Goal: Task Accomplishment & Management: Manage account settings

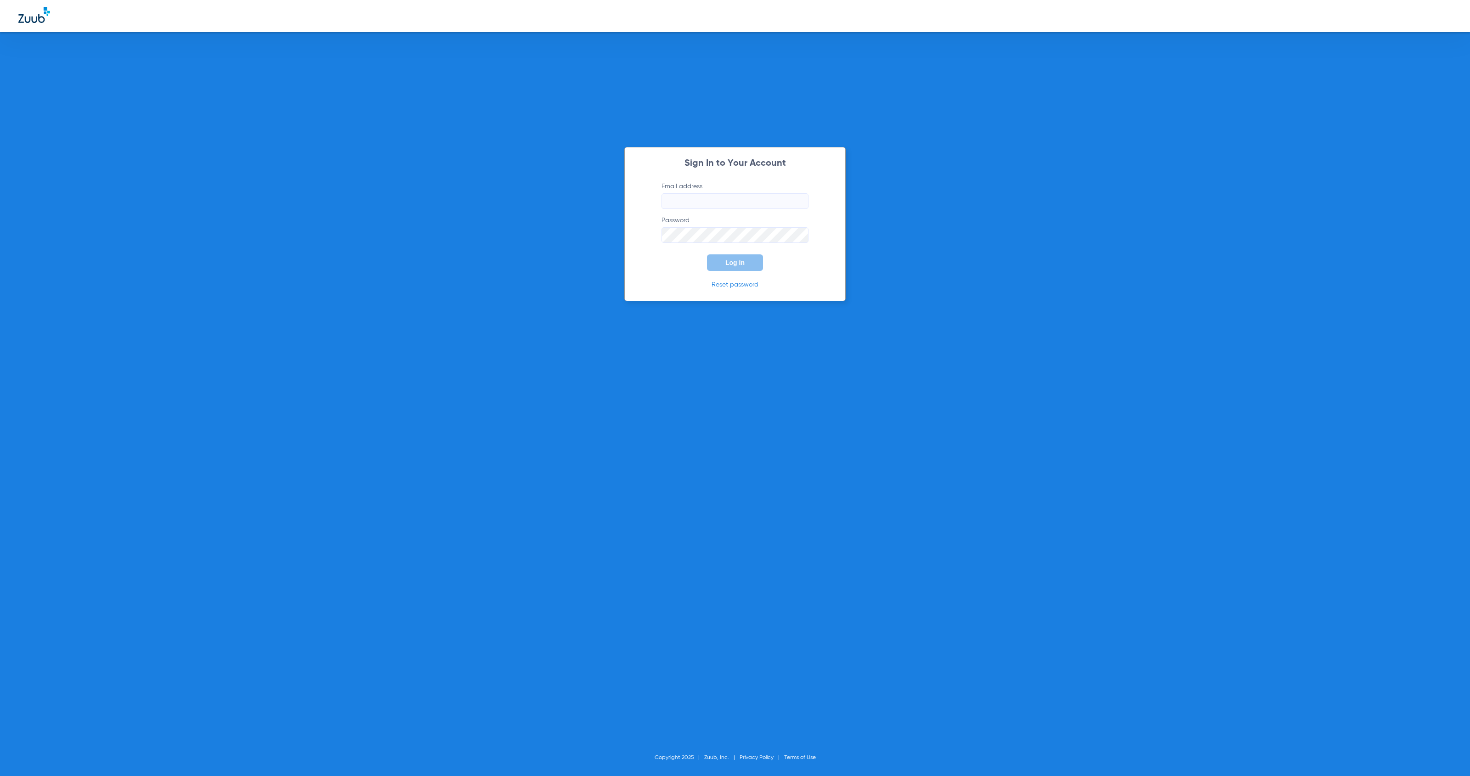
type input "angel@zuub.com"
click at [718, 261] on button "Log In" at bounding box center [735, 263] width 56 height 17
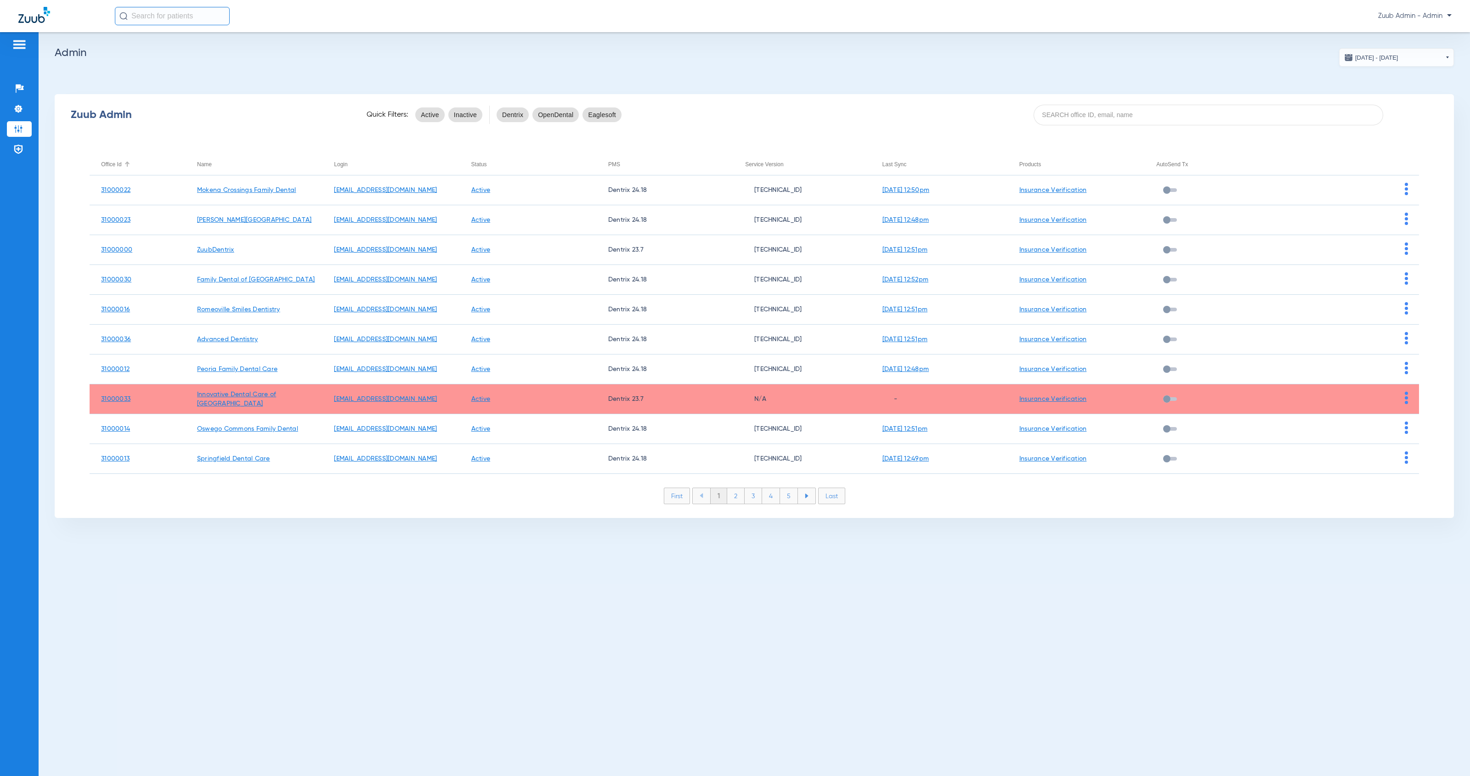
click at [113, 163] on div "Office Id" at bounding box center [111, 164] width 20 height 10
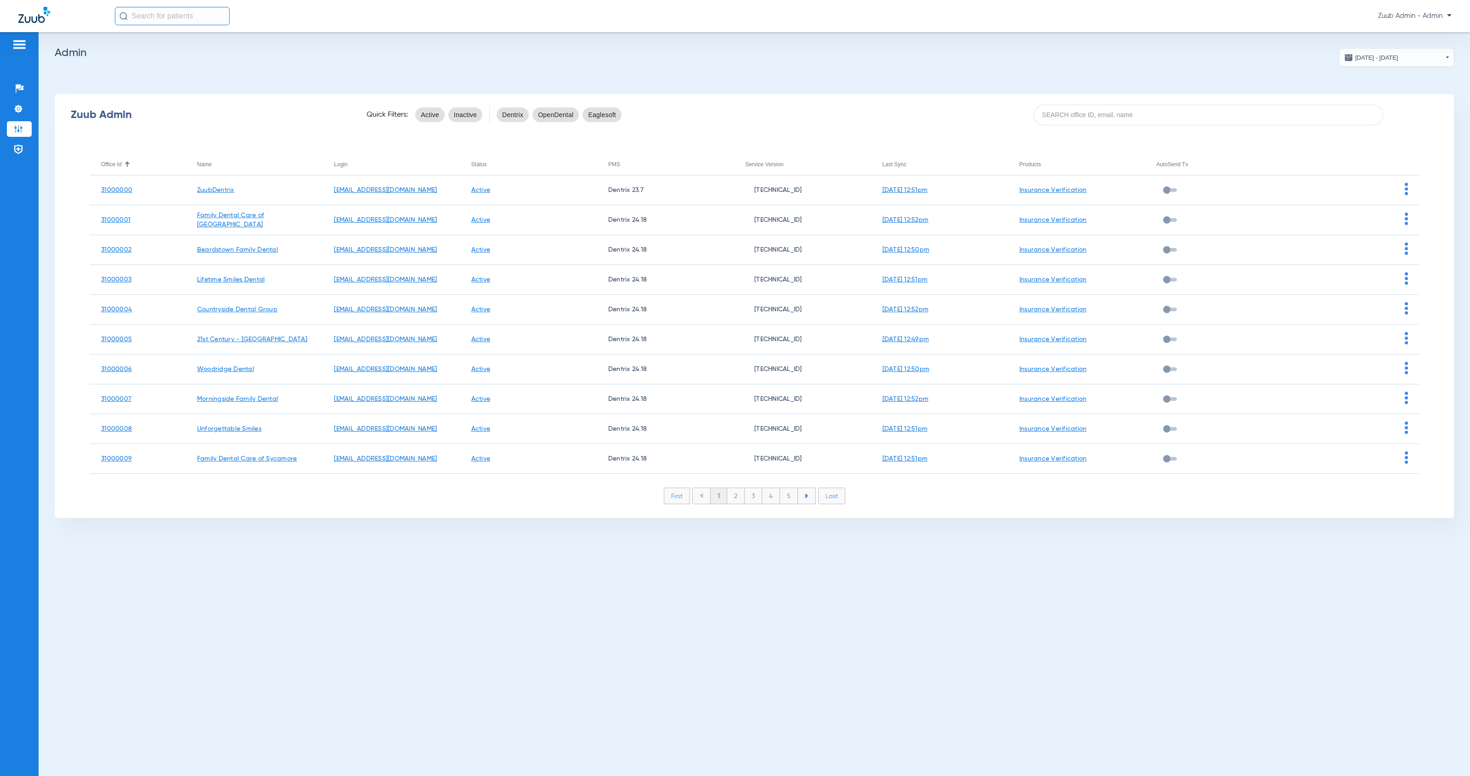
click at [736, 501] on li "2" at bounding box center [735, 496] width 17 height 16
click at [754, 498] on li "3" at bounding box center [753, 496] width 17 height 16
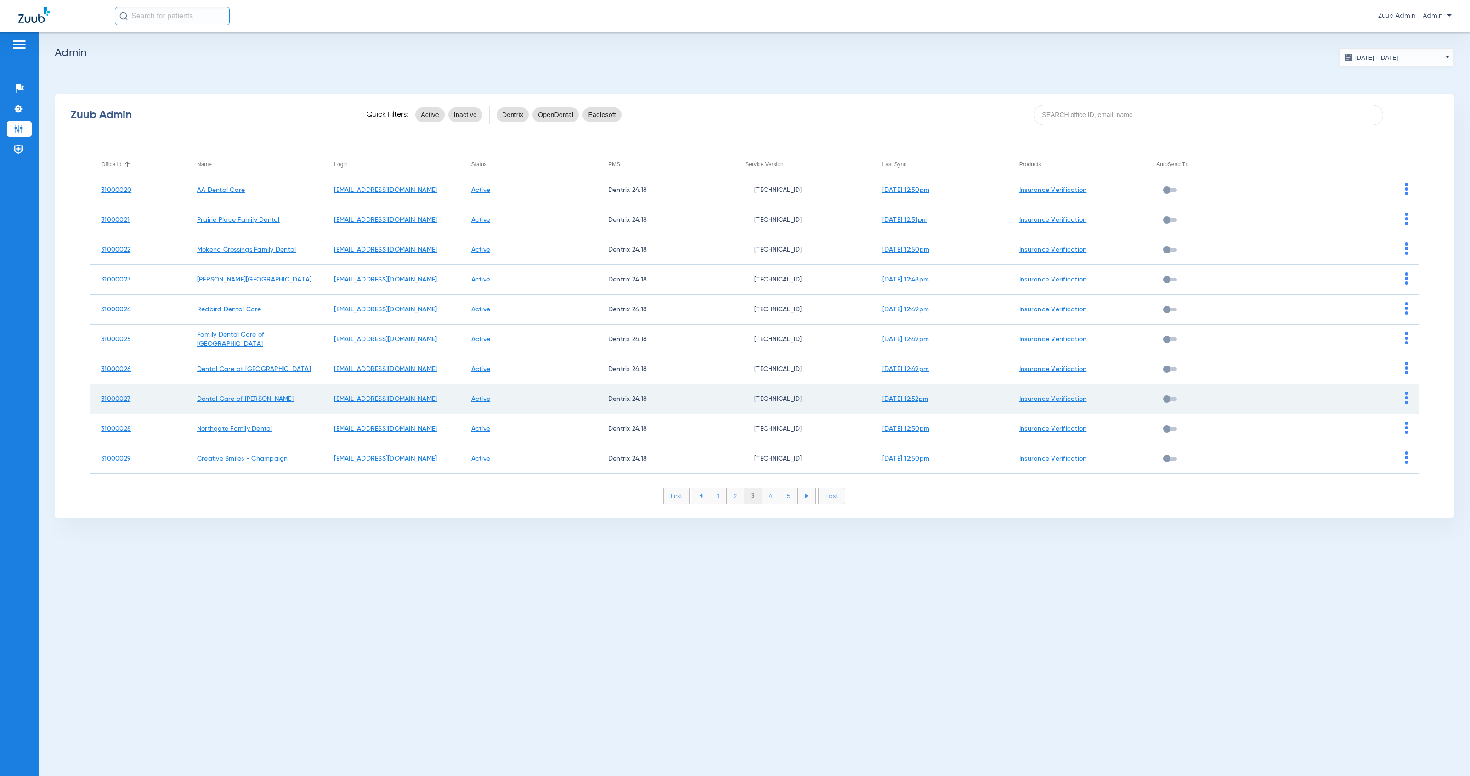
click at [1403, 400] on td at bounding box center [1350, 400] width 137 height 30
click at [1405, 402] on img at bounding box center [1406, 398] width 3 height 12
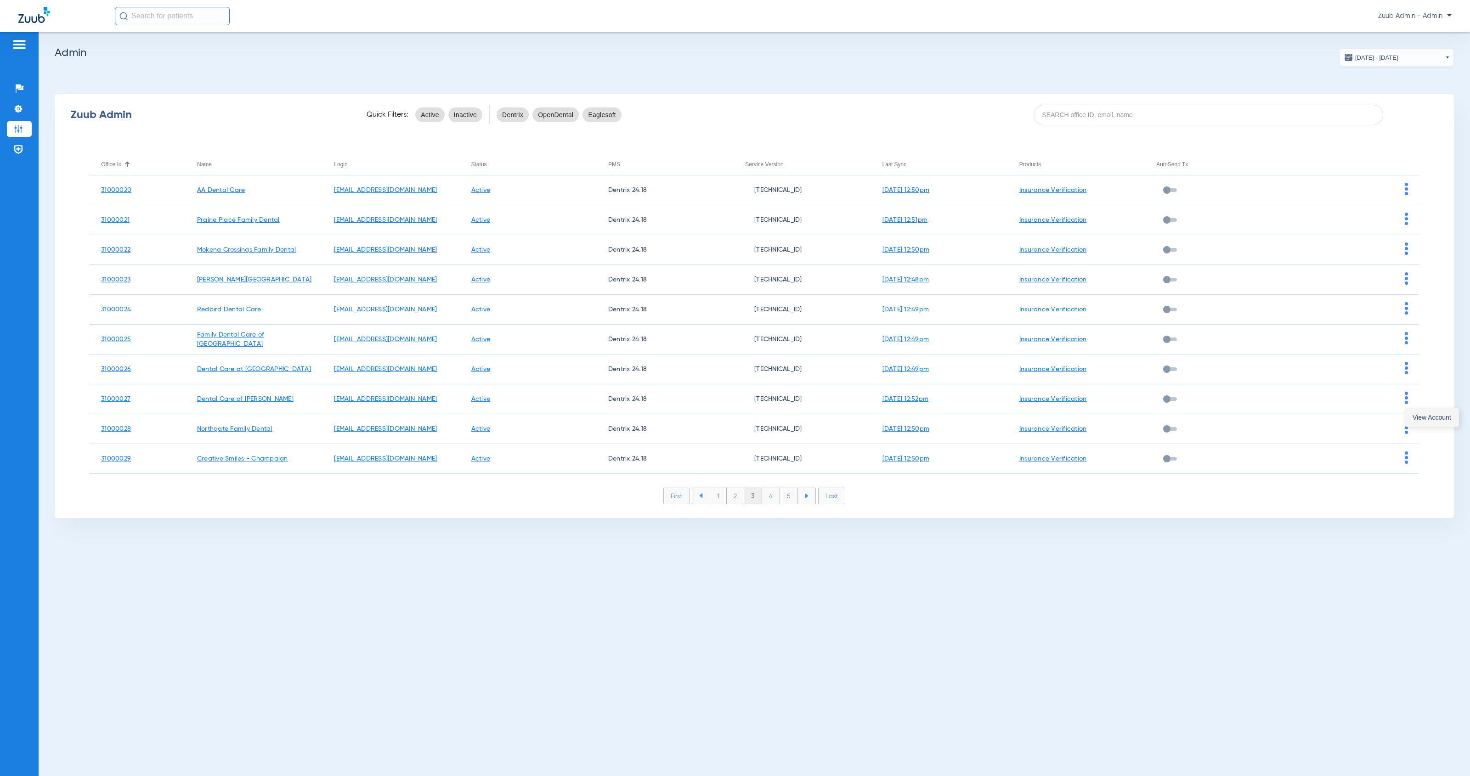
click at [1410, 411] on button "View Account" at bounding box center [1431, 417] width 53 height 18
click at [11, 88] on li "Insurance Verification" at bounding box center [19, 89] width 25 height 16
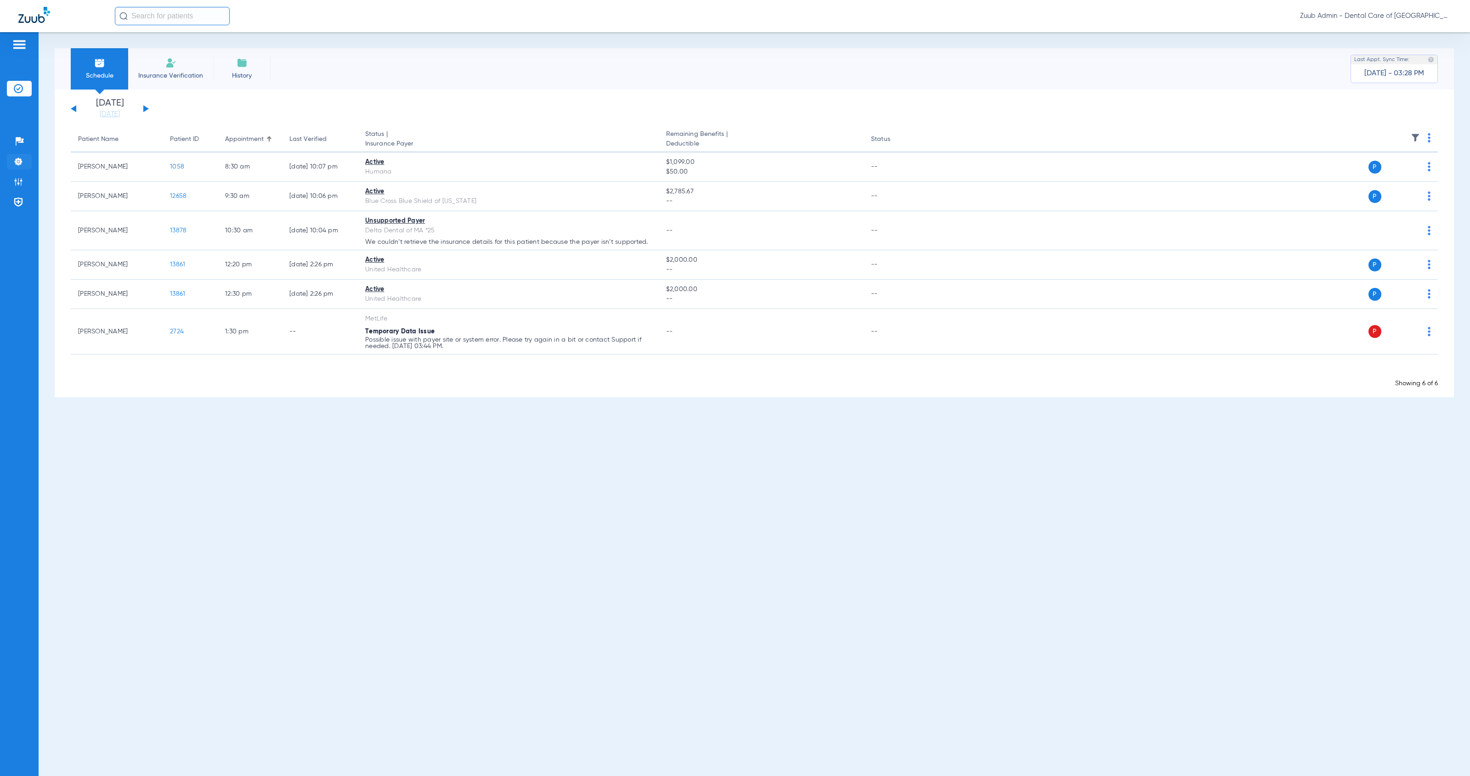
click at [21, 166] on img at bounding box center [18, 161] width 9 height 9
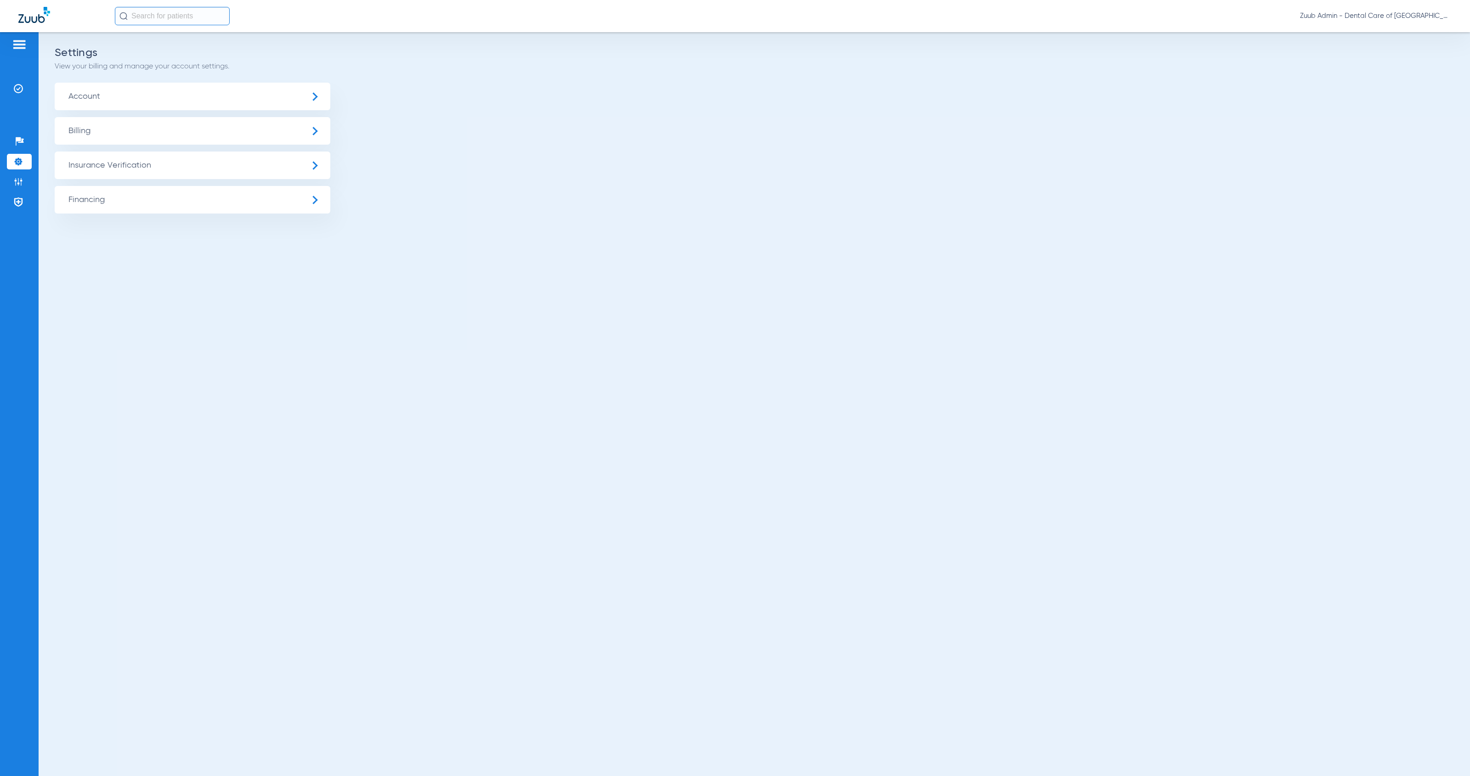
click at [164, 178] on span "Insurance Verification" at bounding box center [193, 166] width 276 height 28
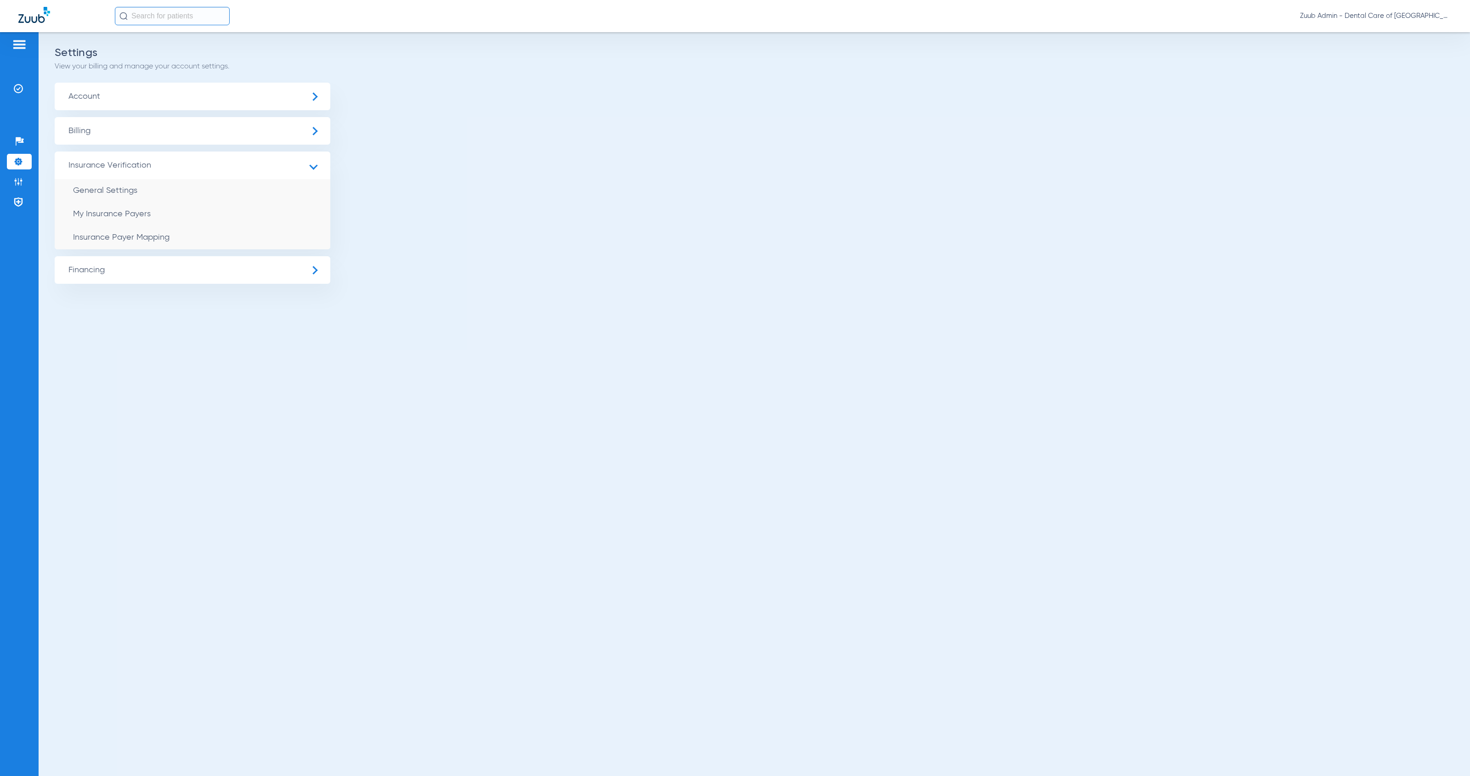
click at [195, 232] on li "Insurance Payer Mapping" at bounding box center [193, 237] width 276 height 23
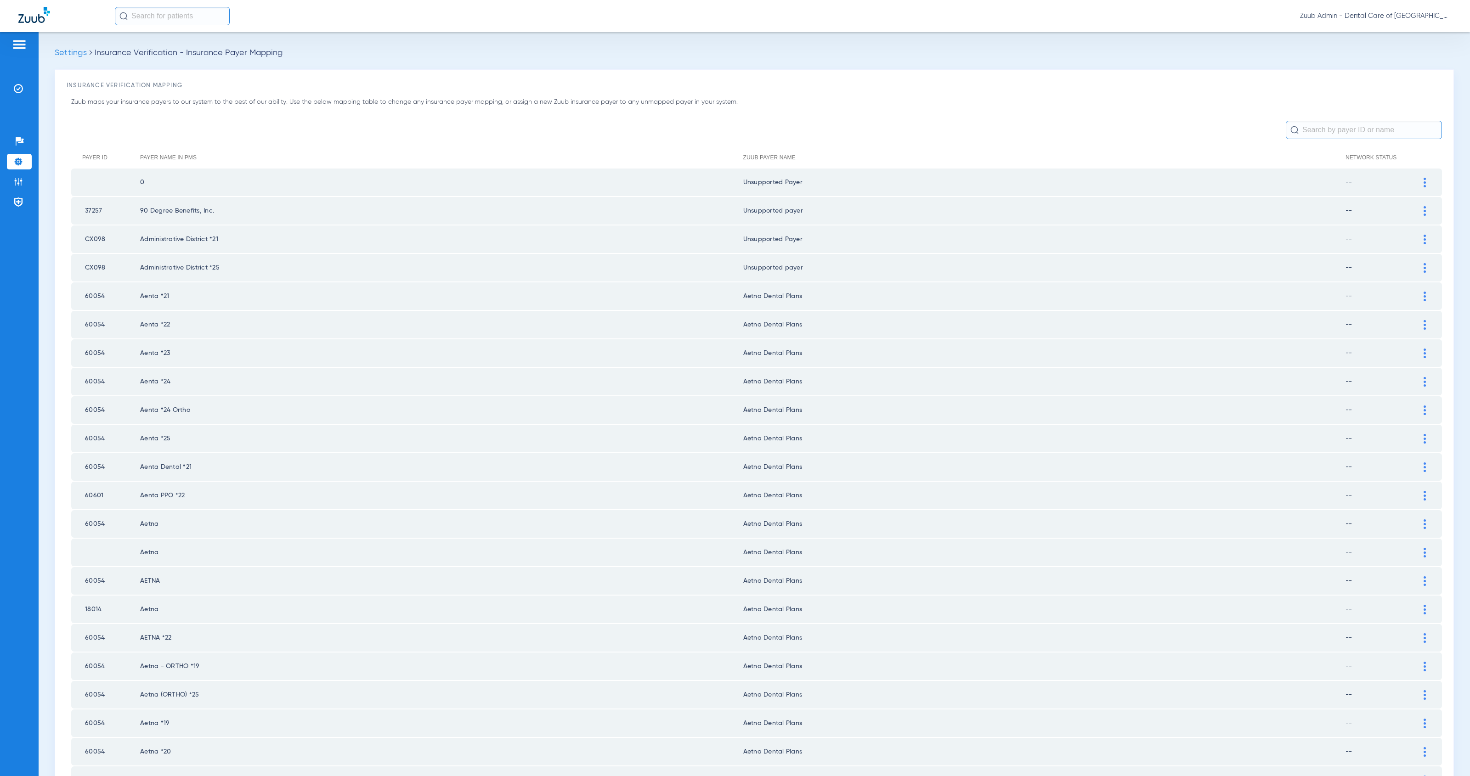
click at [1347, 129] on input "text" at bounding box center [1364, 130] width 156 height 18
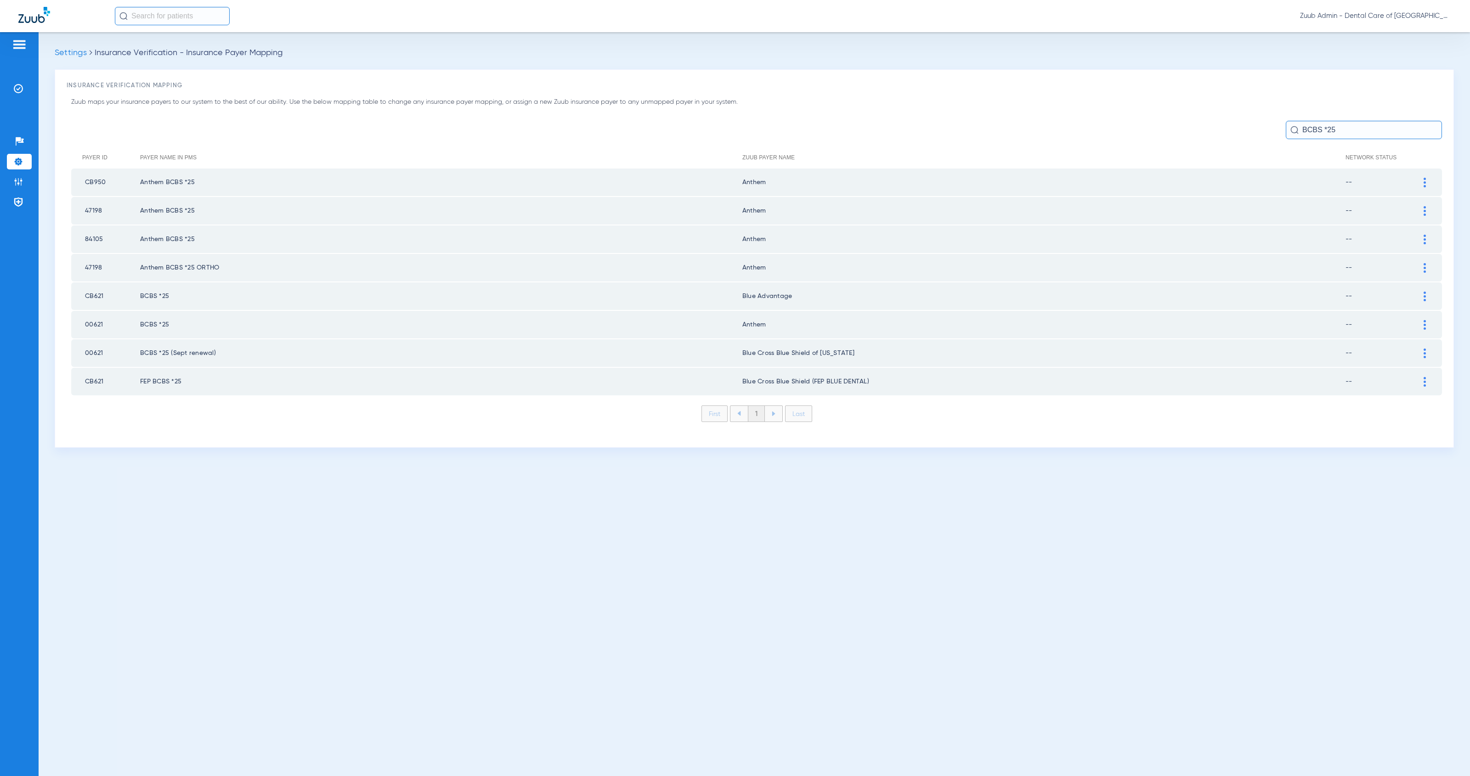
type input "BCBS *25"
click at [1424, 293] on img at bounding box center [1425, 297] width 2 height 10
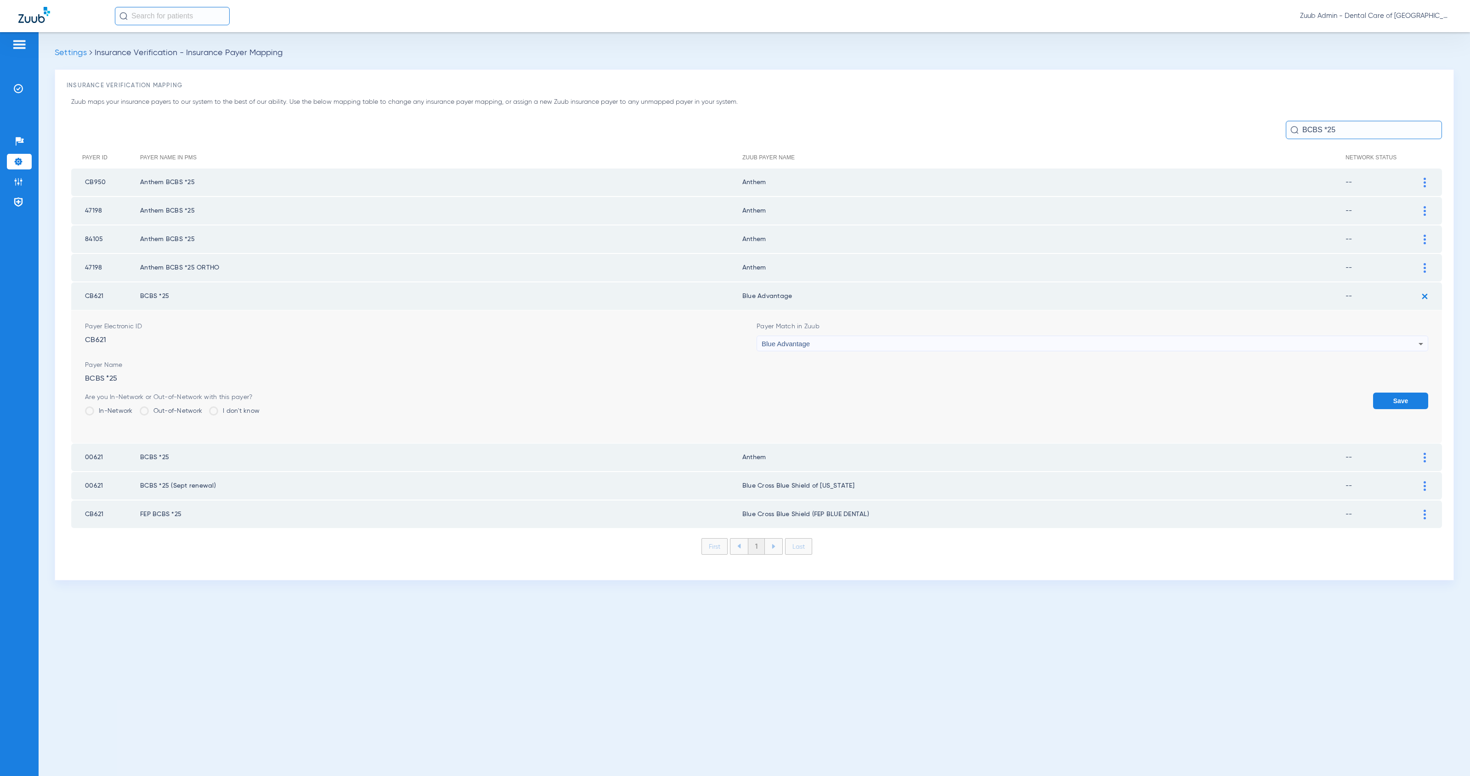
click at [853, 340] on div "Blue Advantage" at bounding box center [1090, 344] width 657 height 16
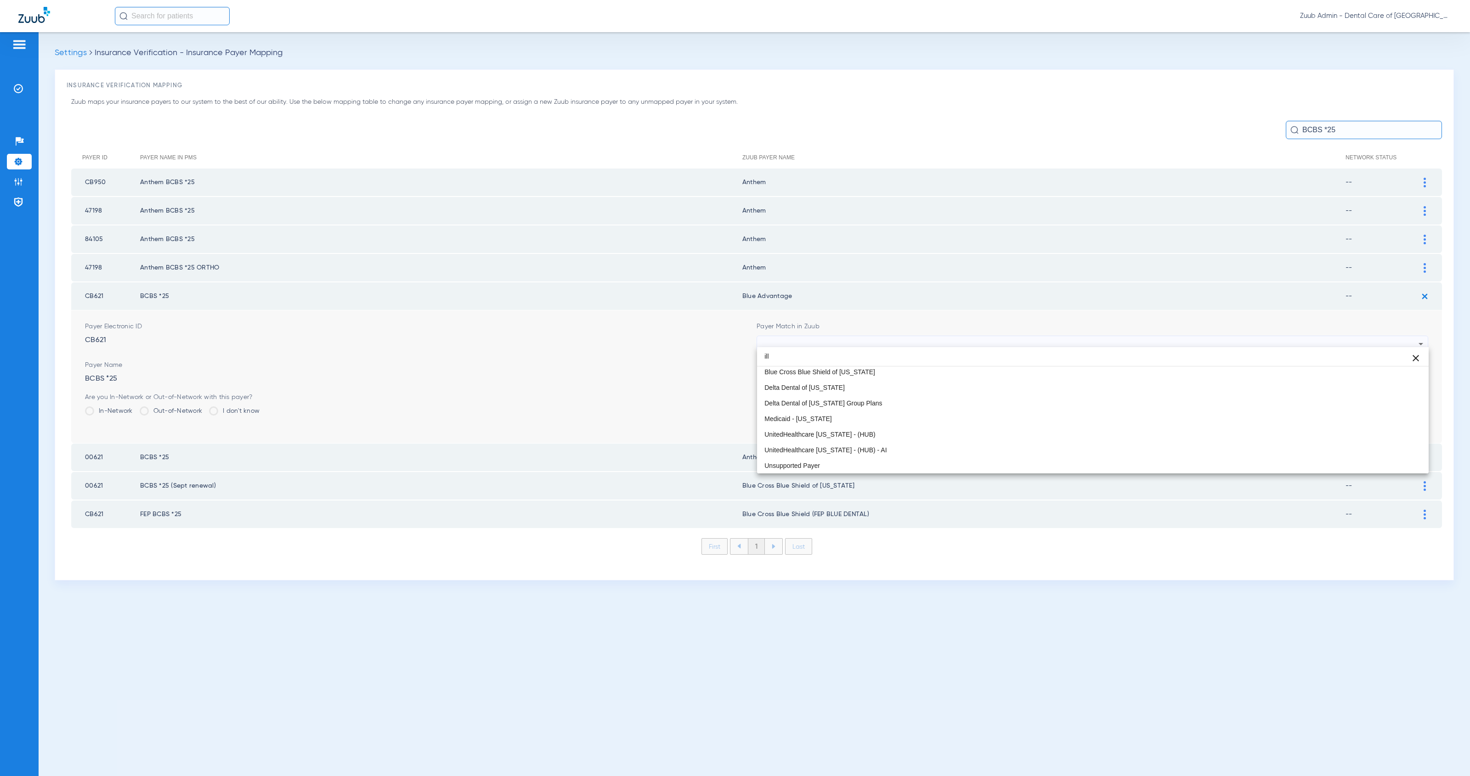
scroll to position [17, 0]
type input "ill"
click at [904, 378] on mat-option "Blue Cross Blue Shield of [US_STATE]" at bounding box center [1093, 373] width 672 height 16
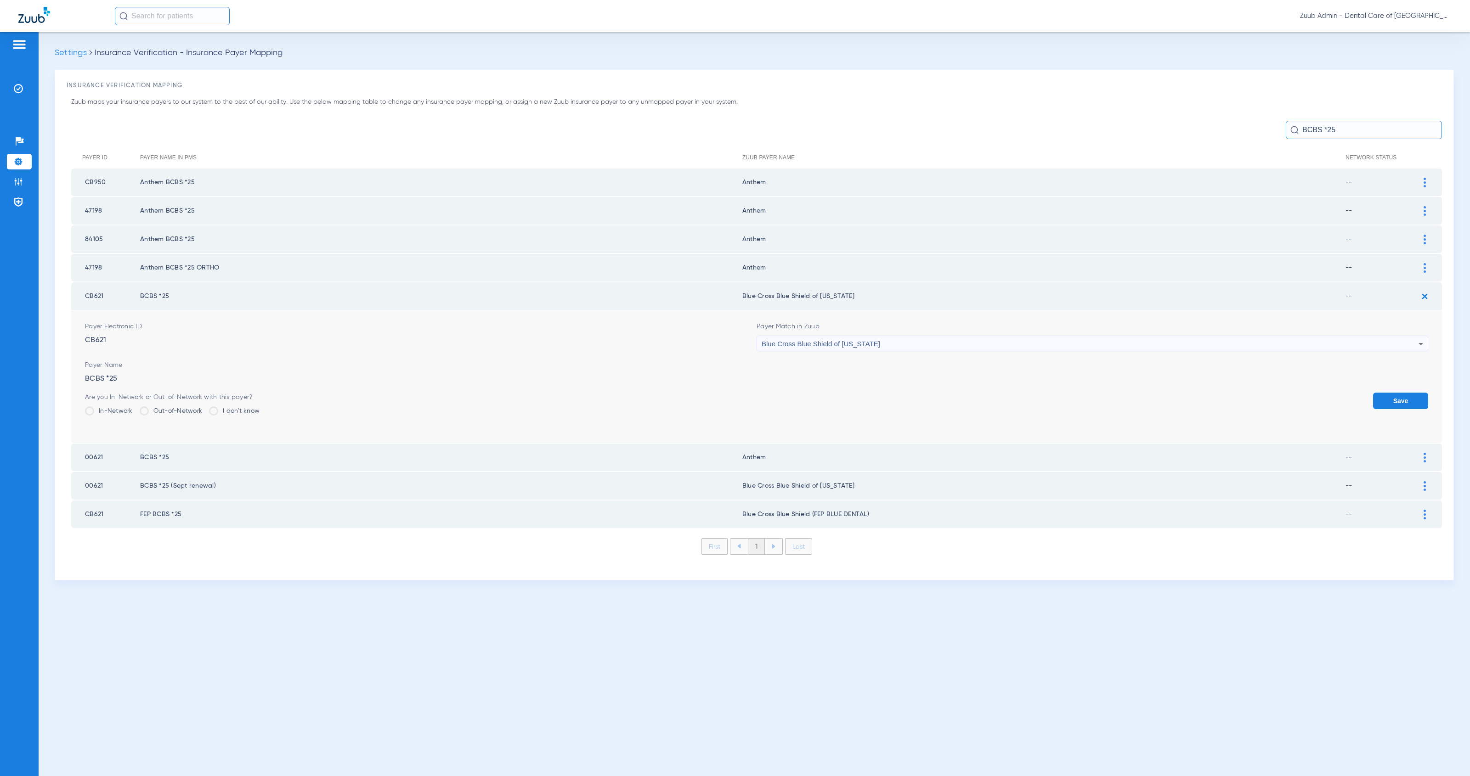
click at [1393, 399] on button "Save" at bounding box center [1400, 401] width 55 height 17
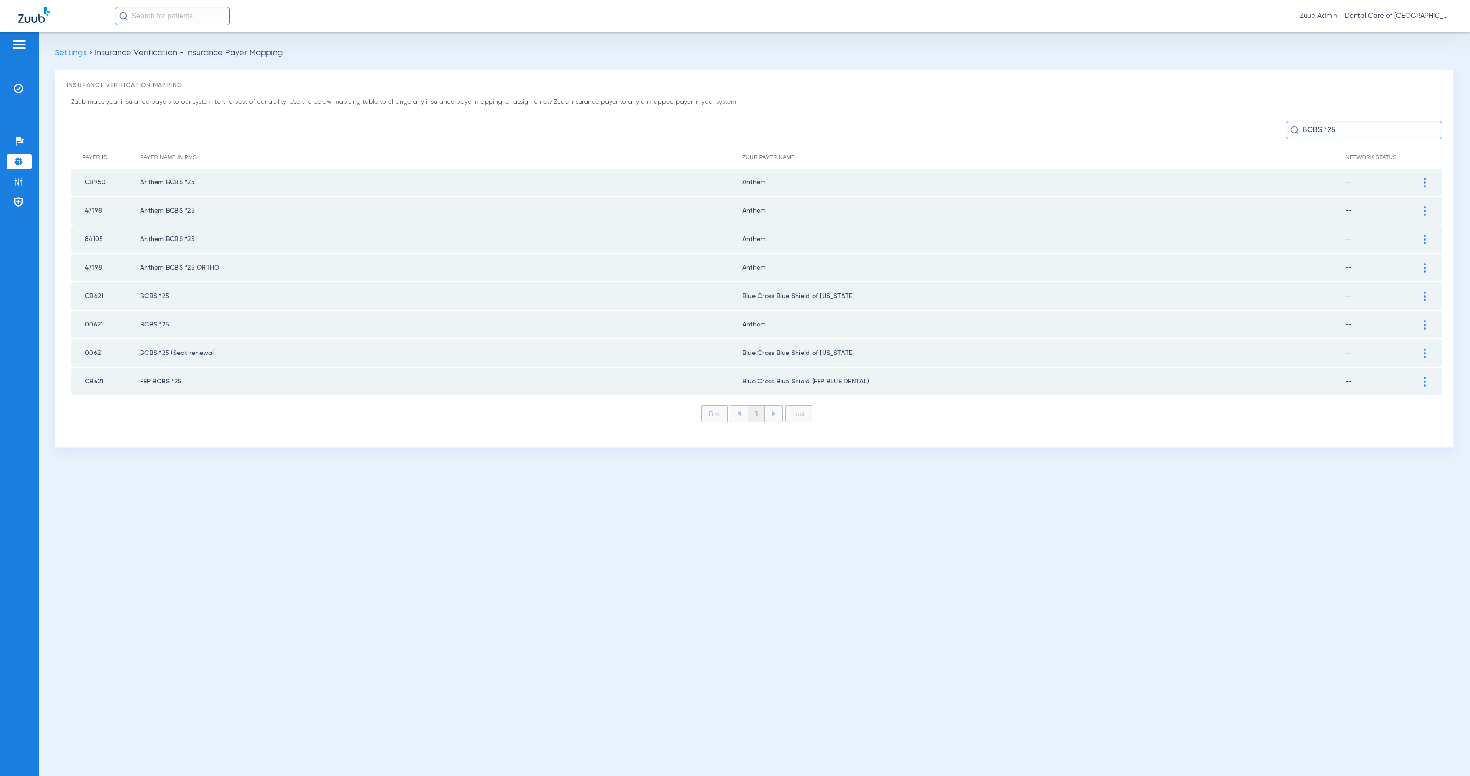
drag, startPoint x: 1336, startPoint y: 131, endPoint x: 1295, endPoint y: 128, distance: 41.5
click at [1295, 128] on div "BCBS *25" at bounding box center [1364, 130] width 156 height 18
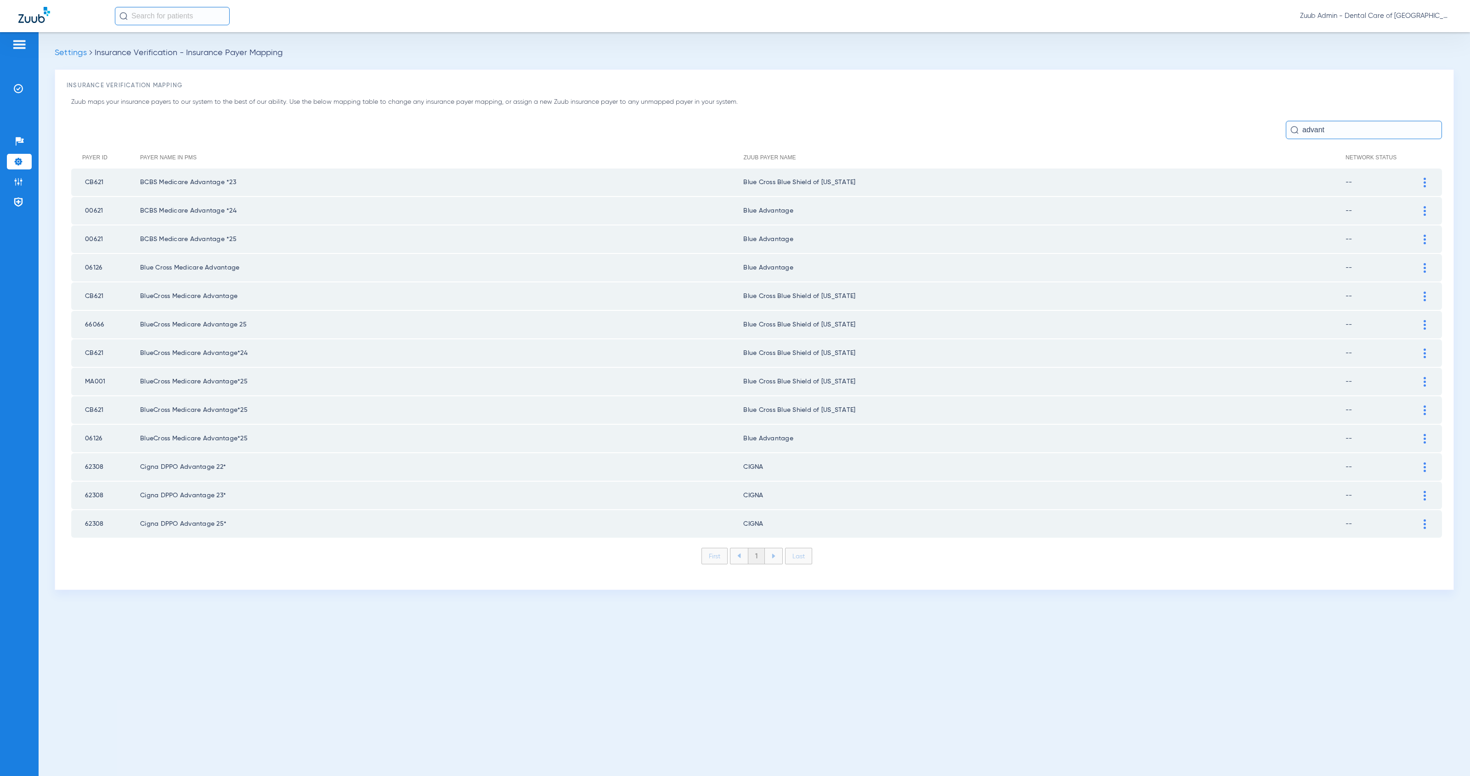
type input "advant"
click at [1426, 237] on div at bounding box center [1425, 240] width 16 height 10
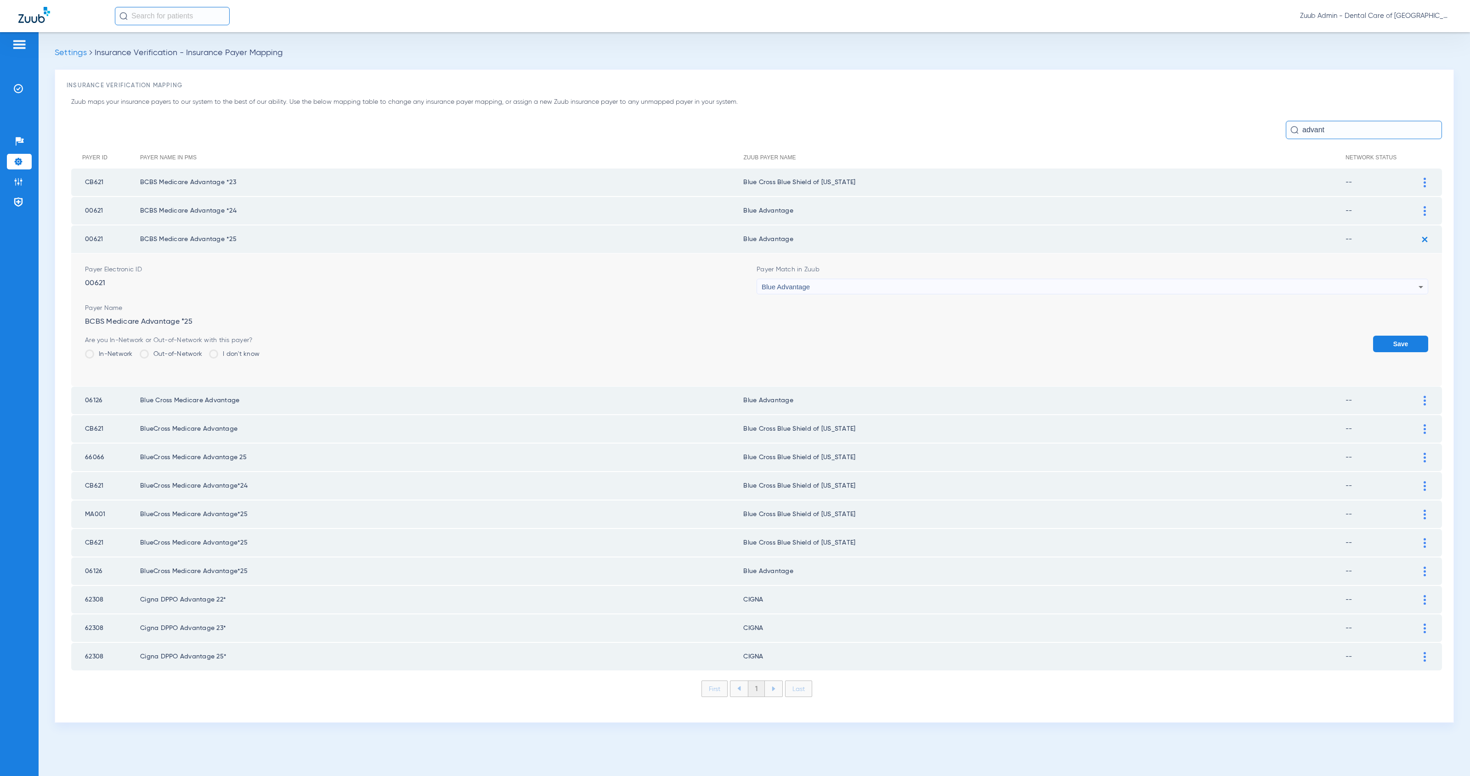
click at [903, 283] on div "Blue Advantage" at bounding box center [1090, 287] width 657 height 16
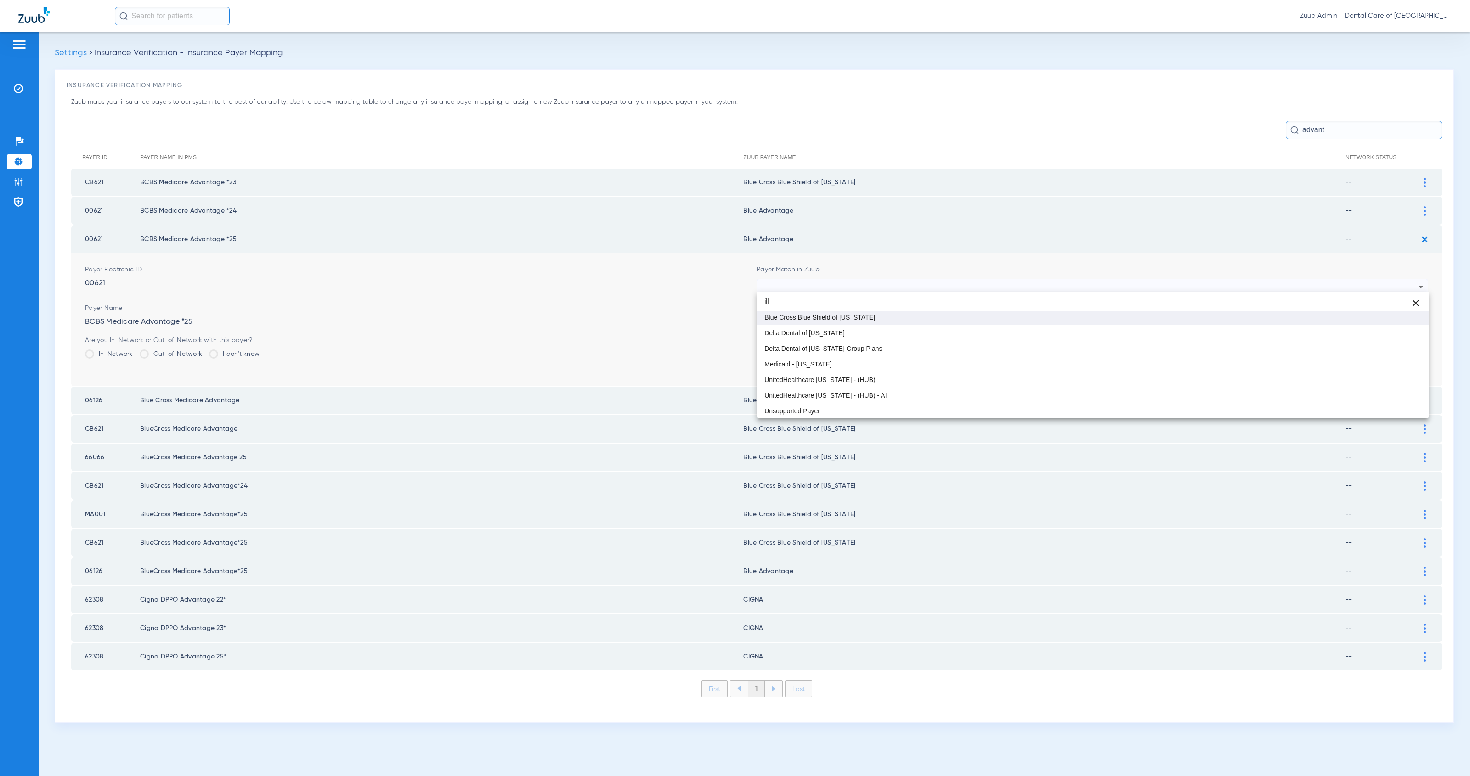
type input "ill"
click at [923, 319] on mat-option "Blue Cross Blue Shield of [US_STATE]" at bounding box center [1093, 318] width 672 height 16
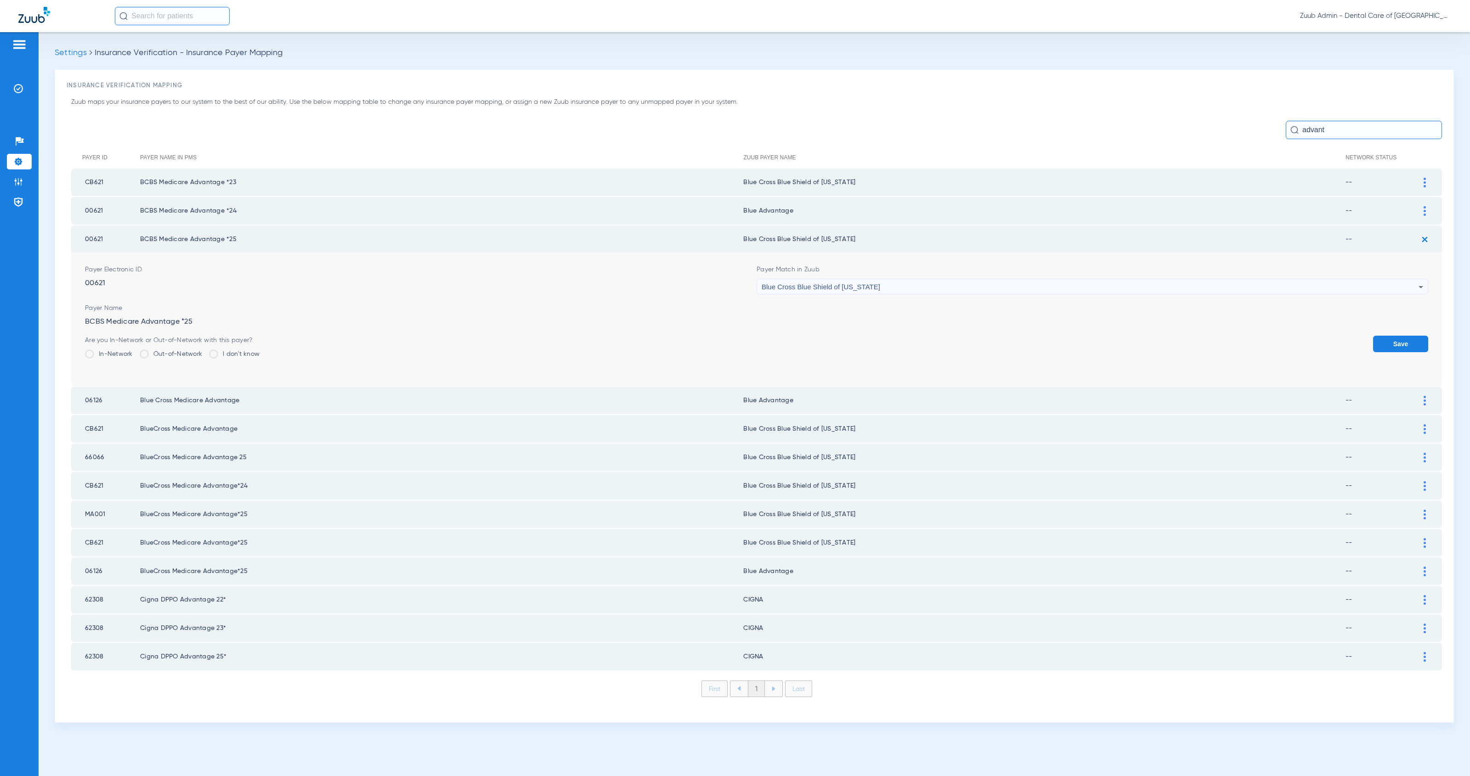
click at [1416, 341] on button "Save" at bounding box center [1400, 344] width 55 height 17
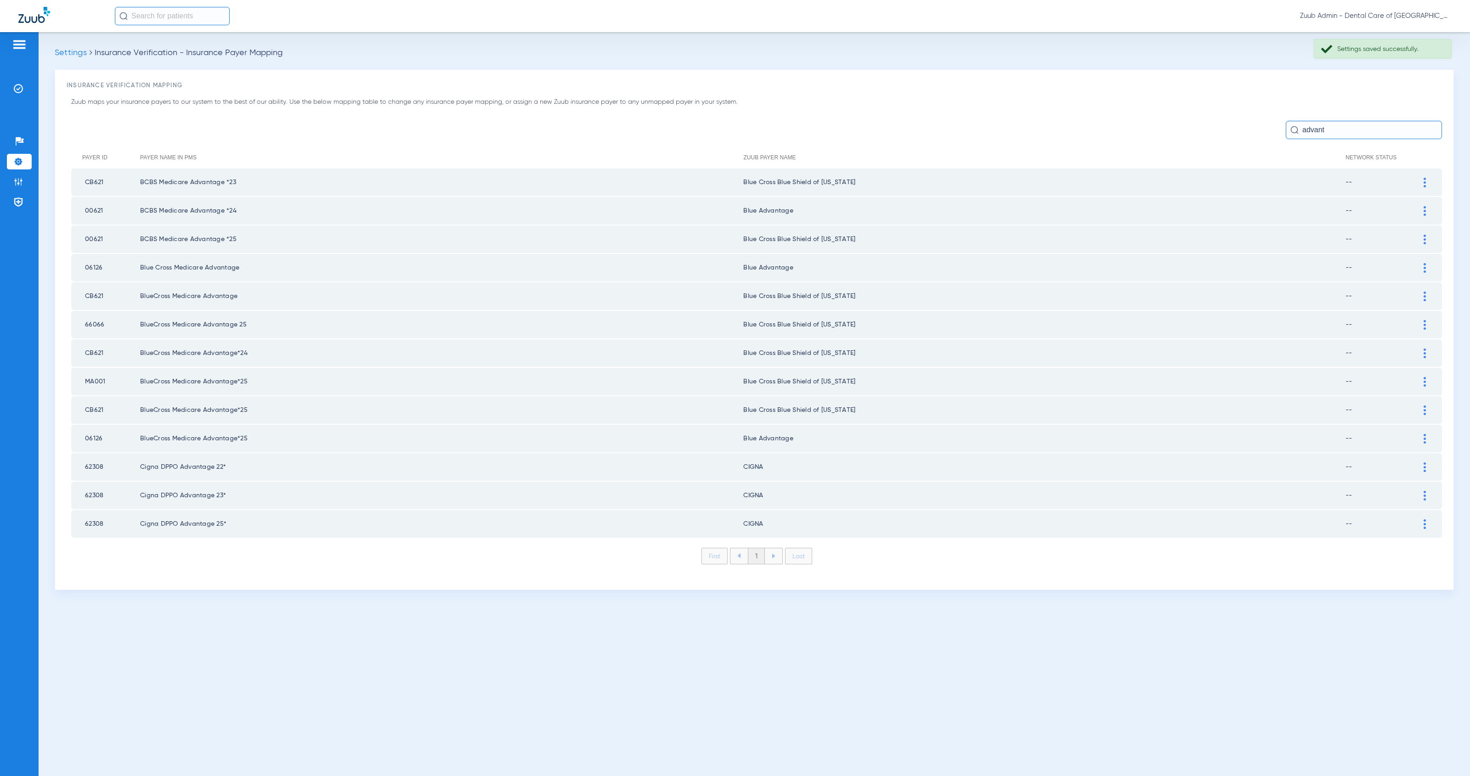
click at [1424, 211] on img at bounding box center [1425, 211] width 2 height 10
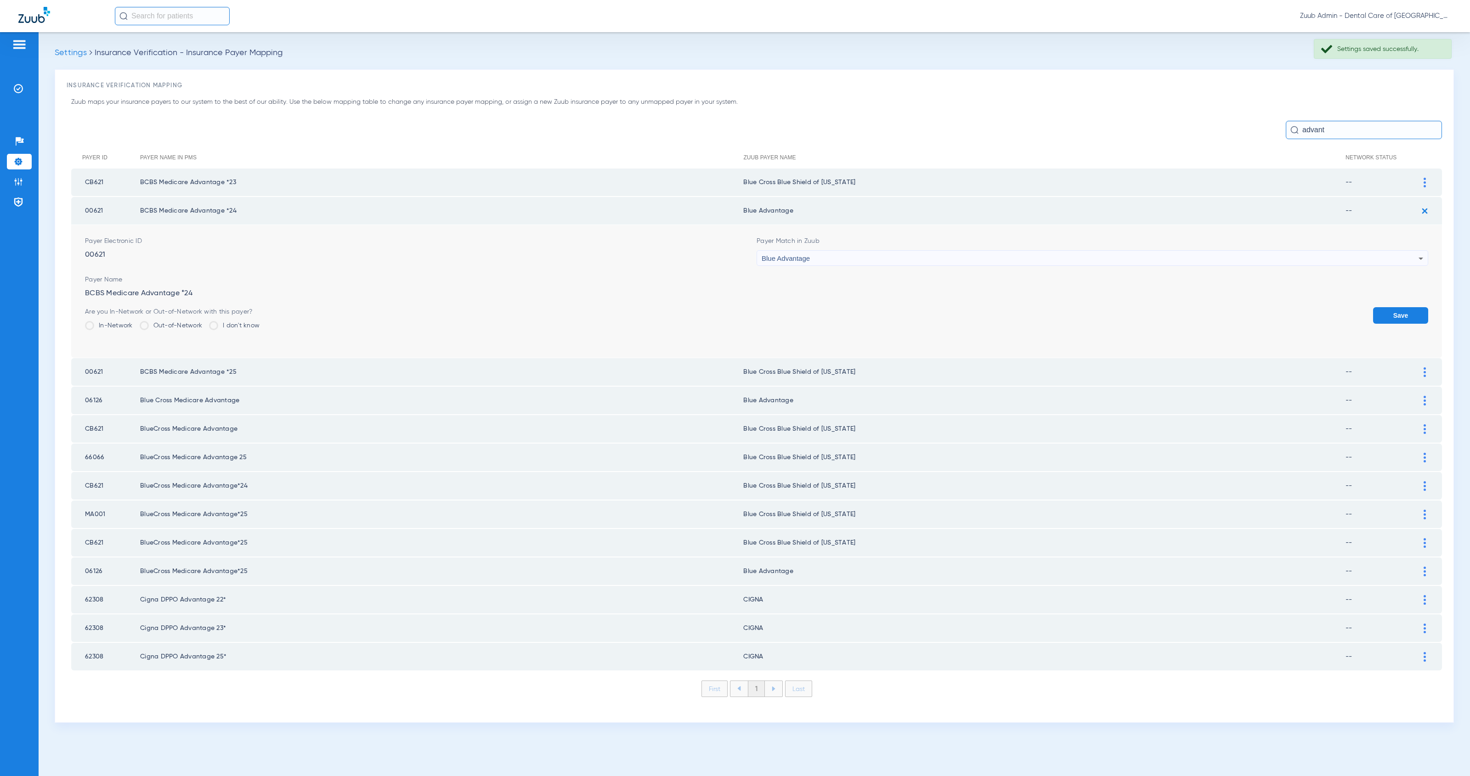
click at [929, 259] on div "Blue Advantage" at bounding box center [1090, 259] width 657 height 16
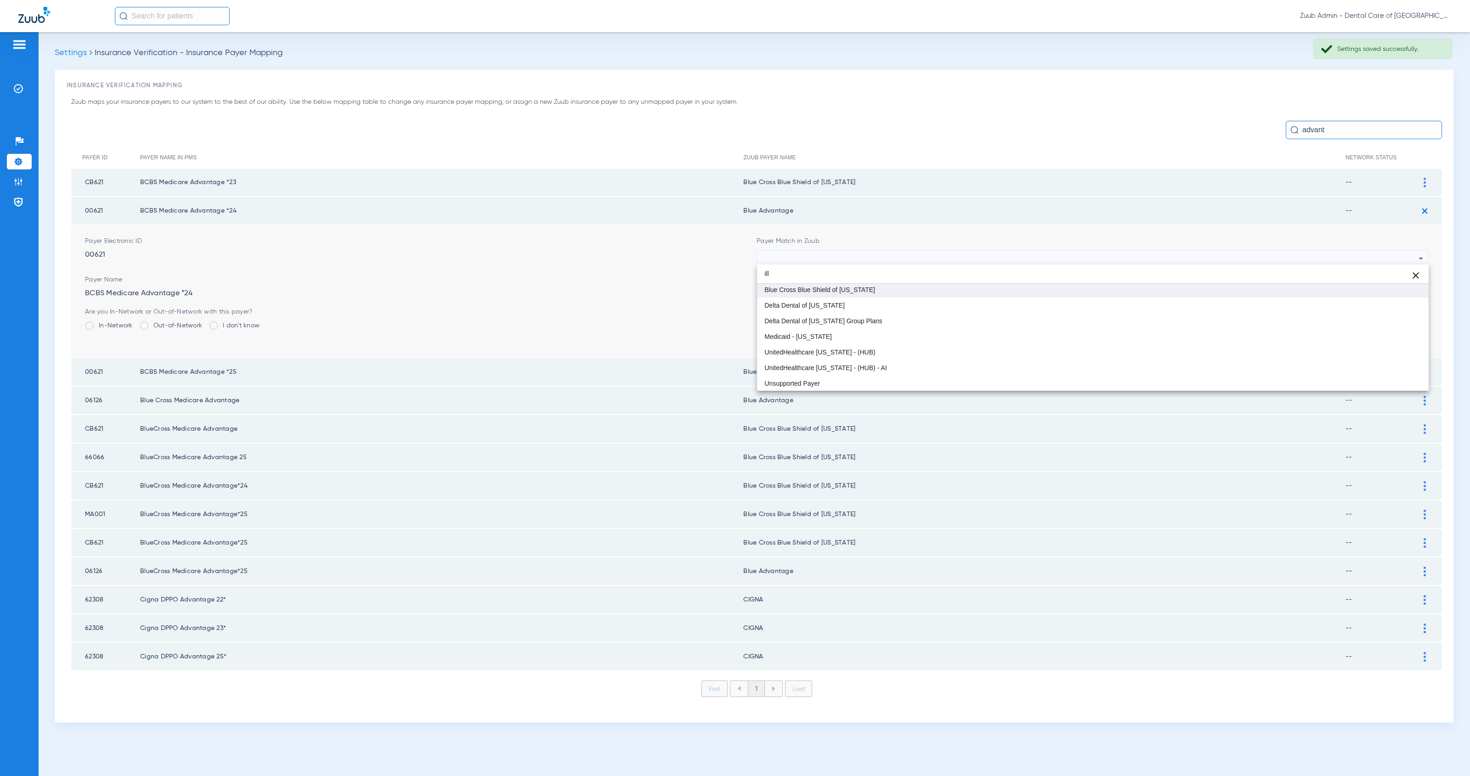
type input "ill"
click at [944, 292] on mat-option "Blue Cross Blue Shield of [US_STATE]" at bounding box center [1093, 290] width 672 height 16
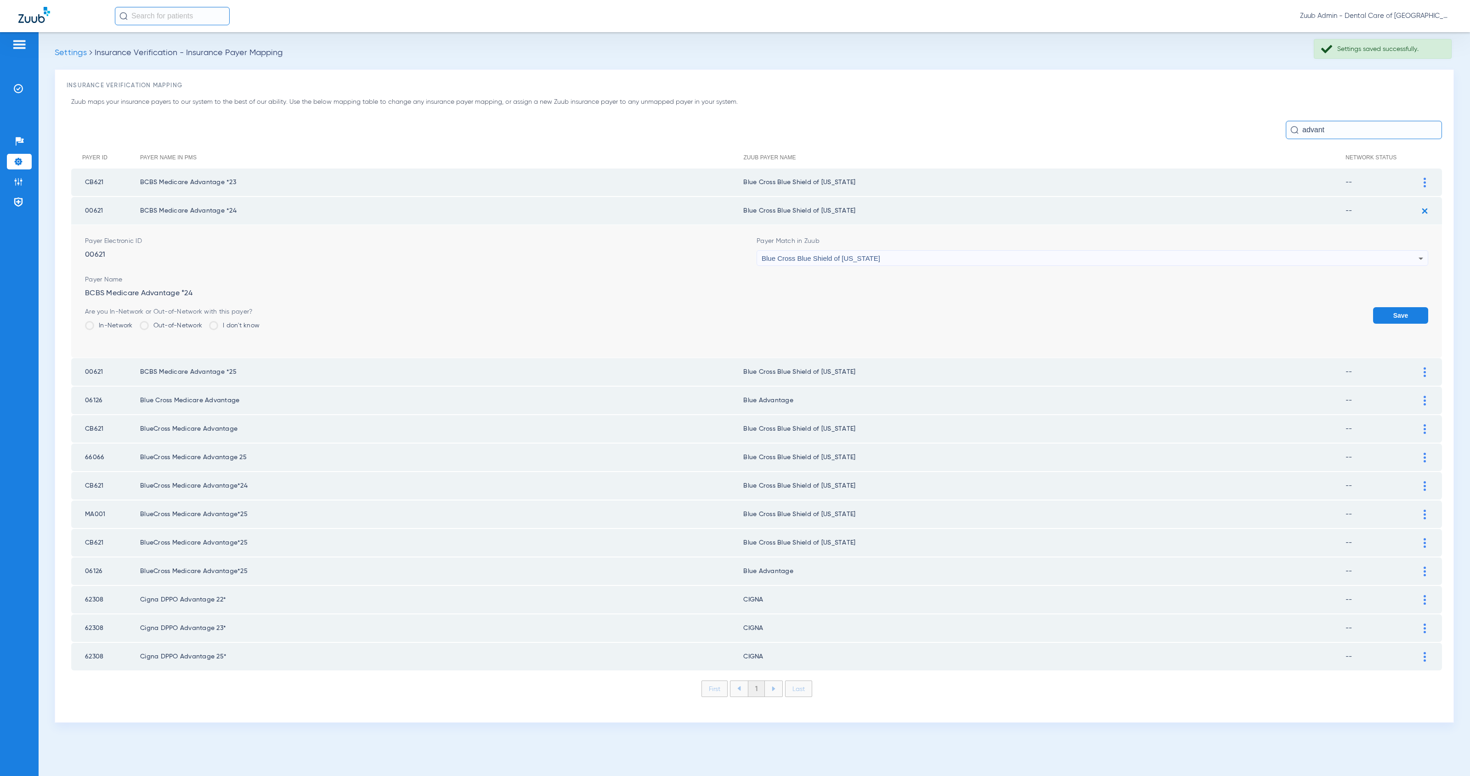
click at [1395, 314] on button "Save" at bounding box center [1400, 315] width 55 height 17
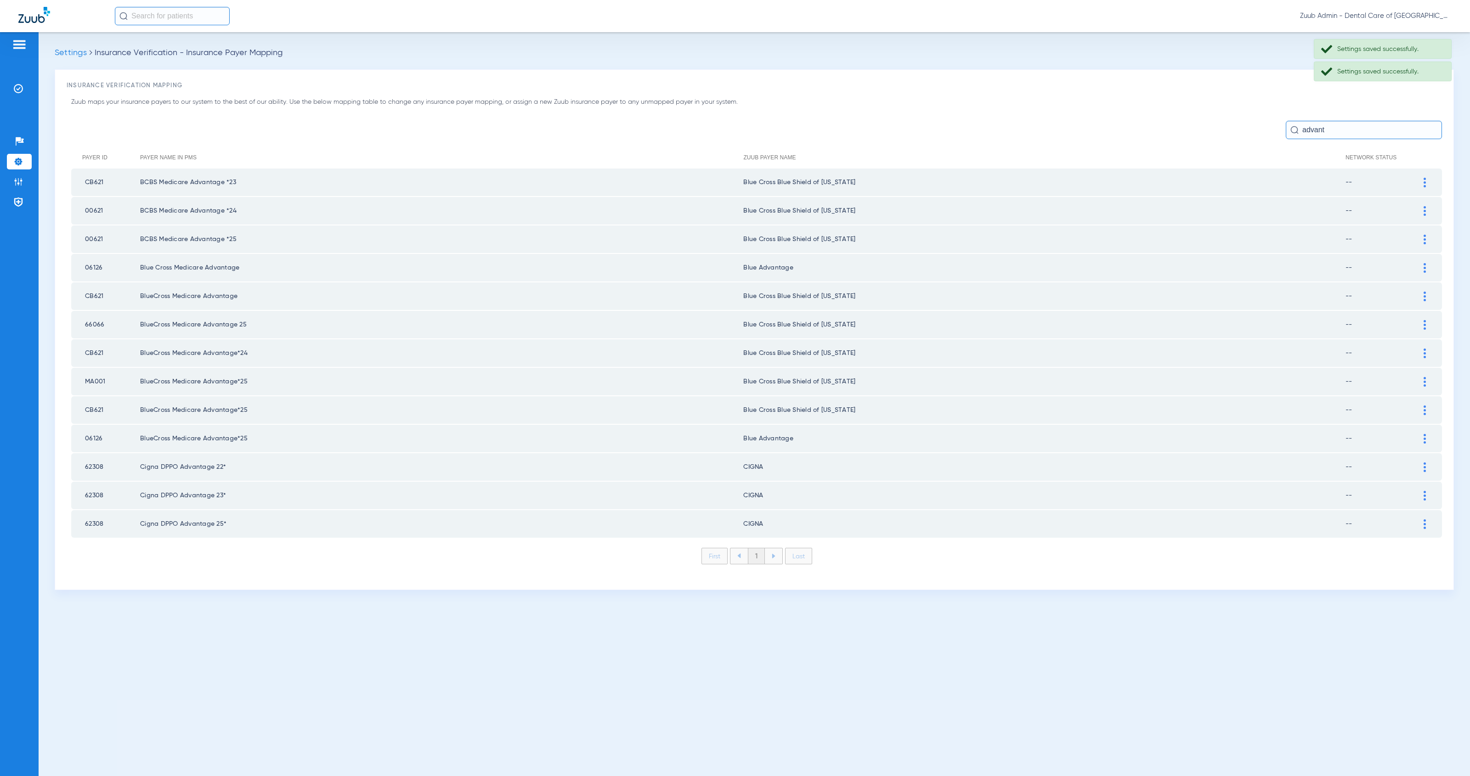
drag, startPoint x: 1423, startPoint y: 238, endPoint x: 1404, endPoint y: 243, distance: 20.1
click at [1424, 238] on img at bounding box center [1425, 240] width 2 height 10
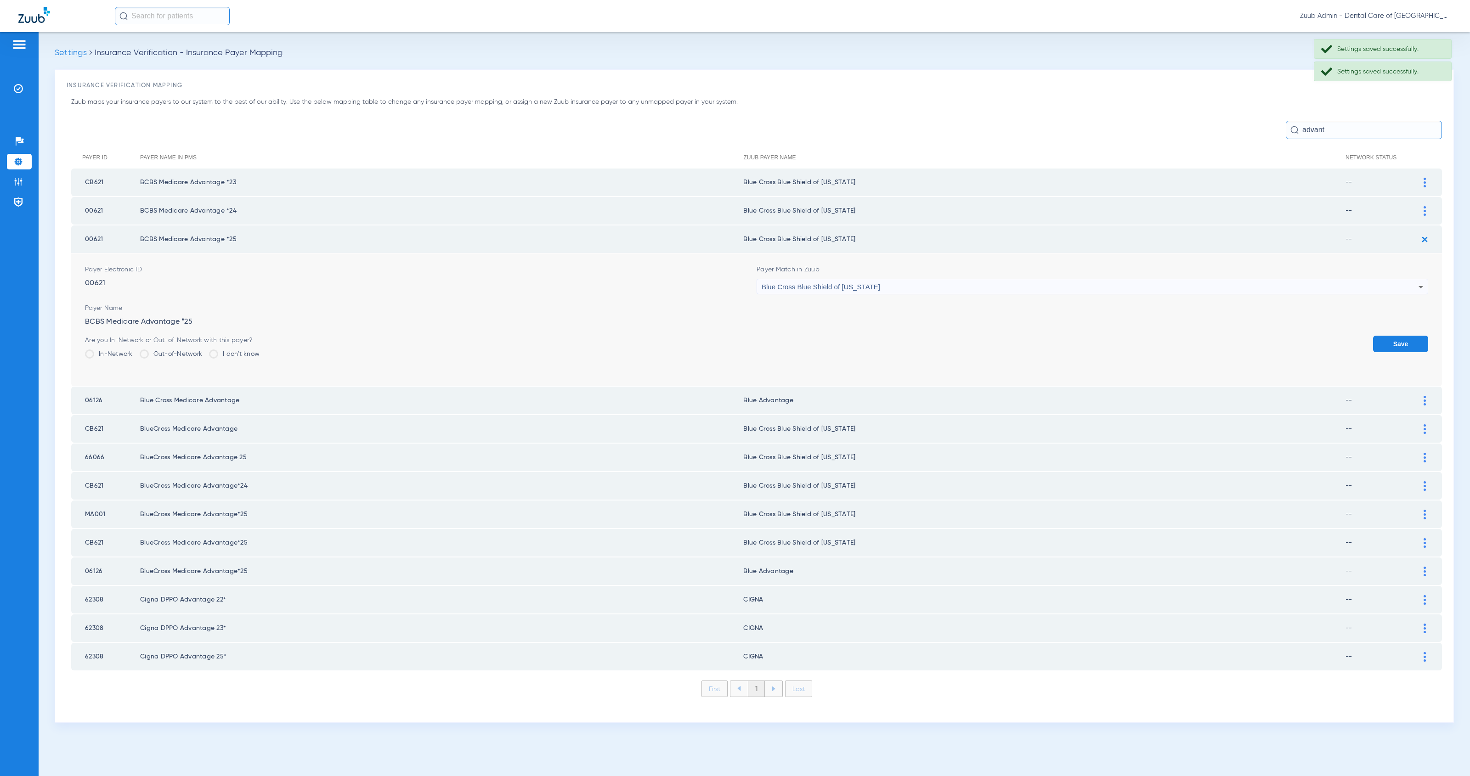
click at [901, 286] on div "Blue Cross Blue Shield of [US_STATE]" at bounding box center [1090, 287] width 657 height 16
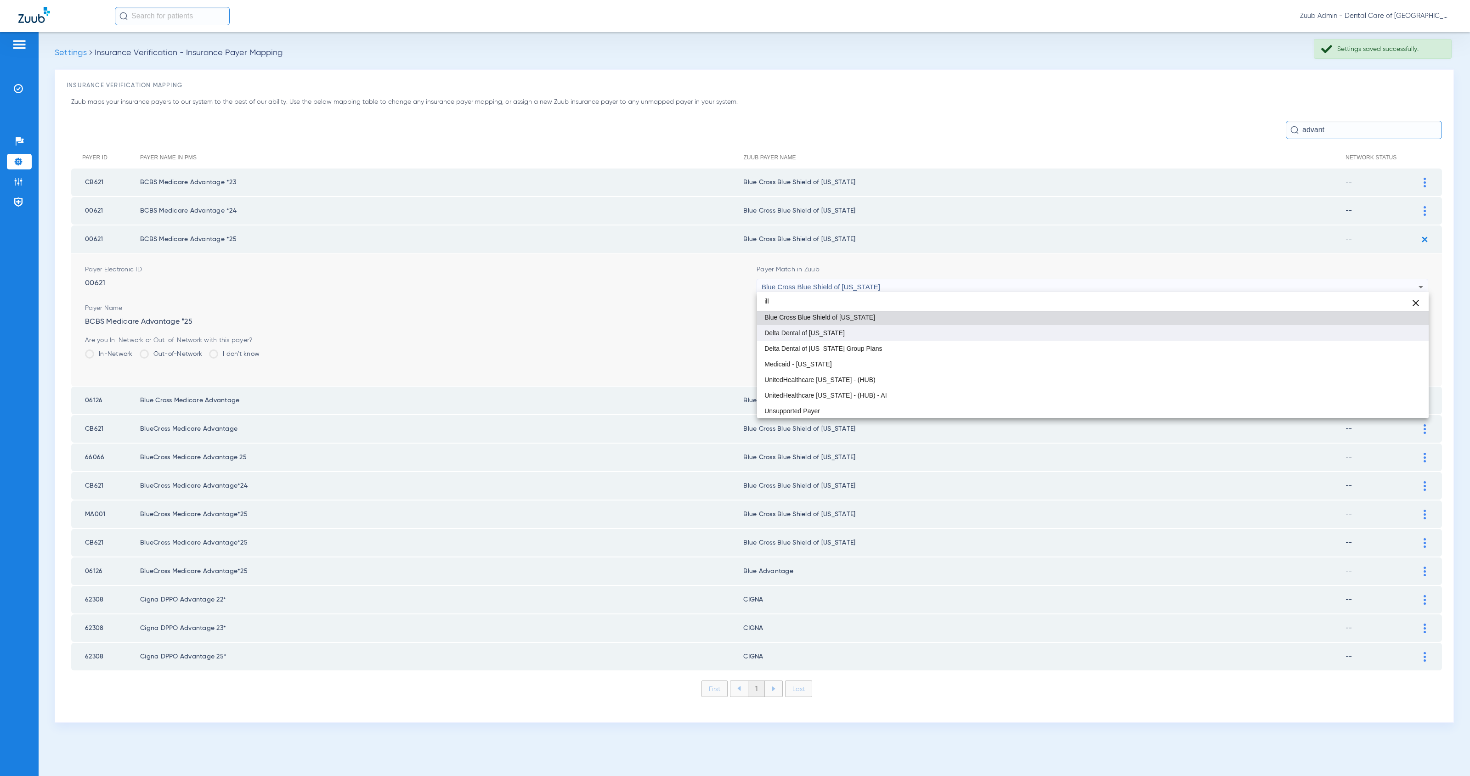
type input "ill"
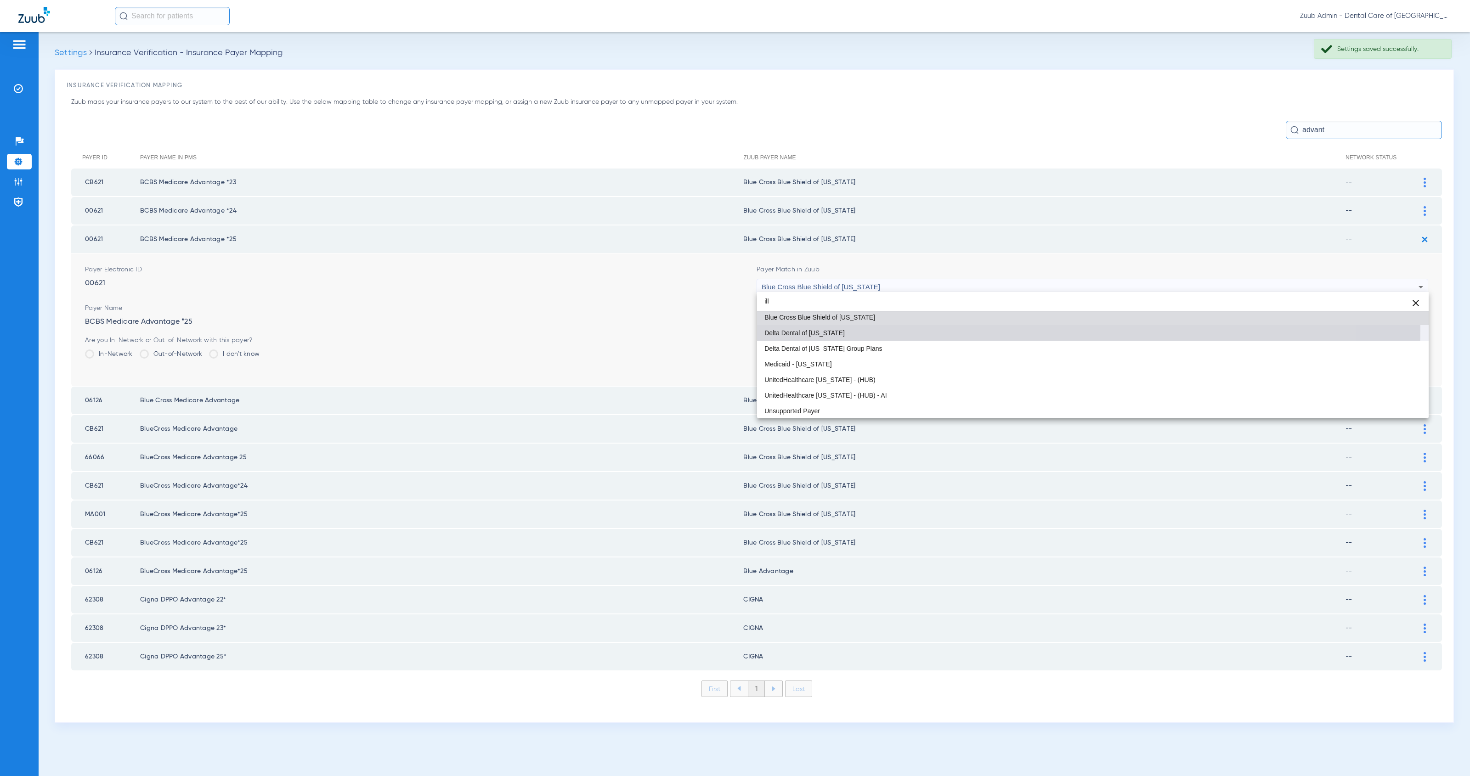
click at [921, 328] on mat-option "Delta Dental of [US_STATE]" at bounding box center [1093, 333] width 672 height 16
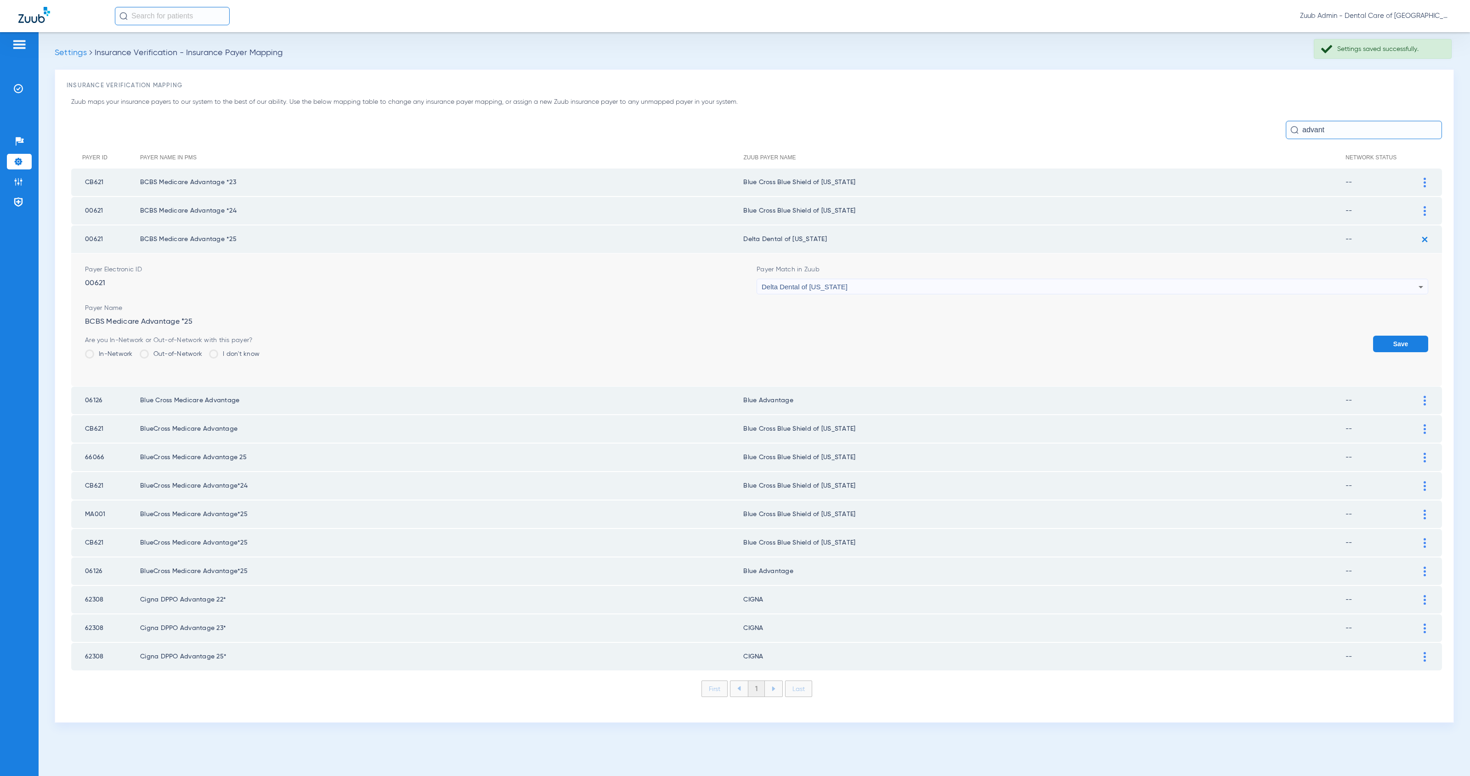
click at [1411, 339] on button "Save" at bounding box center [1400, 344] width 55 height 17
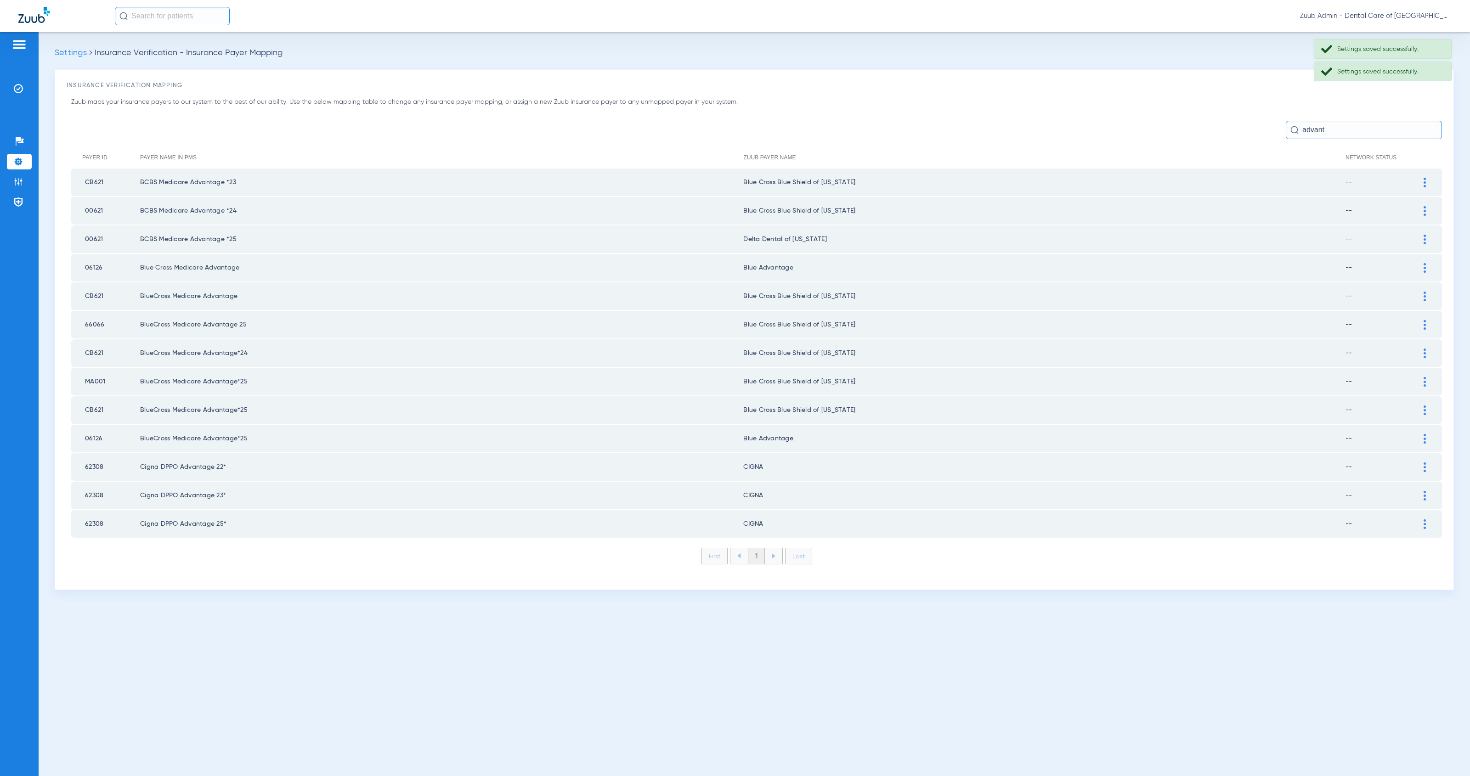
click at [1425, 238] on img at bounding box center [1425, 240] width 2 height 10
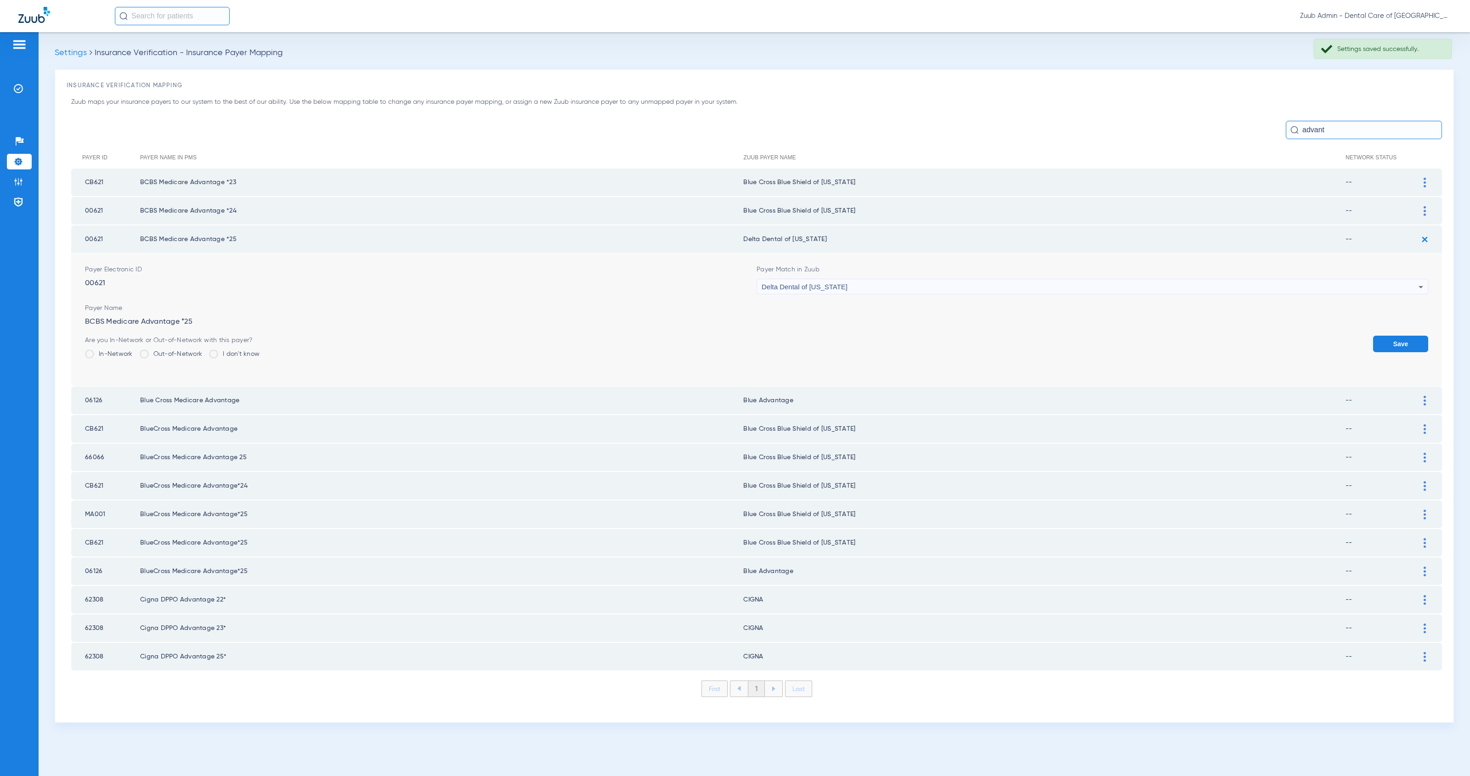
click at [885, 281] on div "Delta Dental of [US_STATE]" at bounding box center [1090, 287] width 657 height 16
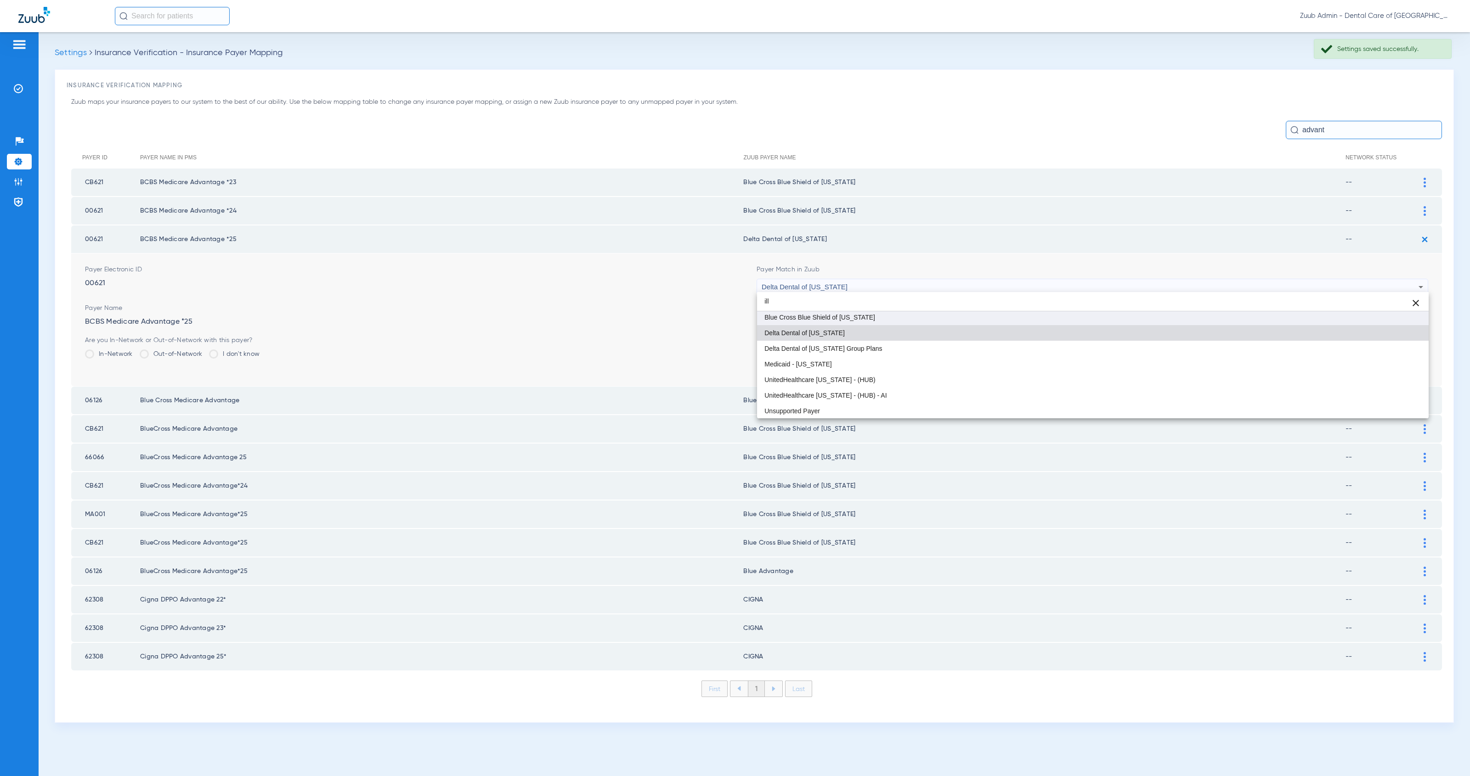
type input "ill"
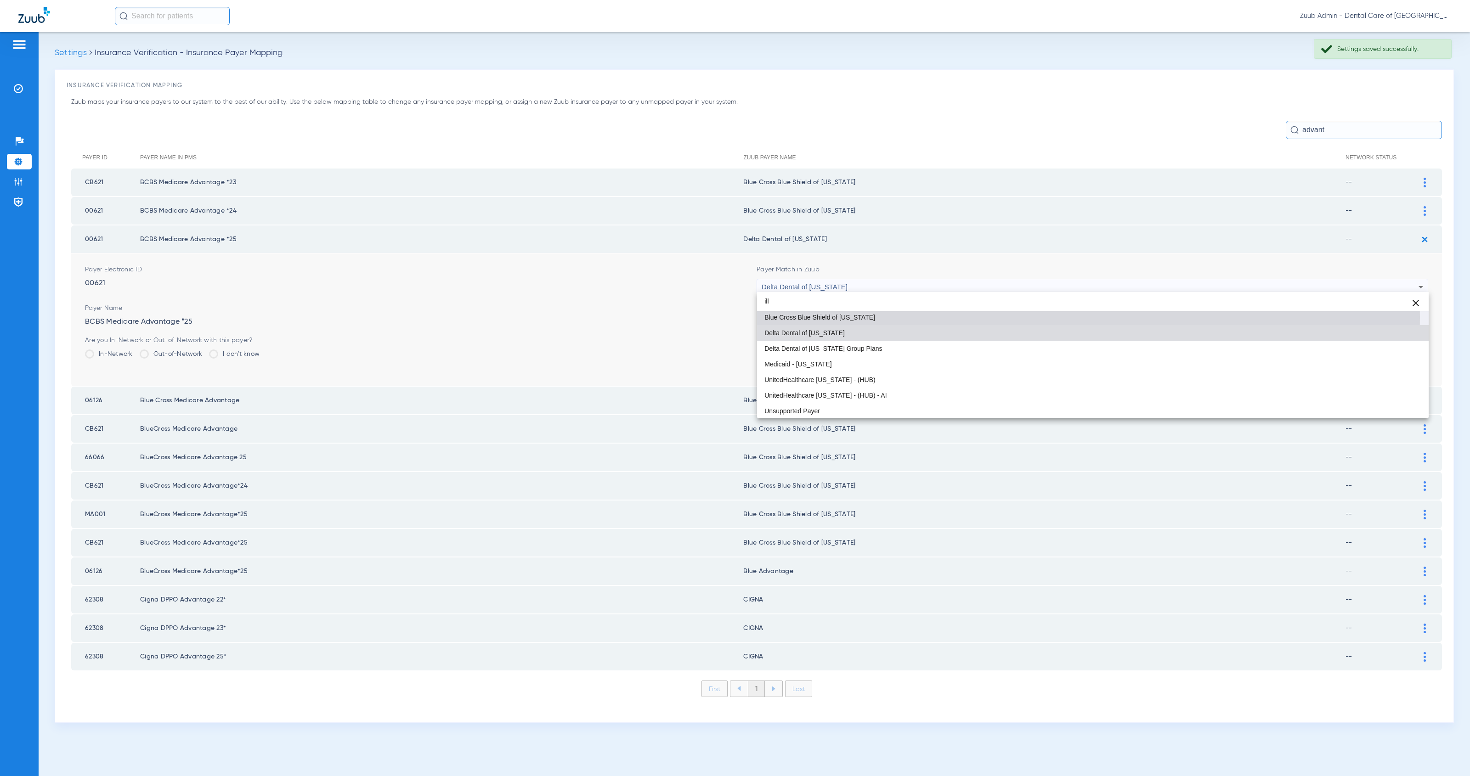
click at [913, 317] on mat-option "Blue Cross Blue Shield of [US_STATE]" at bounding box center [1093, 318] width 672 height 16
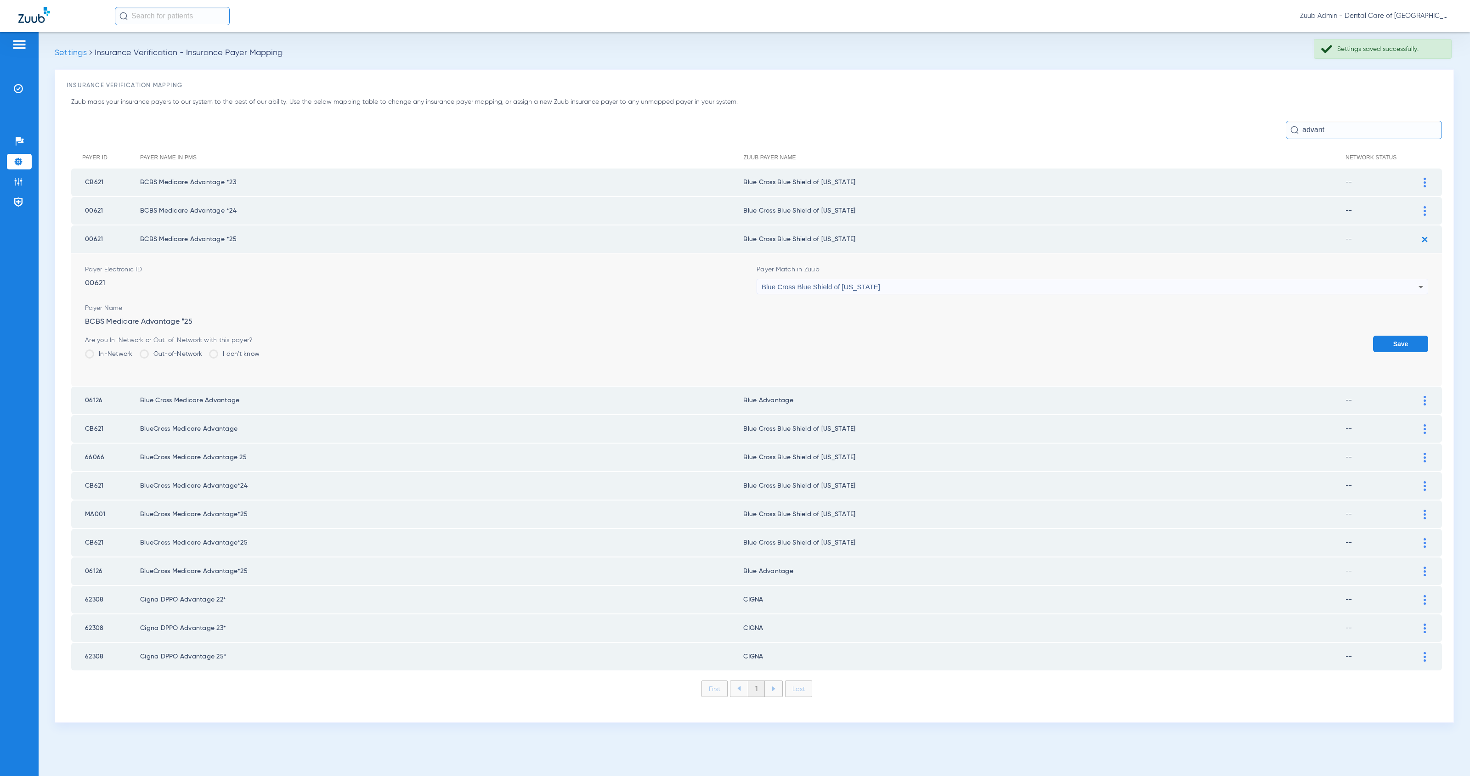
click at [1409, 340] on button "Save" at bounding box center [1400, 344] width 55 height 17
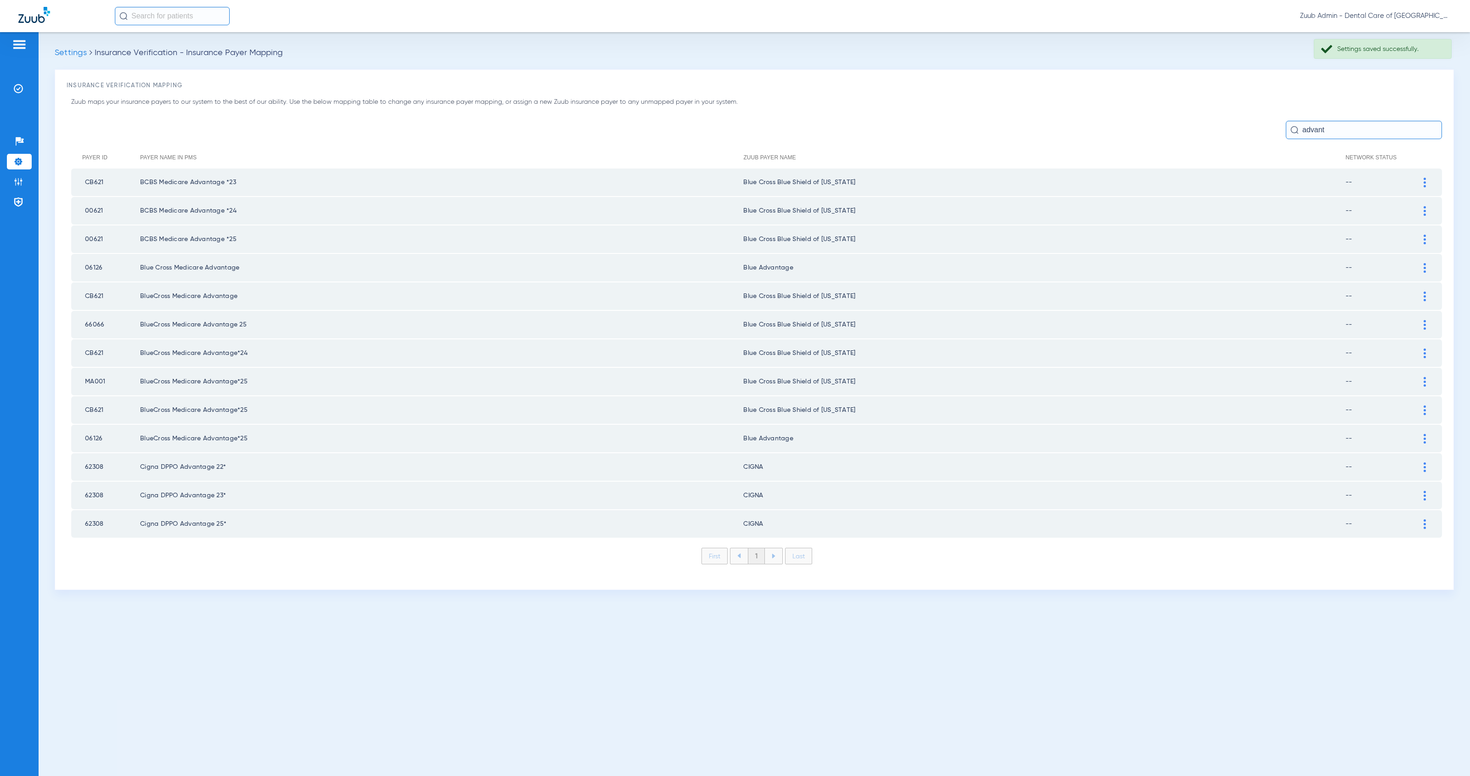
click at [1425, 266] on img at bounding box center [1425, 268] width 2 height 10
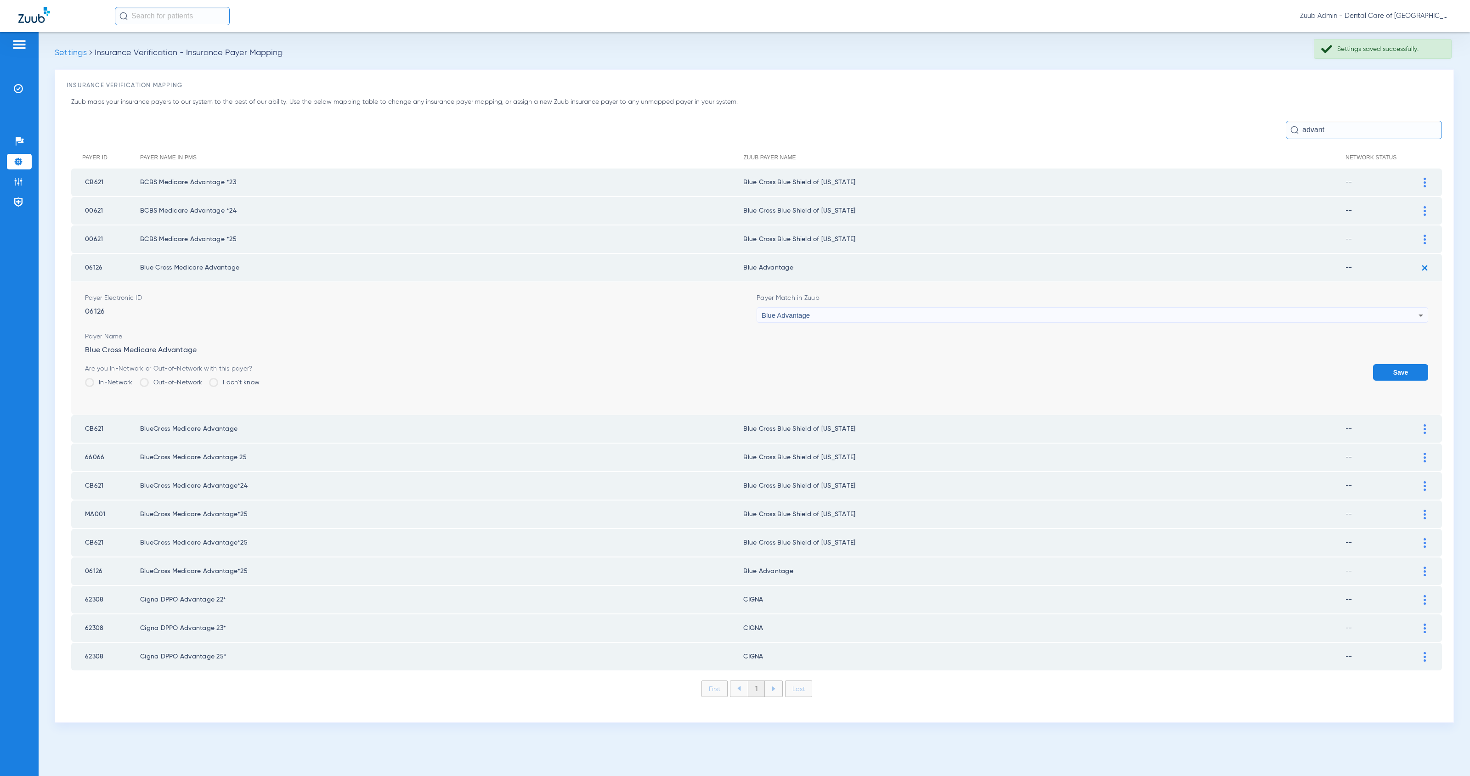
click at [791, 314] on span "Blue Advantage" at bounding box center [786, 315] width 48 height 8
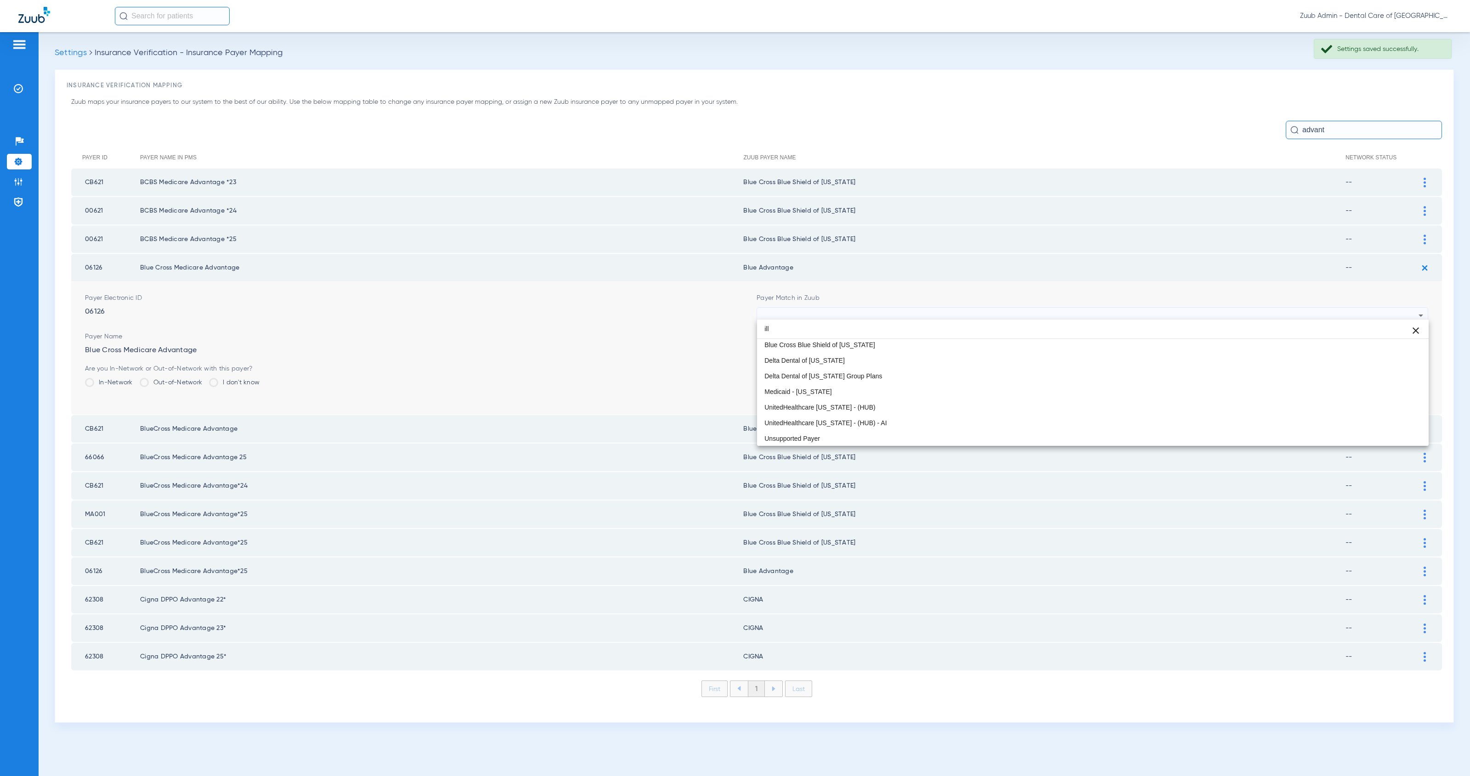
type input "ill"
click at [867, 348] on mat-option "Blue Cross Blue Shield of [US_STATE]" at bounding box center [1093, 345] width 672 height 16
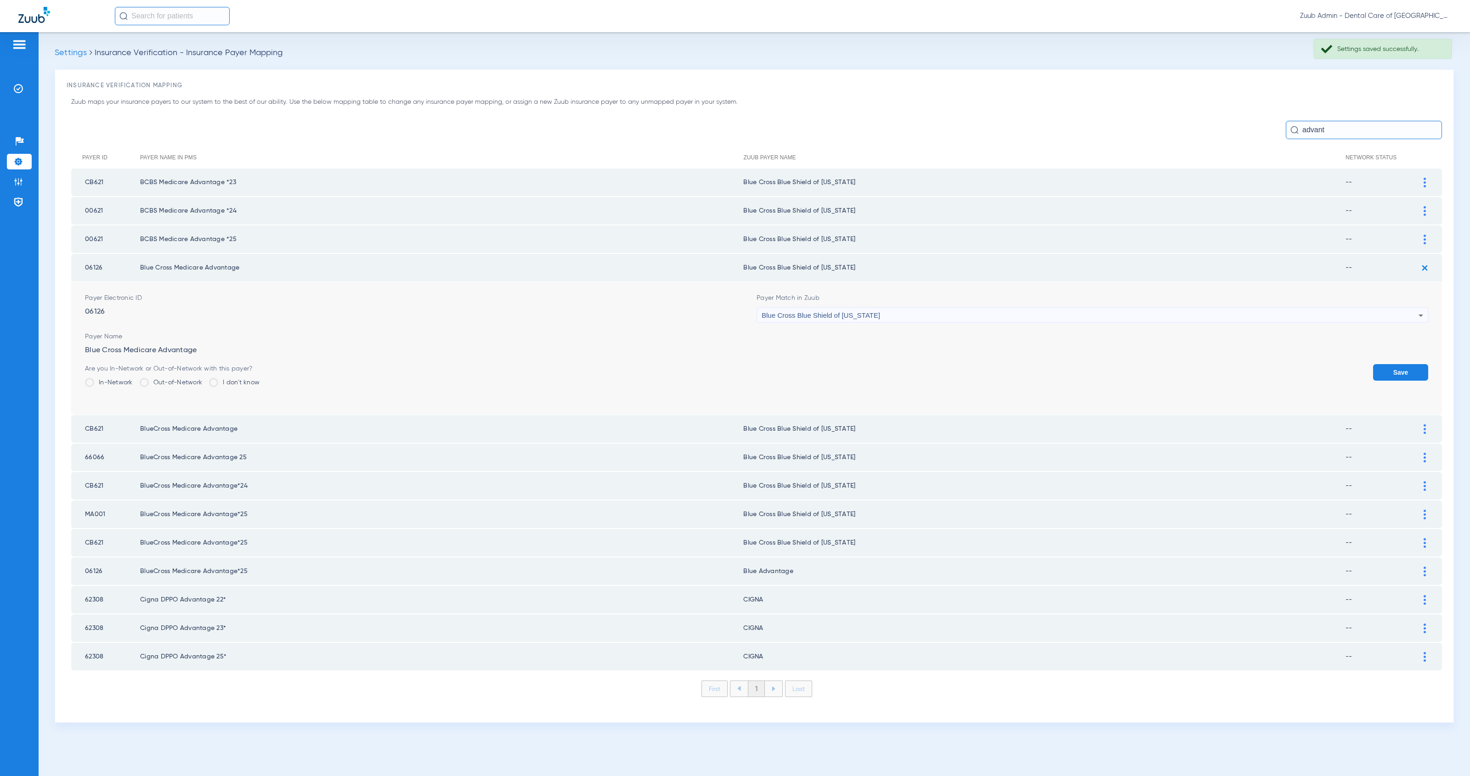
click at [1394, 370] on button "Save" at bounding box center [1400, 372] width 55 height 17
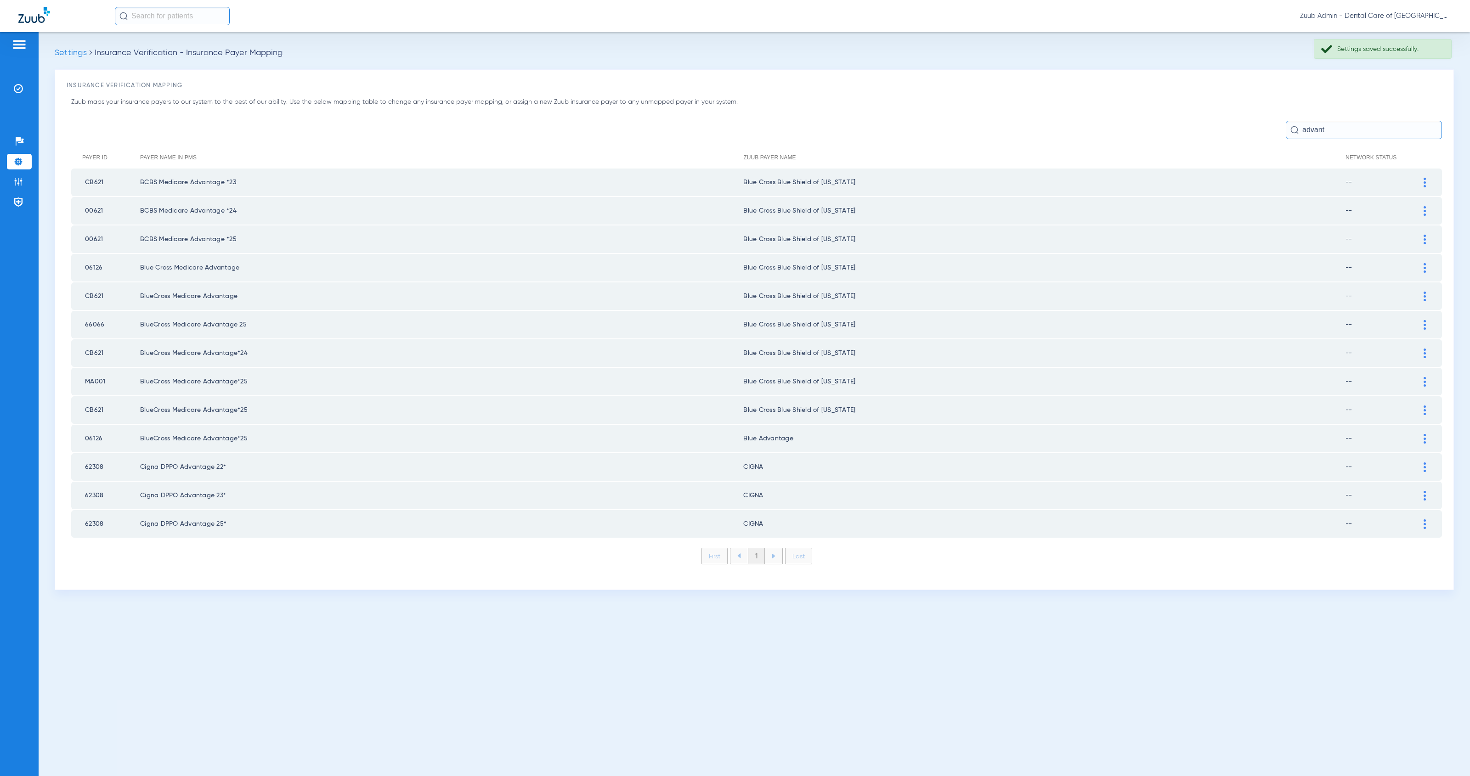
click at [1424, 434] on img at bounding box center [1425, 439] width 2 height 10
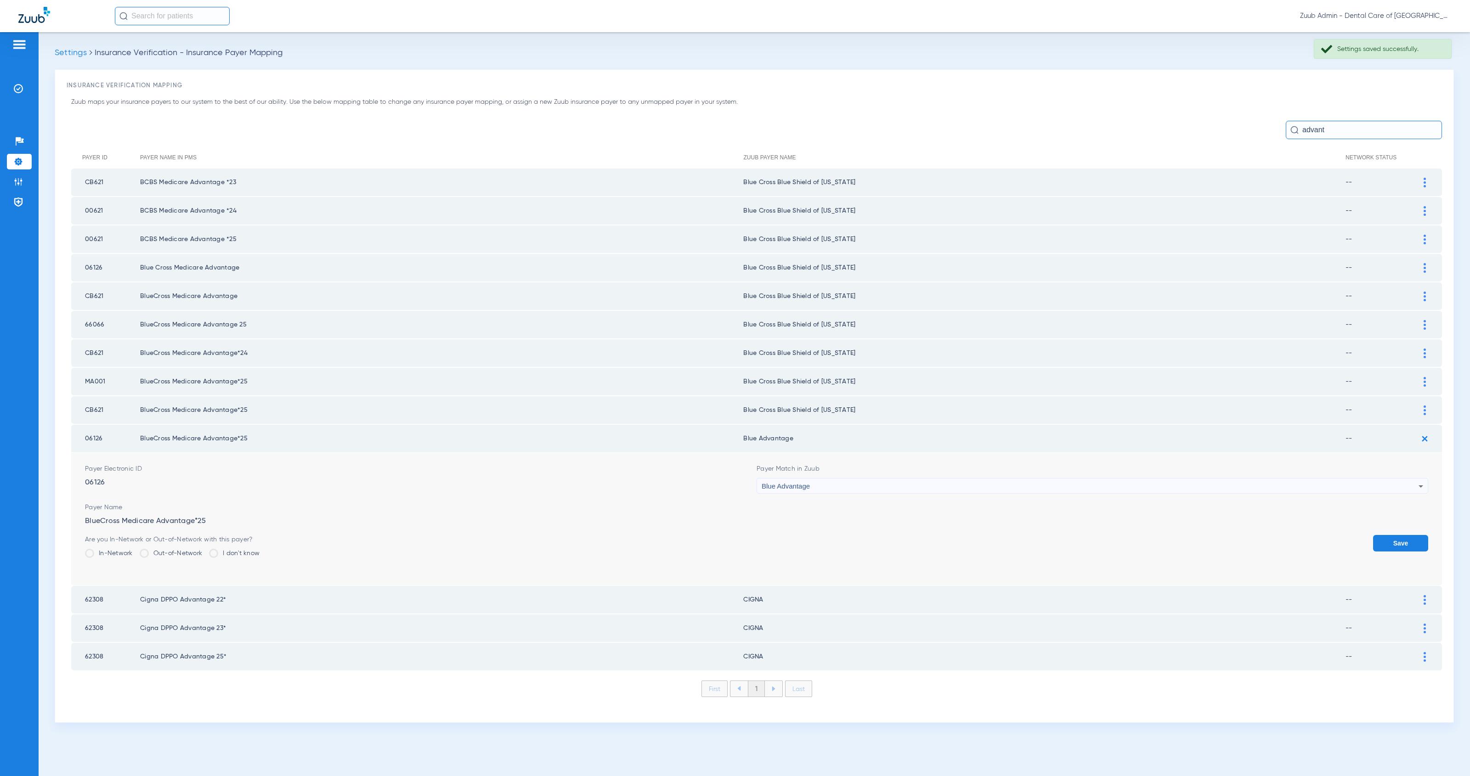
click at [982, 479] on div "Blue Advantage" at bounding box center [1090, 487] width 657 height 16
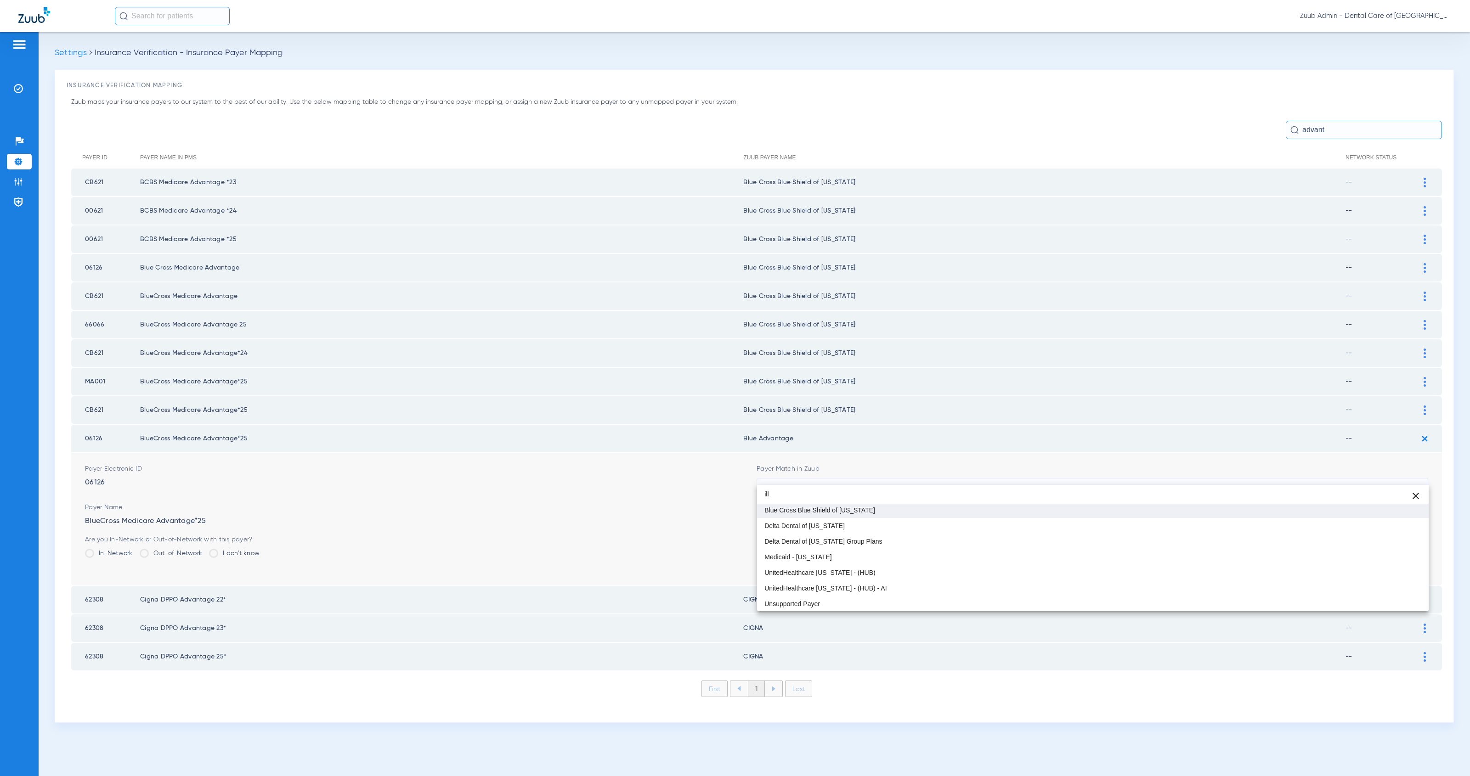
type input "ill"
drag, startPoint x: 996, startPoint y: 508, endPoint x: 1059, endPoint y: 522, distance: 65.0
click at [996, 508] on mat-option "Blue Cross Blue Shield of [US_STATE]" at bounding box center [1093, 511] width 672 height 16
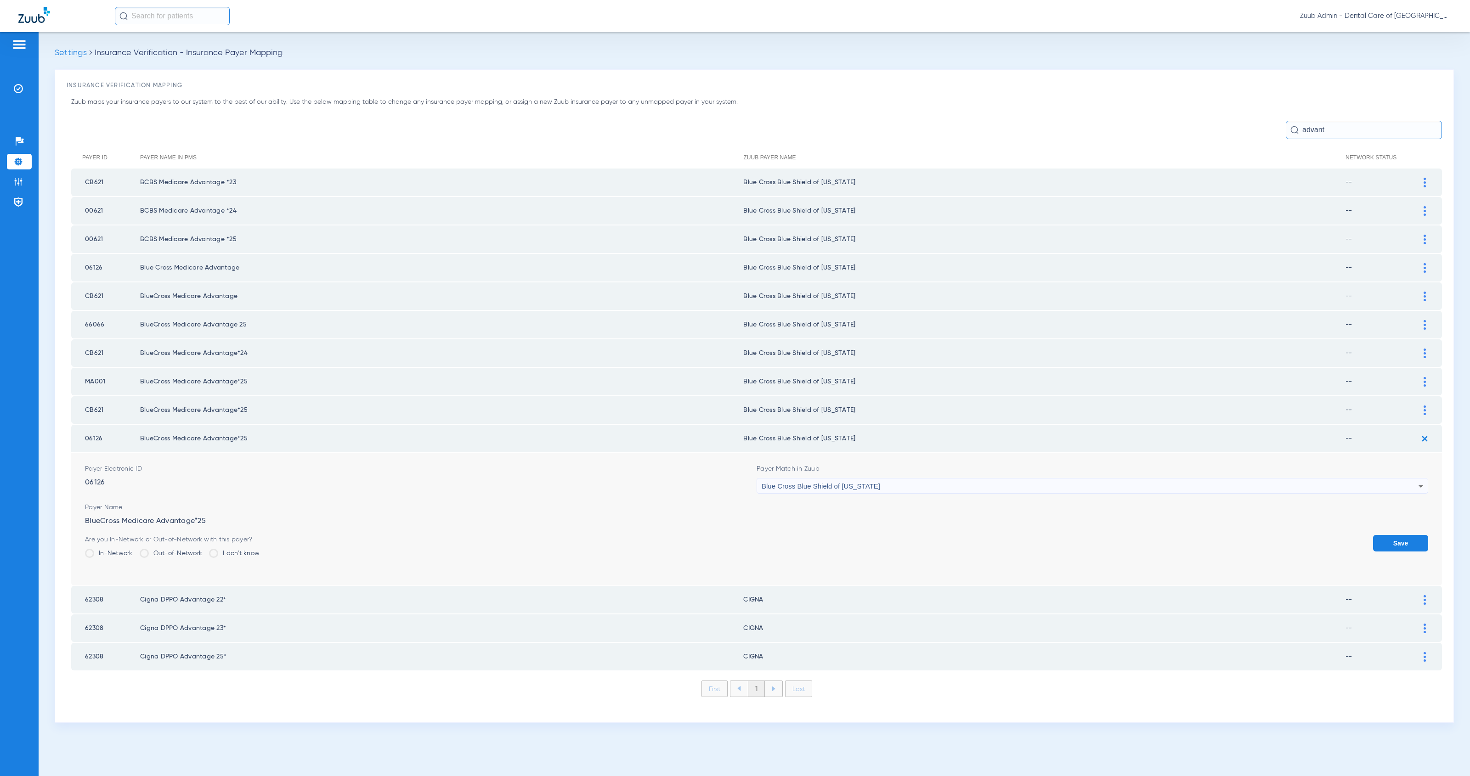
click at [1400, 535] on button "Save" at bounding box center [1400, 543] width 55 height 17
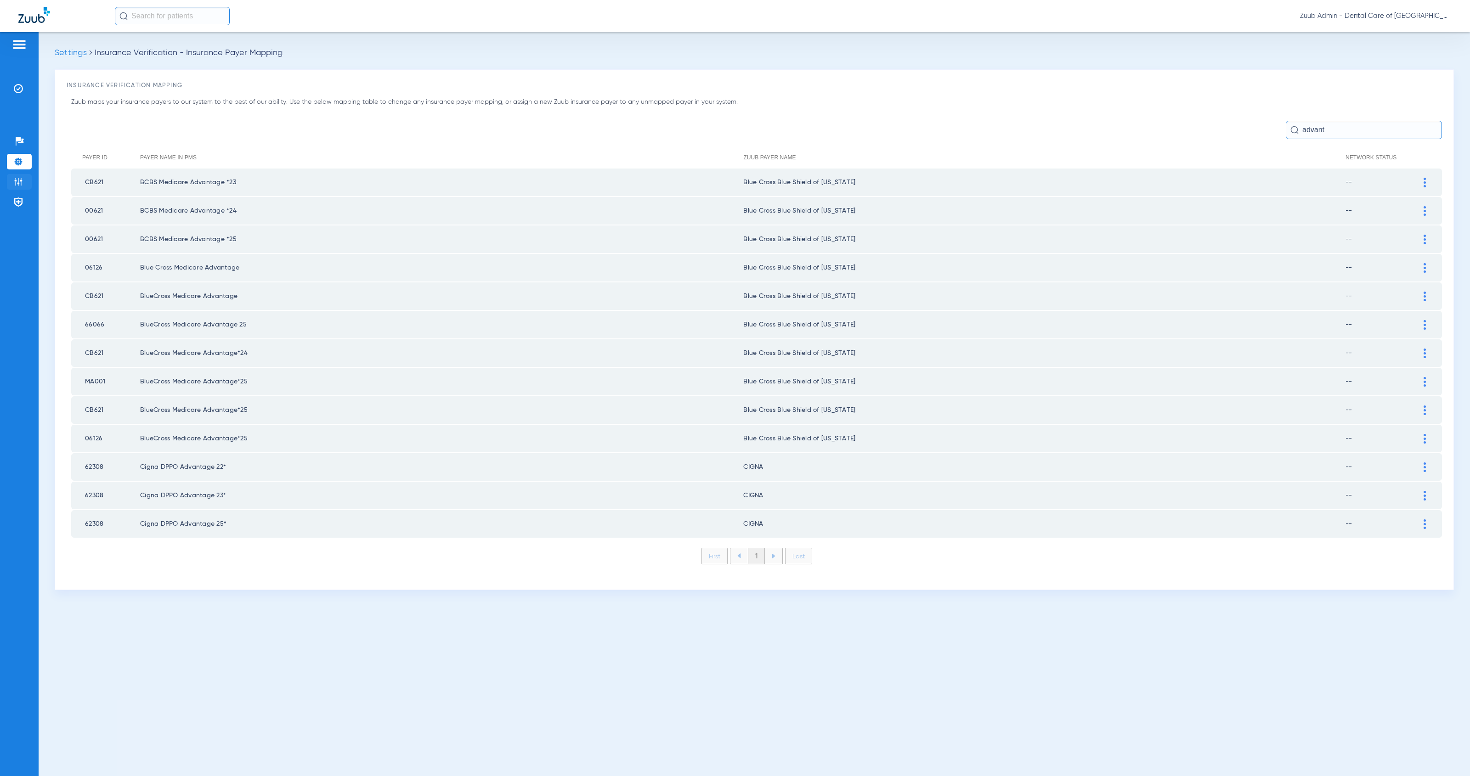
click at [16, 182] on img at bounding box center [18, 181] width 9 height 9
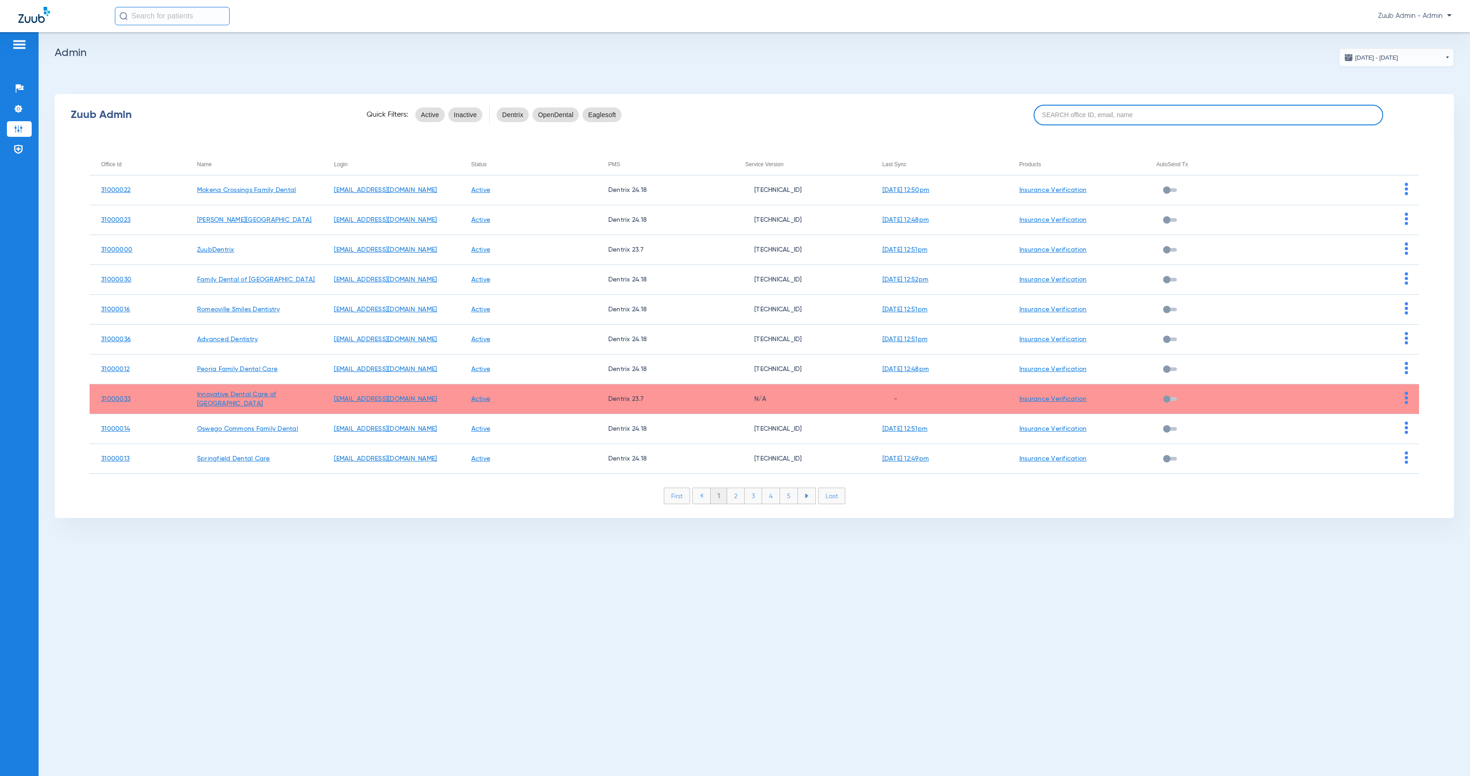
click at [1152, 109] on input at bounding box center [1209, 115] width 350 height 21
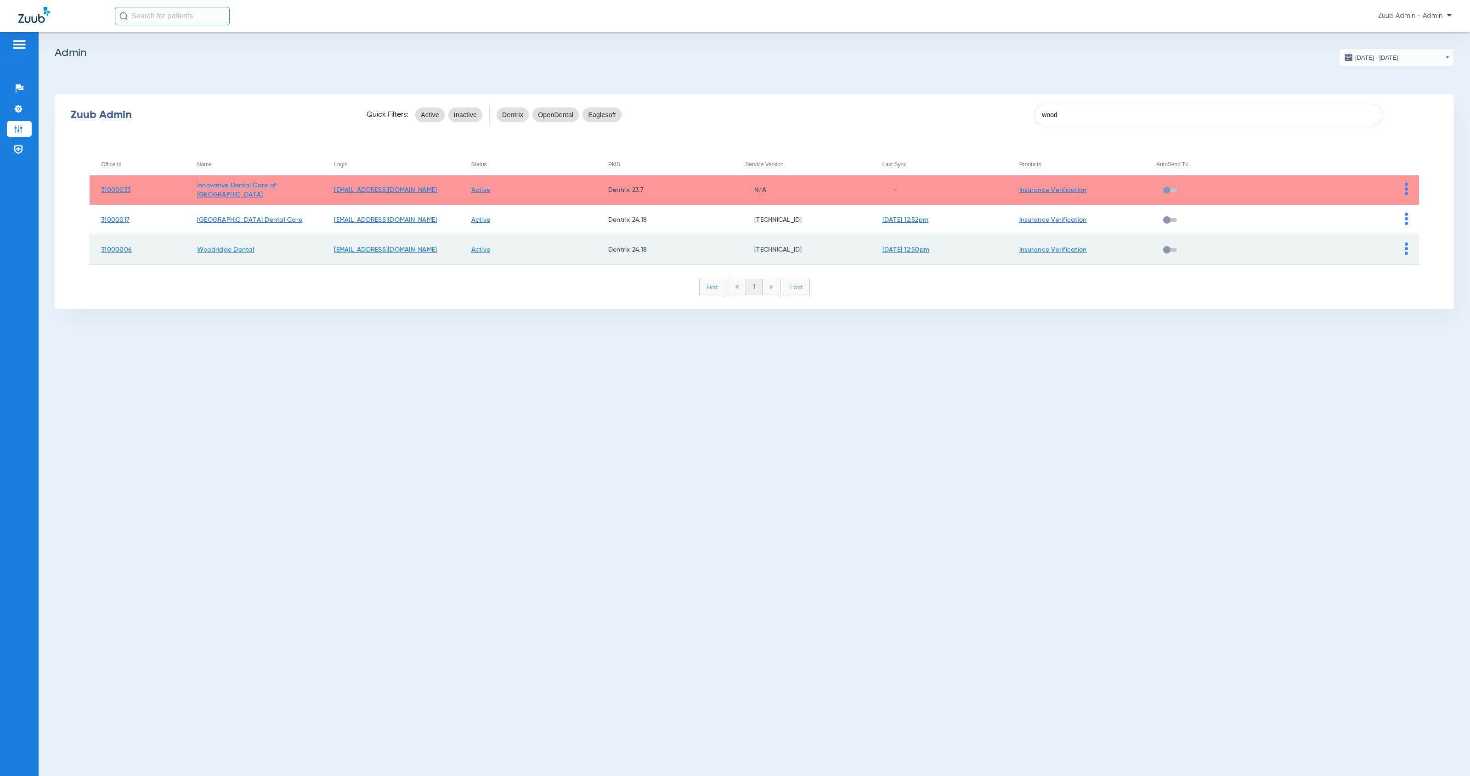
type input "wood"
click at [1410, 251] on td at bounding box center [1350, 250] width 137 height 30
click at [1406, 251] on img at bounding box center [1406, 249] width 3 height 12
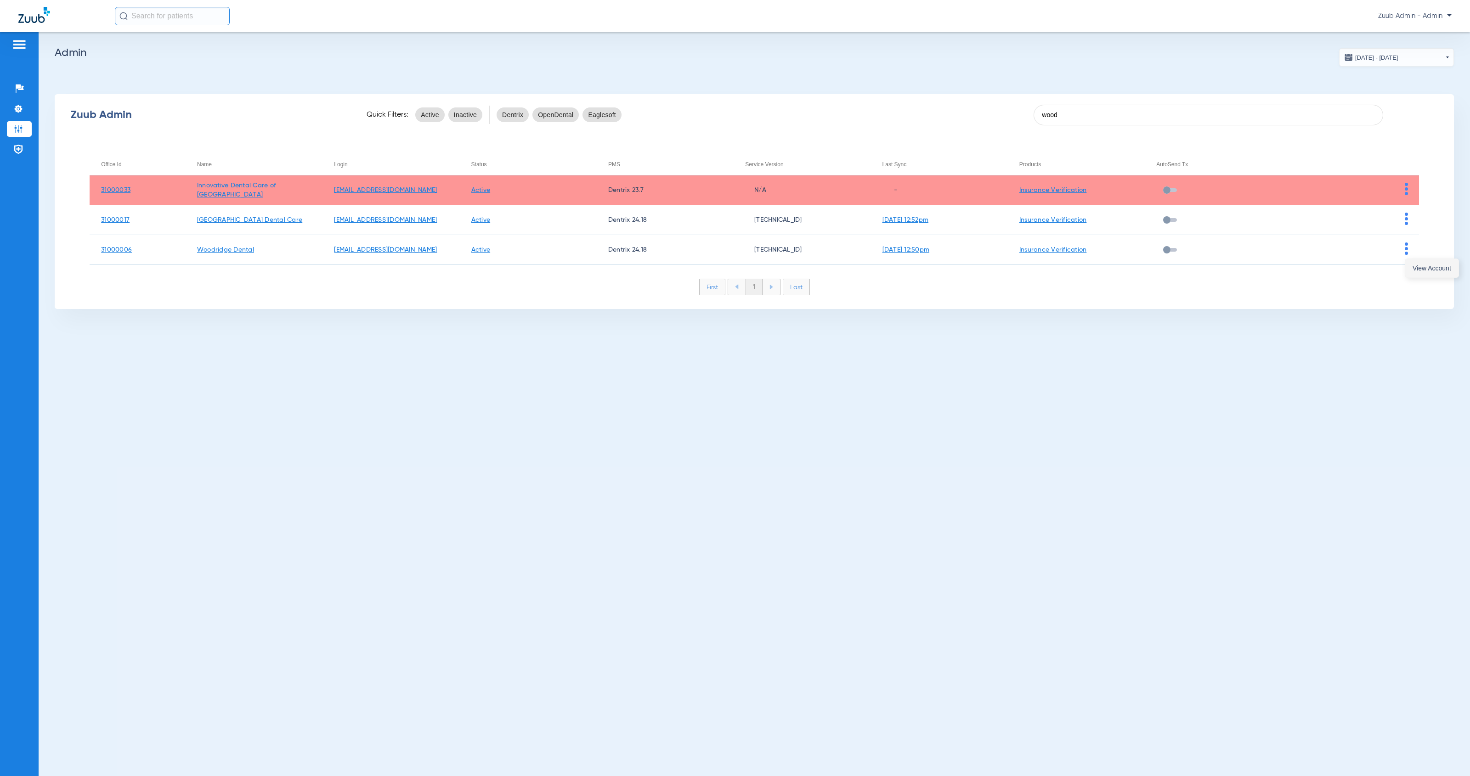
click at [1411, 270] on button "View Account" at bounding box center [1431, 268] width 53 height 18
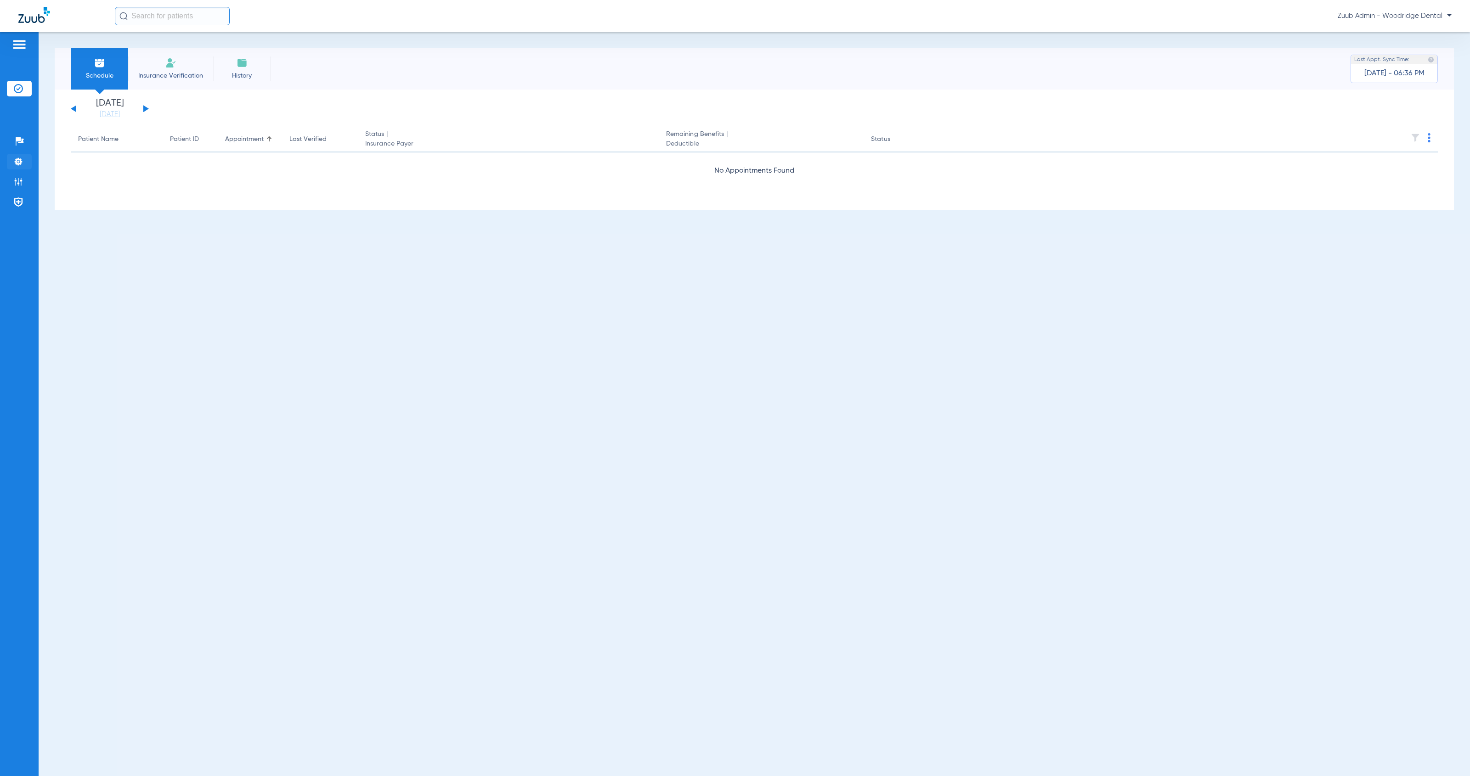
click at [14, 165] on img at bounding box center [18, 161] width 9 height 9
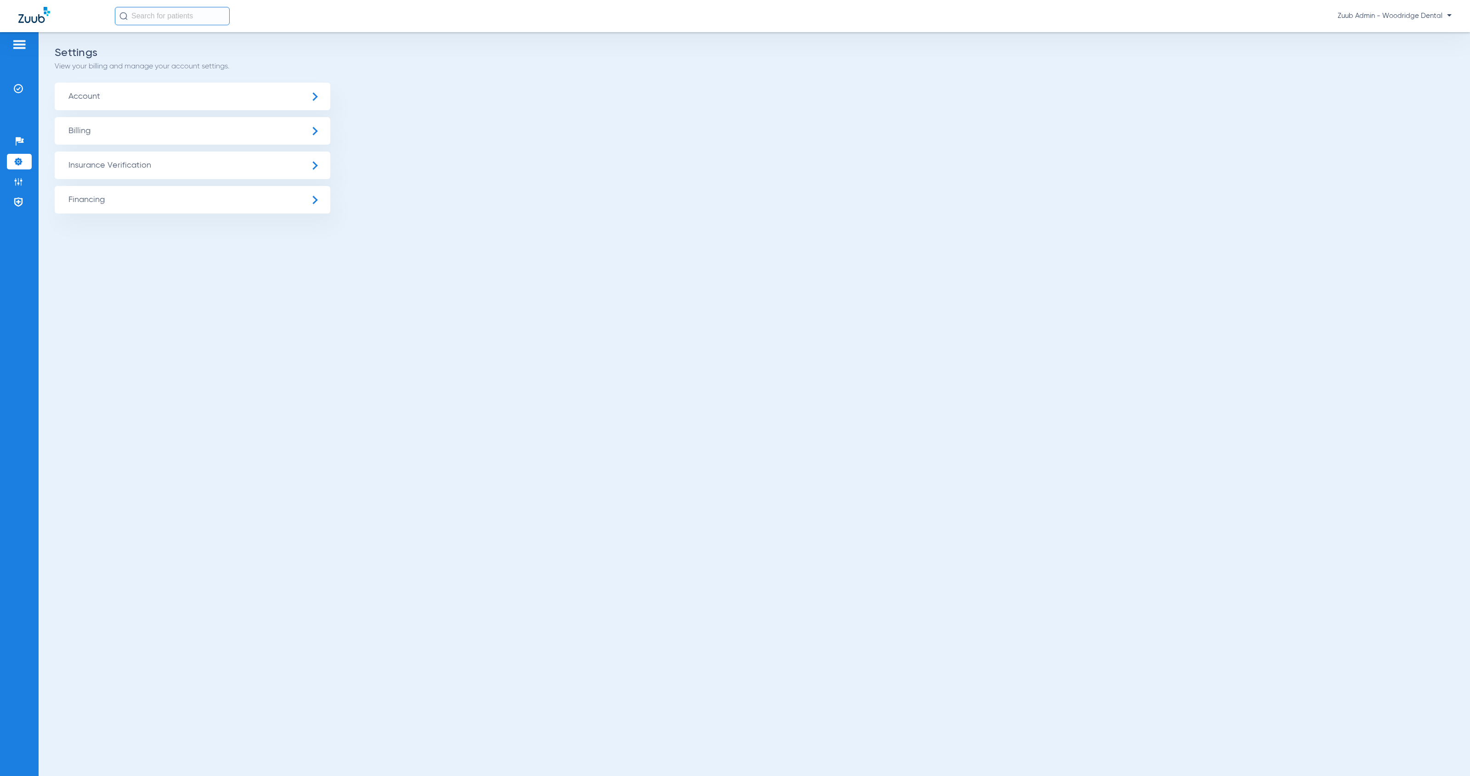
click at [127, 166] on span "Insurance Verification" at bounding box center [193, 166] width 276 height 28
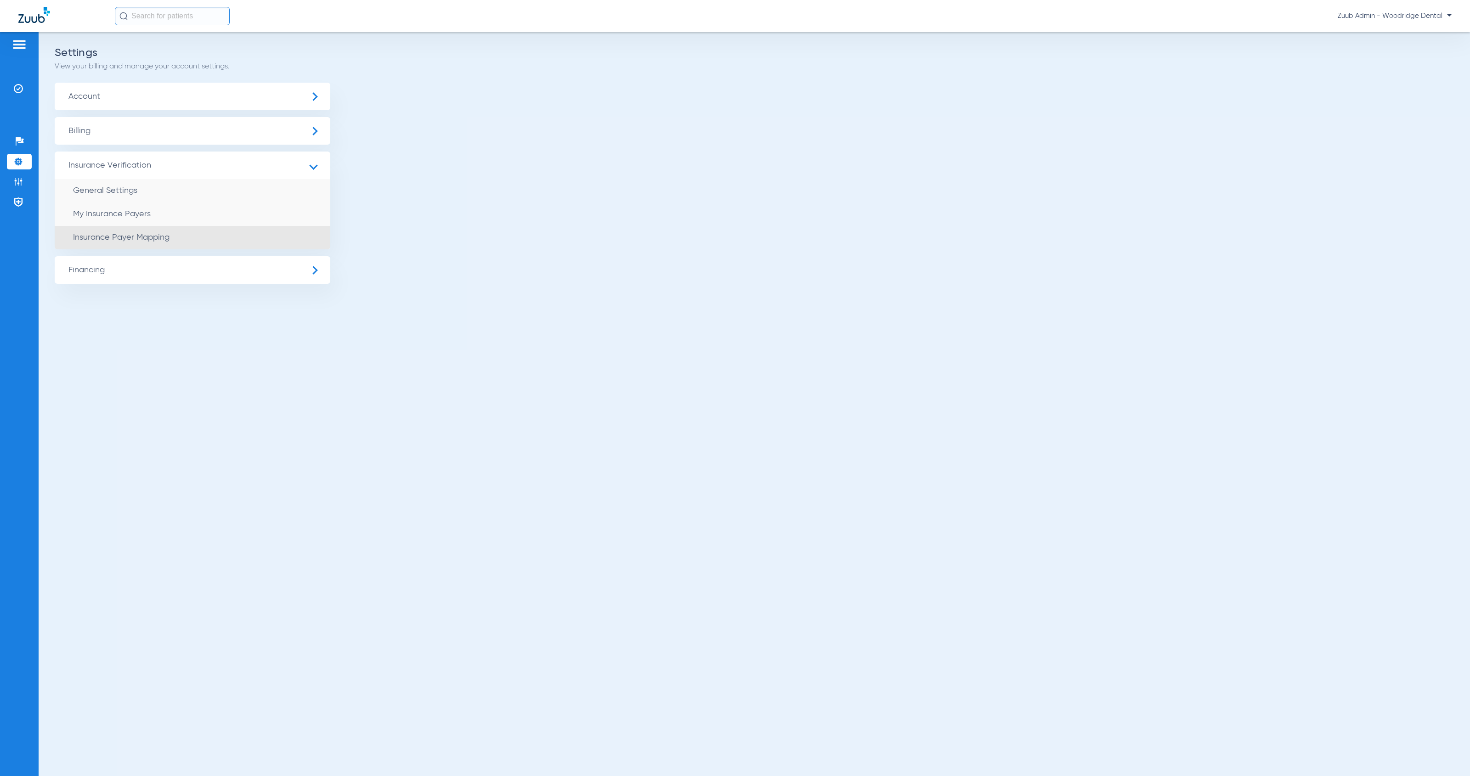
click at [277, 246] on li "Insurance Payer Mapping" at bounding box center [193, 237] width 276 height 23
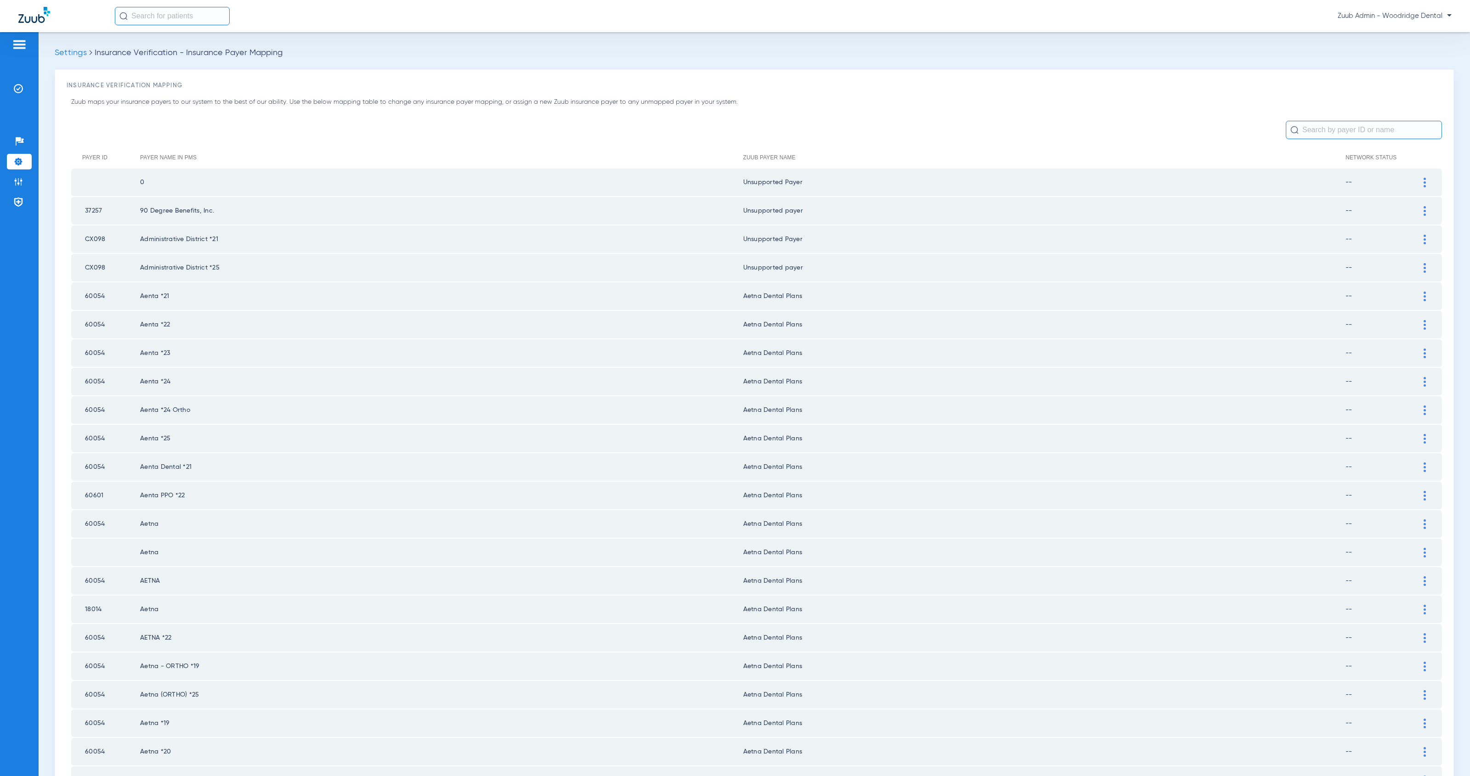
click at [1309, 131] on input "text" at bounding box center [1364, 130] width 156 height 18
click at [1317, 127] on input "text" at bounding box center [1364, 130] width 156 height 18
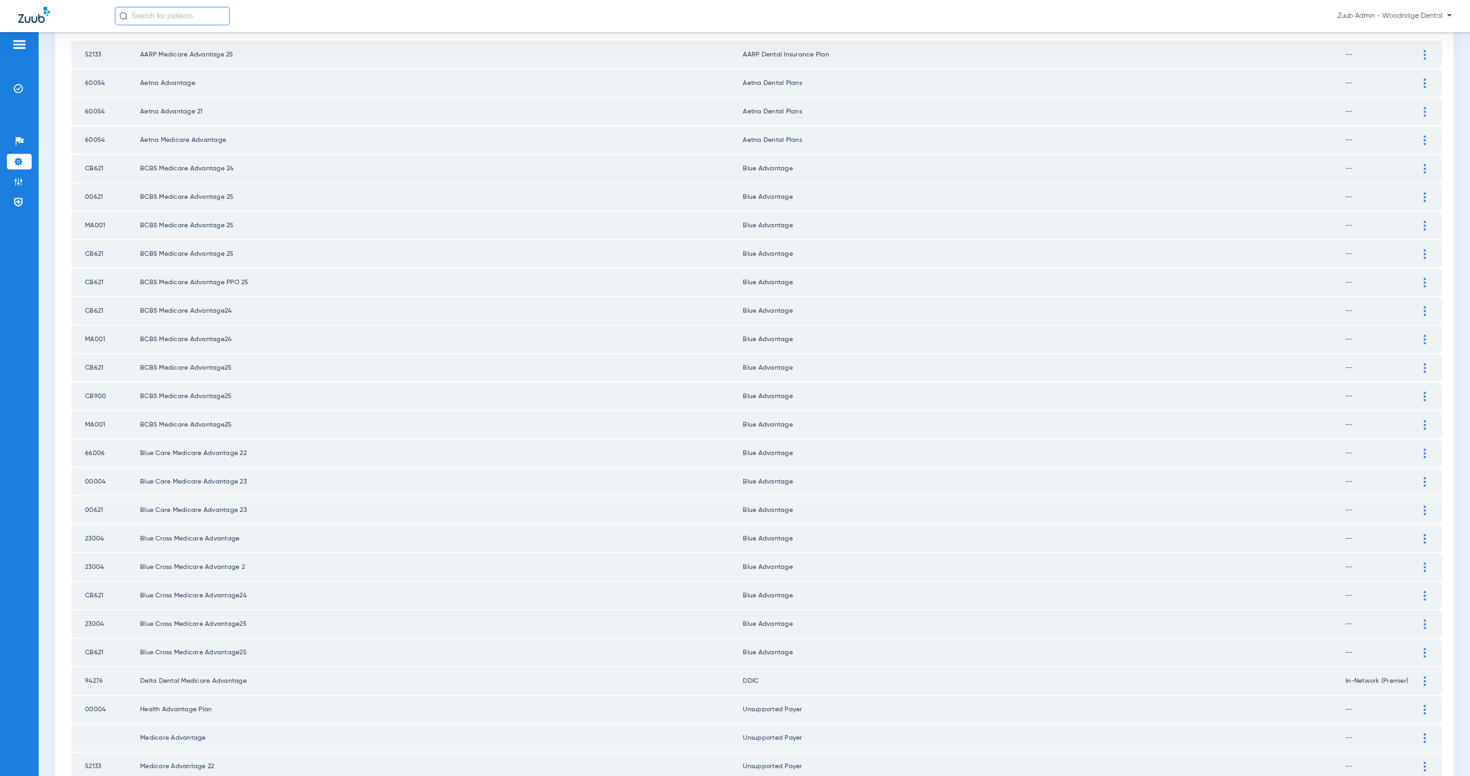
scroll to position [106, 0]
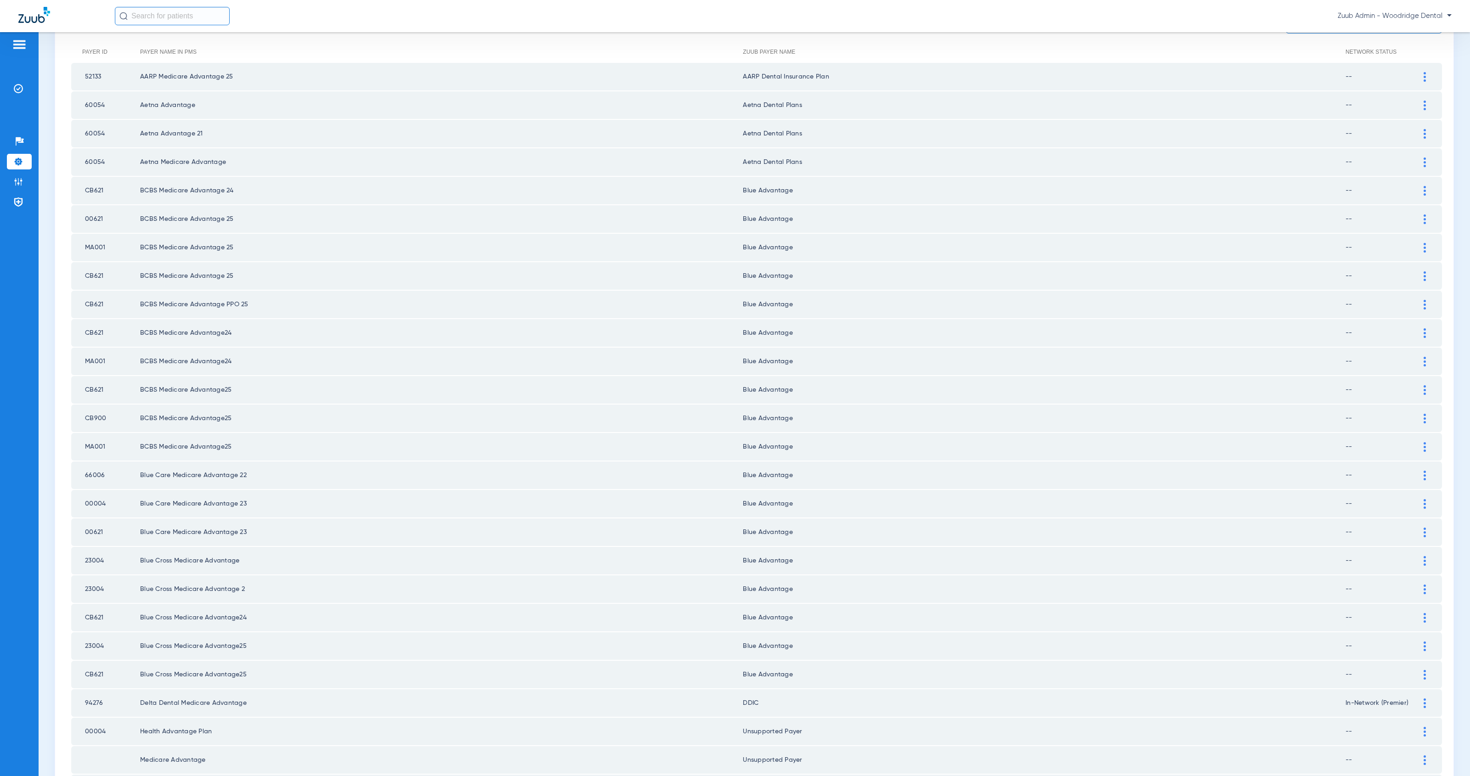
type input "advantage"
click at [1424, 188] on img at bounding box center [1425, 191] width 2 height 10
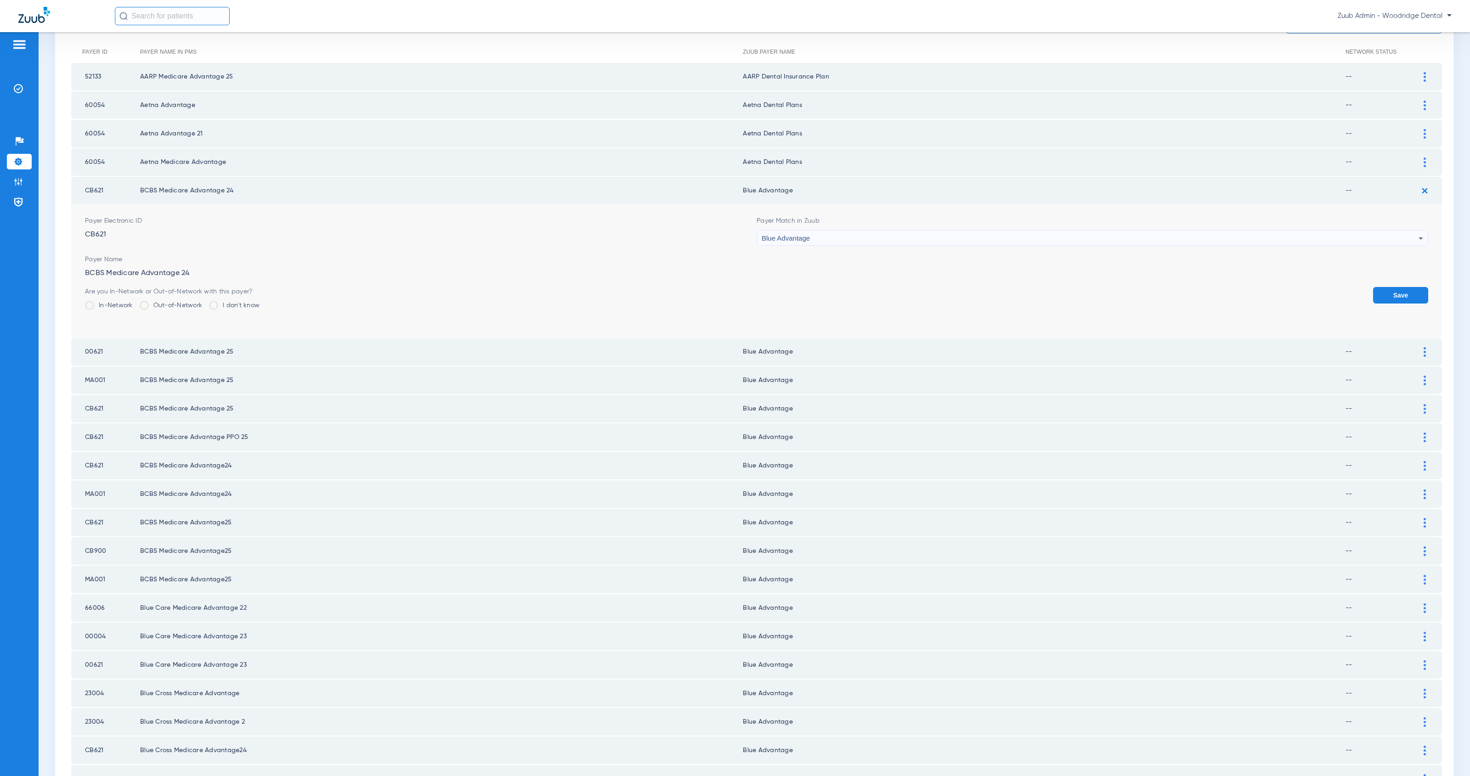
click at [889, 236] on div "Blue Advantage" at bounding box center [1090, 239] width 657 height 16
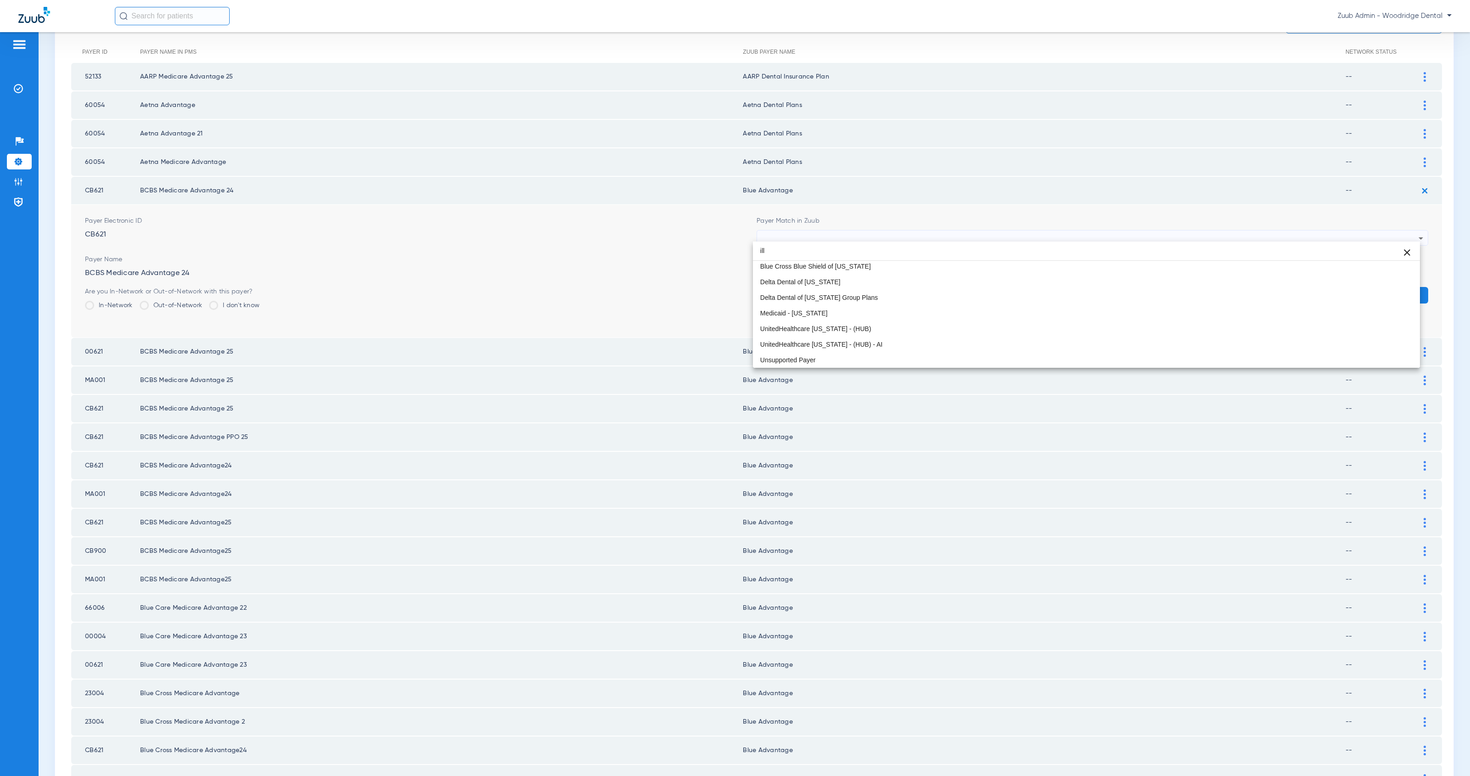
scroll to position [17, 0]
type input "ill"
click at [866, 273] on mat-option "Blue Cross Blue Shield of [US_STATE]" at bounding box center [1086, 267] width 667 height 16
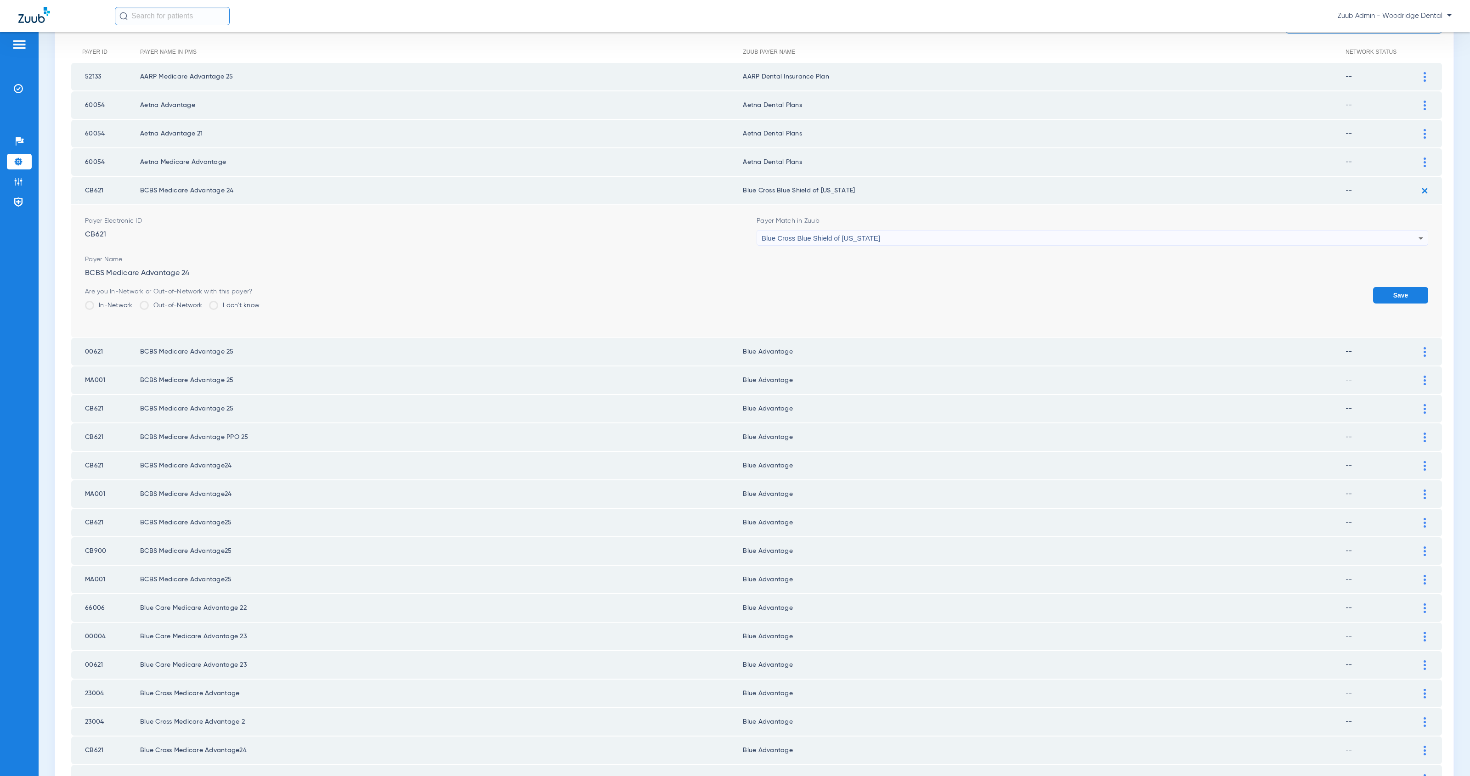
click at [1384, 289] on button "Save" at bounding box center [1400, 295] width 55 height 17
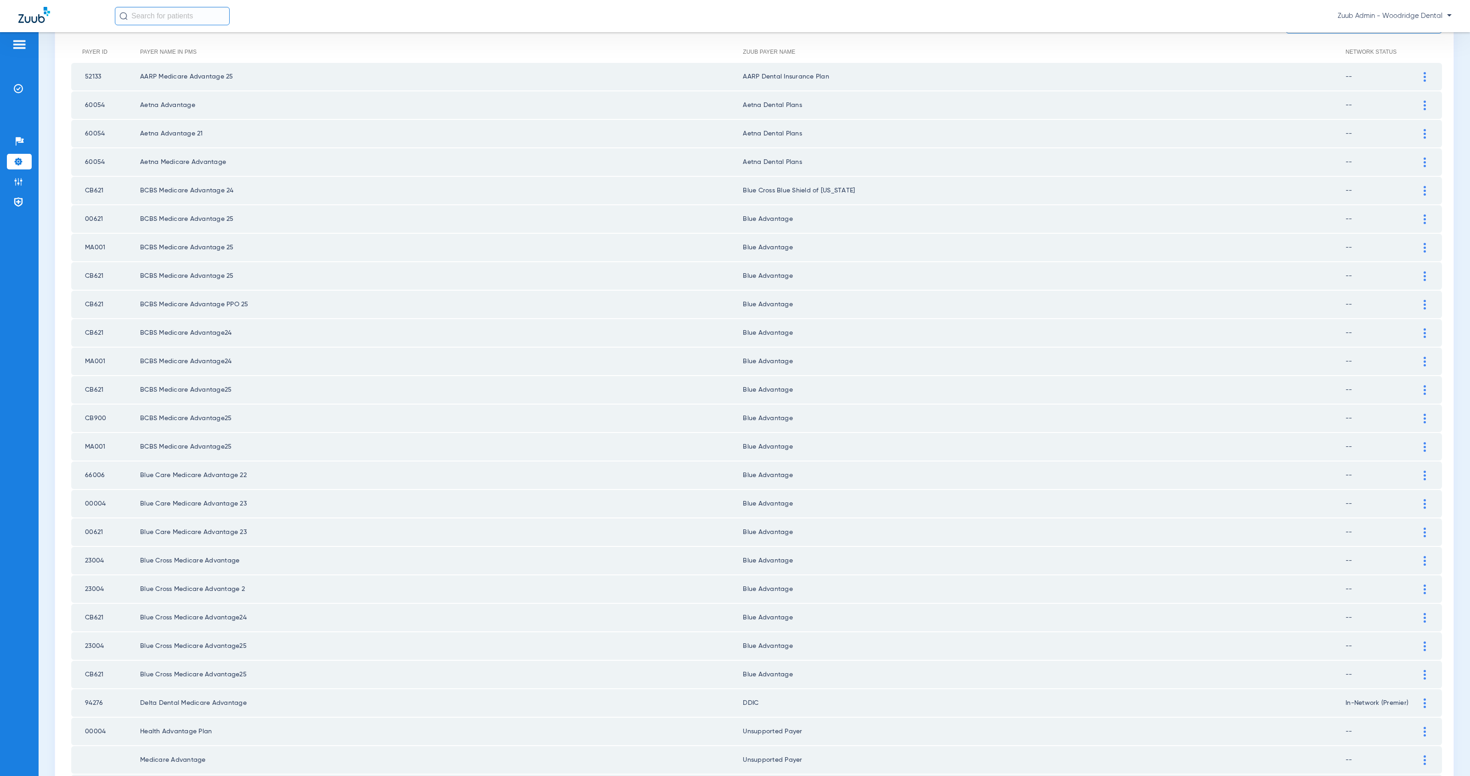
click at [1424, 272] on img at bounding box center [1425, 277] width 2 height 10
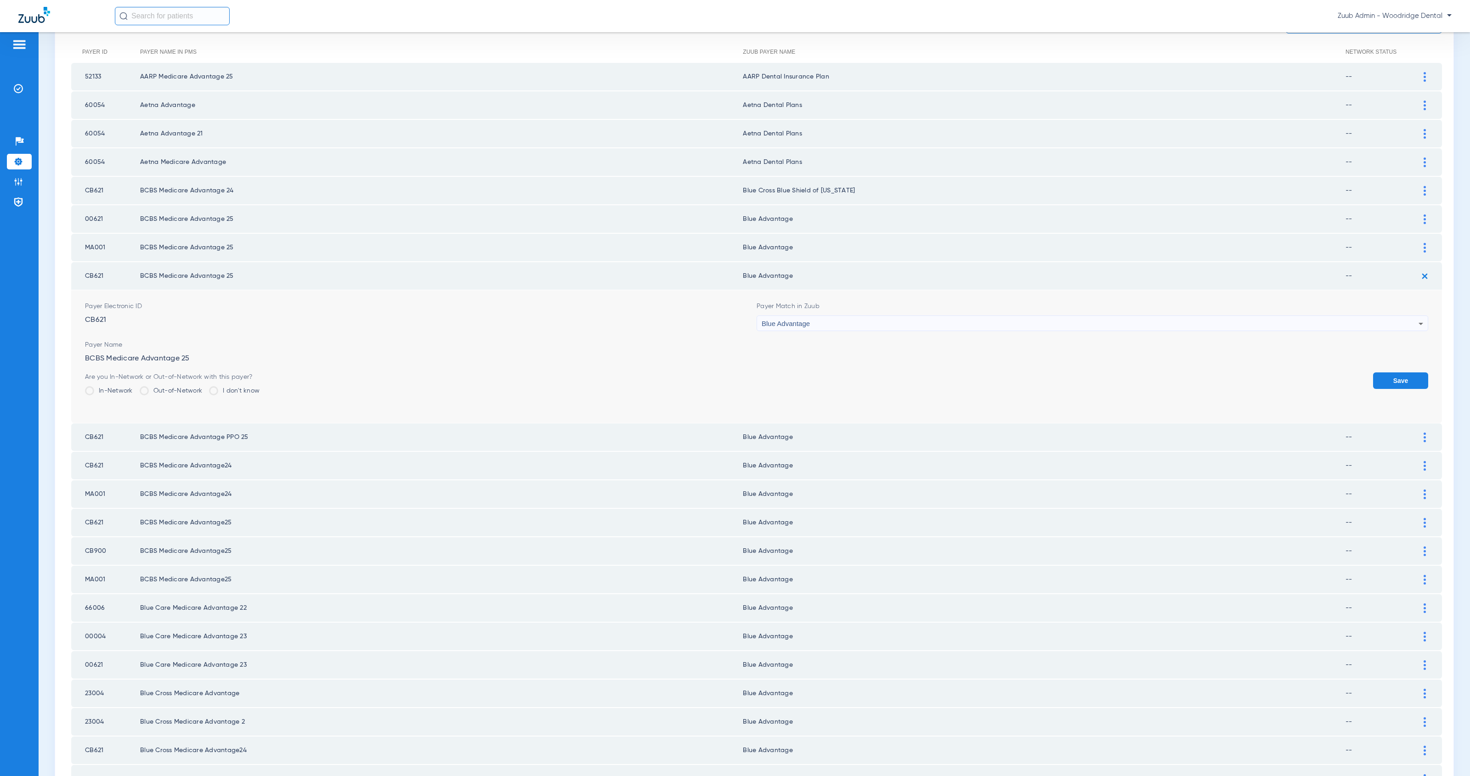
click at [794, 320] on span "Blue Advantage" at bounding box center [786, 324] width 48 height 8
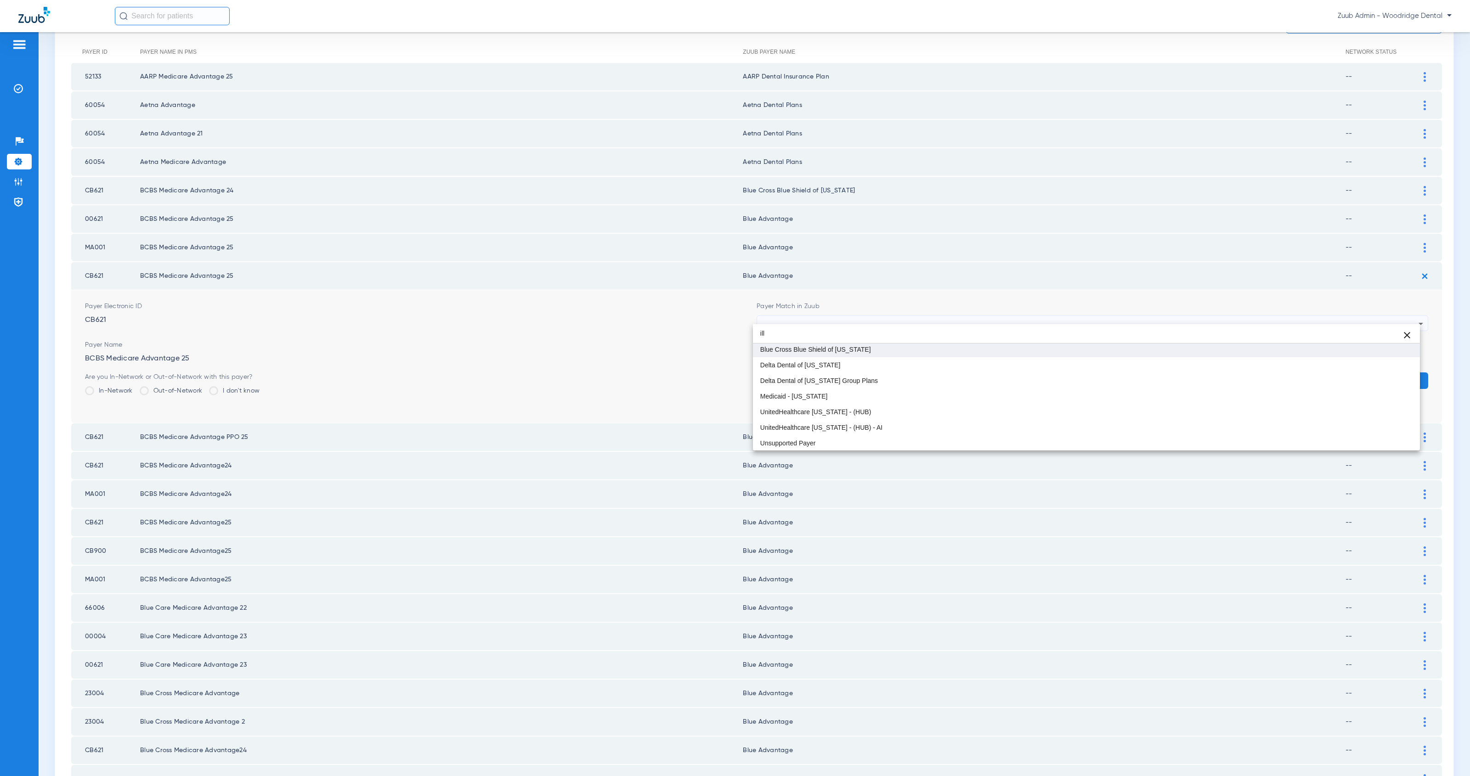
type input "ill"
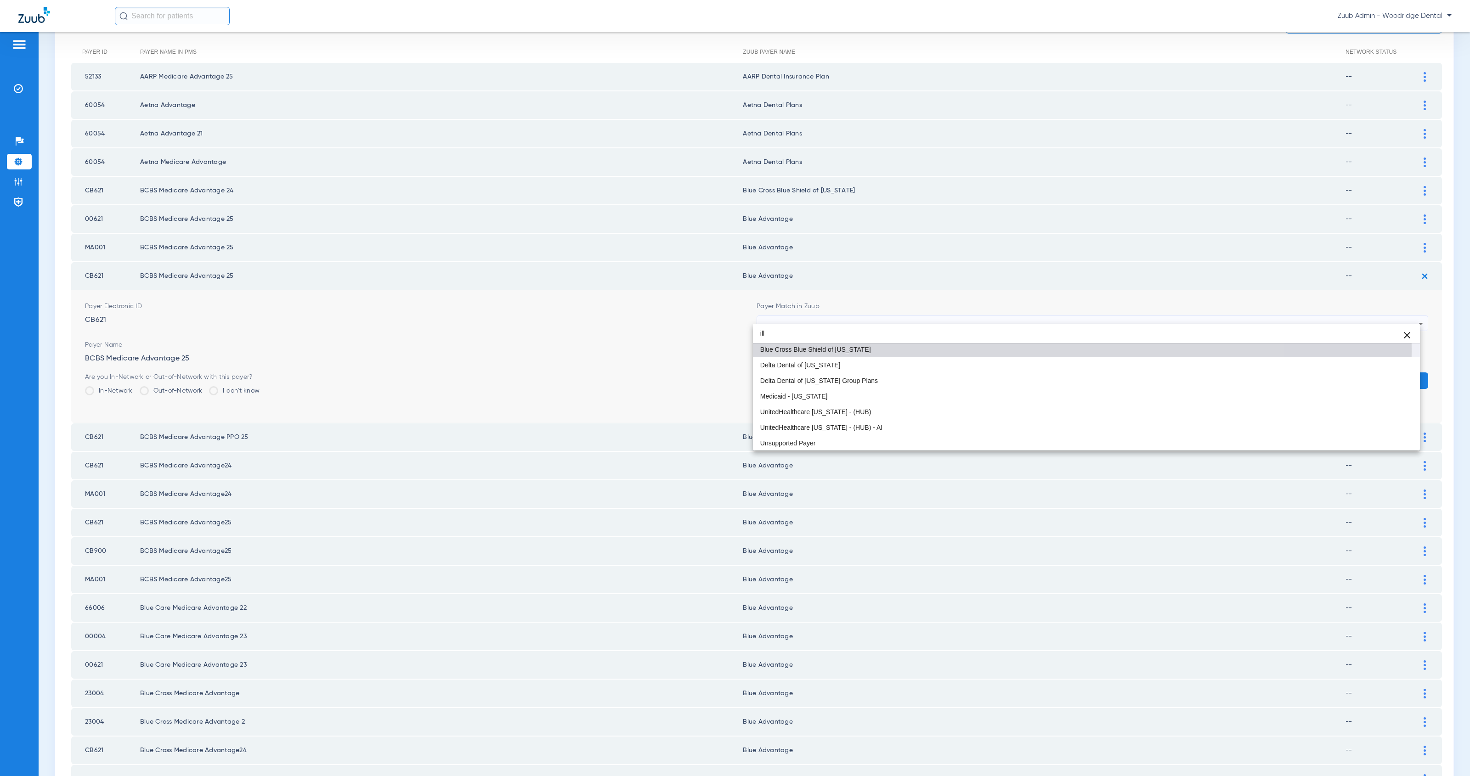
click at [823, 351] on span "Blue Cross Blue Shield of [US_STATE]" at bounding box center [815, 349] width 111 height 6
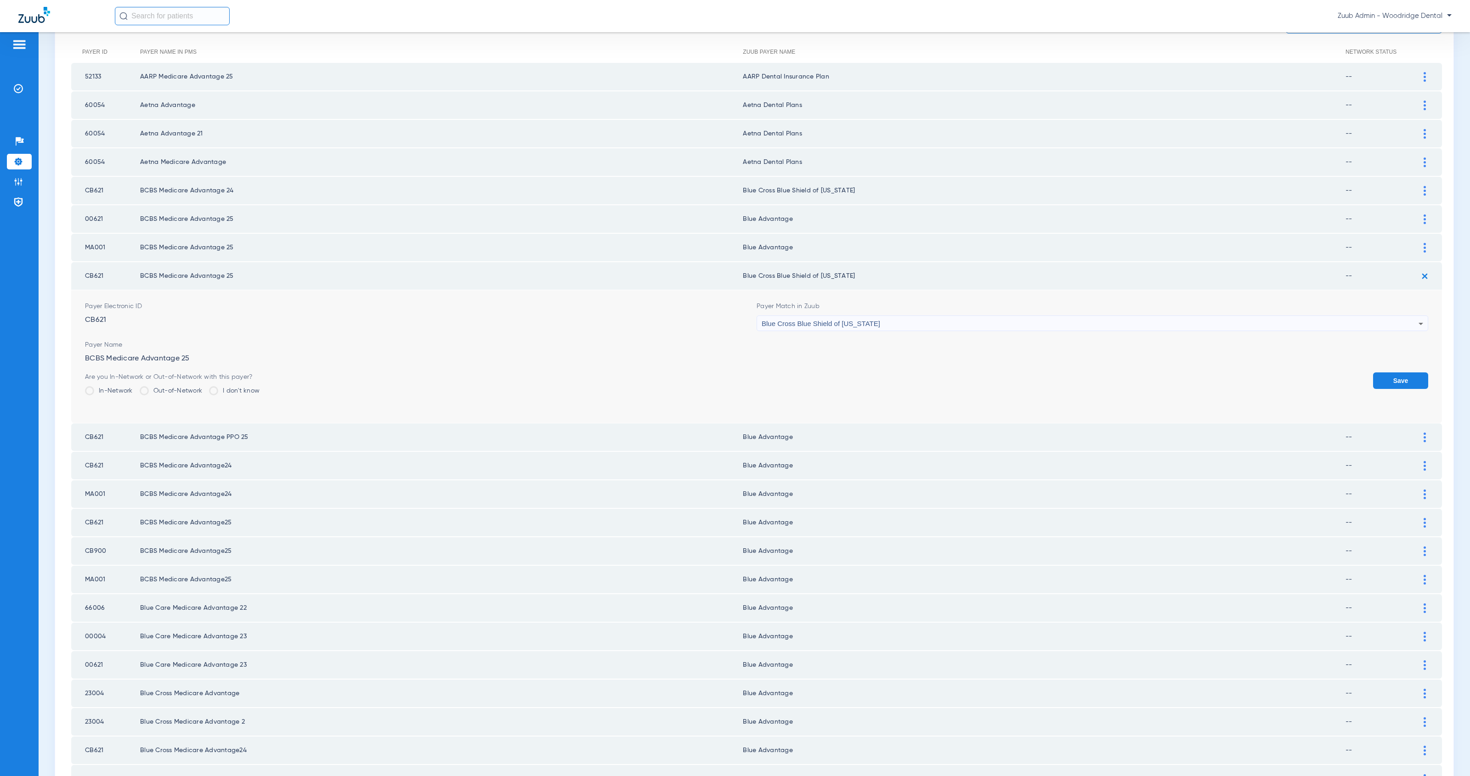
click at [1376, 373] on button "Save" at bounding box center [1400, 381] width 55 height 17
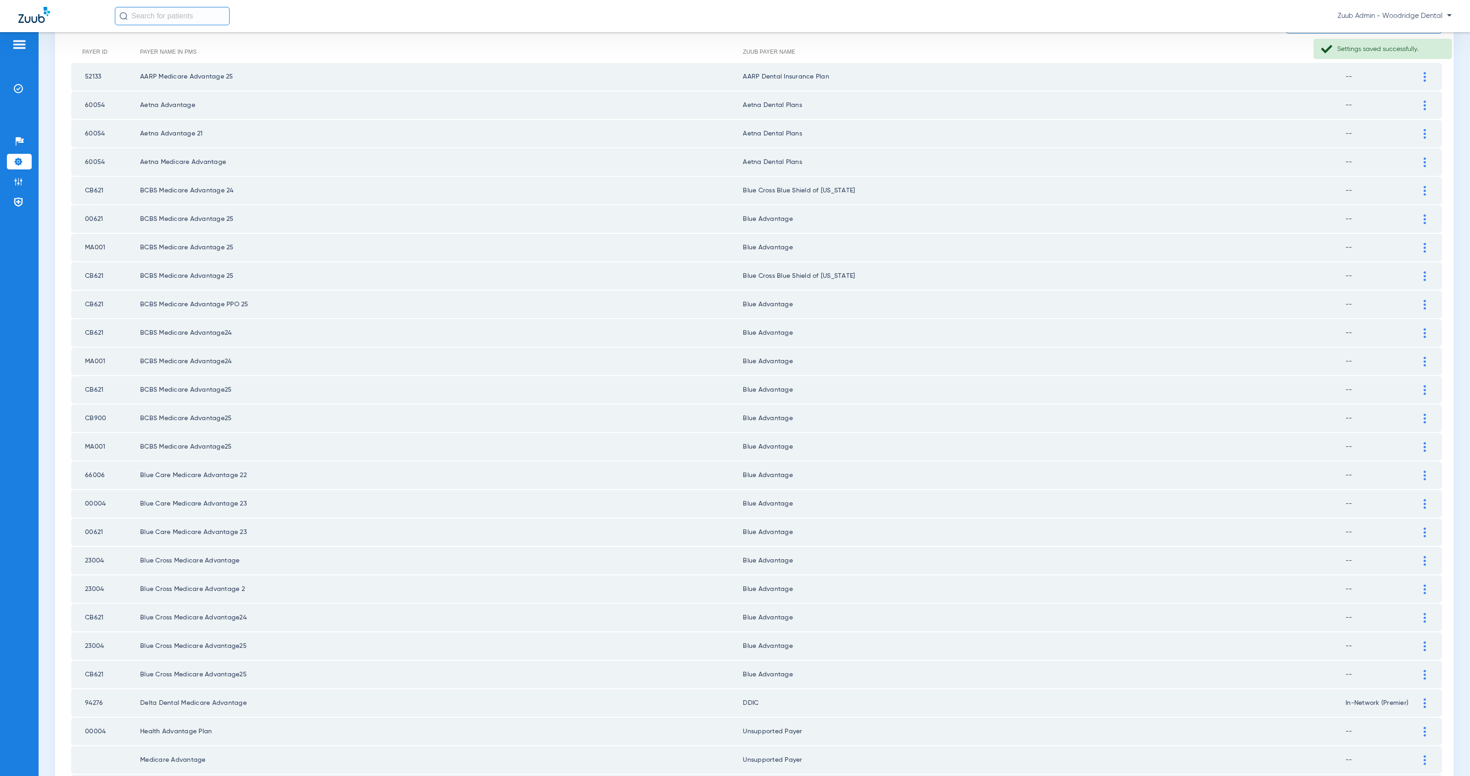
click at [1424, 300] on img at bounding box center [1425, 305] width 2 height 10
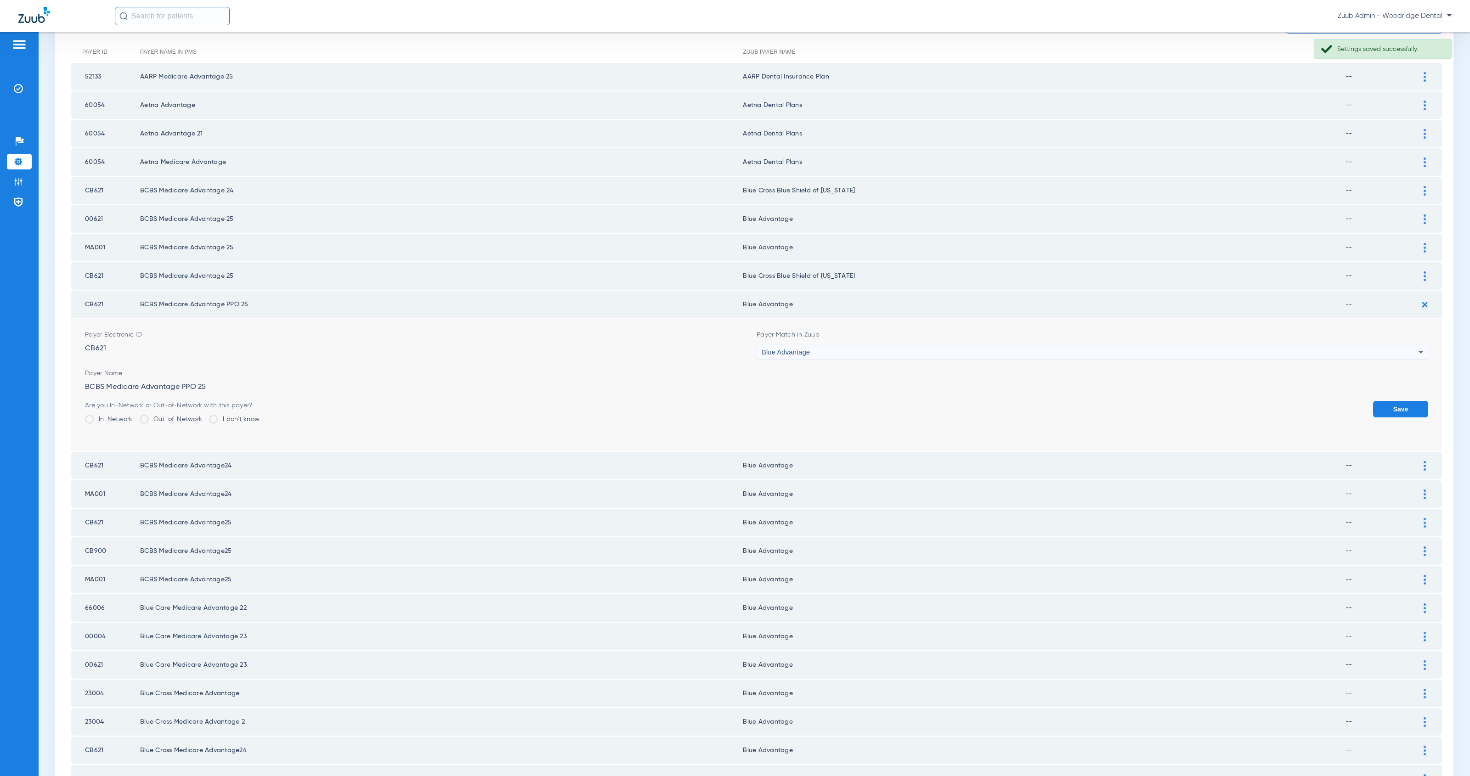
click at [854, 345] on div "Blue Advantage" at bounding box center [1090, 353] width 657 height 16
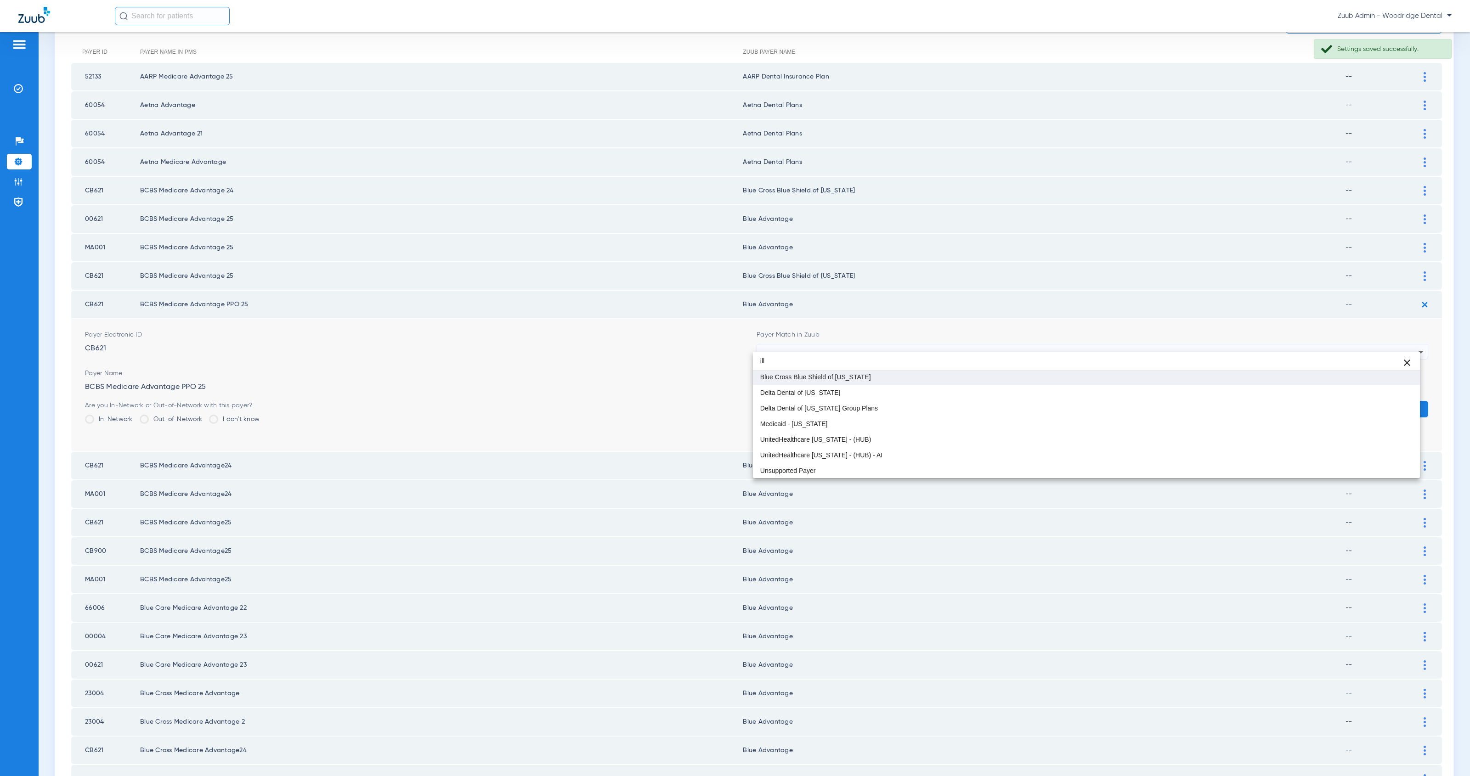
type input "ill"
click at [877, 378] on mat-option "Blue Cross Blue Shield of [US_STATE]" at bounding box center [1086, 377] width 667 height 16
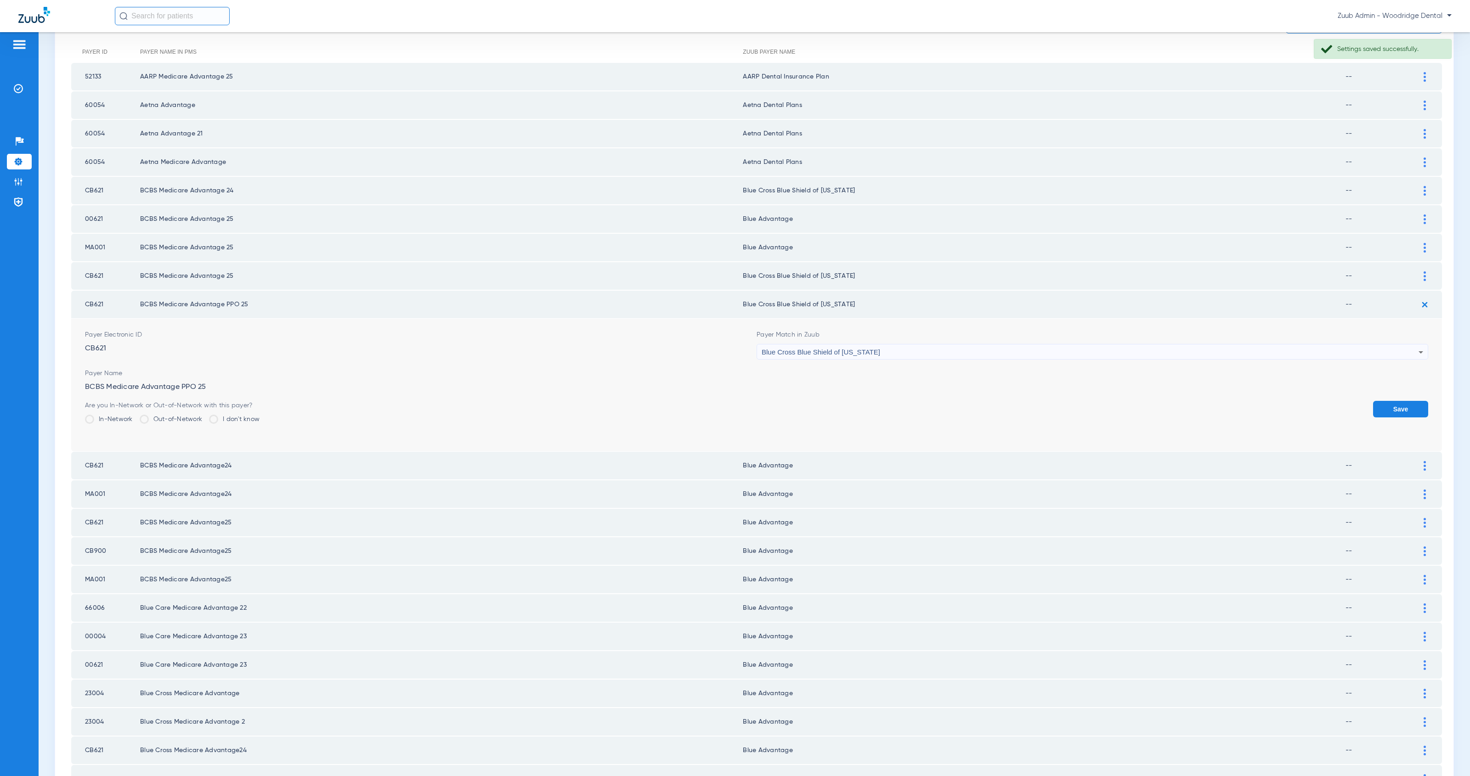
click at [1380, 402] on button "Save" at bounding box center [1400, 409] width 55 height 17
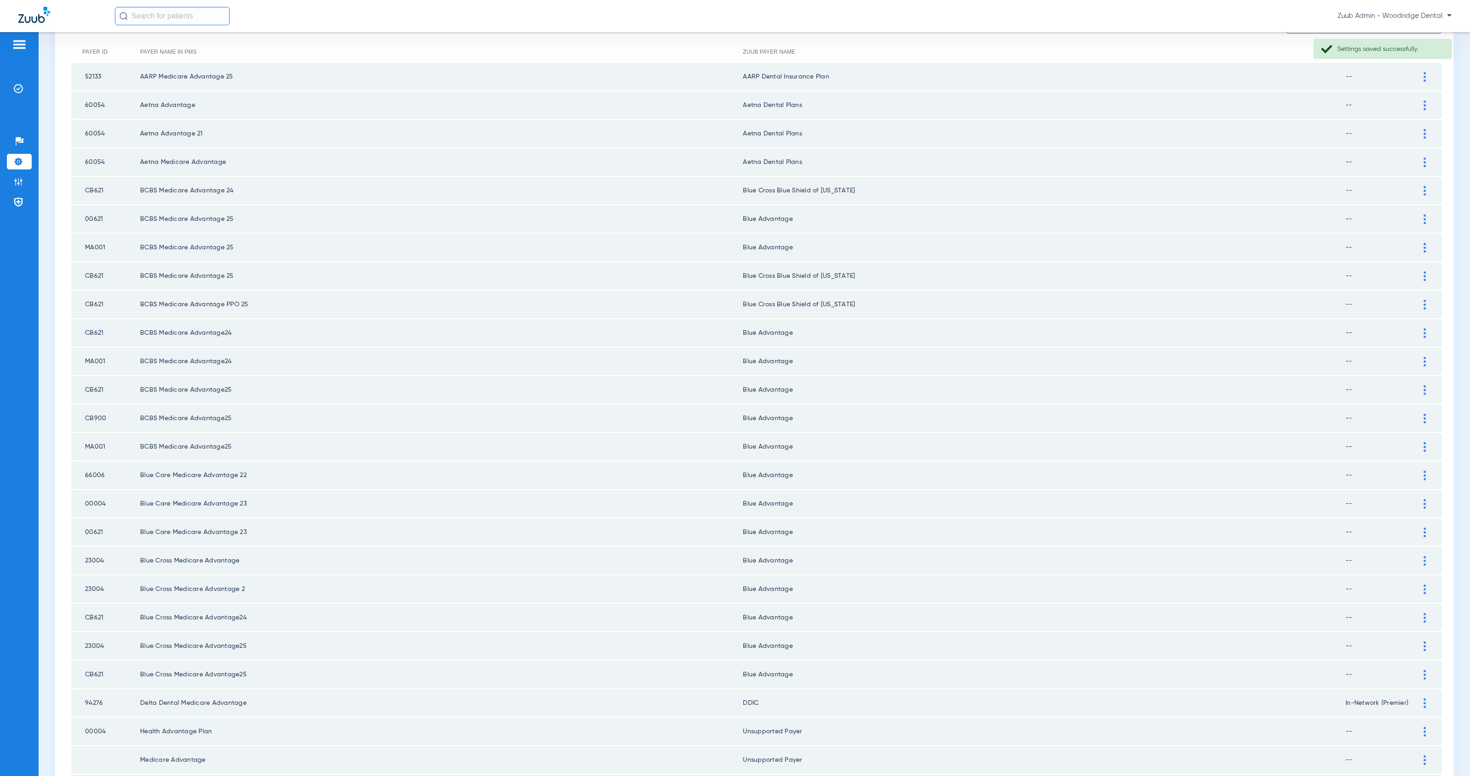
click at [1417, 328] on div at bounding box center [1425, 333] width 16 height 10
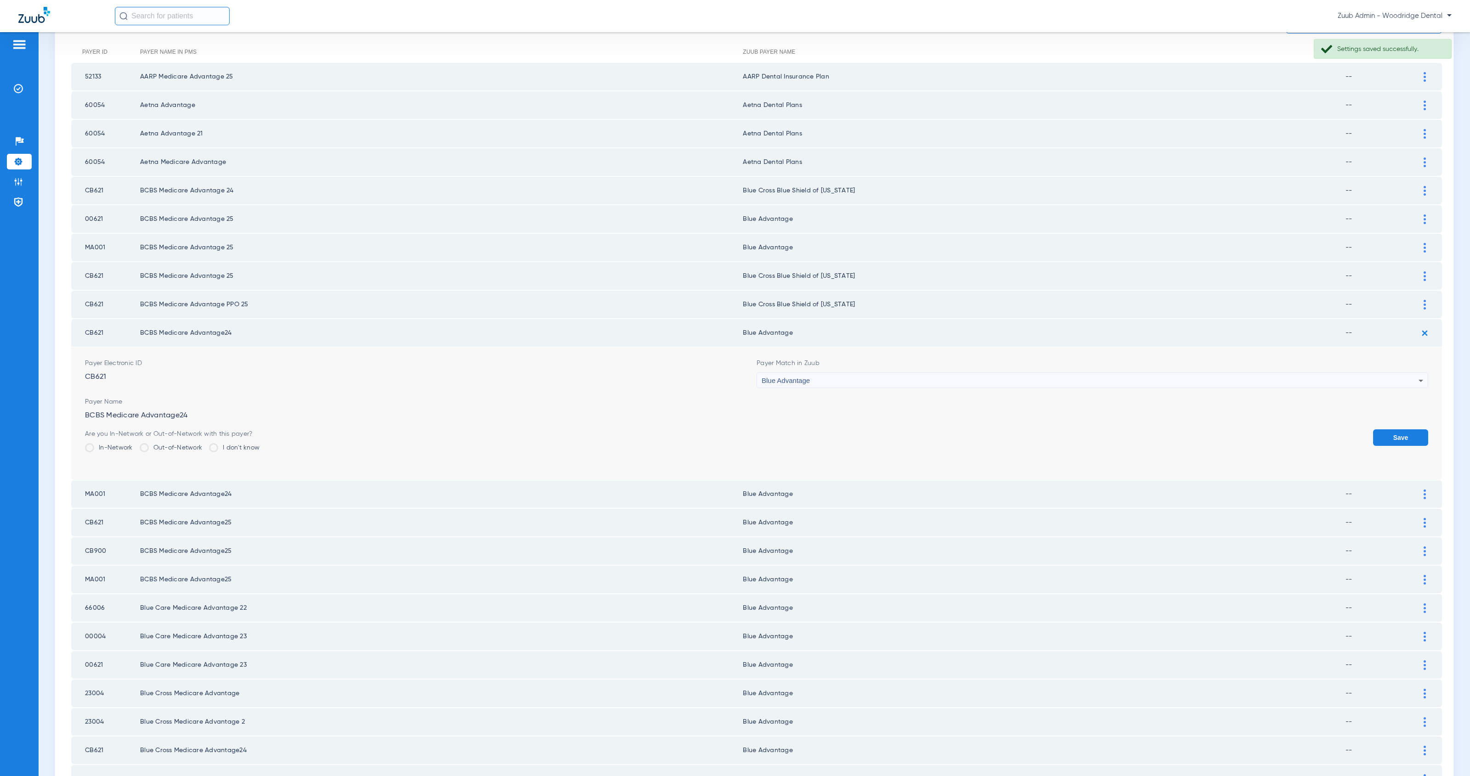
click at [908, 373] on div "Blue Advantage" at bounding box center [1090, 381] width 657 height 16
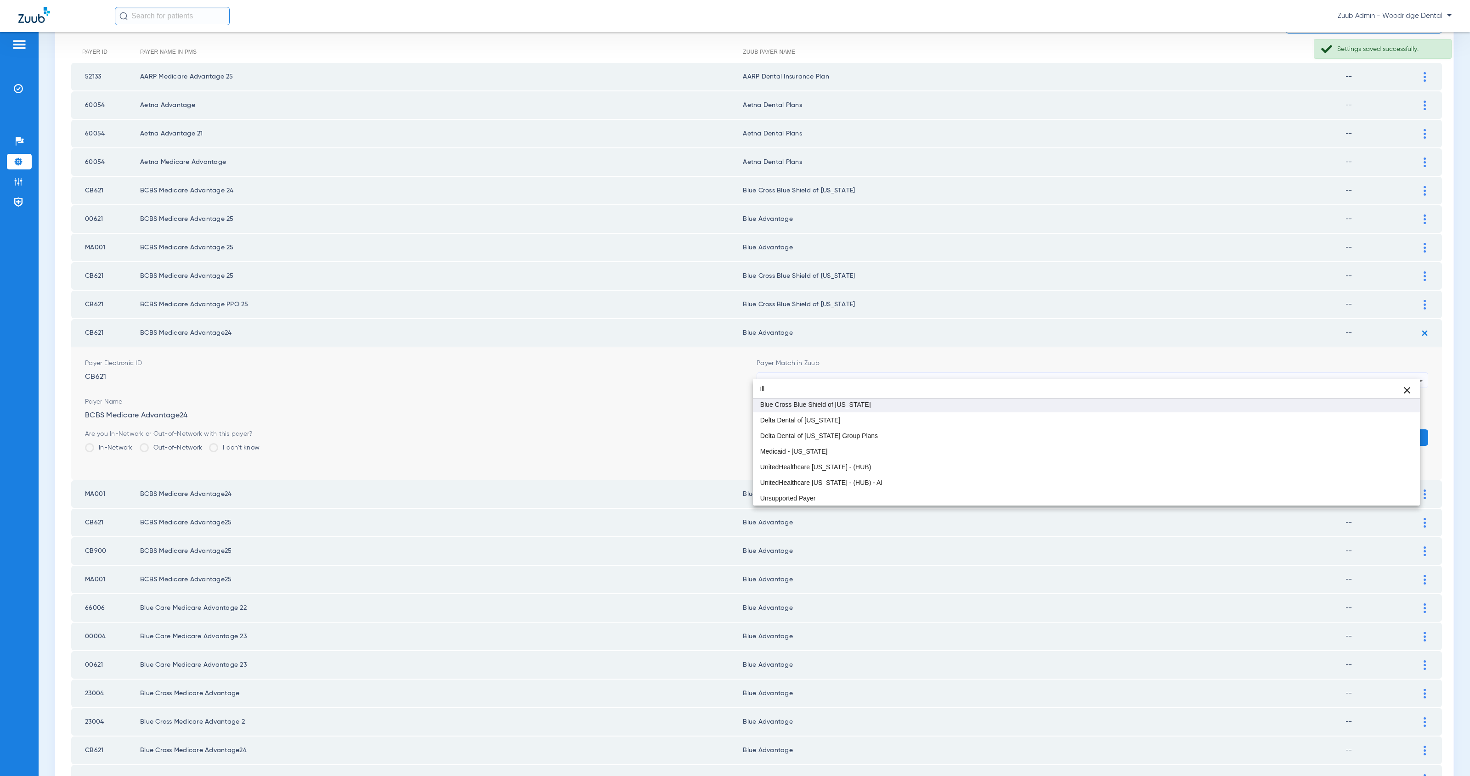
type input "ill"
drag, startPoint x: 923, startPoint y: 404, endPoint x: 928, endPoint y: 405, distance: 4.7
click at [923, 404] on mat-option "Blue Cross Blue Shield of [US_STATE]" at bounding box center [1086, 405] width 667 height 16
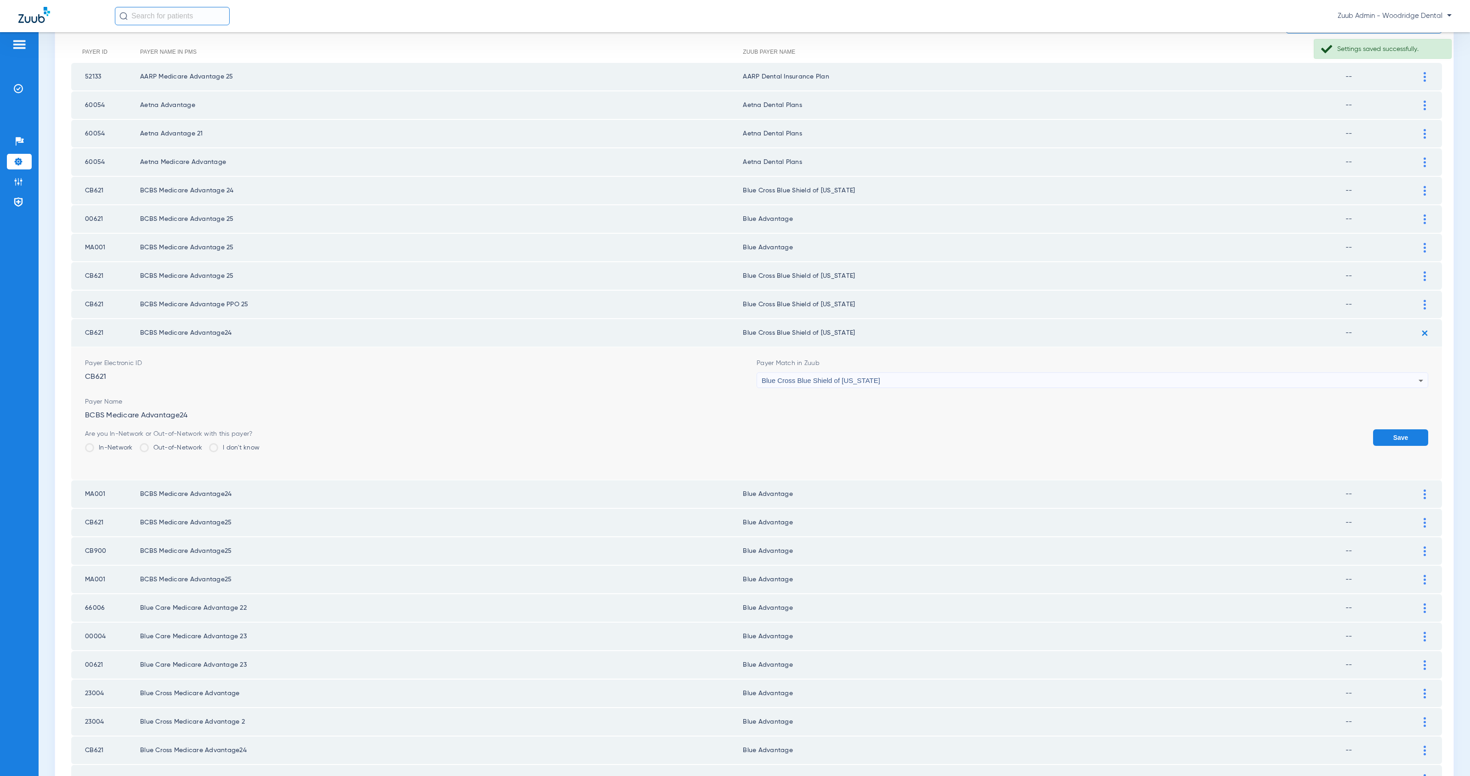
click at [1376, 430] on button "Save" at bounding box center [1400, 438] width 55 height 17
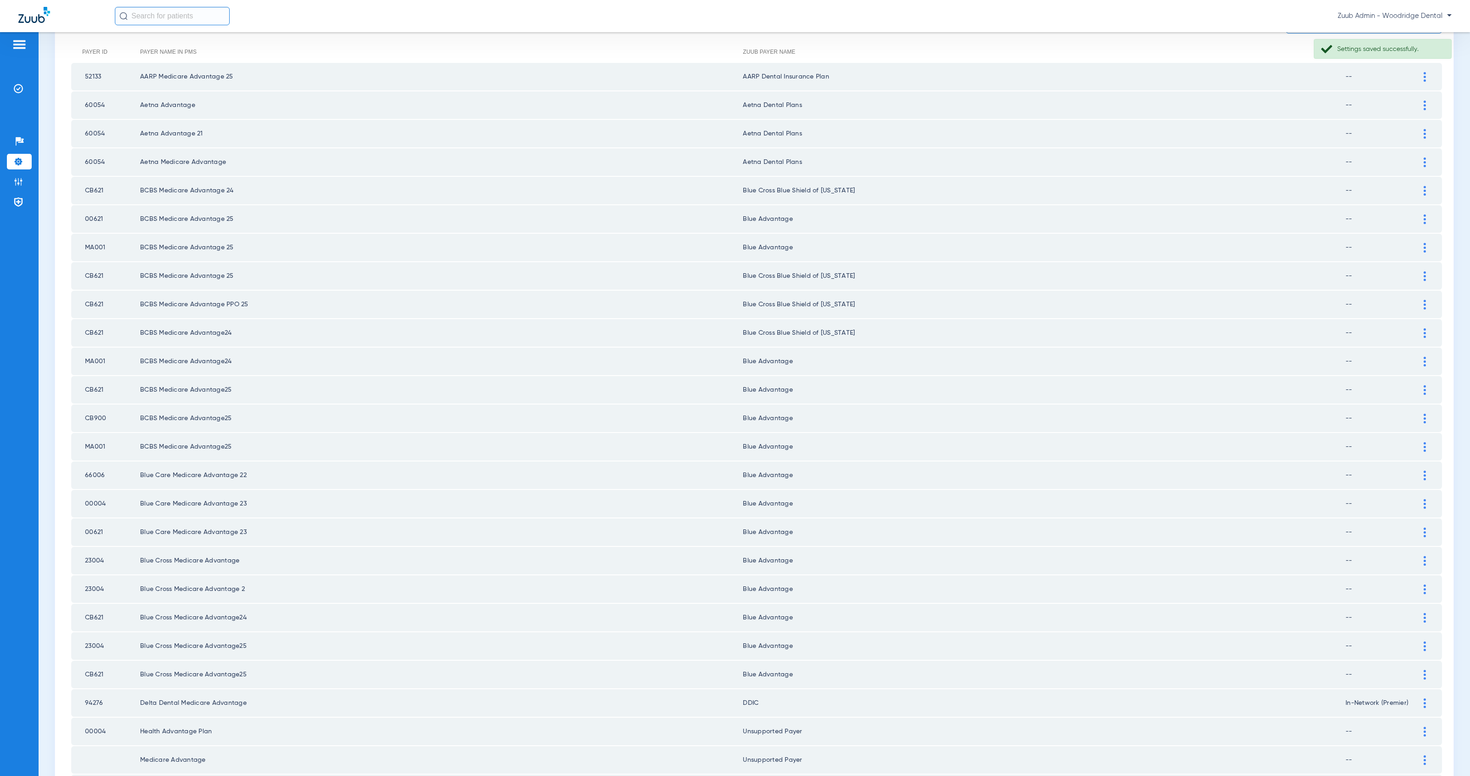
click at [1424, 414] on img at bounding box center [1425, 419] width 2 height 10
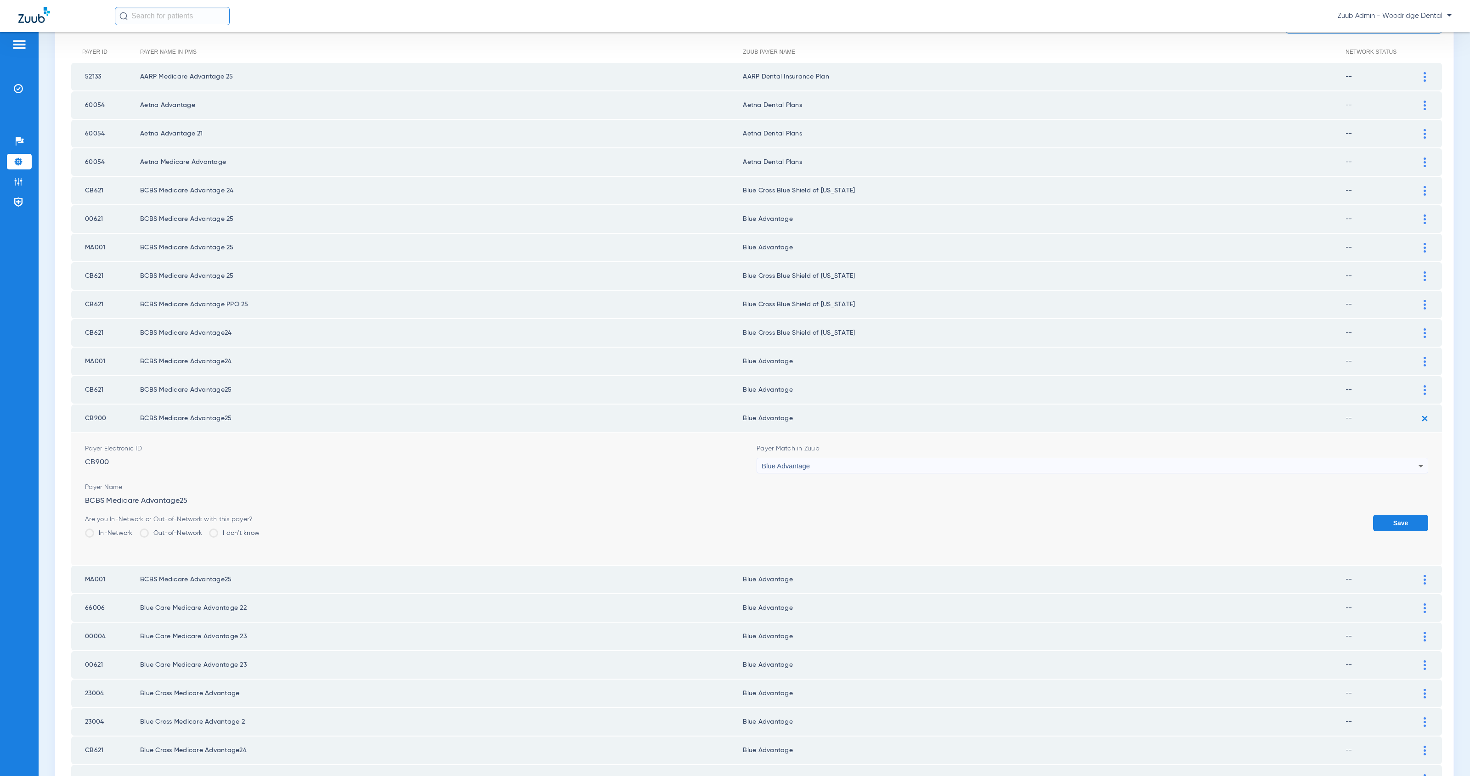
click at [884, 459] on div "Blue Advantage" at bounding box center [1090, 467] width 657 height 16
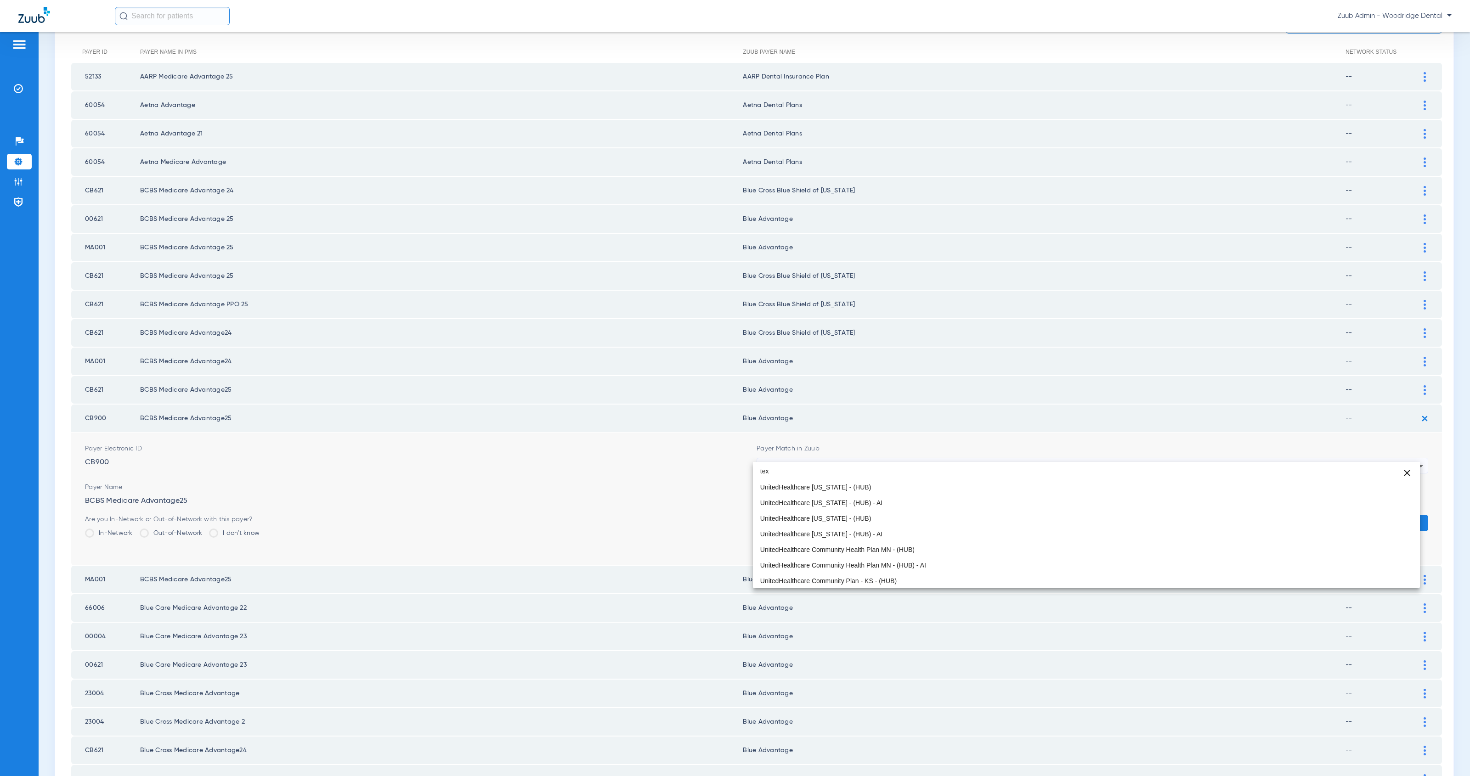
scroll to position [19, 0]
type input "tex"
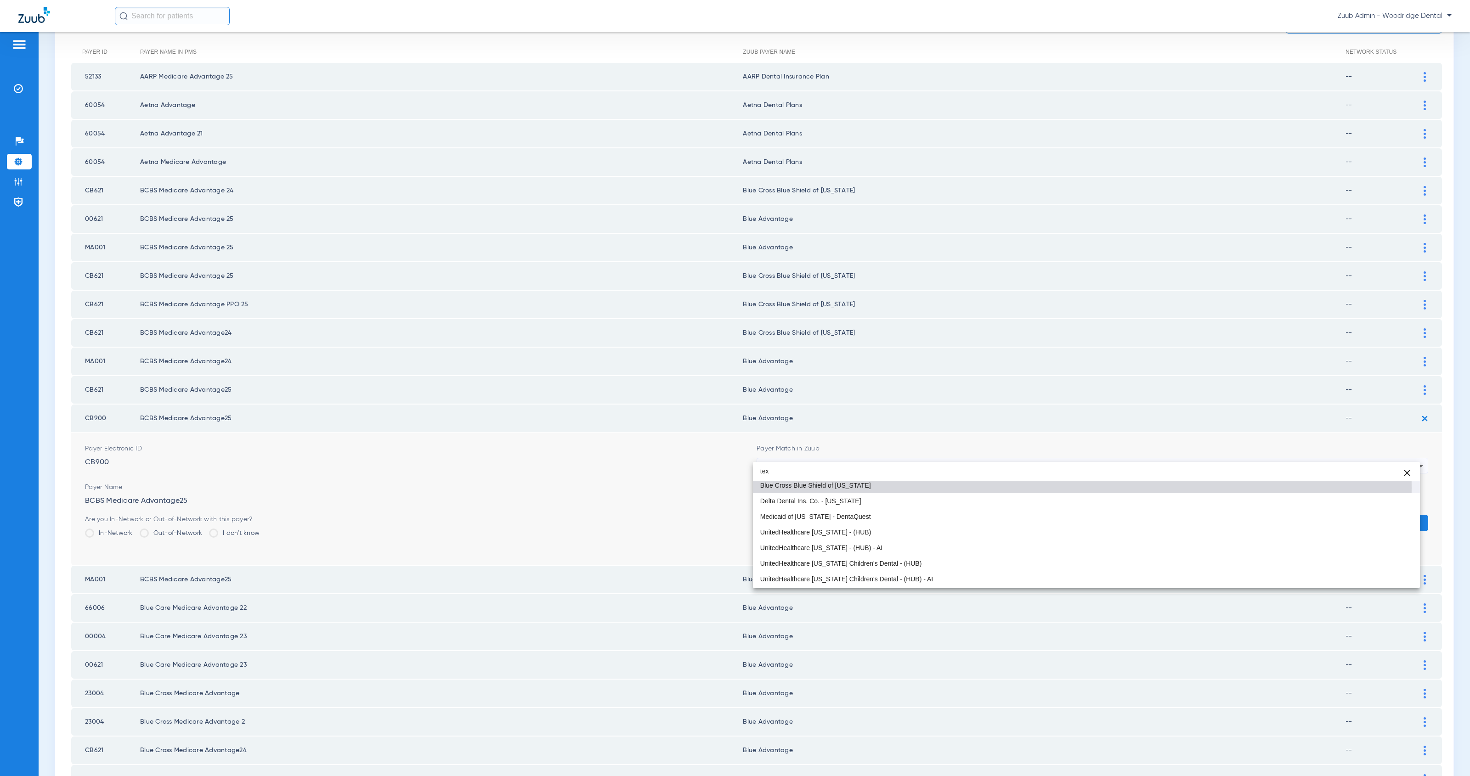
click at [909, 488] on mat-option "Blue Cross Blue Shield of [US_STATE]" at bounding box center [1086, 486] width 667 height 16
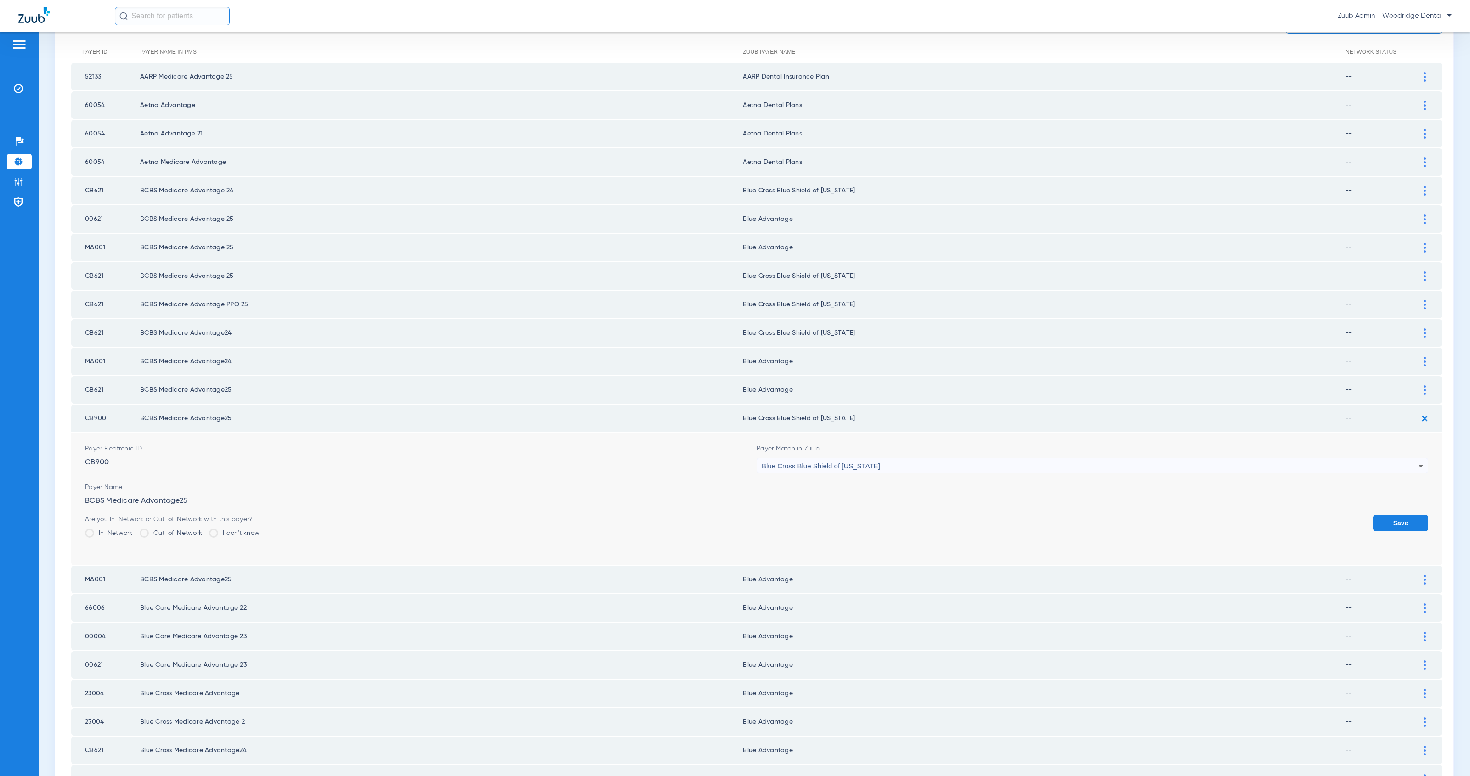
click at [1398, 515] on button "Save" at bounding box center [1400, 523] width 55 height 17
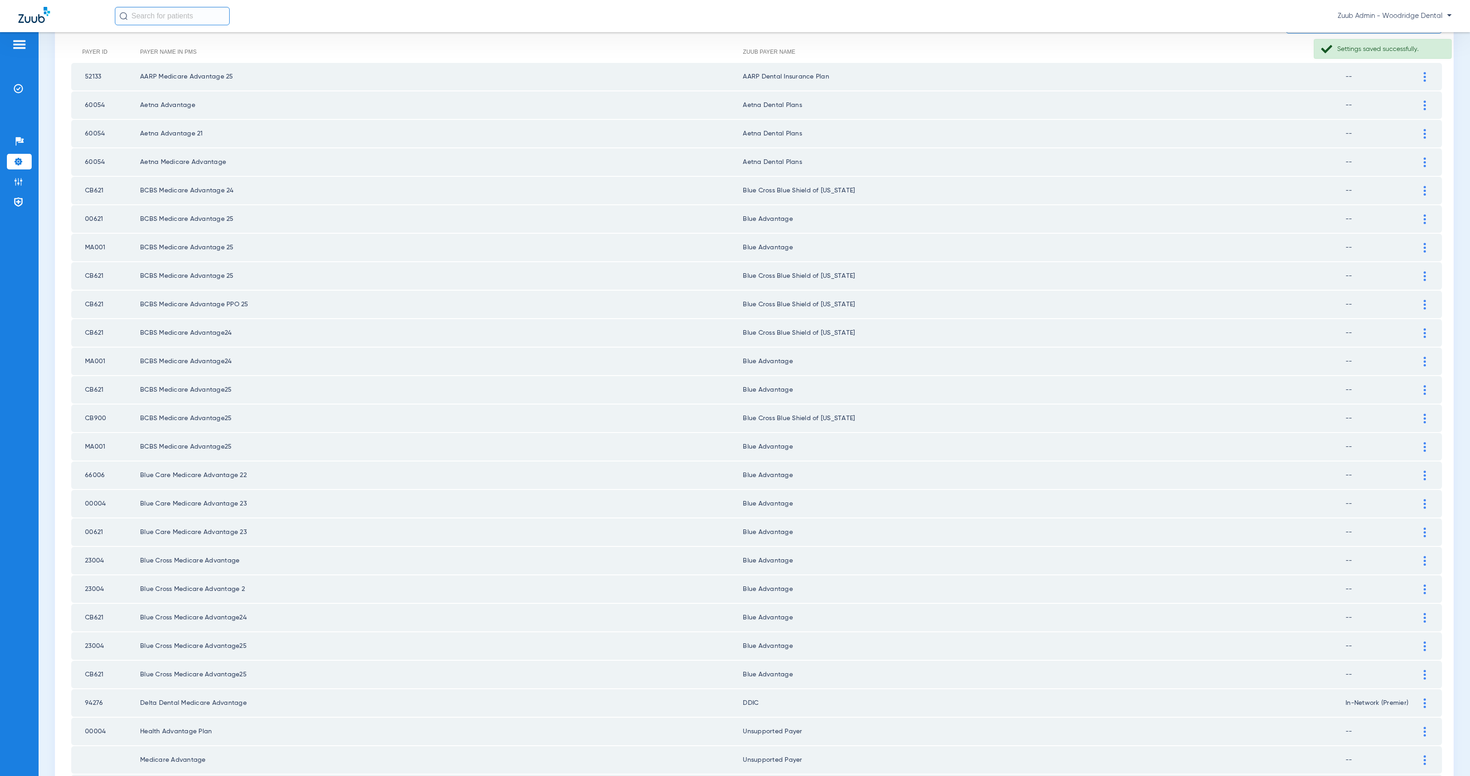
click at [1417, 385] on div at bounding box center [1425, 390] width 16 height 10
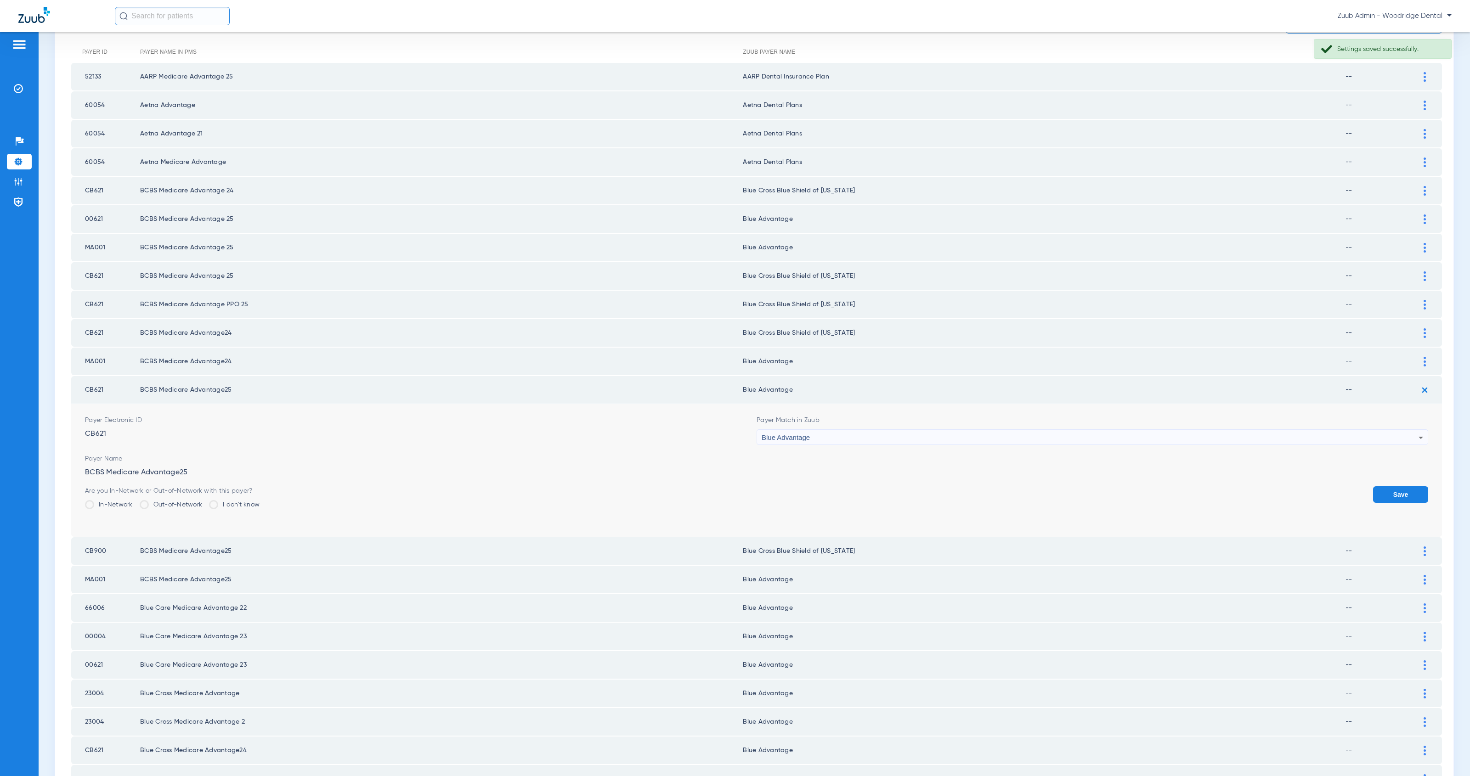
click at [894, 430] on div "Blue Advantage" at bounding box center [1090, 438] width 657 height 16
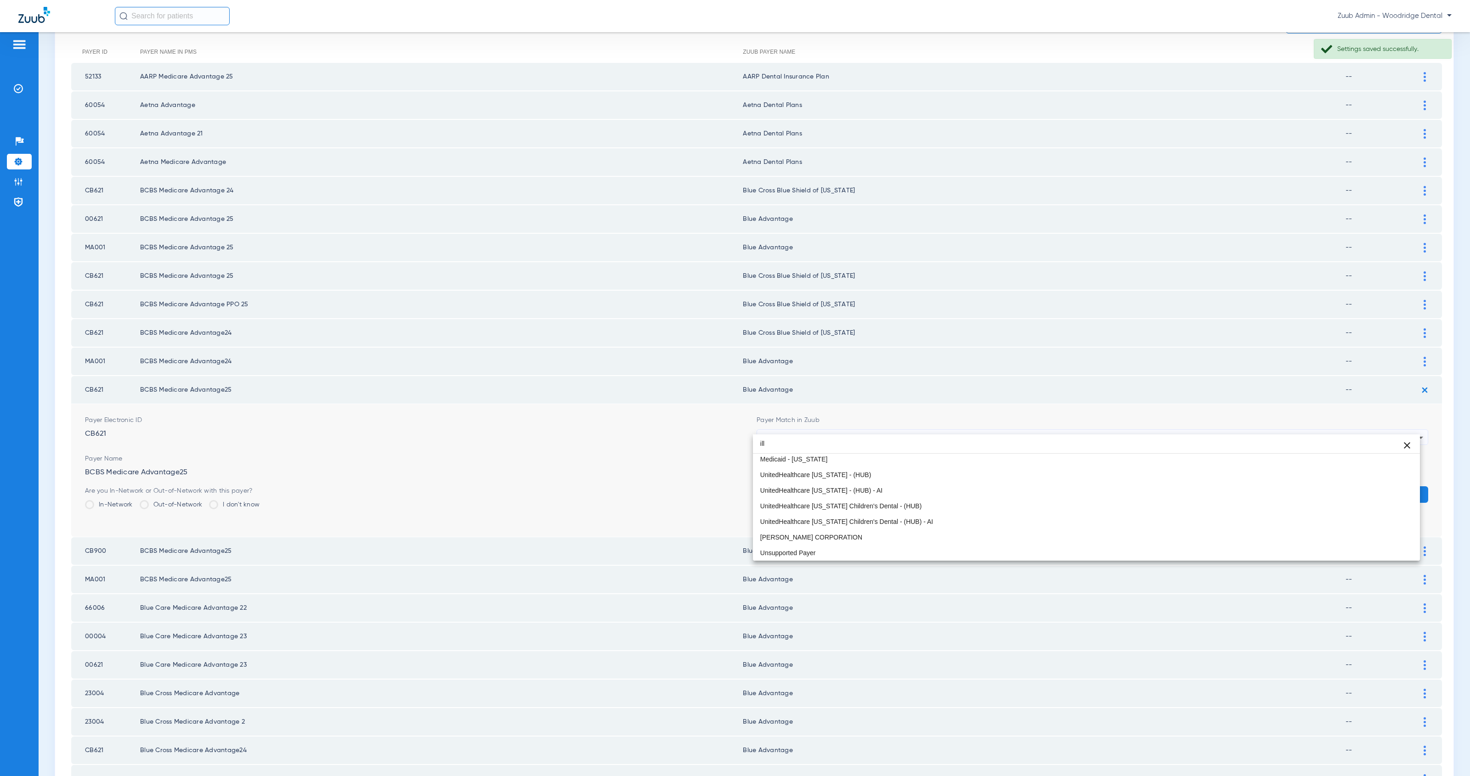
scroll to position [17, 0]
type input "ill"
click at [948, 461] on mat-option "Blue Cross Blue Shield of [US_STATE]" at bounding box center [1086, 460] width 667 height 16
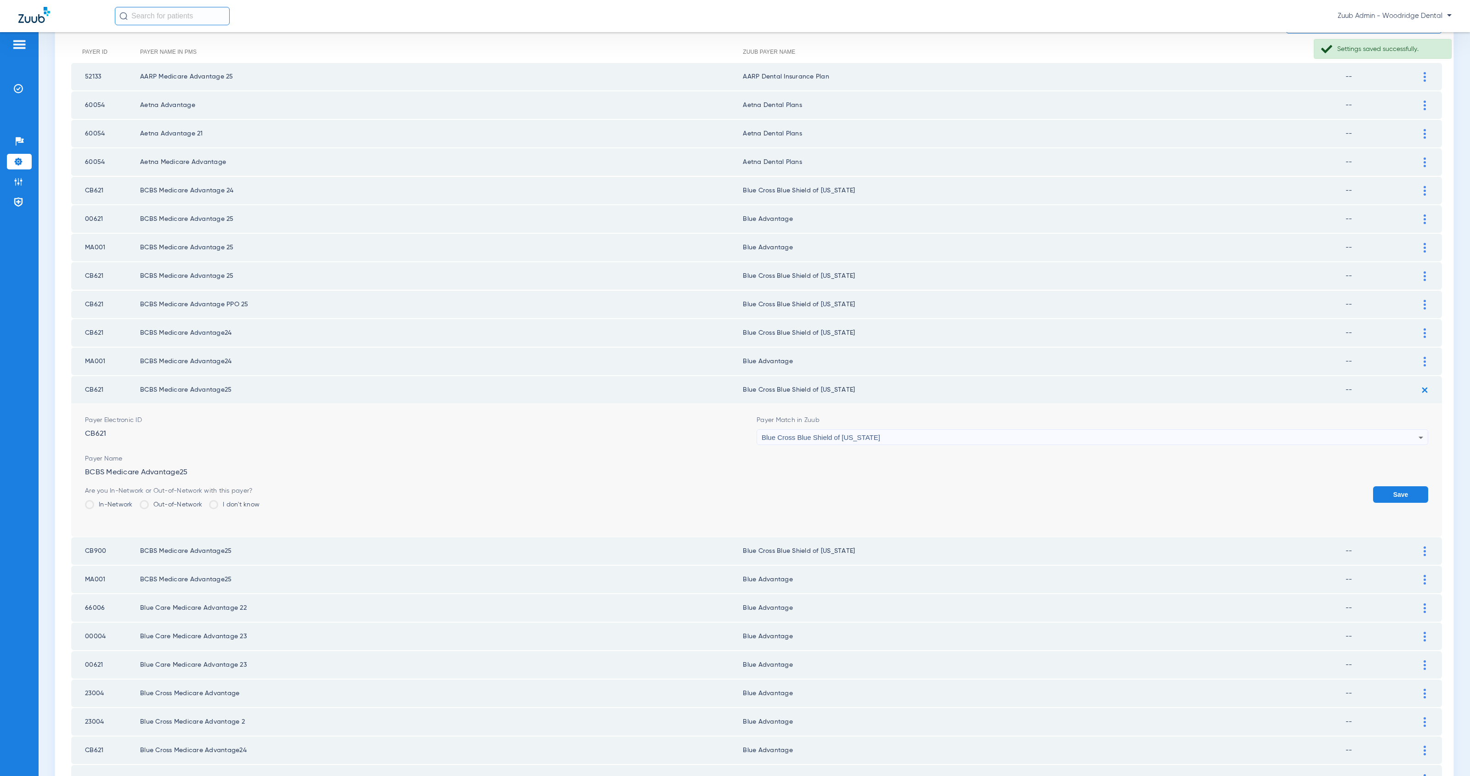
click at [1382, 487] on button "Save" at bounding box center [1400, 495] width 55 height 17
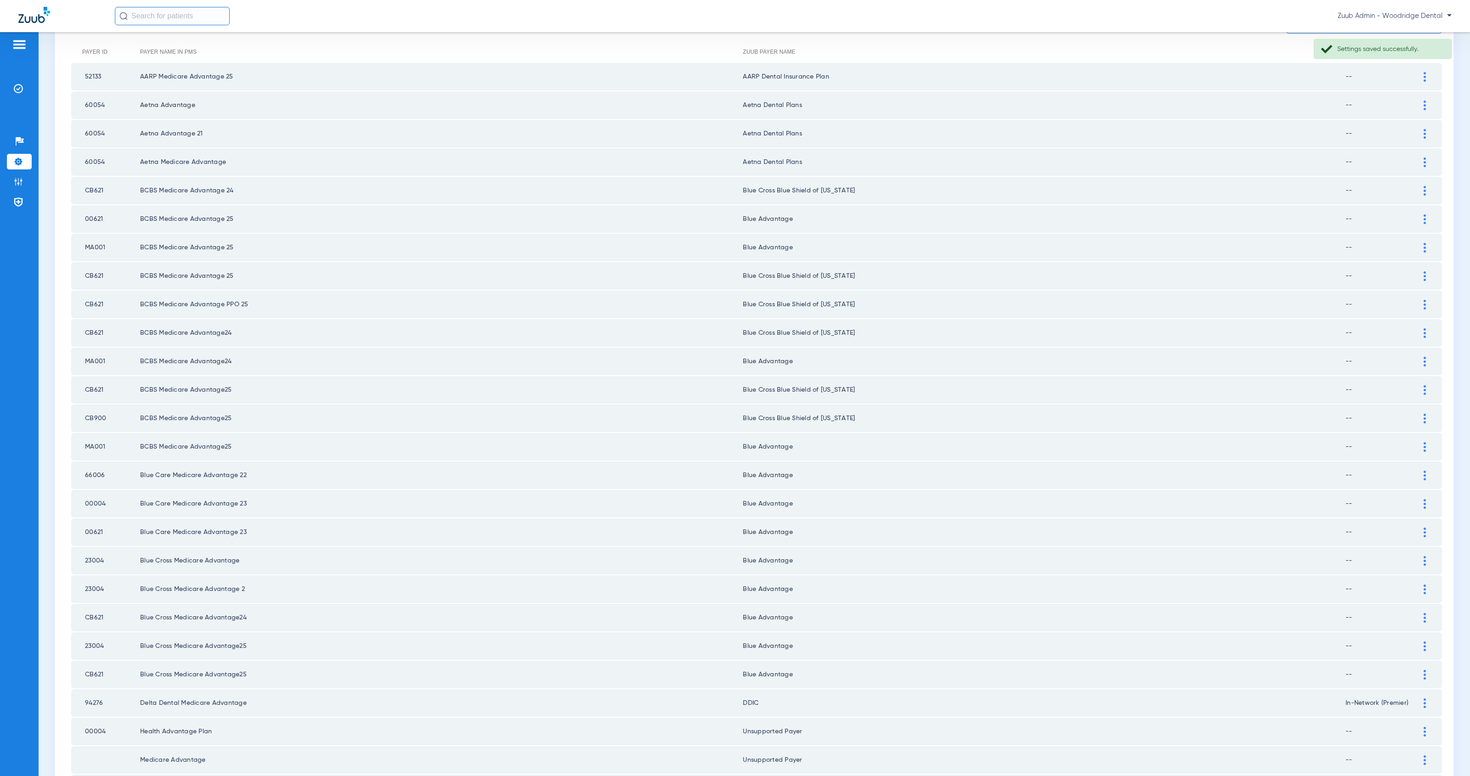
click at [1424, 328] on img at bounding box center [1425, 333] width 2 height 10
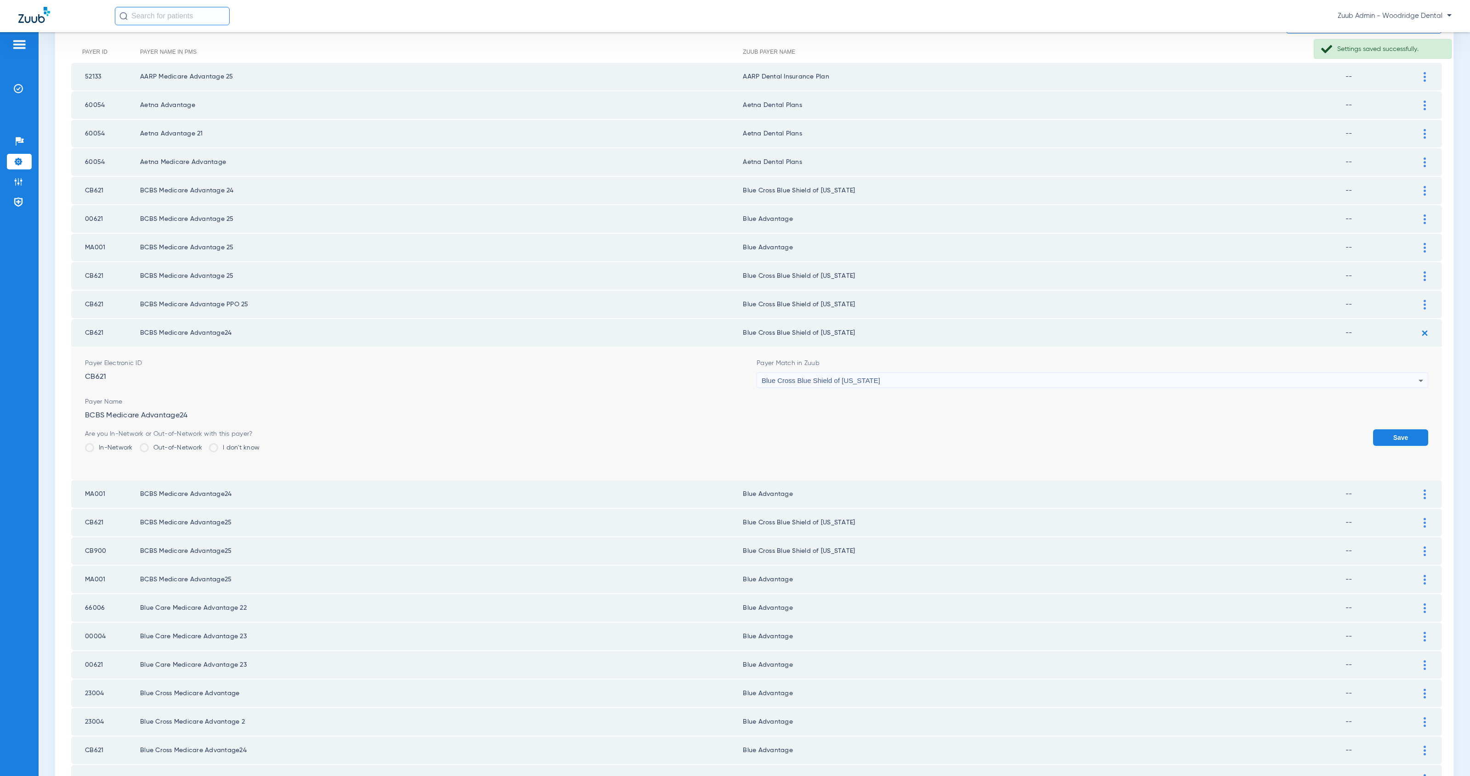
click at [1417, 326] on img at bounding box center [1424, 333] width 15 height 15
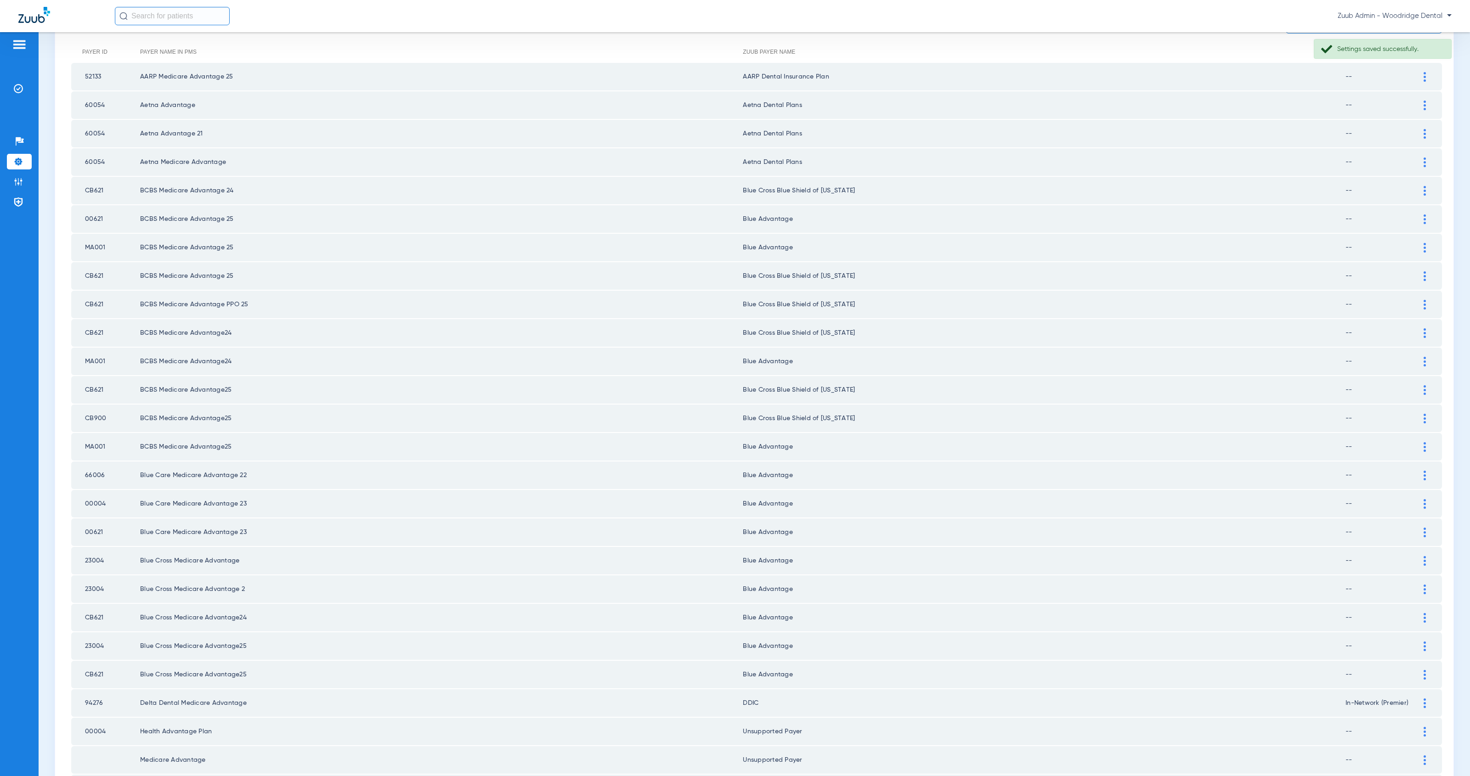
click at [1424, 357] on img at bounding box center [1425, 362] width 2 height 10
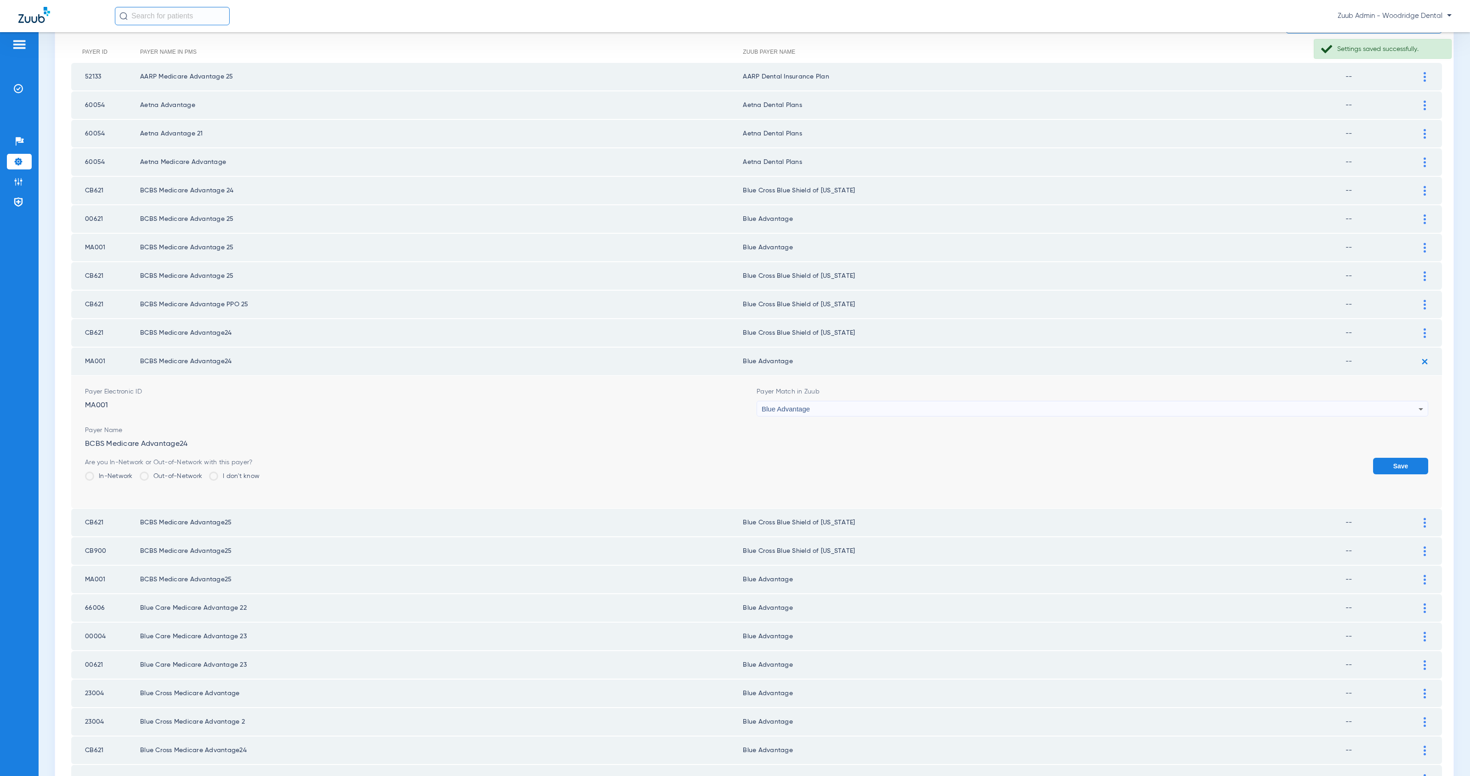
click at [814, 402] on div "Blue Advantage" at bounding box center [1090, 410] width 657 height 16
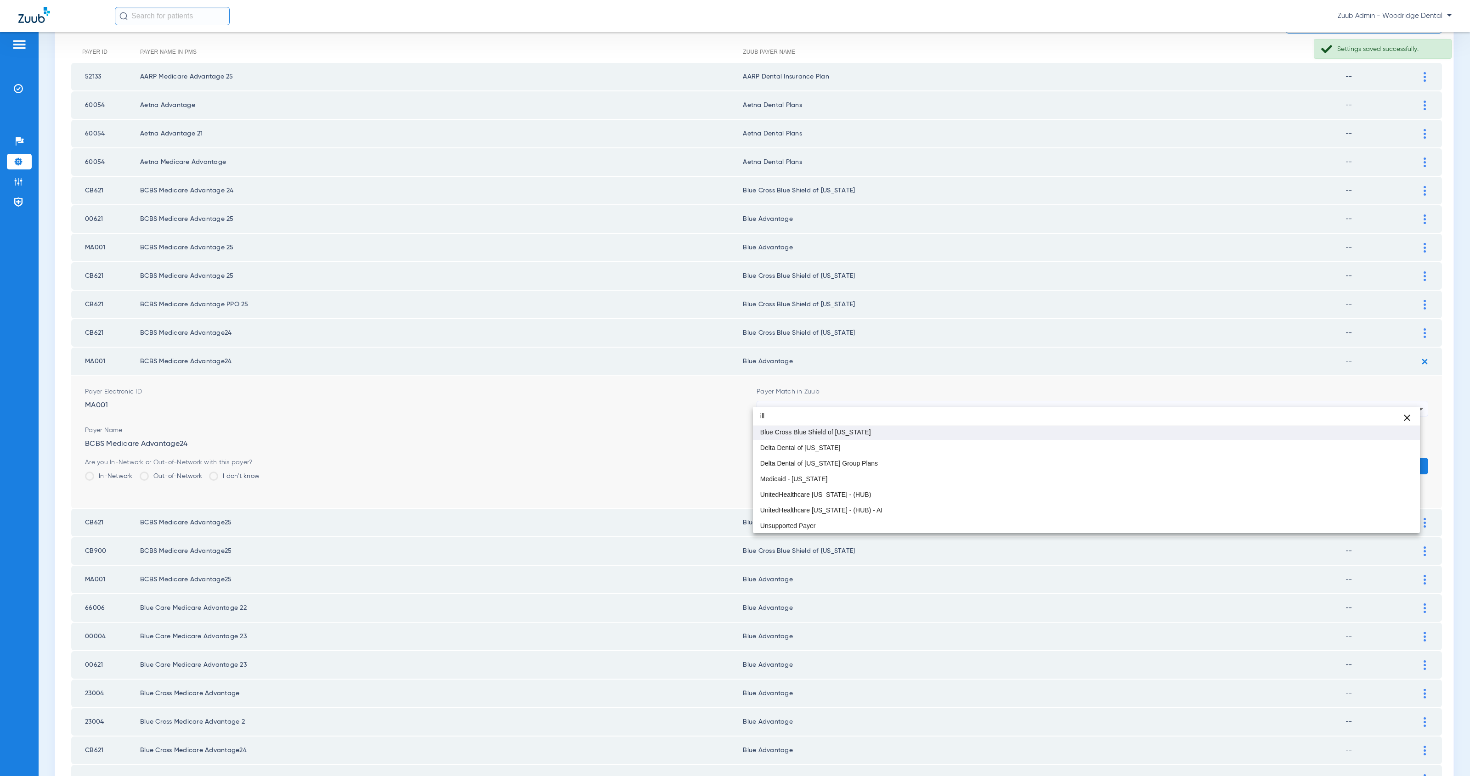
type input "ill"
click at [839, 430] on span "Blue Cross Blue Shield of [US_STATE]" at bounding box center [815, 432] width 111 height 6
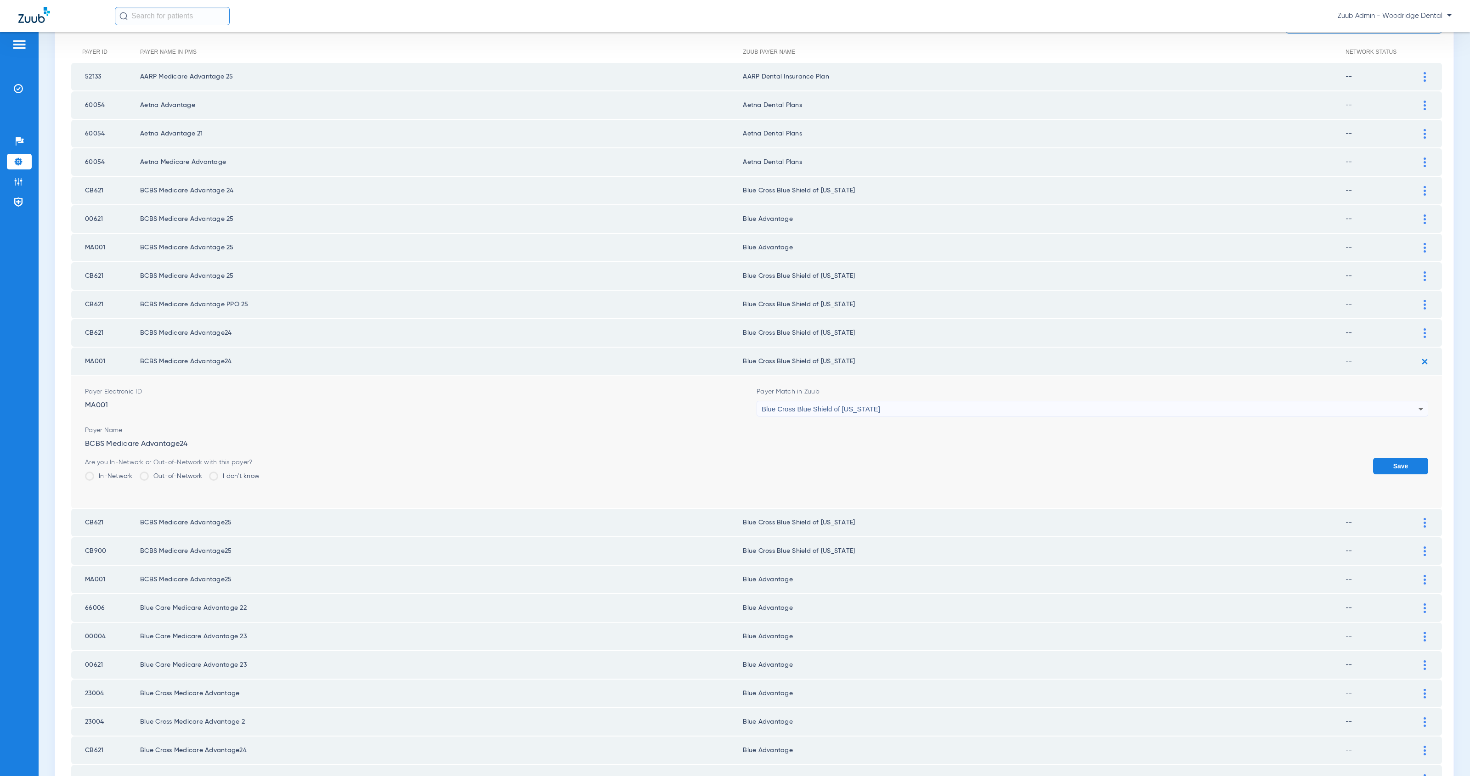
click at [1373, 460] on button "Save" at bounding box center [1400, 466] width 55 height 17
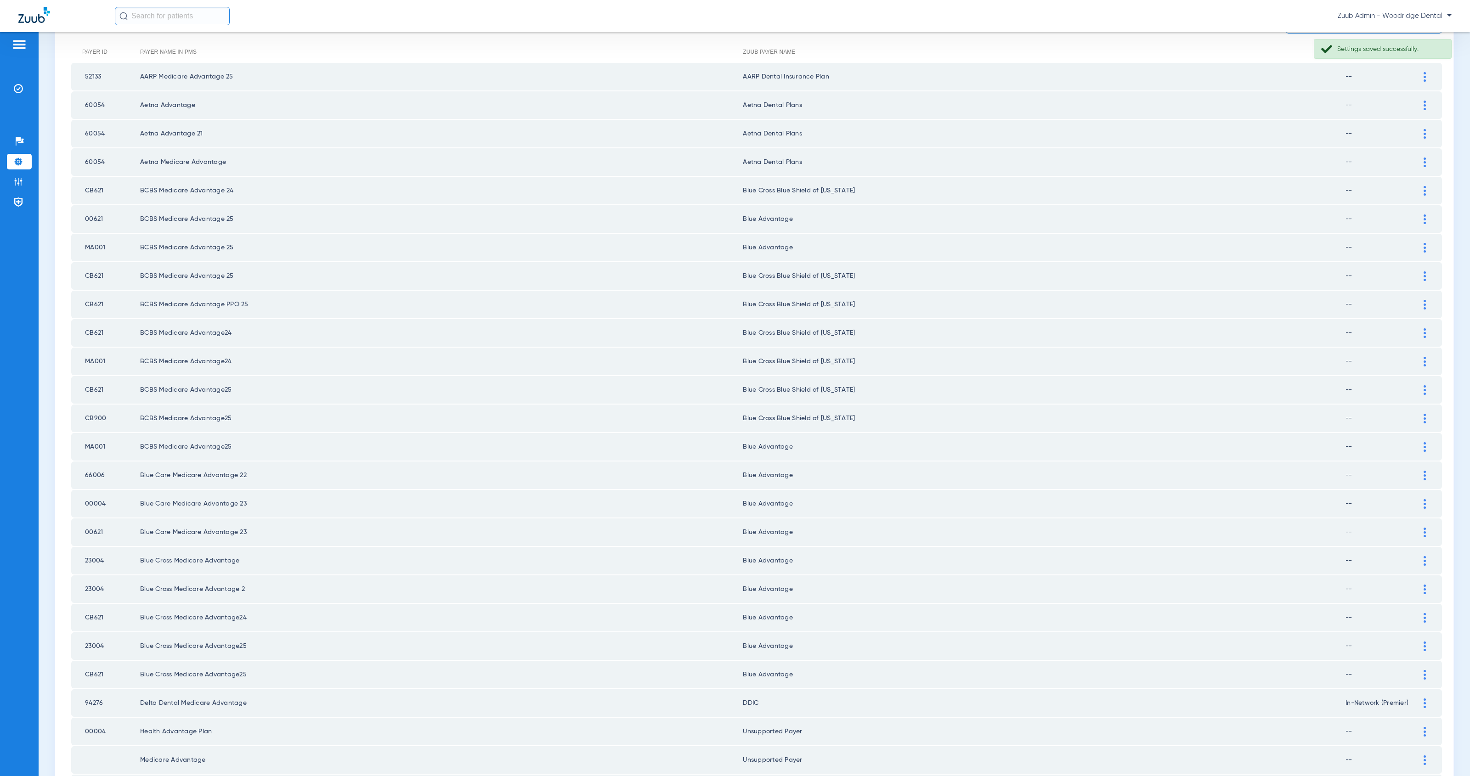
click at [1424, 215] on img at bounding box center [1425, 220] width 2 height 10
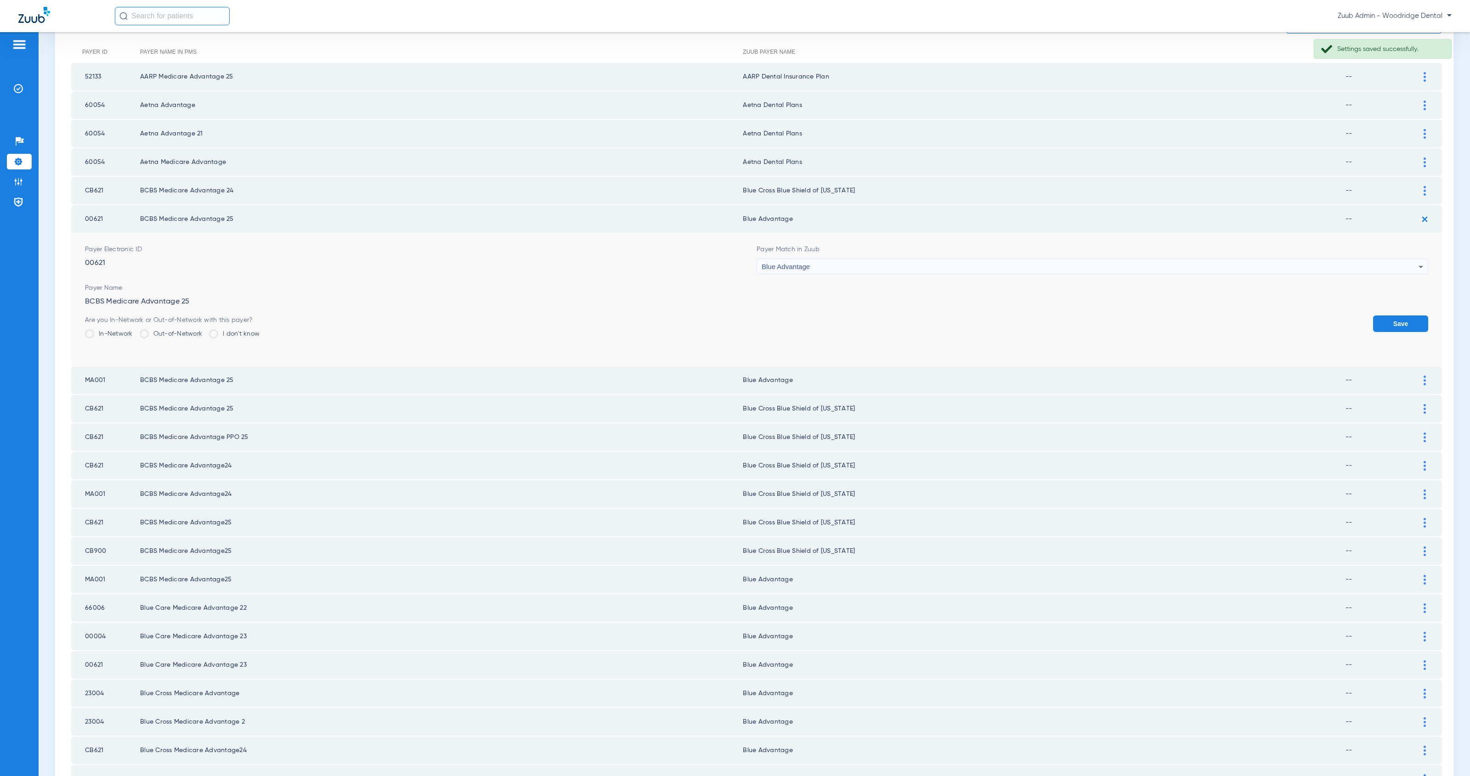
click at [936, 259] on div "Blue Advantage" at bounding box center [1090, 267] width 657 height 16
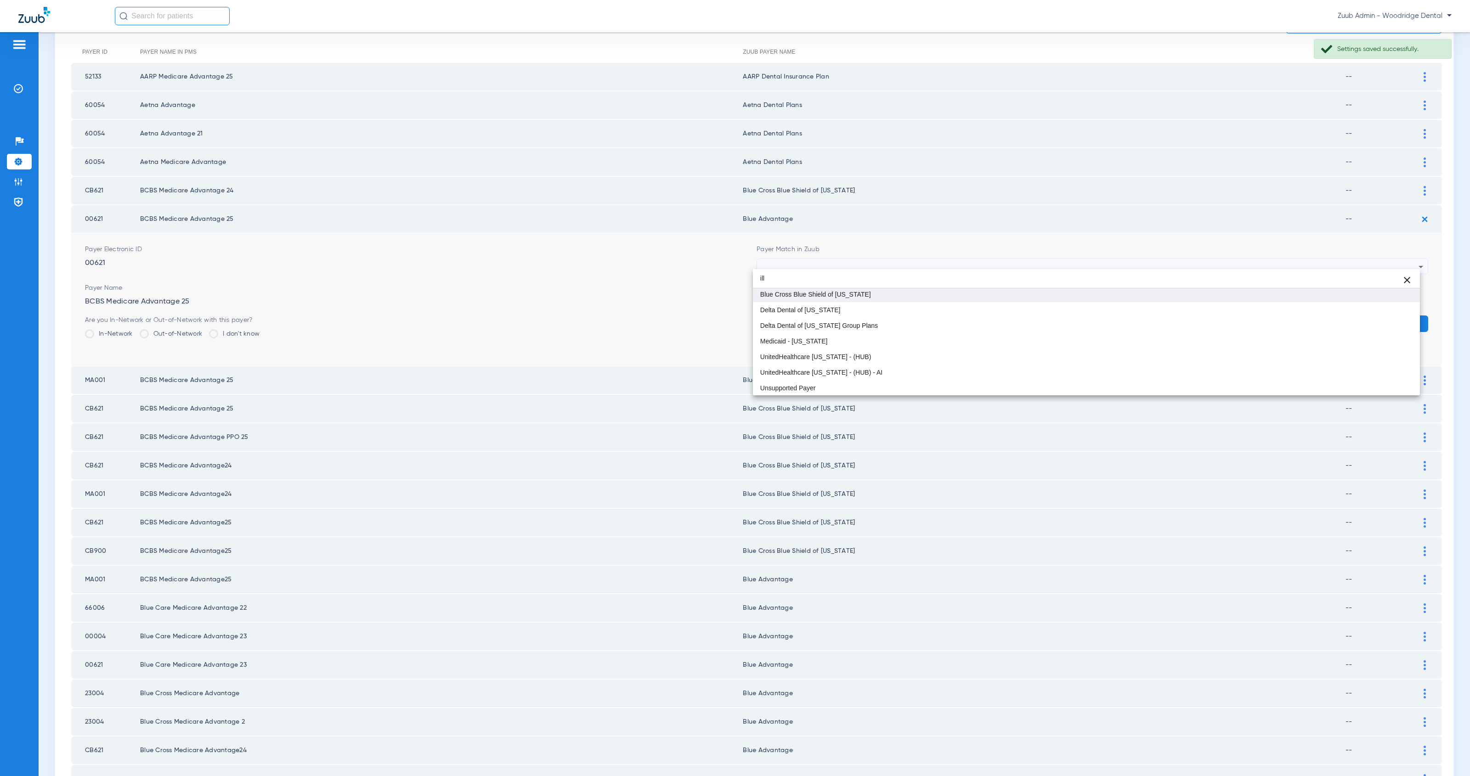
type input "ill"
click at [957, 299] on mat-option "Blue Cross Blue Shield of [US_STATE]" at bounding box center [1086, 295] width 667 height 16
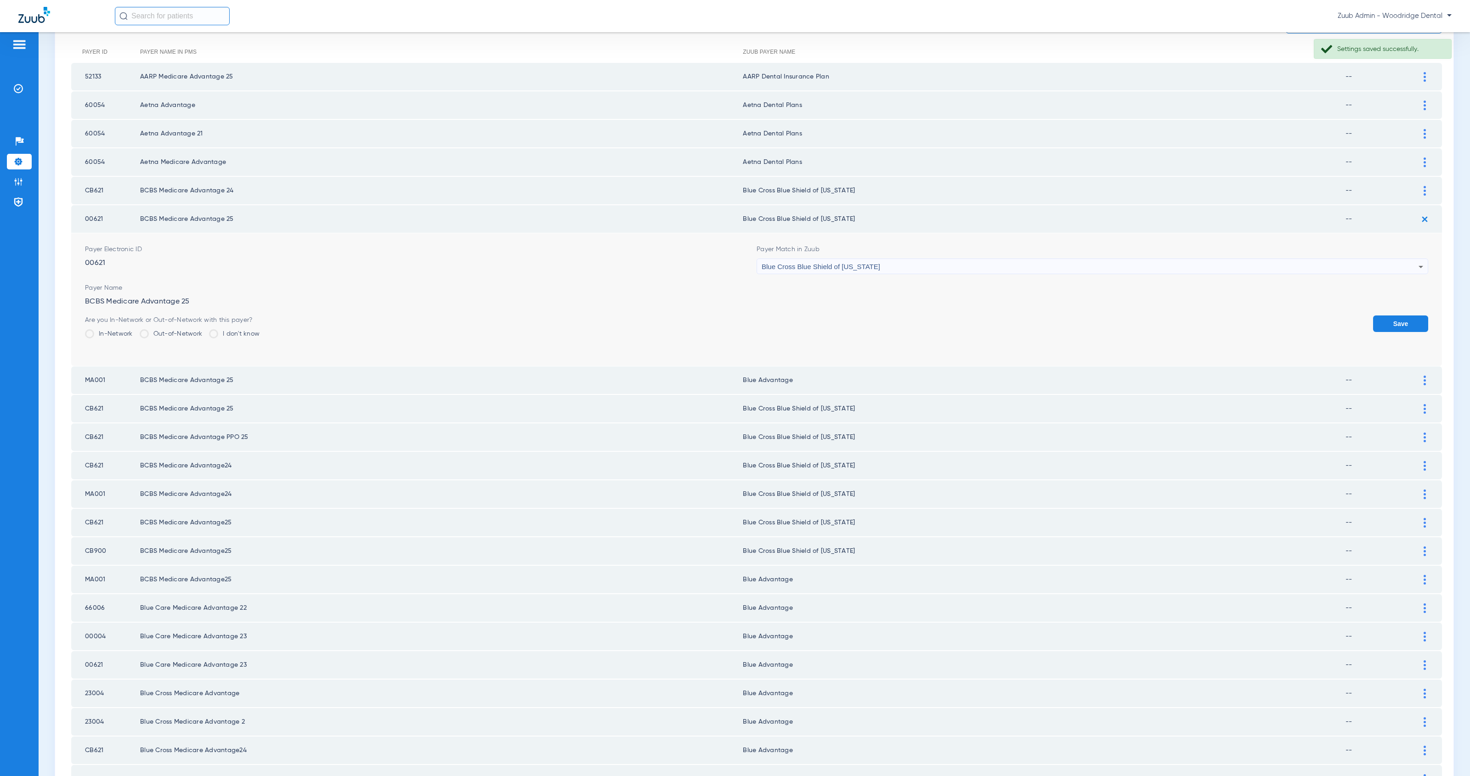
click at [1394, 319] on button "Save" at bounding box center [1400, 324] width 55 height 17
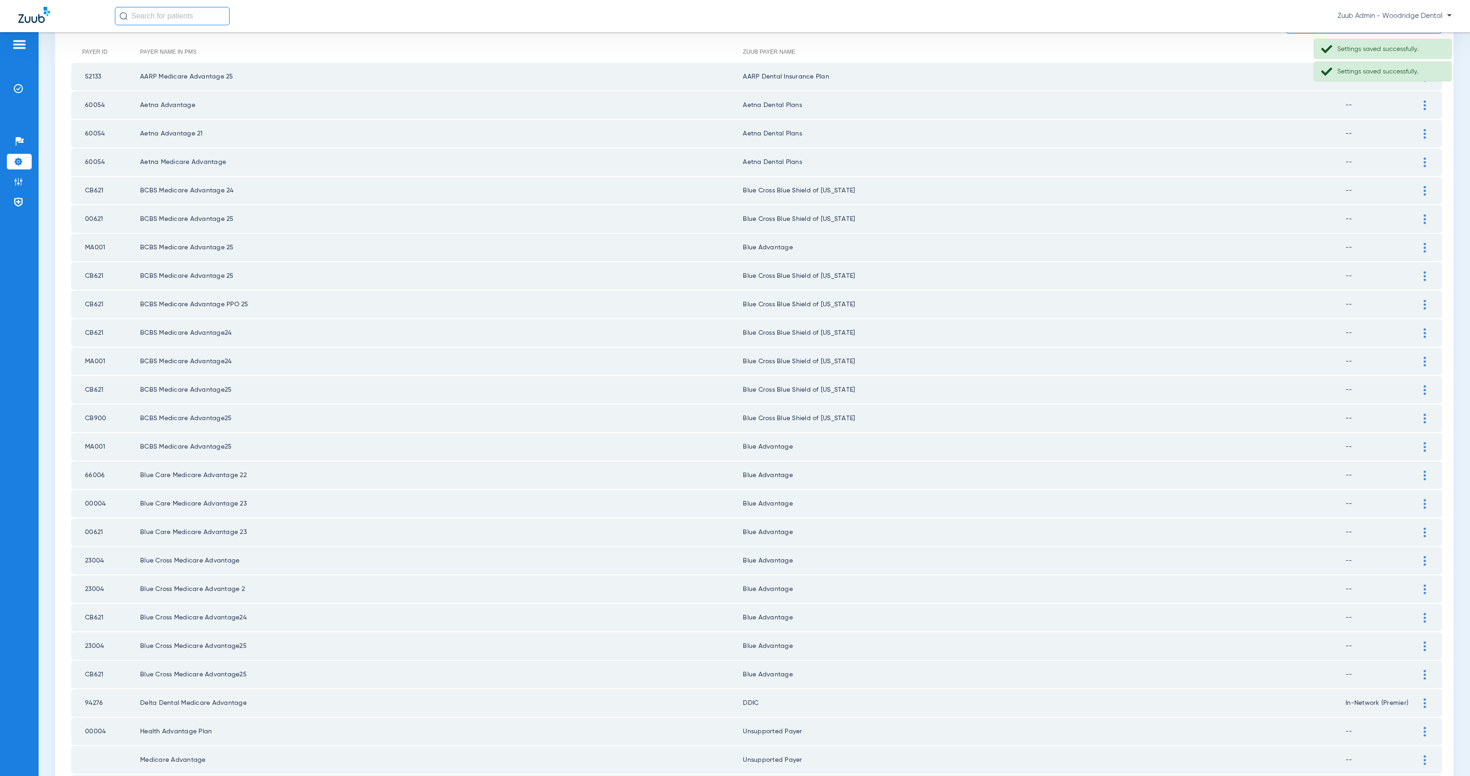
click at [1424, 243] on img at bounding box center [1425, 248] width 2 height 10
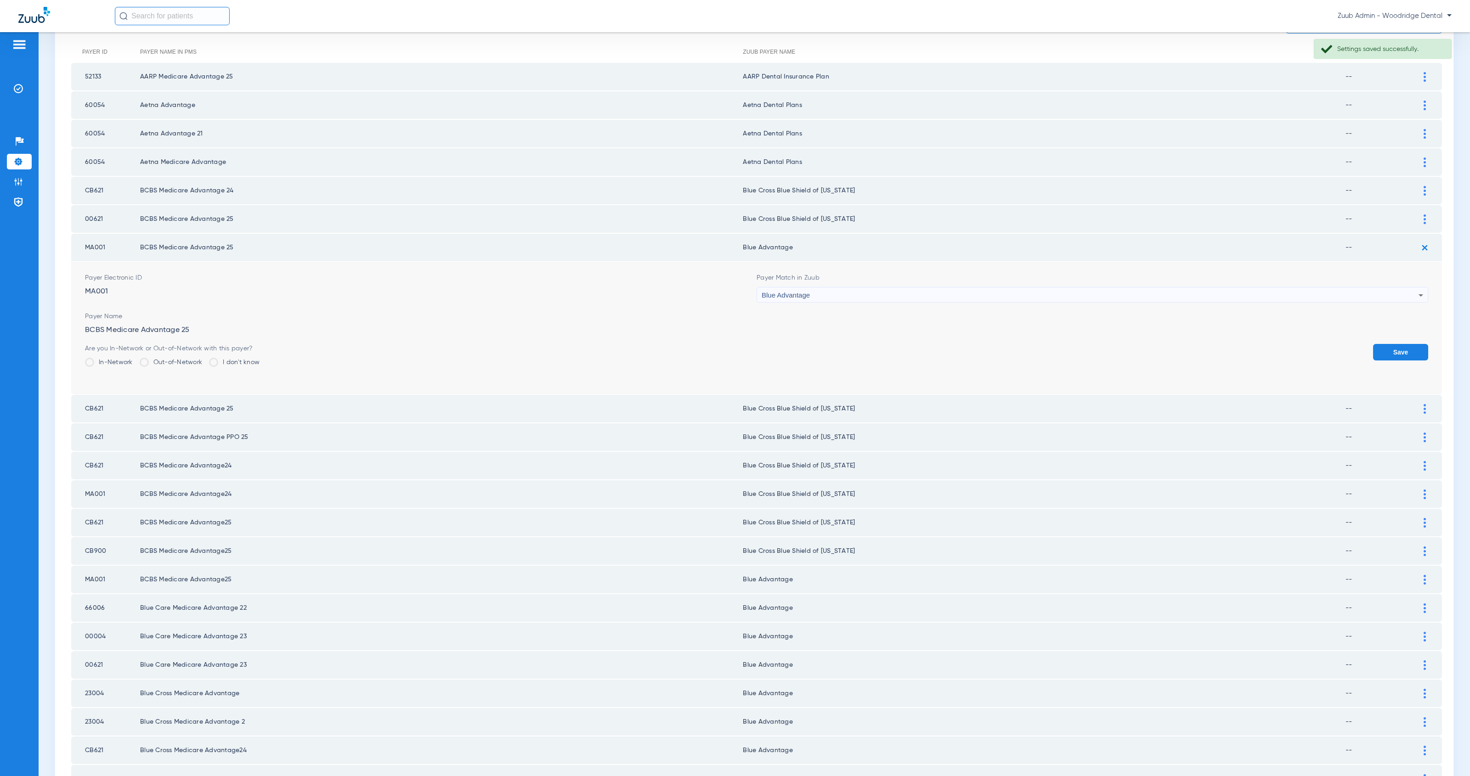
click at [912, 288] on div "Blue Advantage" at bounding box center [1090, 296] width 657 height 16
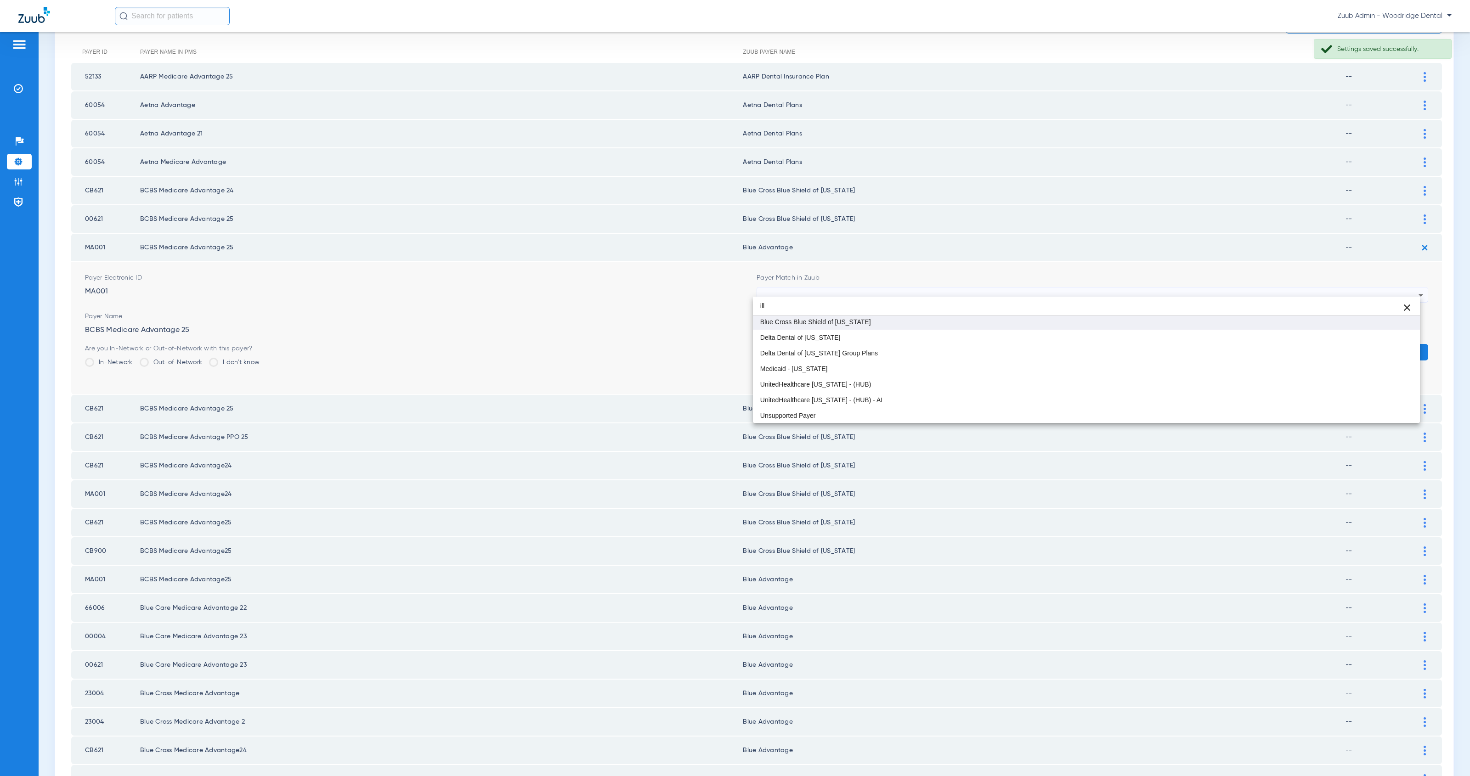
type input "ill"
click at [939, 323] on mat-option "Blue Cross Blue Shield of [US_STATE]" at bounding box center [1086, 322] width 667 height 16
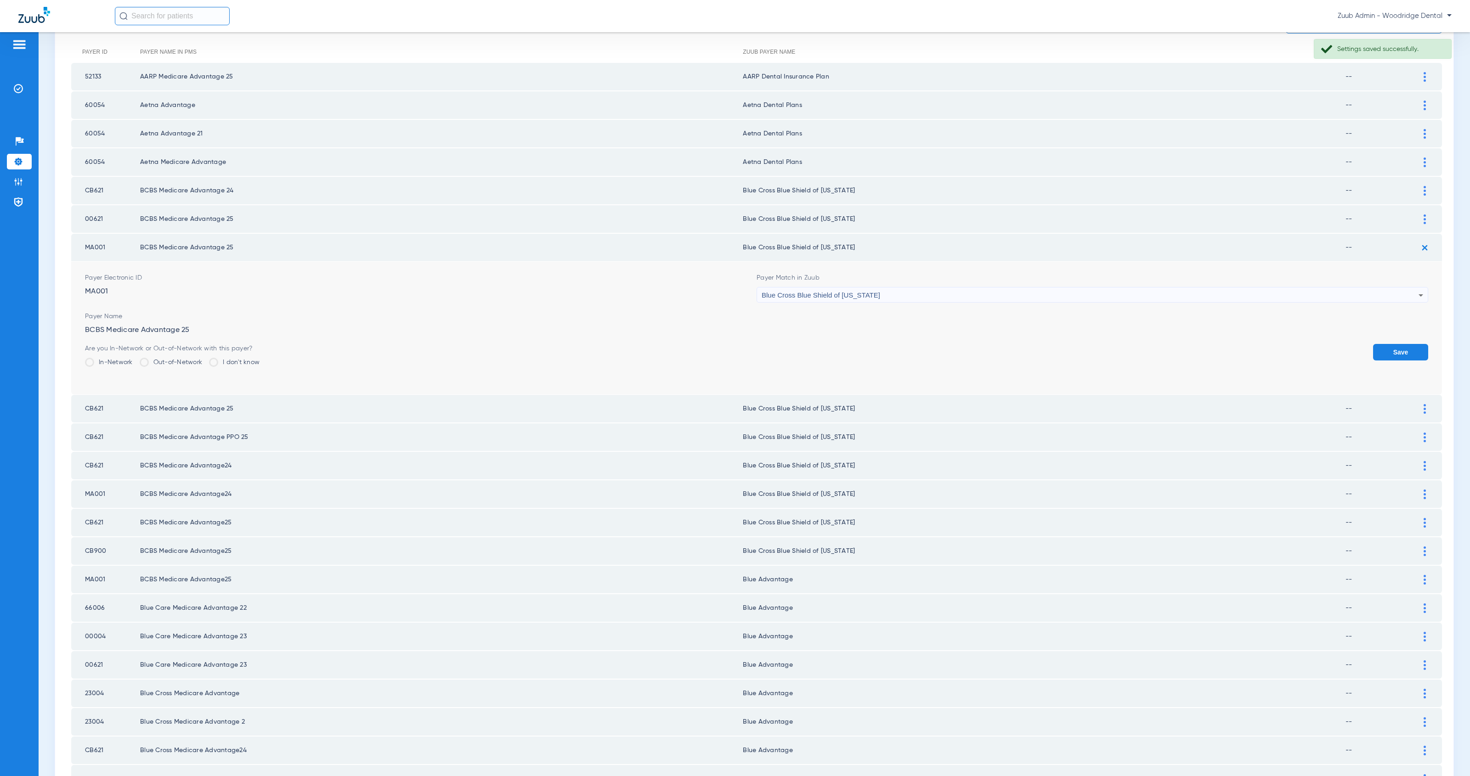
click at [1398, 348] on button "Save" at bounding box center [1400, 352] width 55 height 17
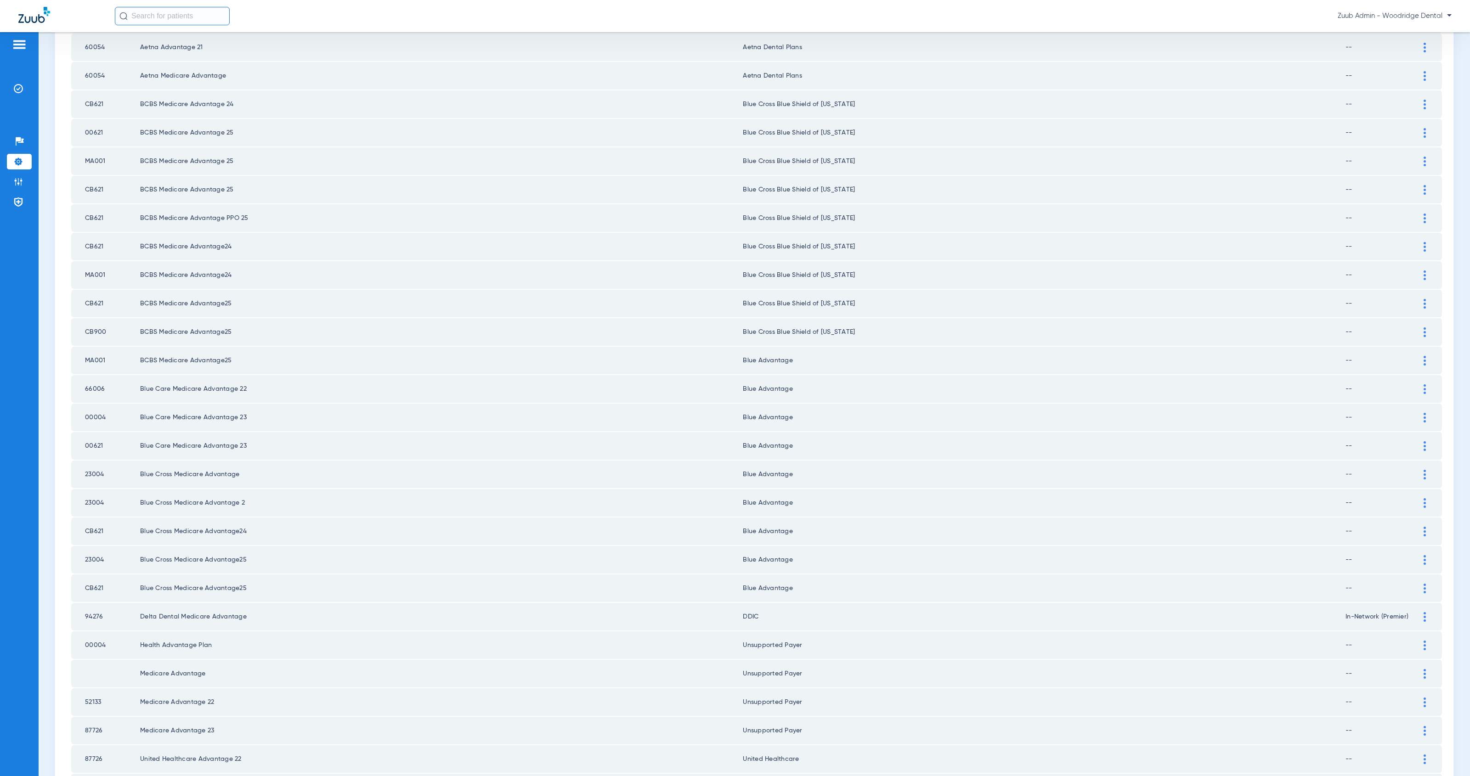
scroll to position [259, 0]
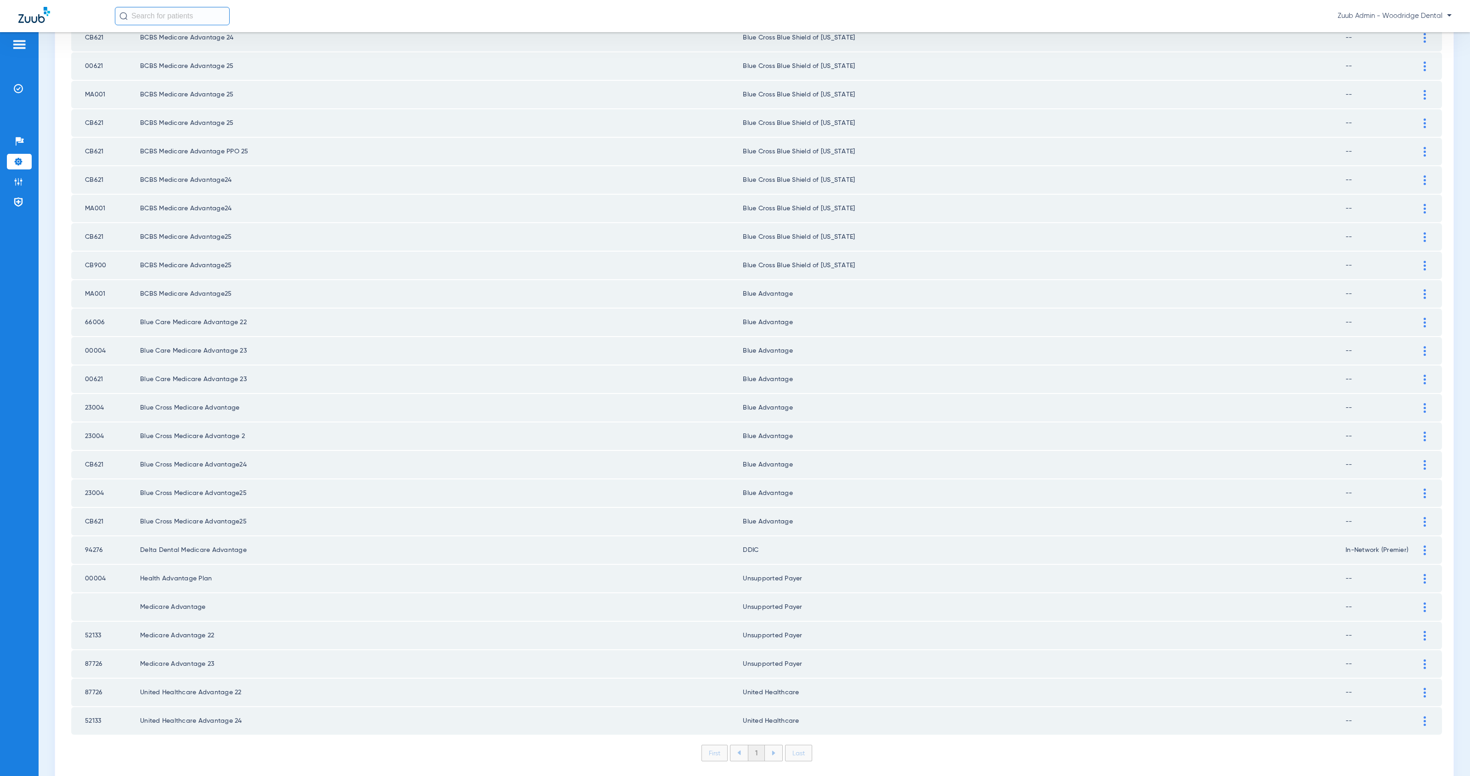
click at [1418, 289] on div at bounding box center [1425, 294] width 16 height 10
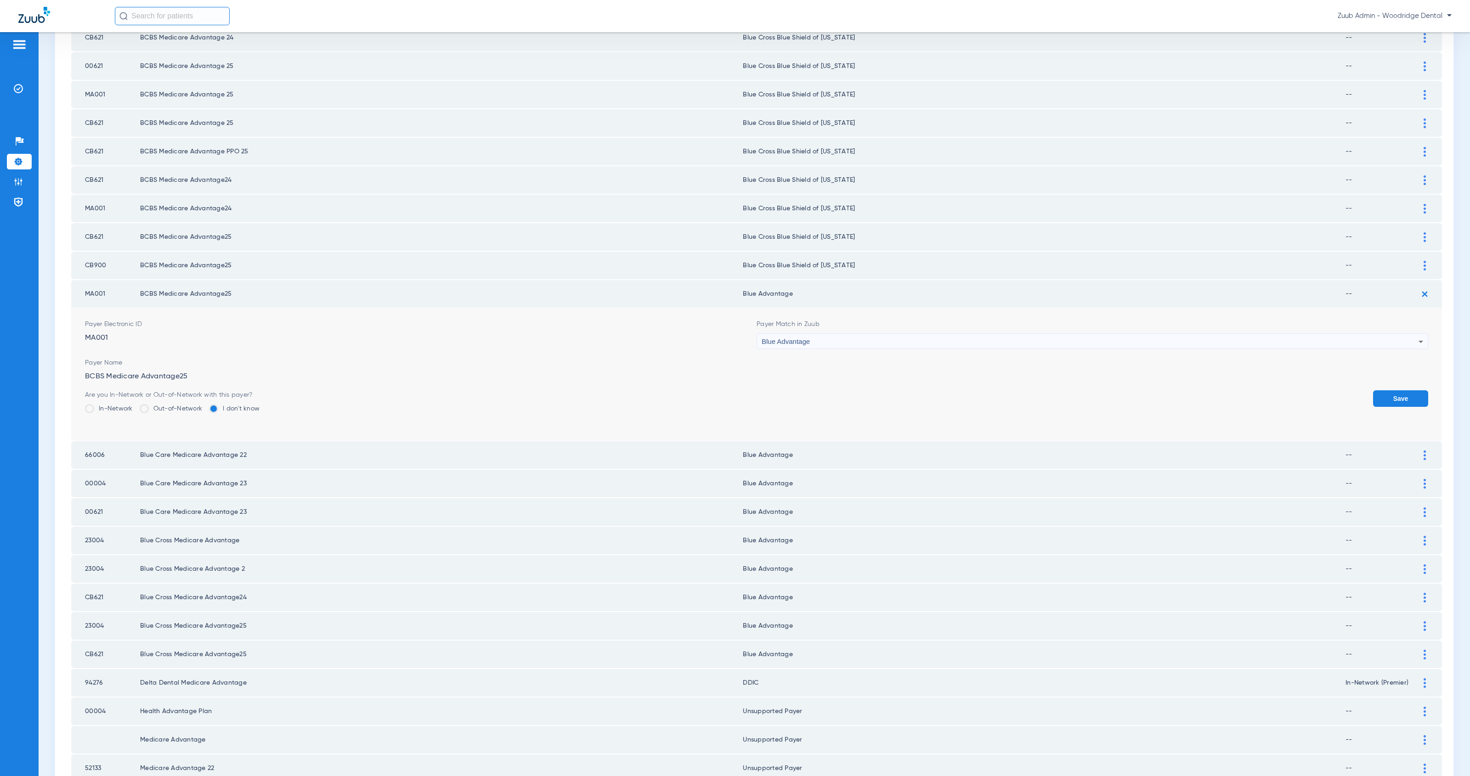
click at [845, 334] on div "Blue Advantage" at bounding box center [1090, 342] width 657 height 16
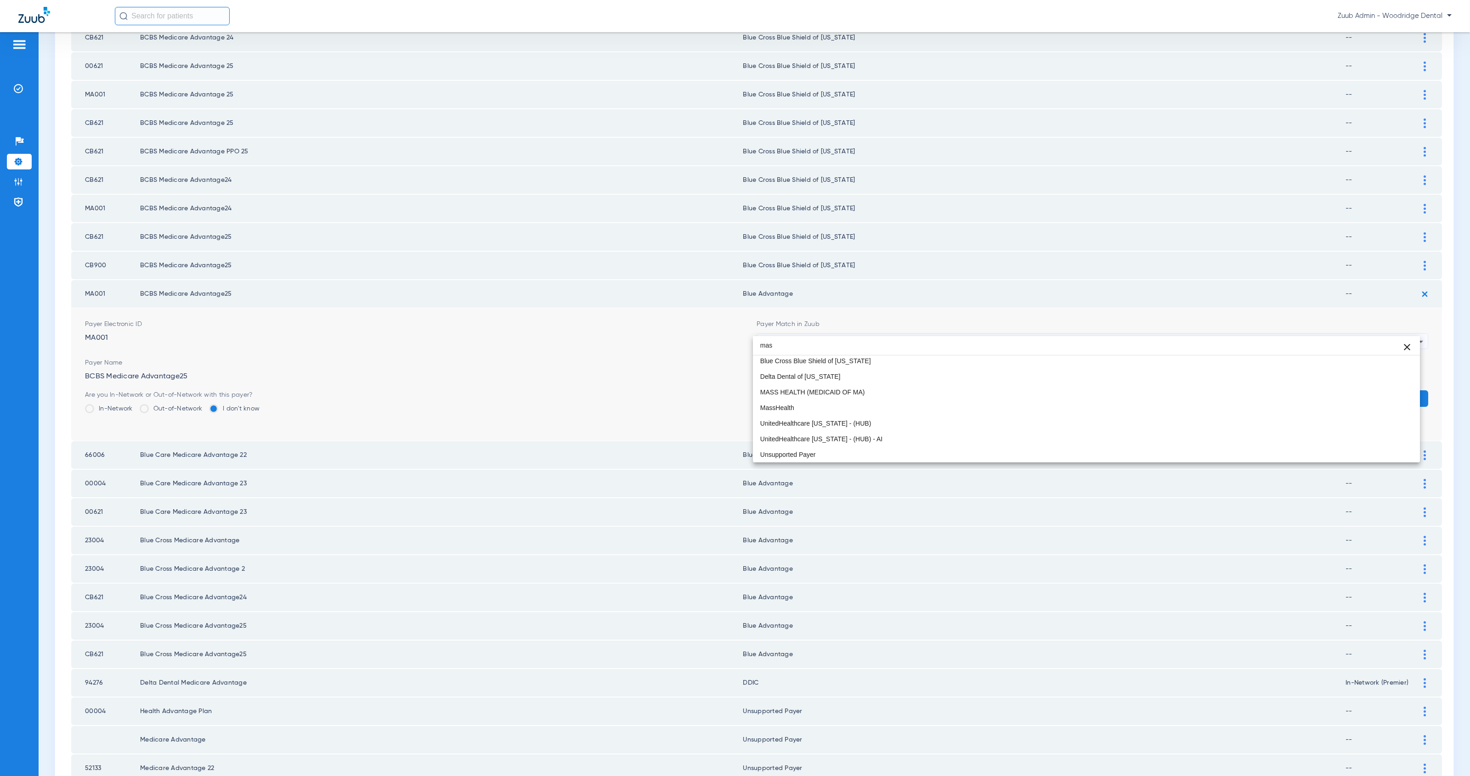
scroll to position [17, 0]
type input "mass"
click at [895, 365] on mat-option "Blue Cross Blue Shield of [US_STATE]" at bounding box center [1086, 362] width 667 height 16
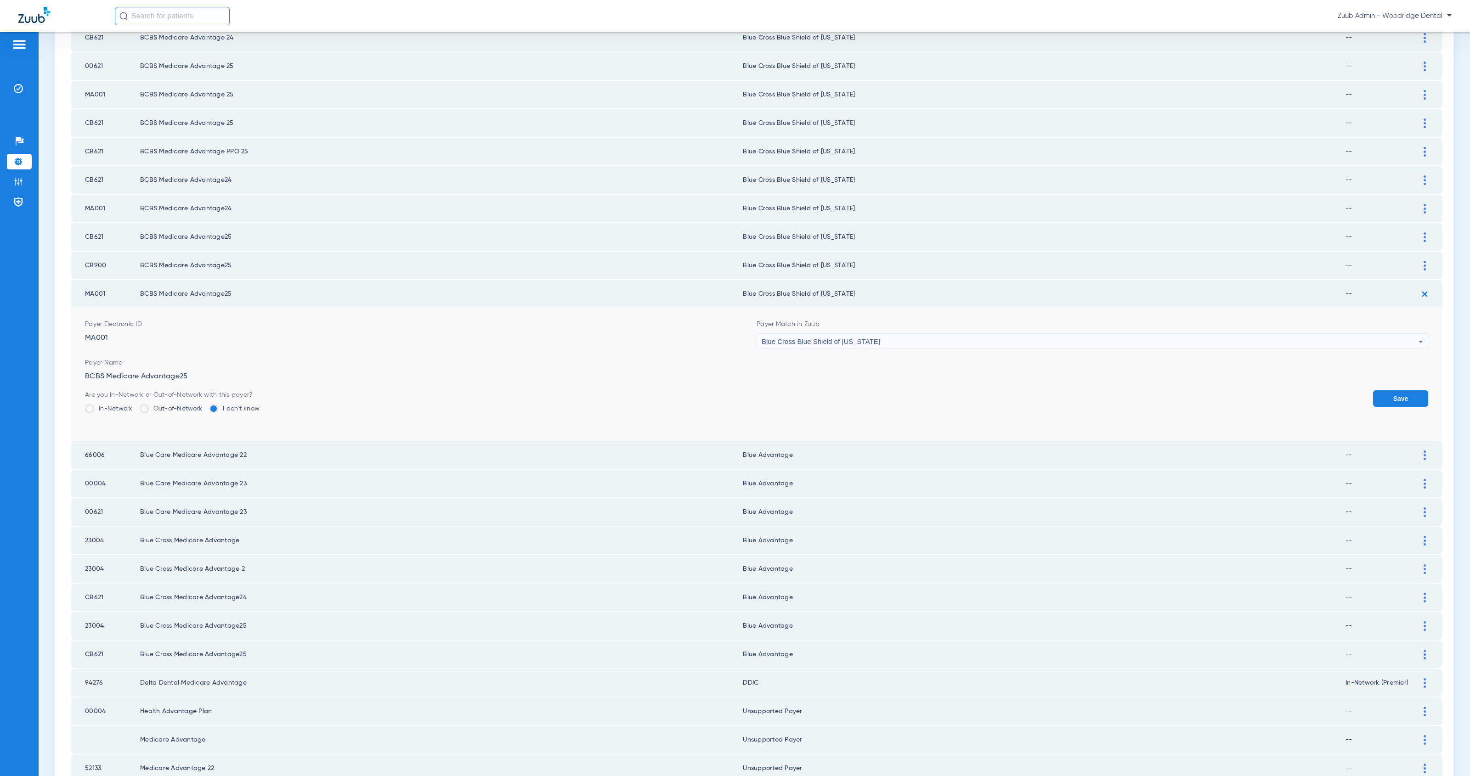
click at [1405, 391] on button "Save" at bounding box center [1400, 399] width 55 height 17
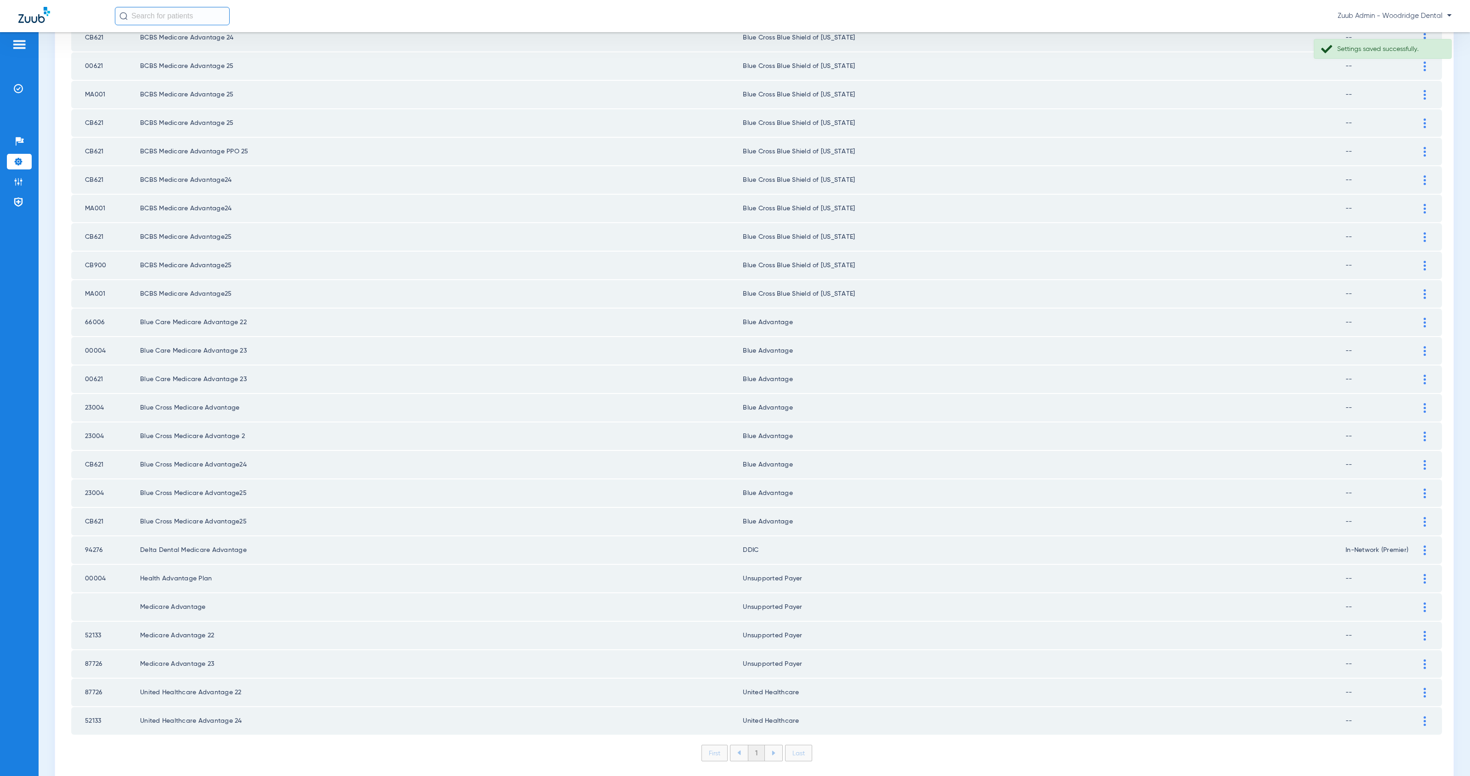
click at [1417, 318] on div at bounding box center [1425, 323] width 16 height 10
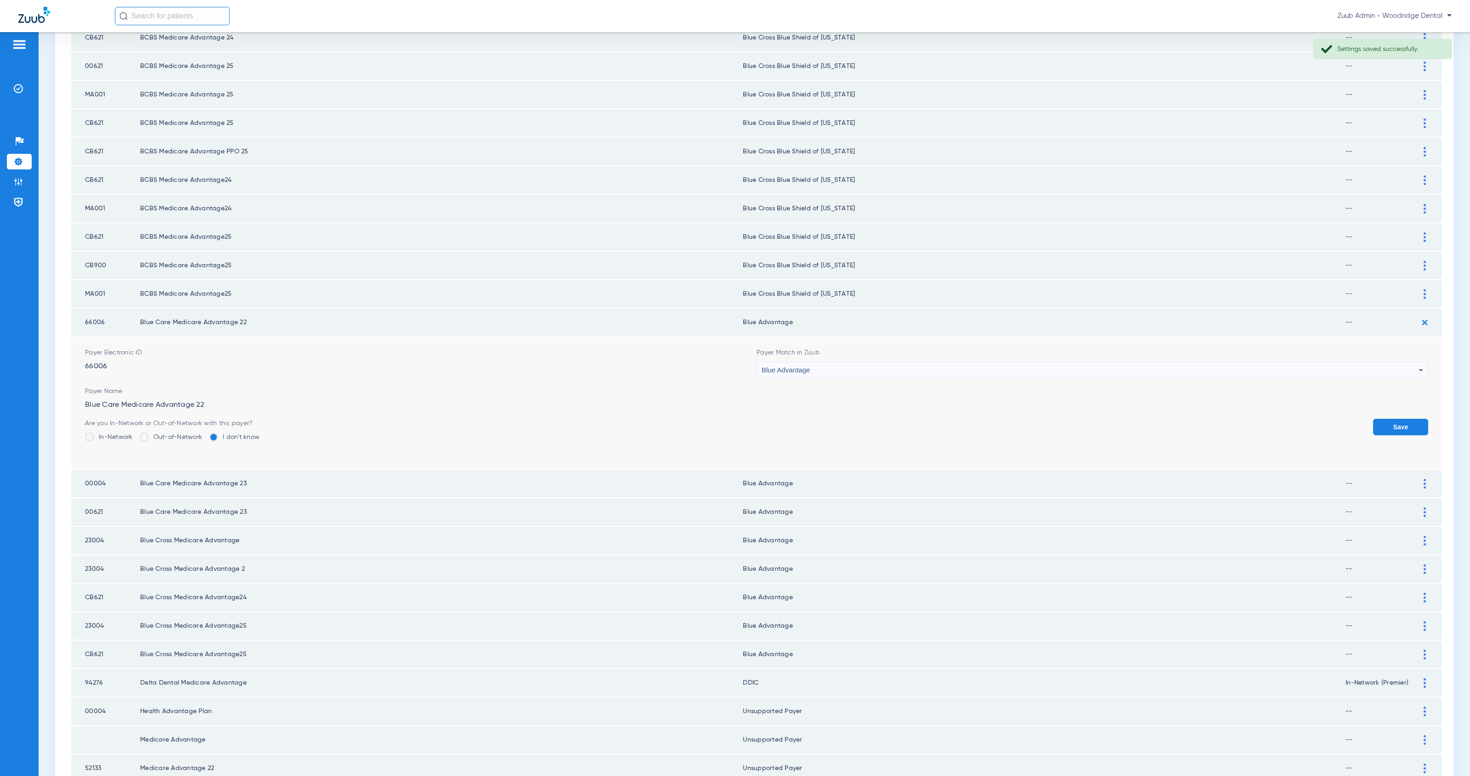
click at [810, 362] on div "Blue Advantage" at bounding box center [1090, 370] width 657 height 16
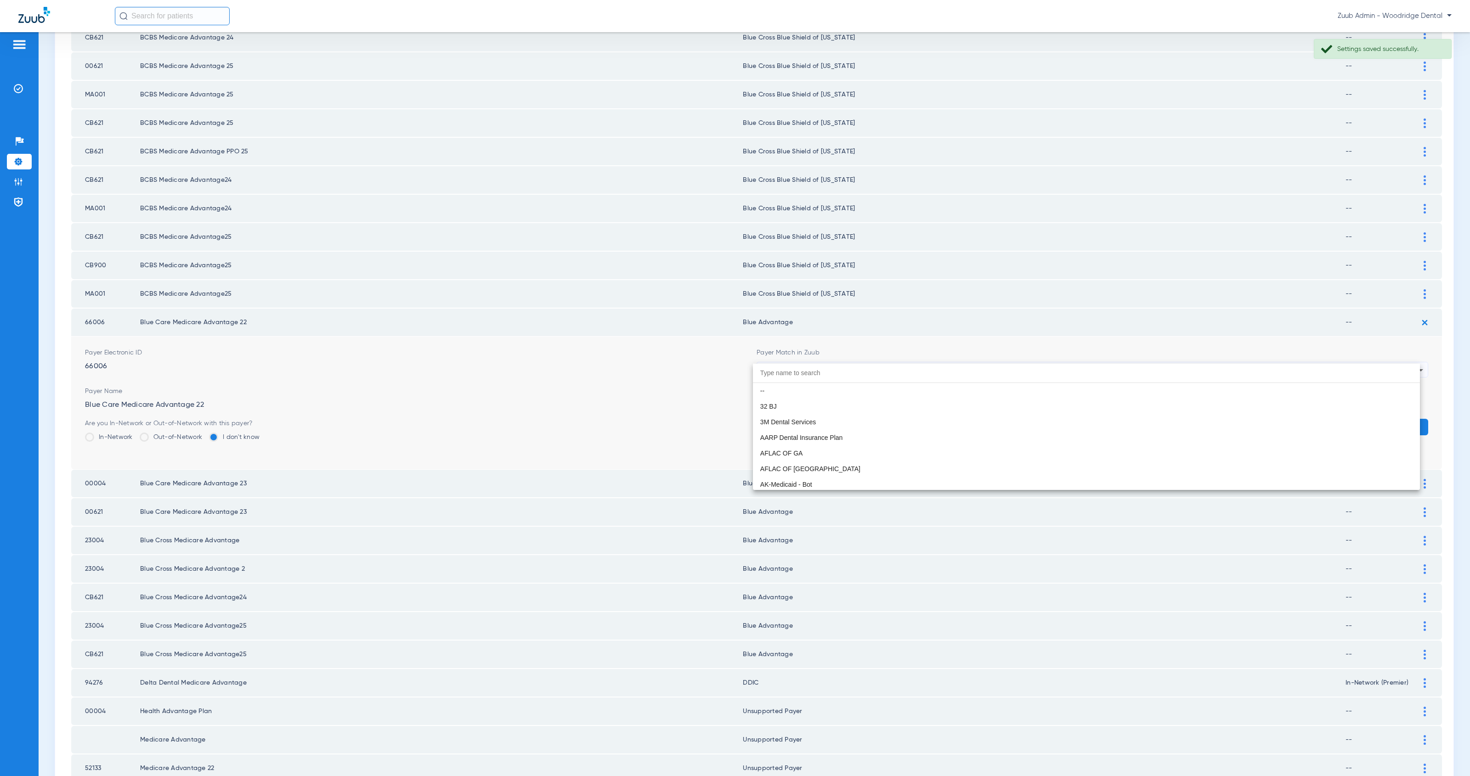
scroll to position [564, 0]
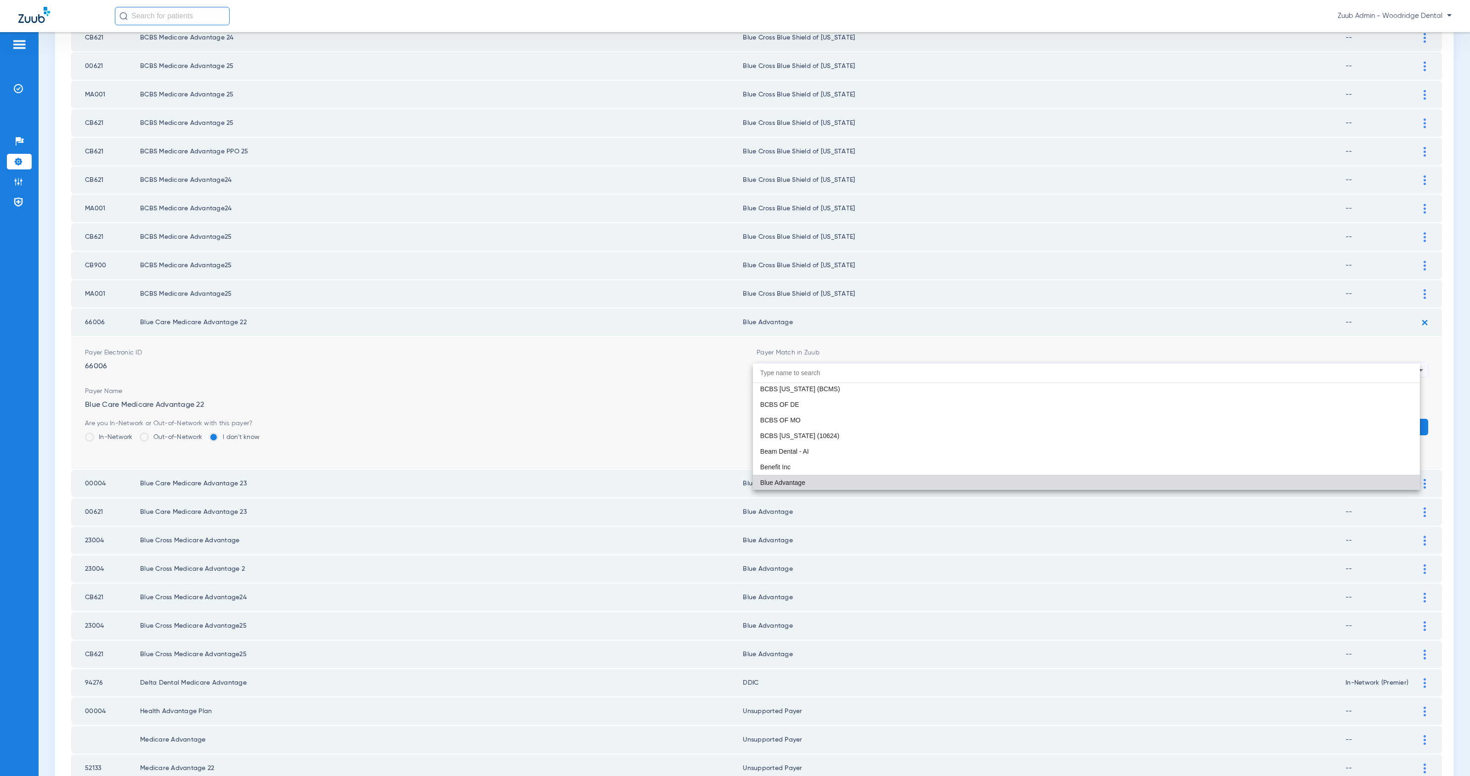
click at [1282, 510] on div at bounding box center [735, 388] width 1470 height 776
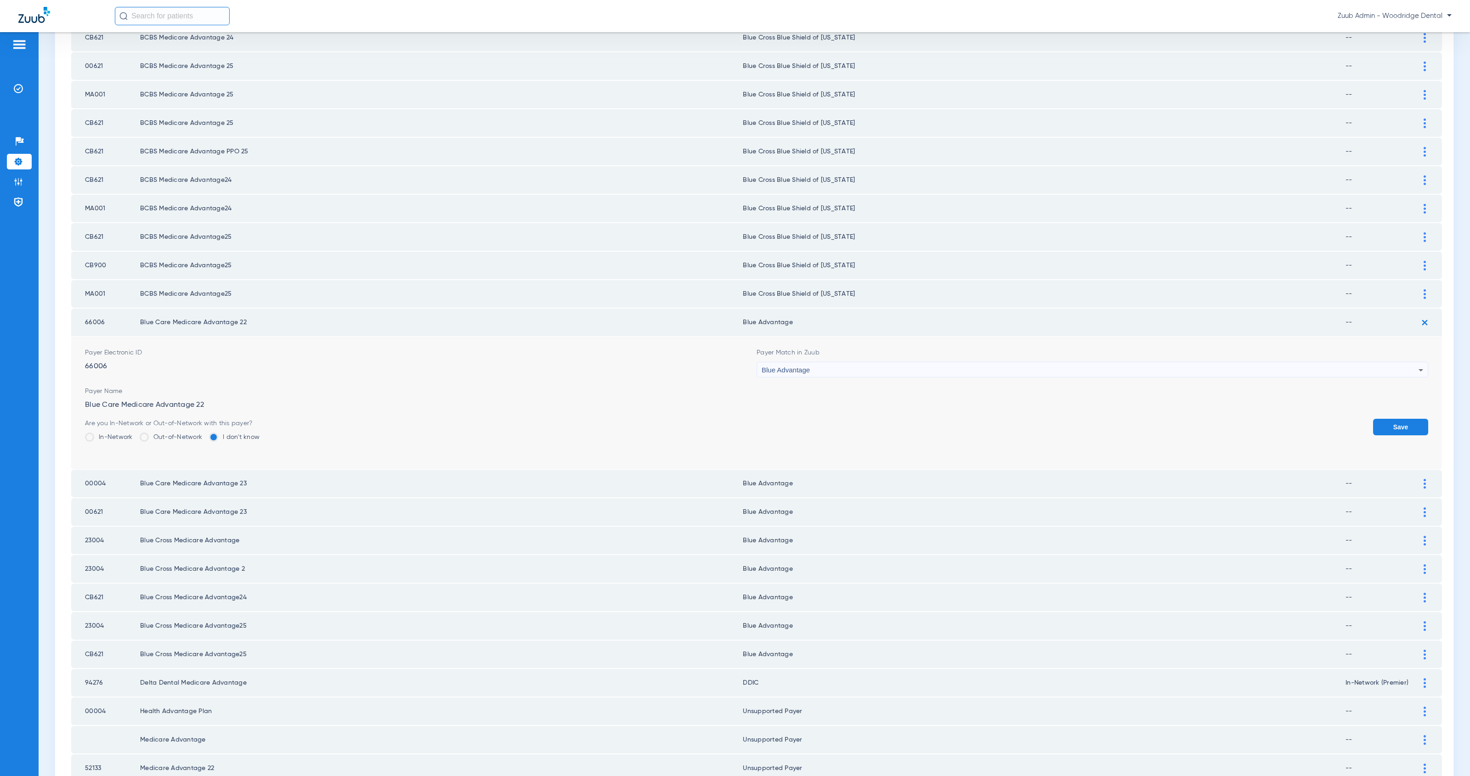
click at [1424, 508] on img at bounding box center [1425, 513] width 2 height 10
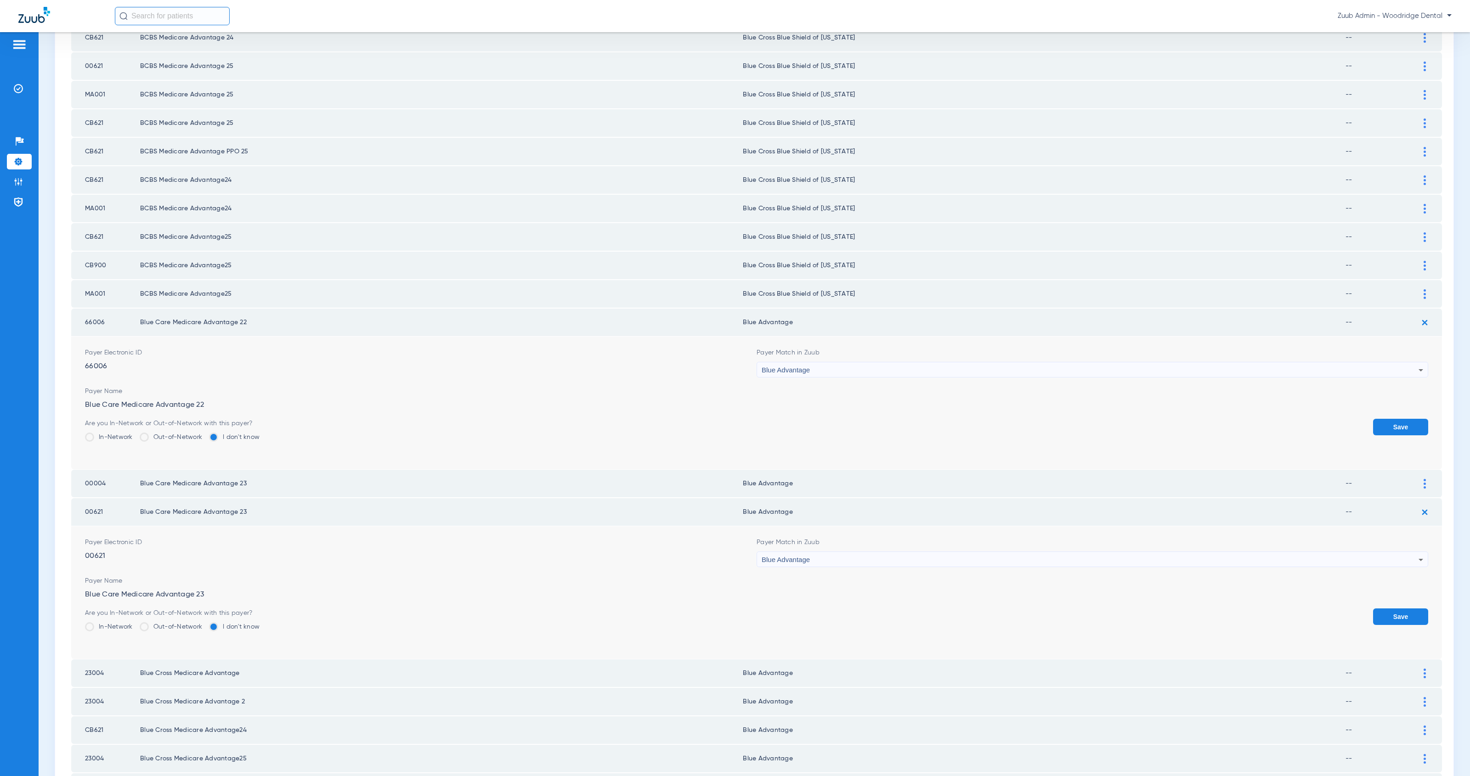
click at [857, 538] on div "Payer Match in Zuub Blue Advantage" at bounding box center [1093, 552] width 672 height 29
click at [857, 552] on div "Blue Advantage" at bounding box center [1090, 560] width 657 height 16
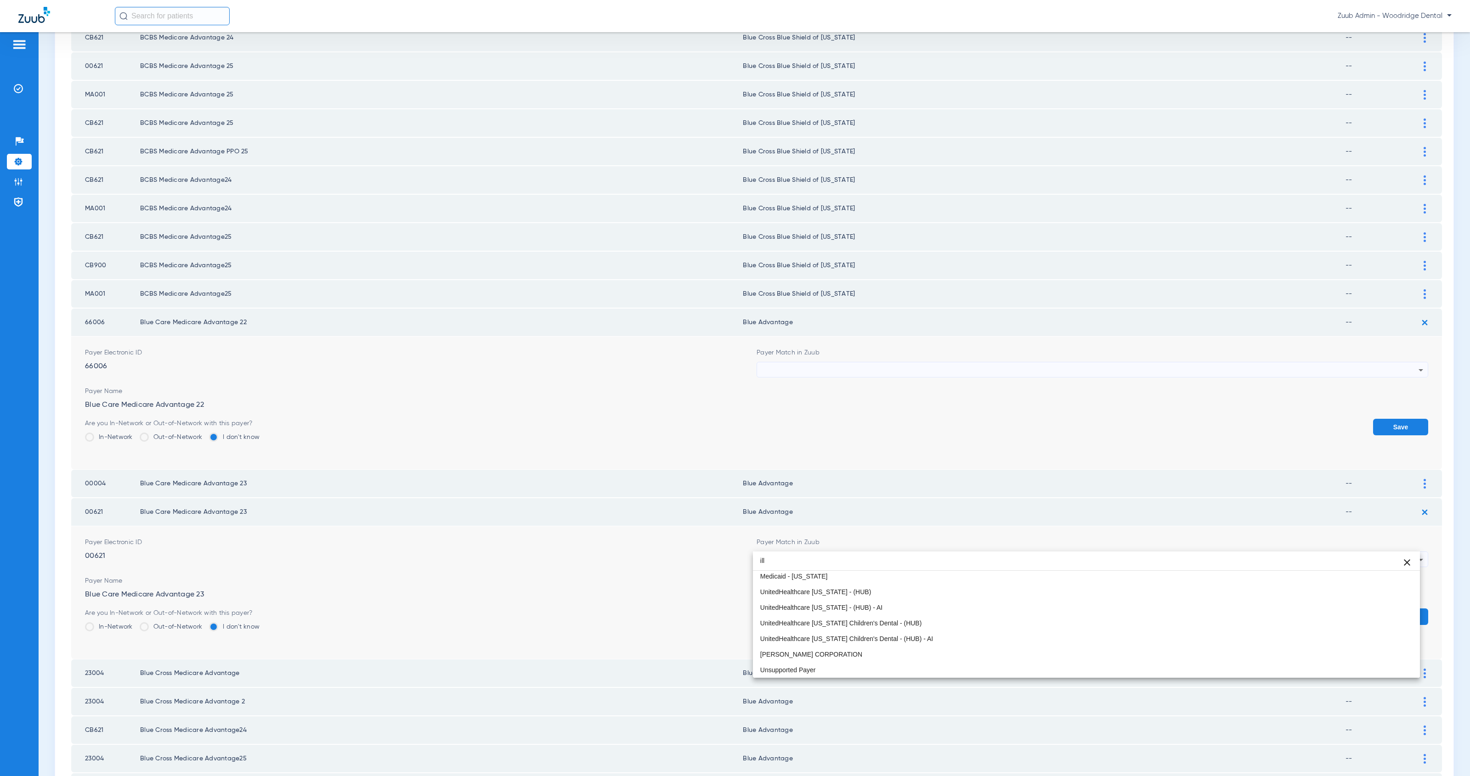
scroll to position [17, 0]
type input "ill"
click at [926, 577] on mat-option "Blue Cross Blue Shield of [US_STATE]" at bounding box center [1086, 577] width 667 height 16
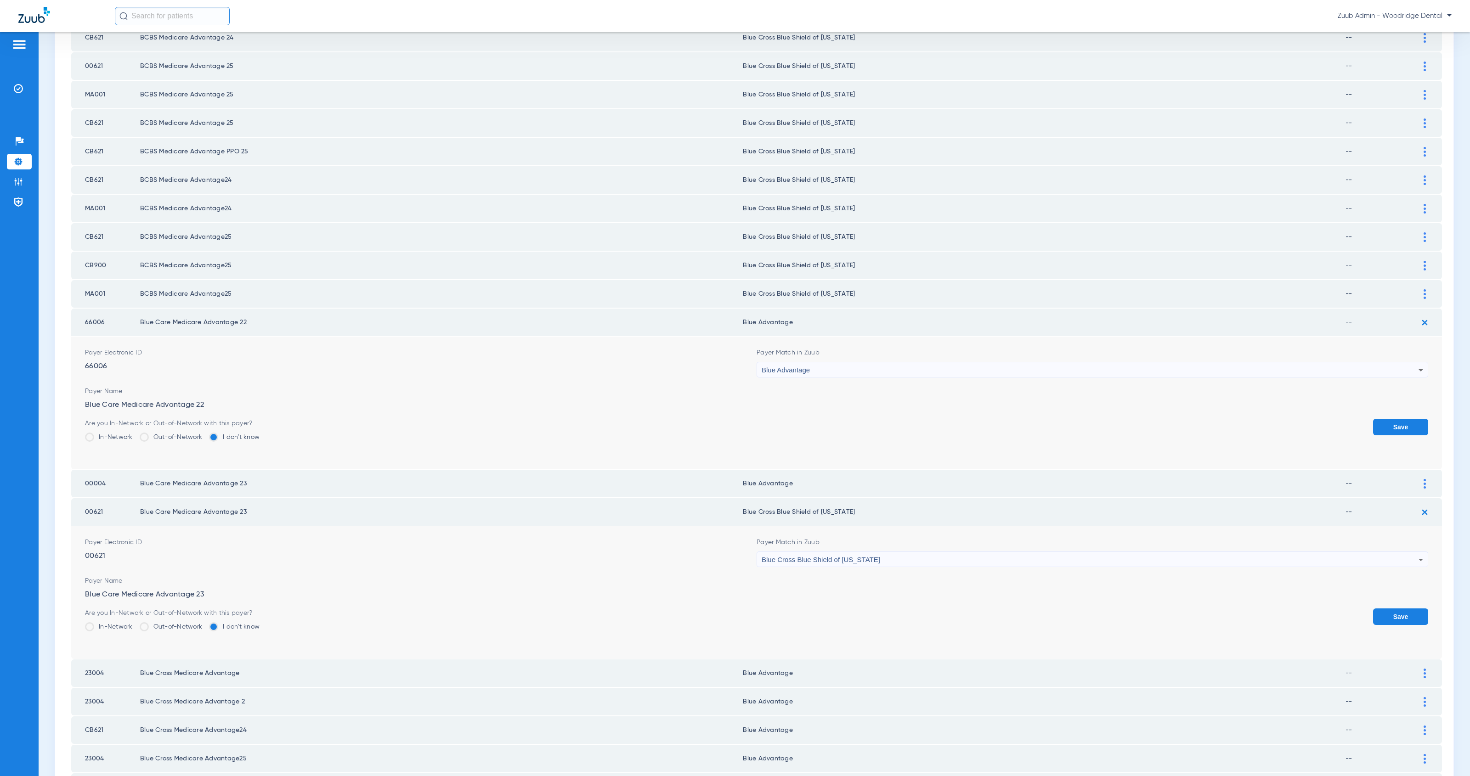
click at [1379, 609] on button "Save" at bounding box center [1400, 617] width 55 height 17
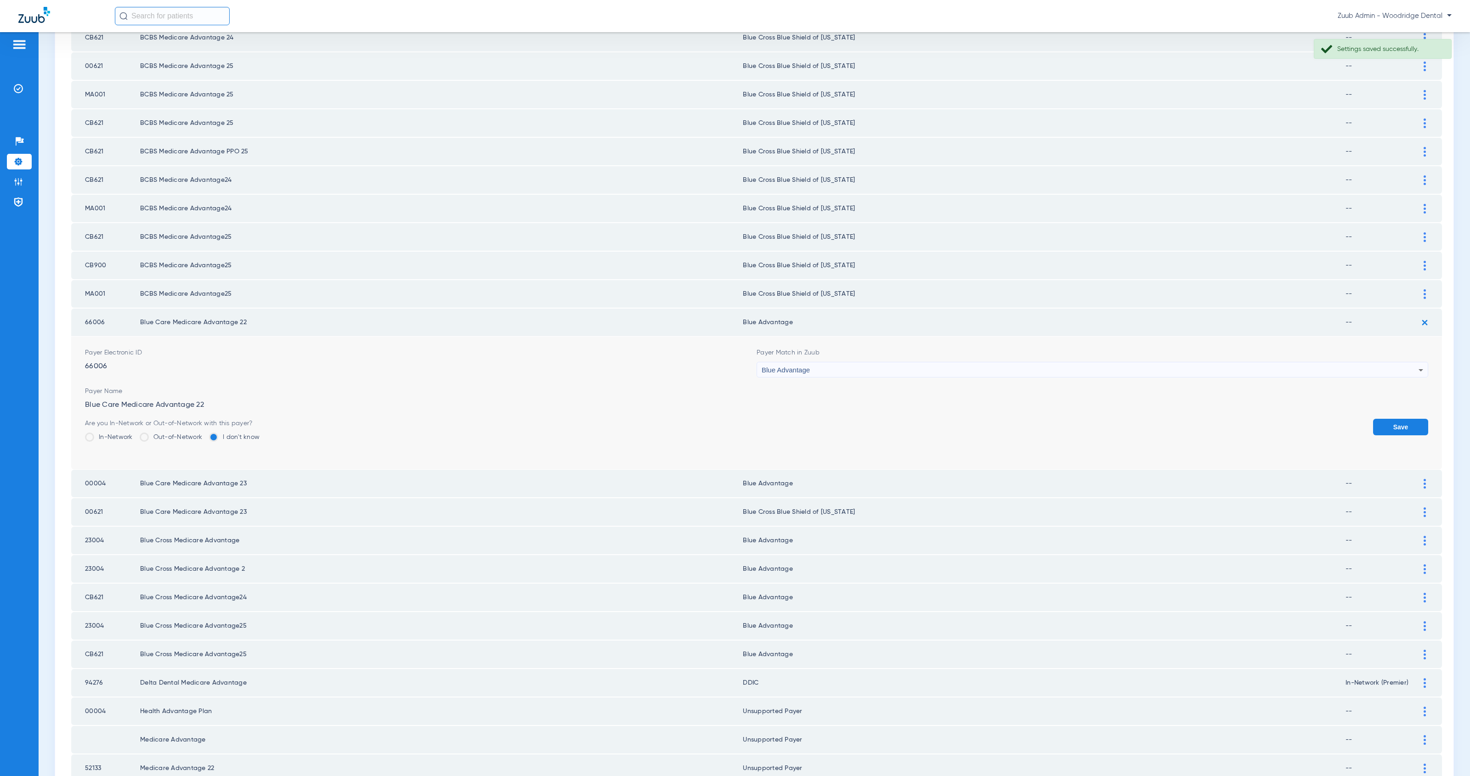
click at [1384, 419] on button "Save" at bounding box center [1400, 427] width 55 height 17
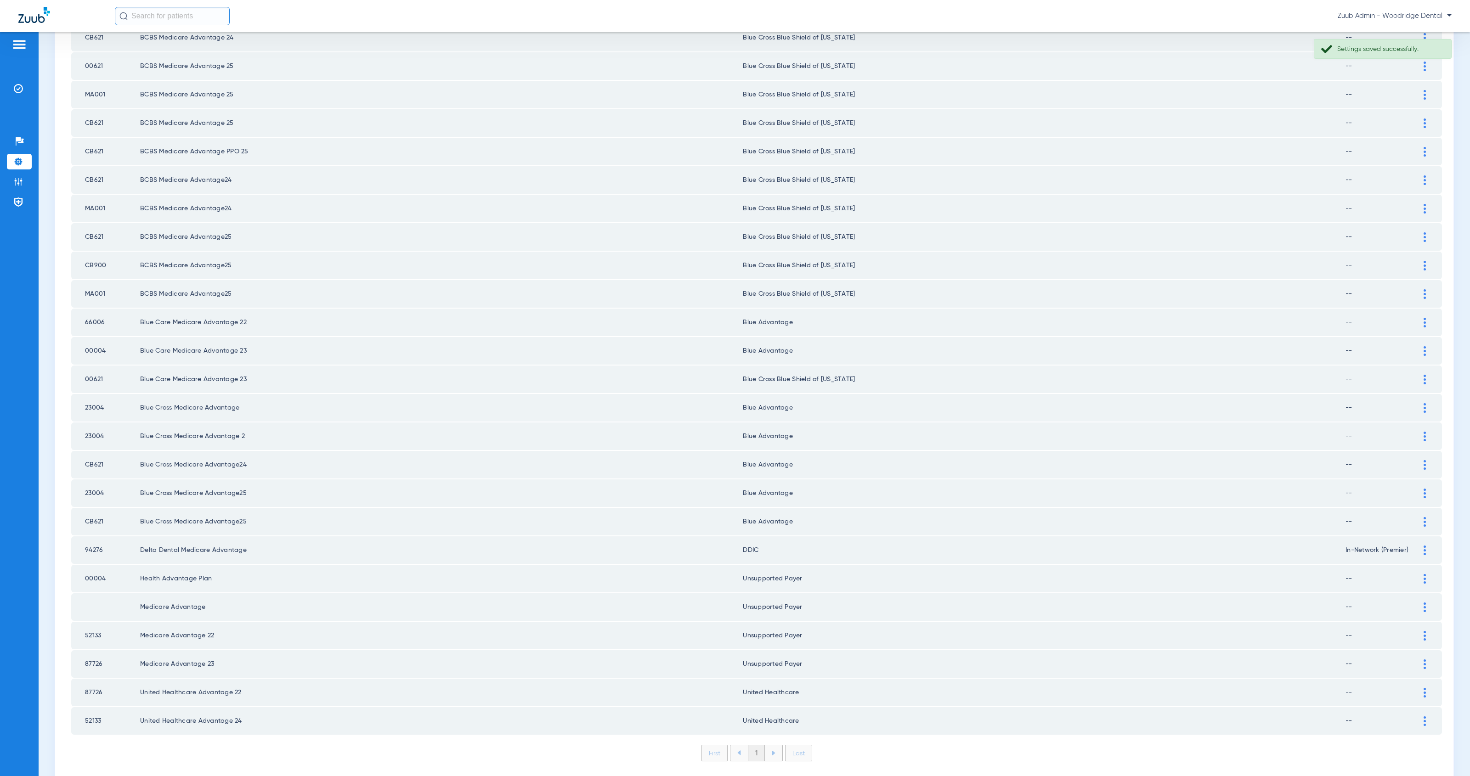
click at [1424, 460] on img at bounding box center [1425, 465] width 2 height 10
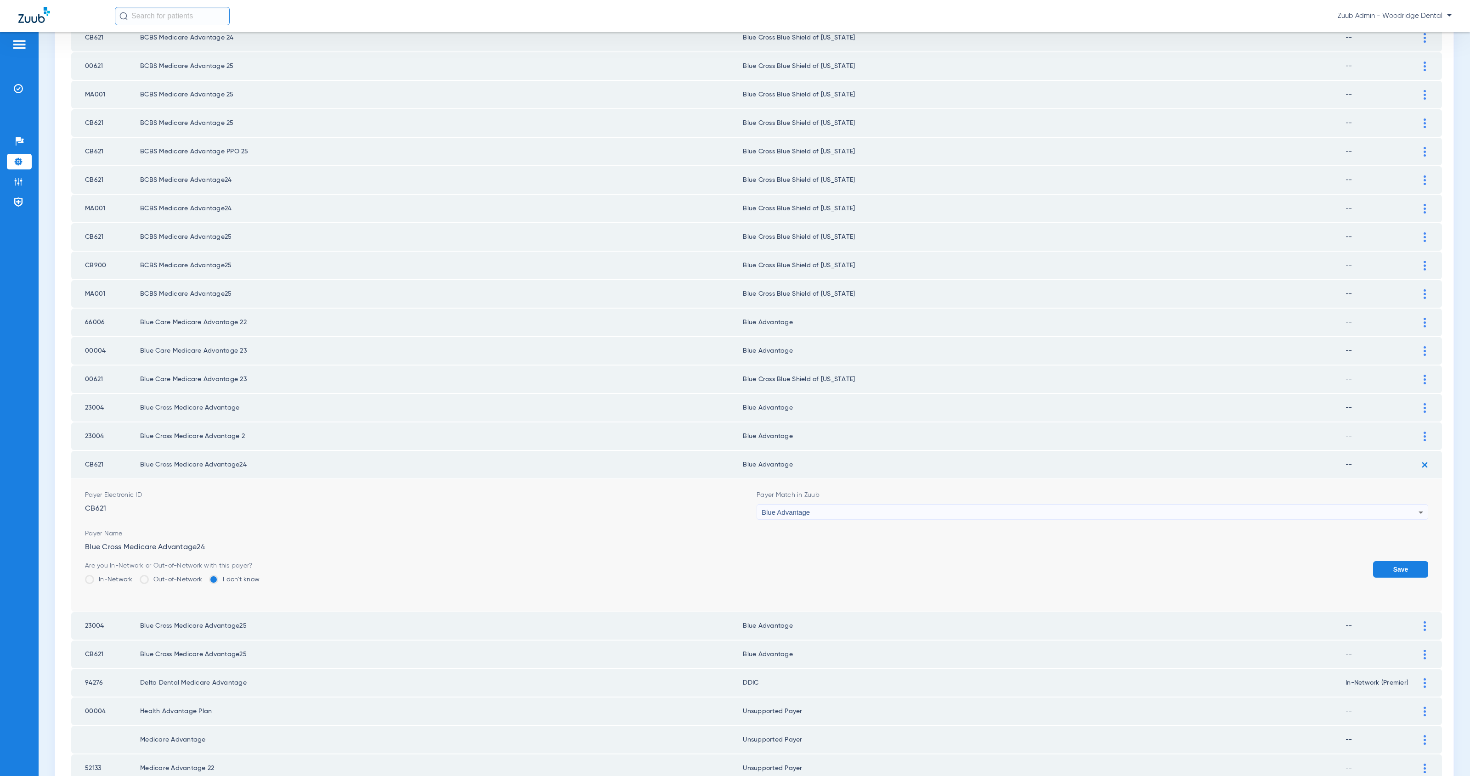
click at [815, 505] on div "Blue Advantage" at bounding box center [1090, 513] width 657 height 16
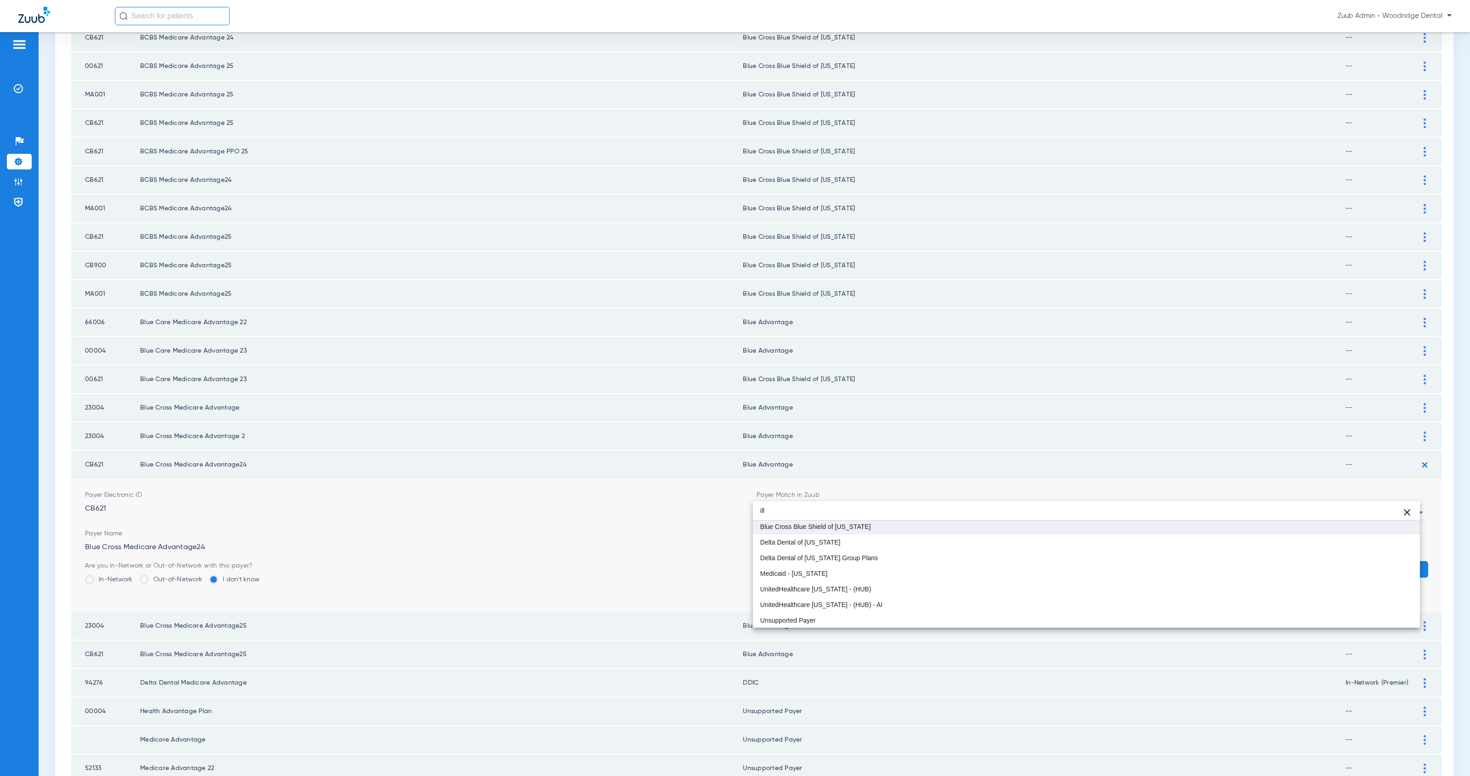
type input "ill"
click at [860, 525] on mat-option "Blue Cross Blue Shield of [US_STATE]" at bounding box center [1086, 527] width 667 height 16
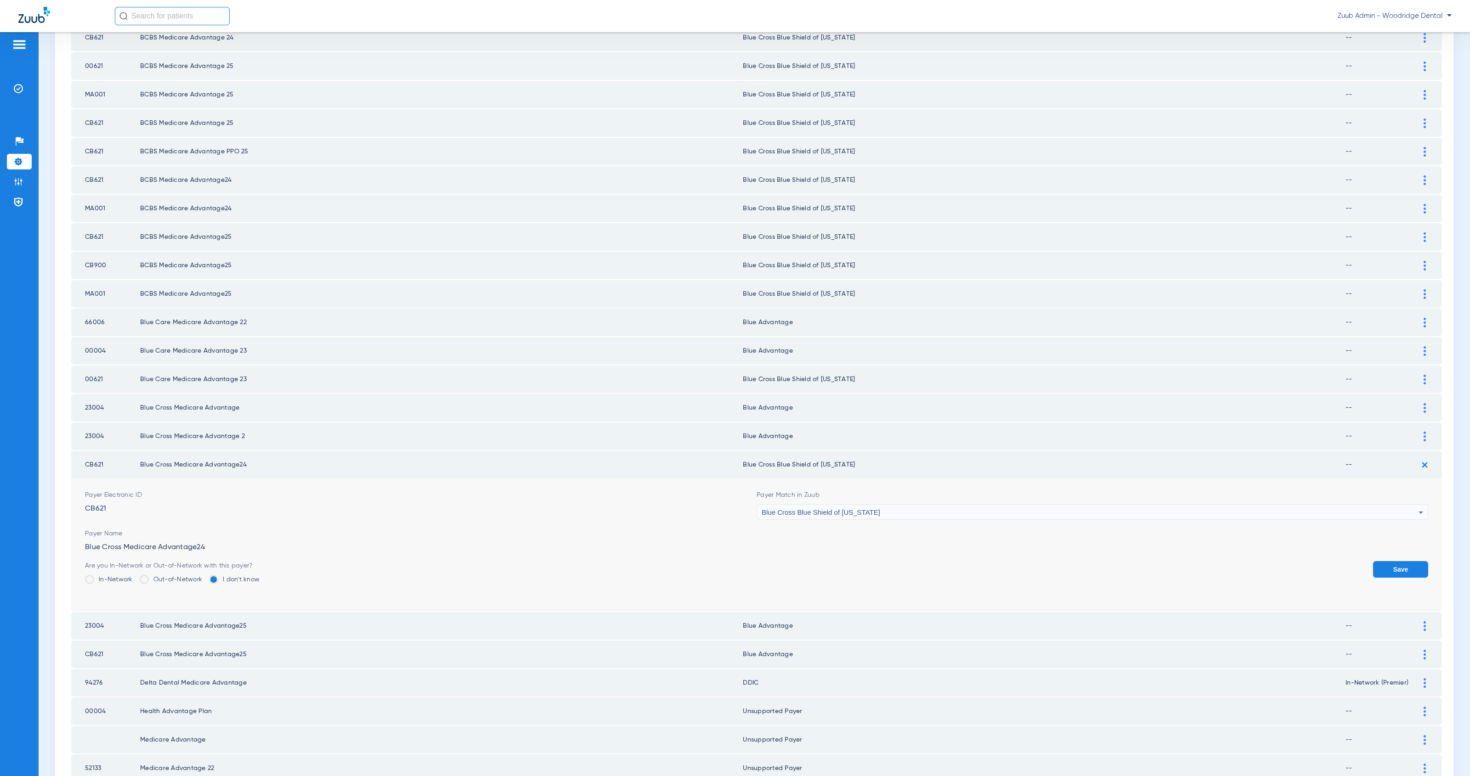
click at [1376, 561] on button "Save" at bounding box center [1400, 569] width 55 height 17
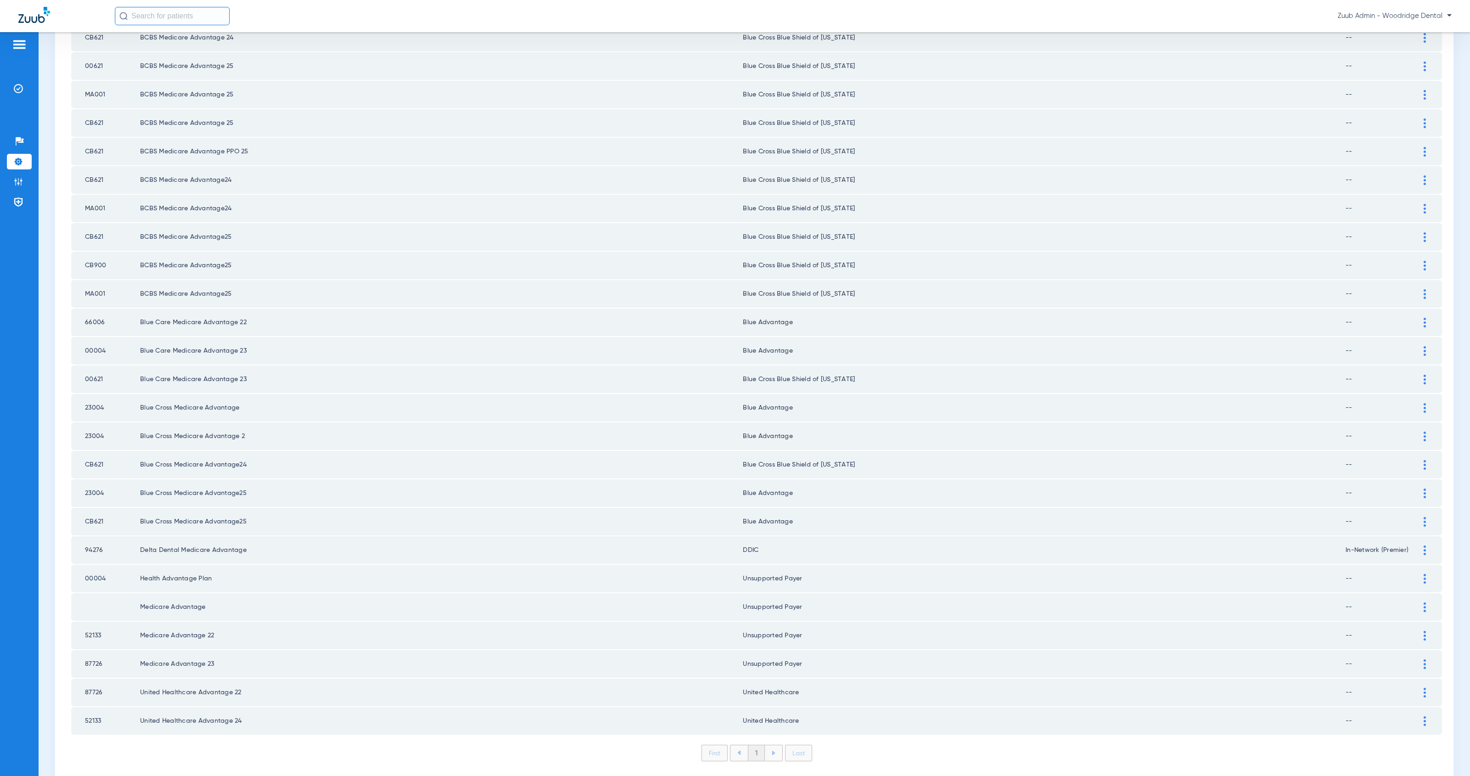
click at [1424, 517] on img at bounding box center [1425, 522] width 2 height 10
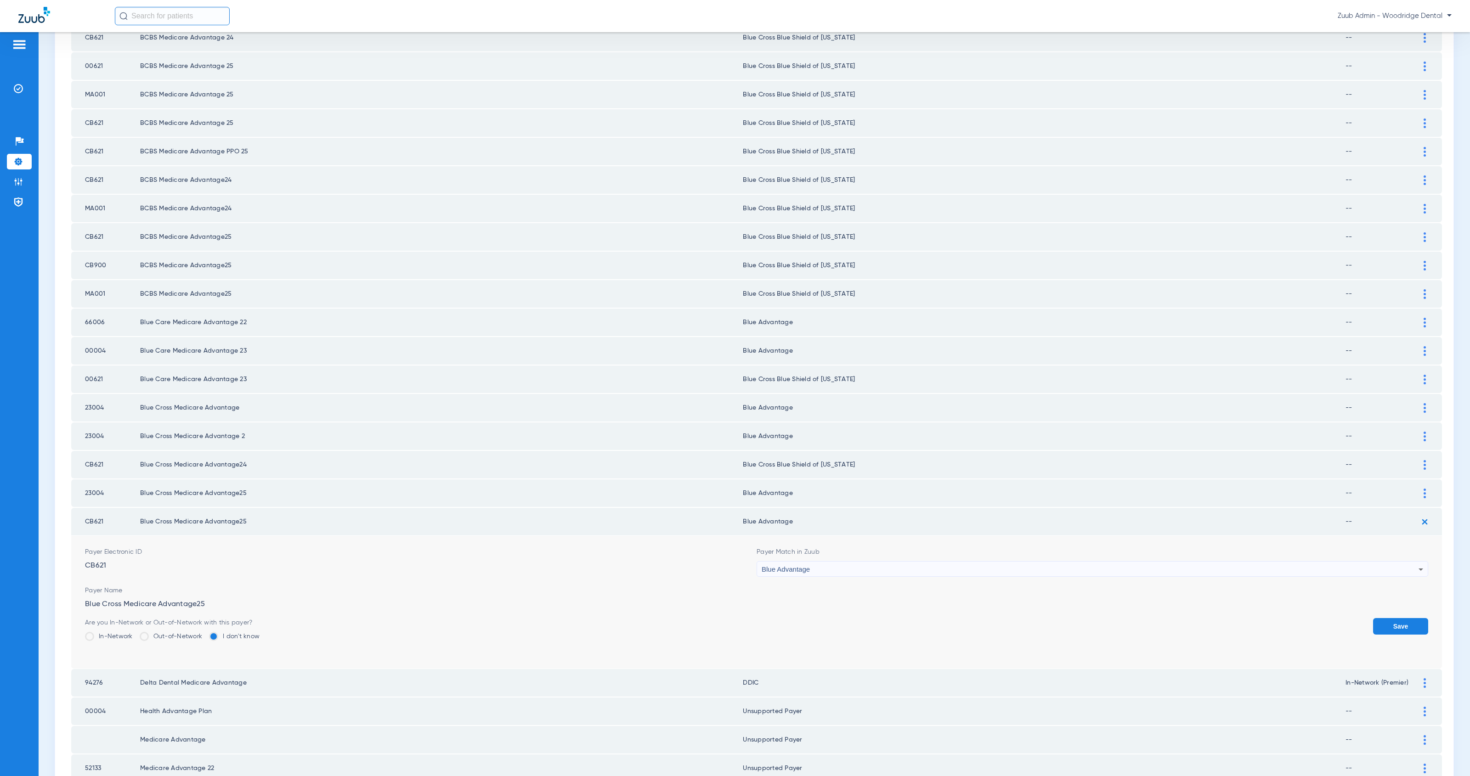
click at [841, 562] on div "Blue Advantage" at bounding box center [1090, 570] width 657 height 16
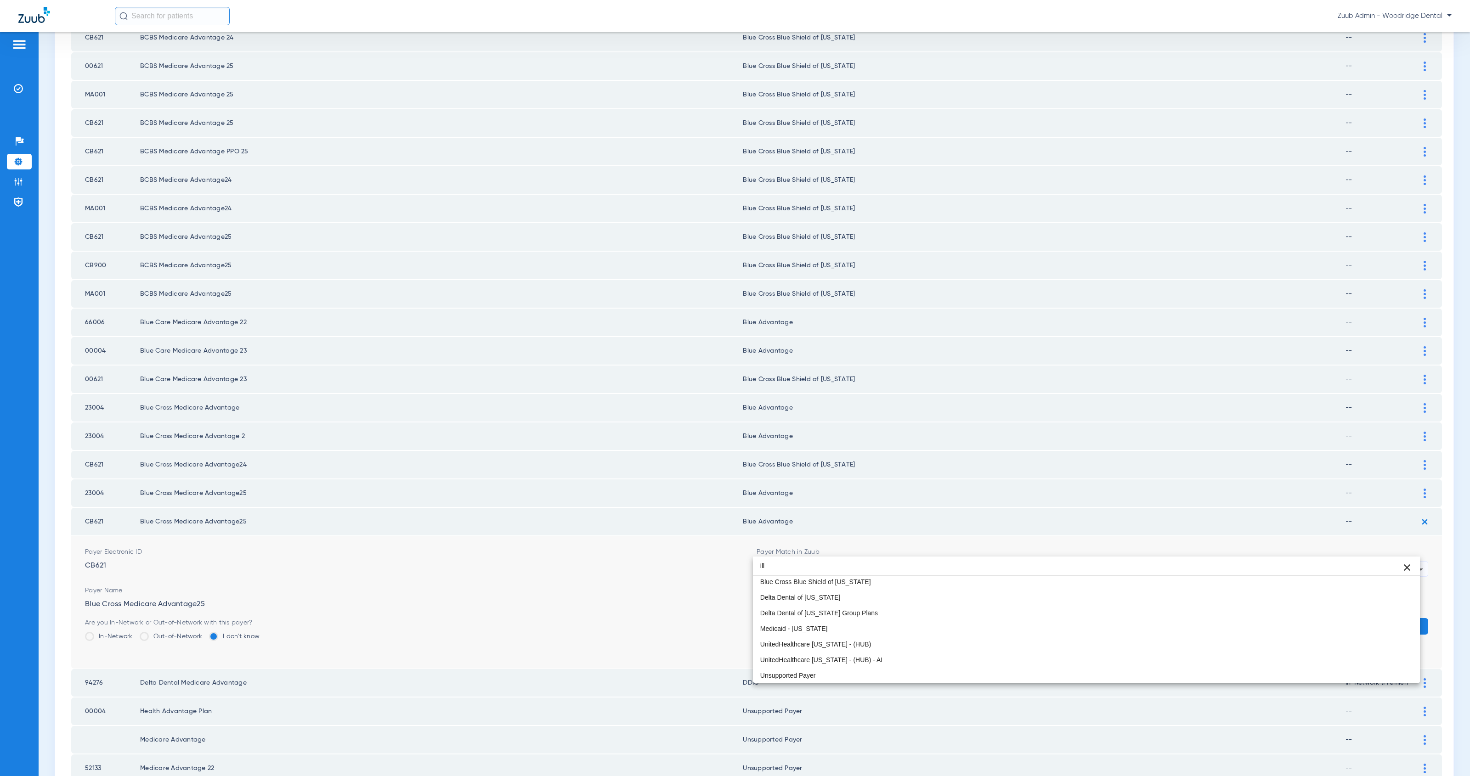
type input "ill"
click at [880, 582] on mat-option "Blue Cross Blue Shield of [US_STATE]" at bounding box center [1086, 582] width 667 height 16
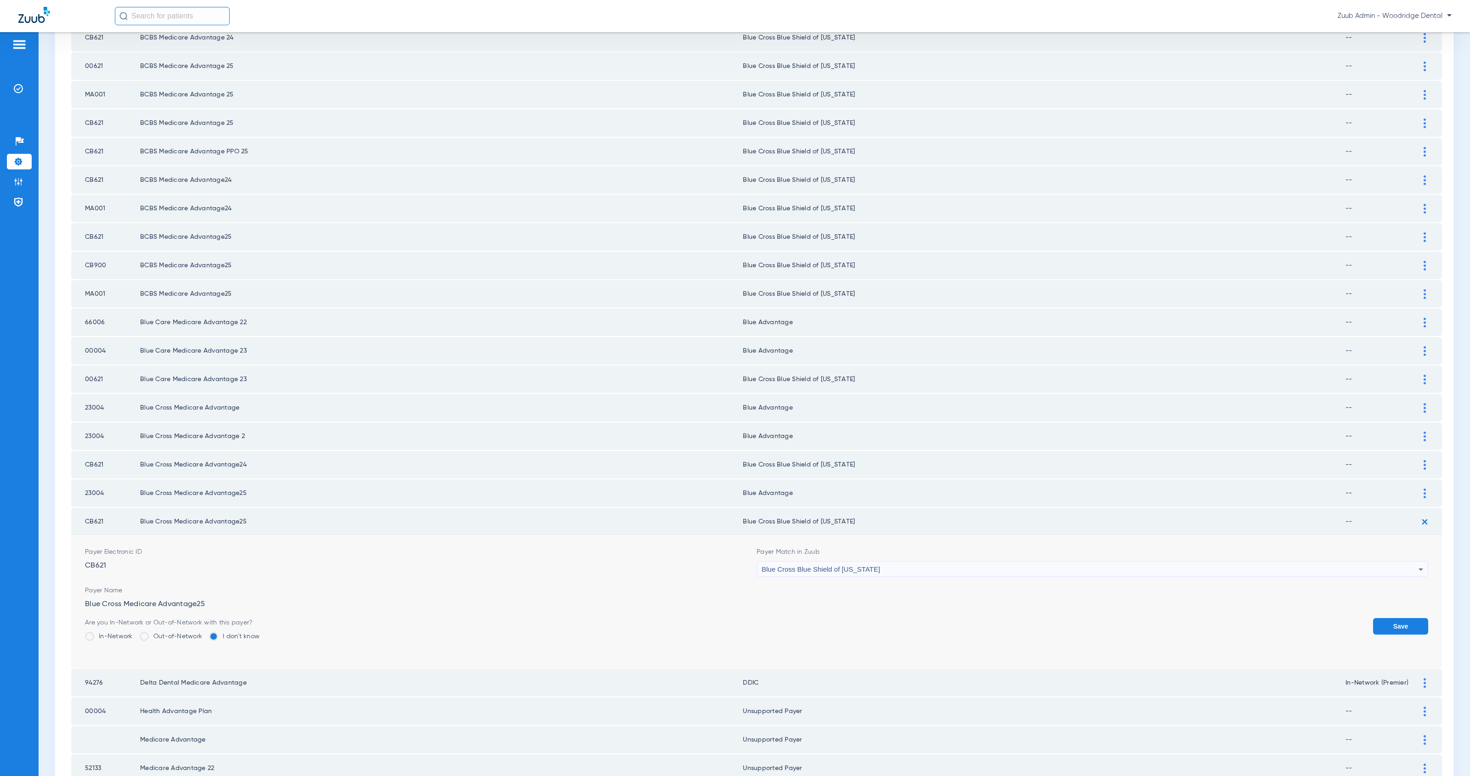
click at [1373, 618] on button "Save" at bounding box center [1400, 626] width 55 height 17
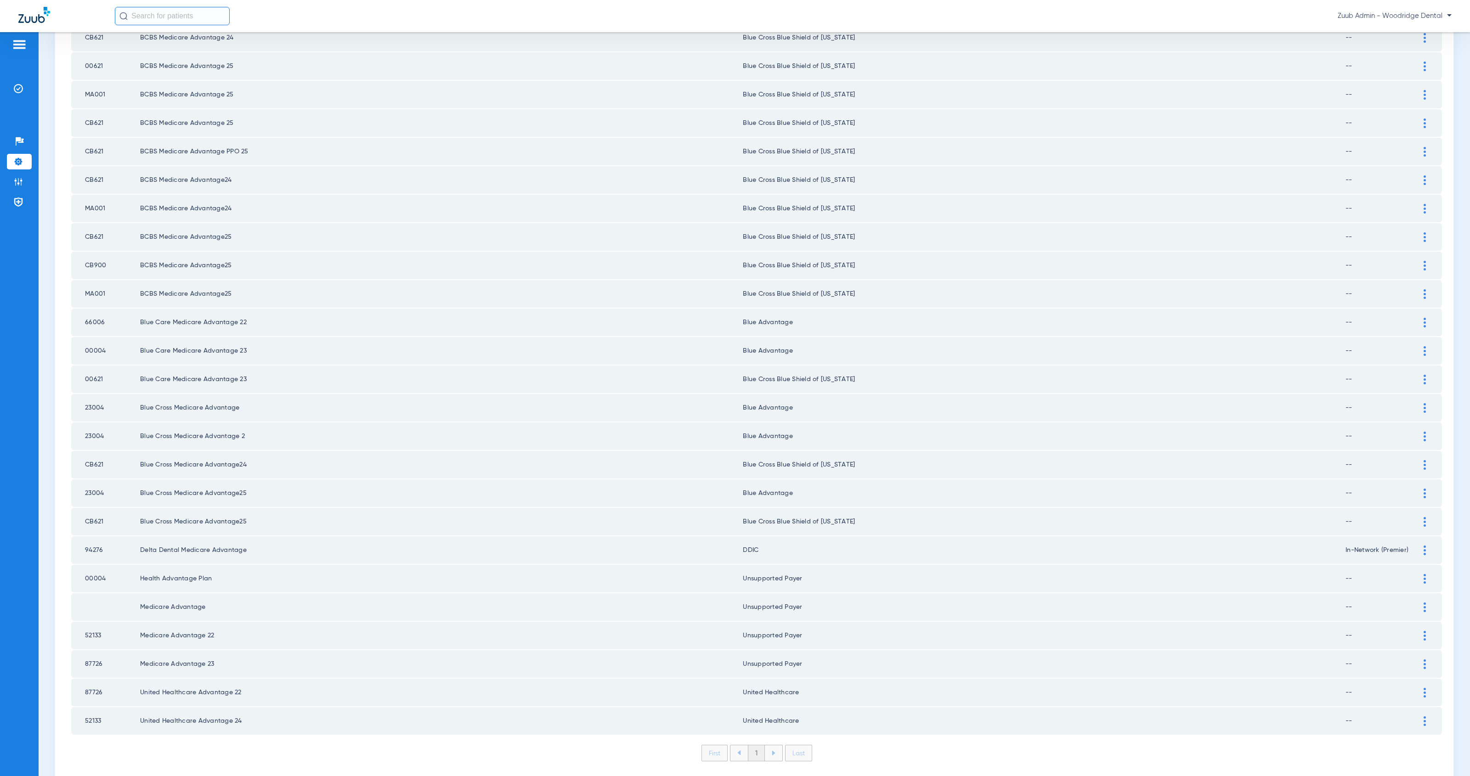
scroll to position [0, 0]
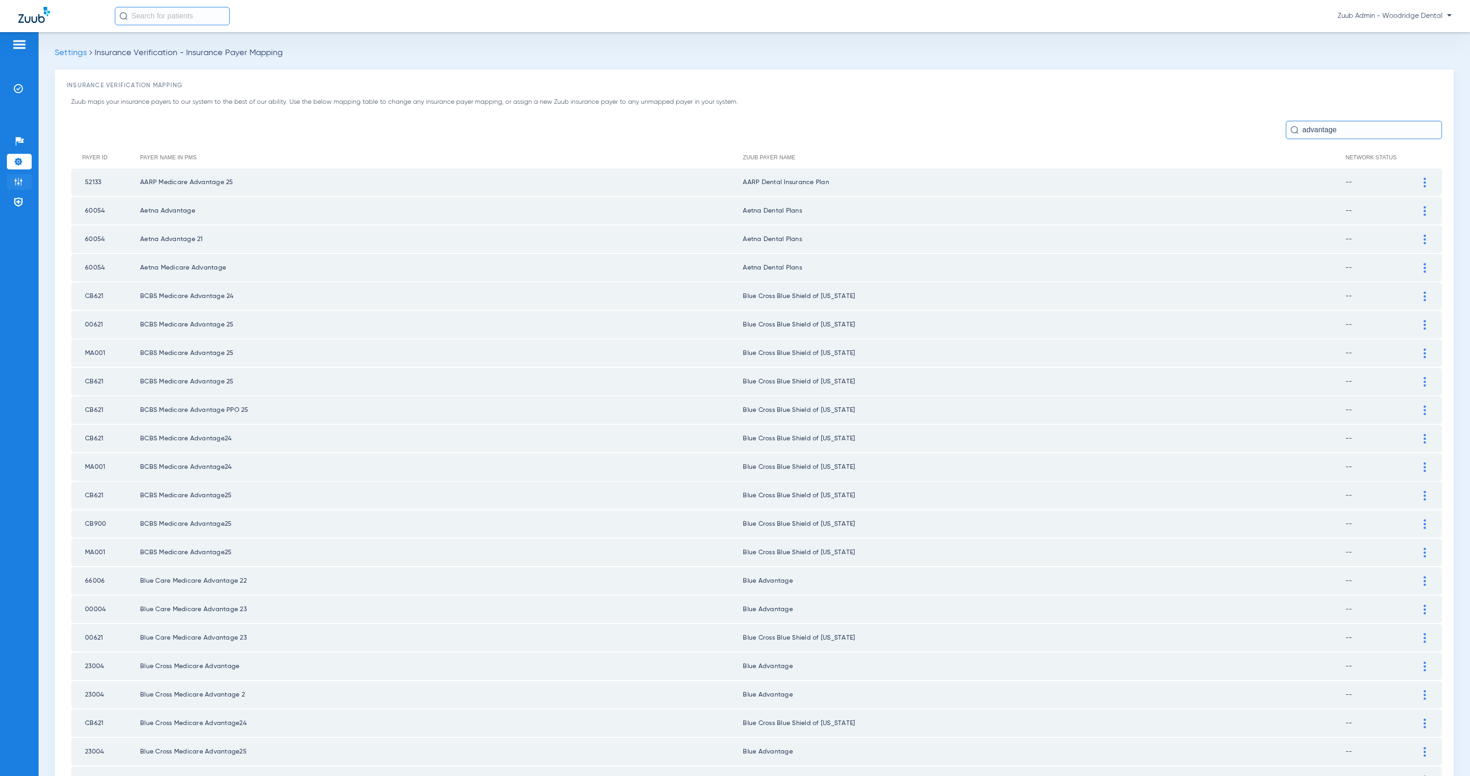
click at [17, 185] on img at bounding box center [18, 181] width 9 height 9
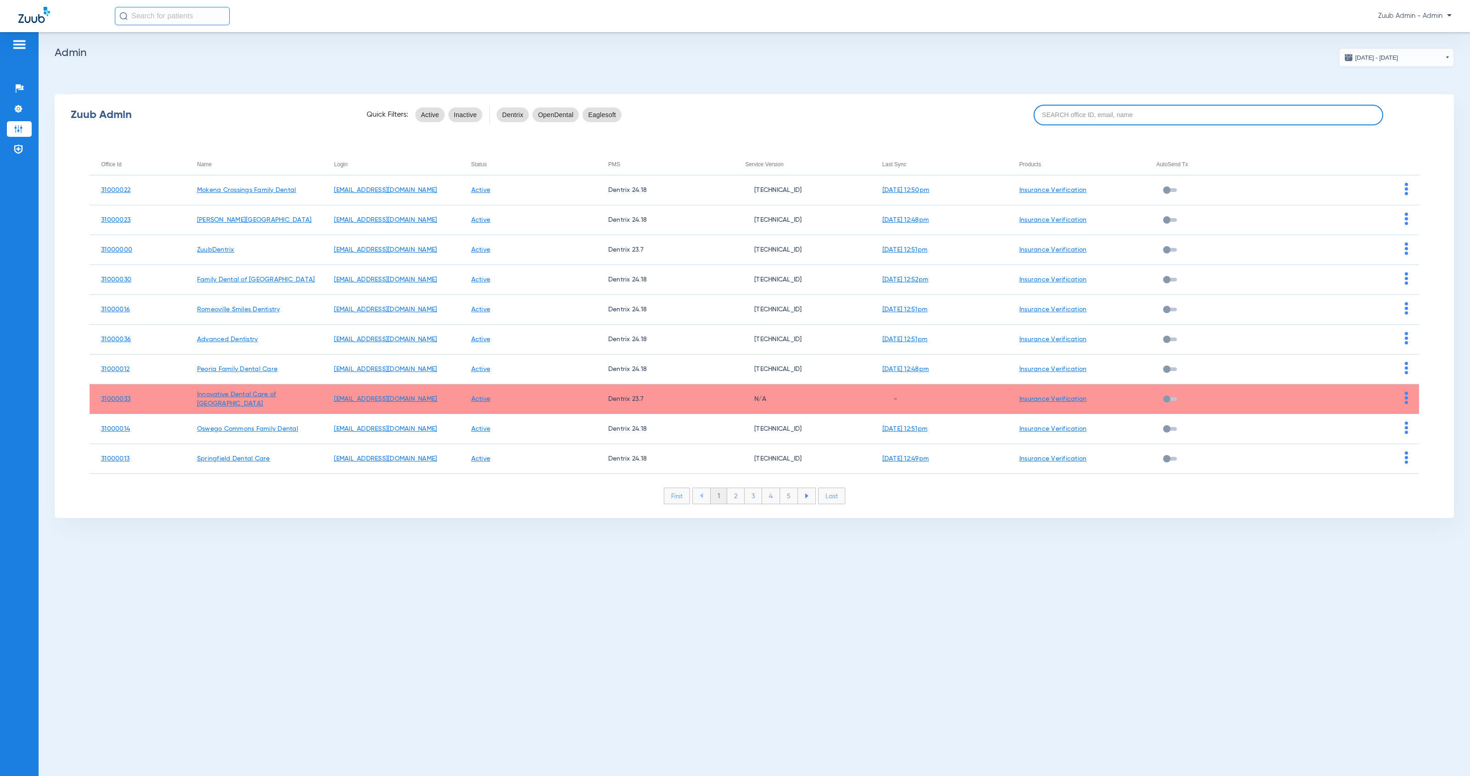
click at [1070, 123] on input at bounding box center [1209, 115] width 350 height 21
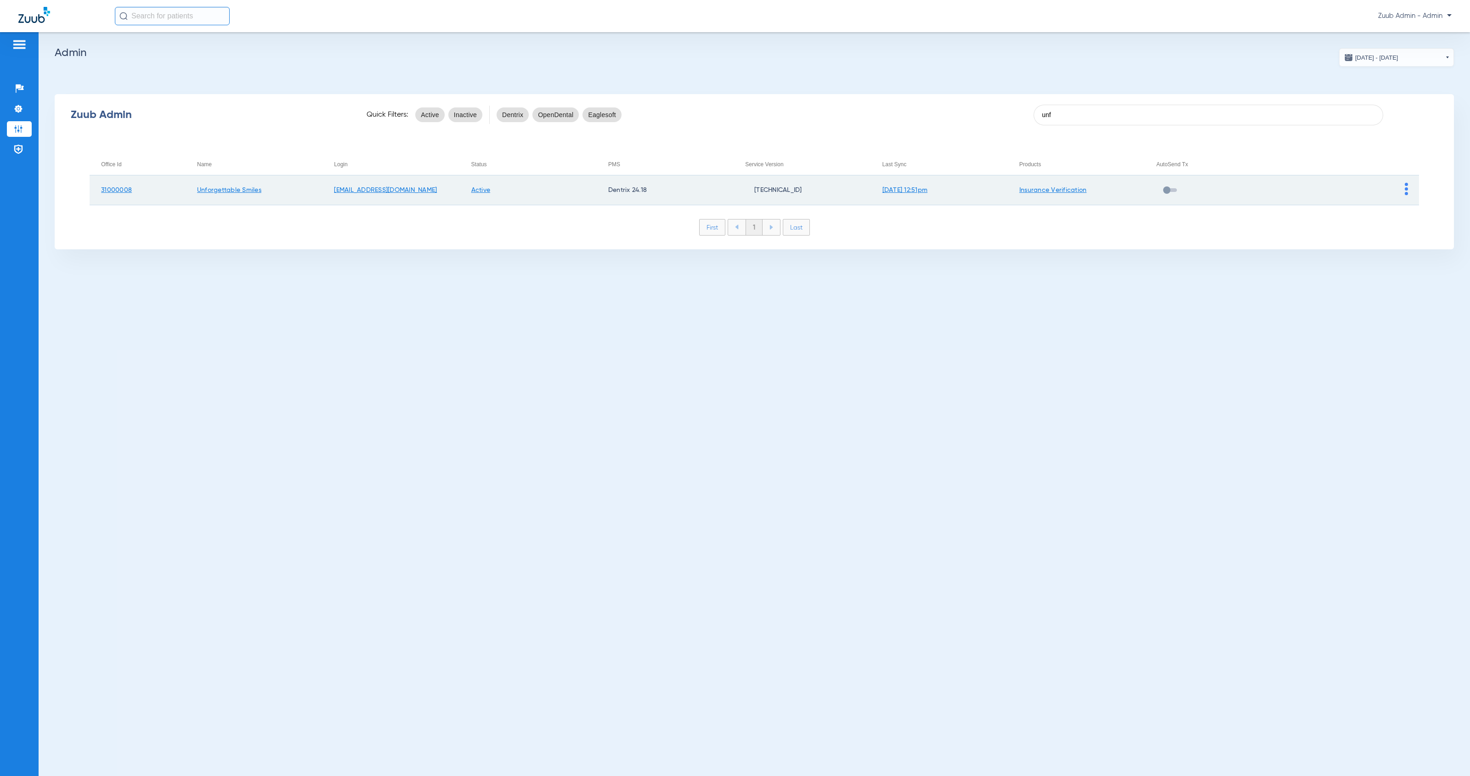
type input "unf"
click at [1407, 194] on img at bounding box center [1406, 189] width 3 height 12
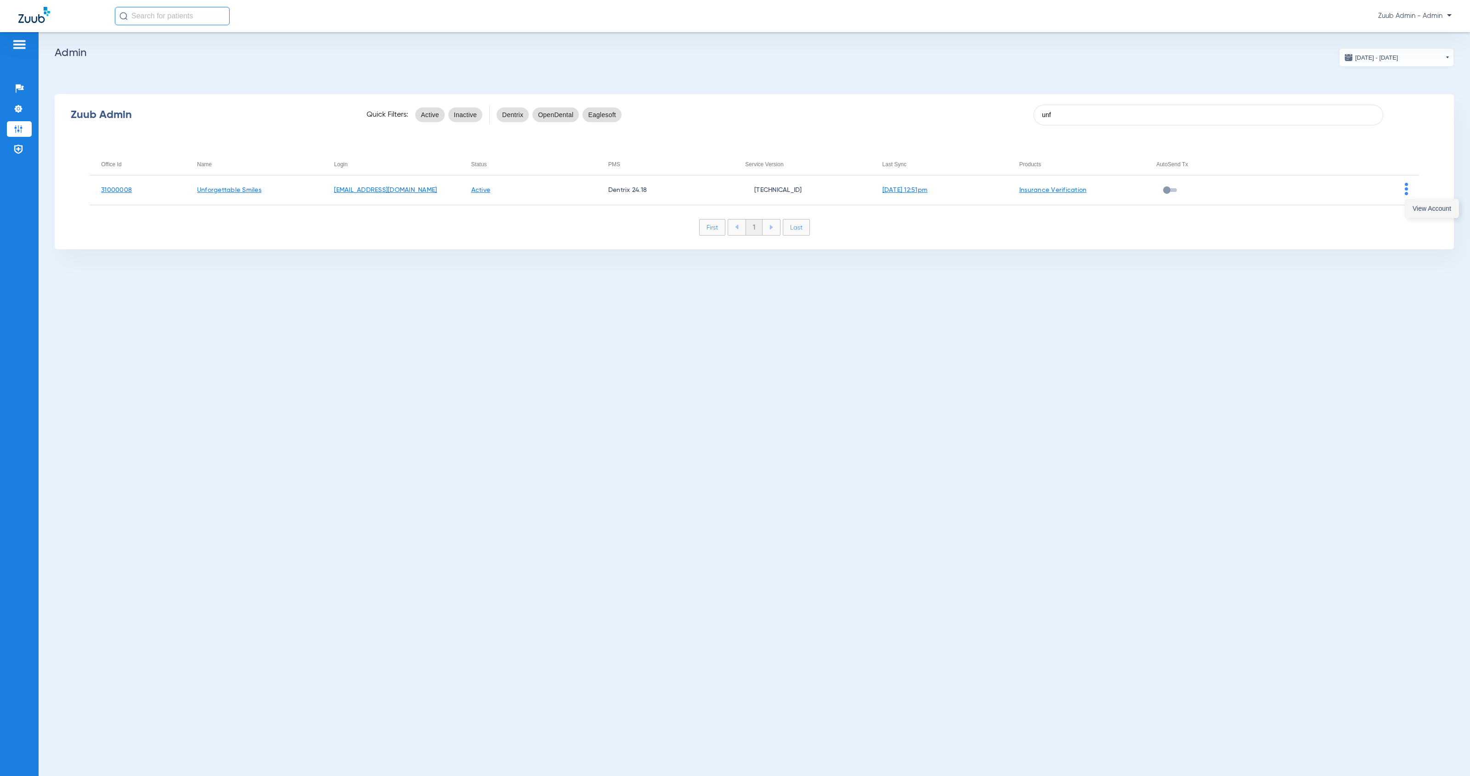
click at [1429, 209] on span "View Account" at bounding box center [1432, 208] width 39 height 6
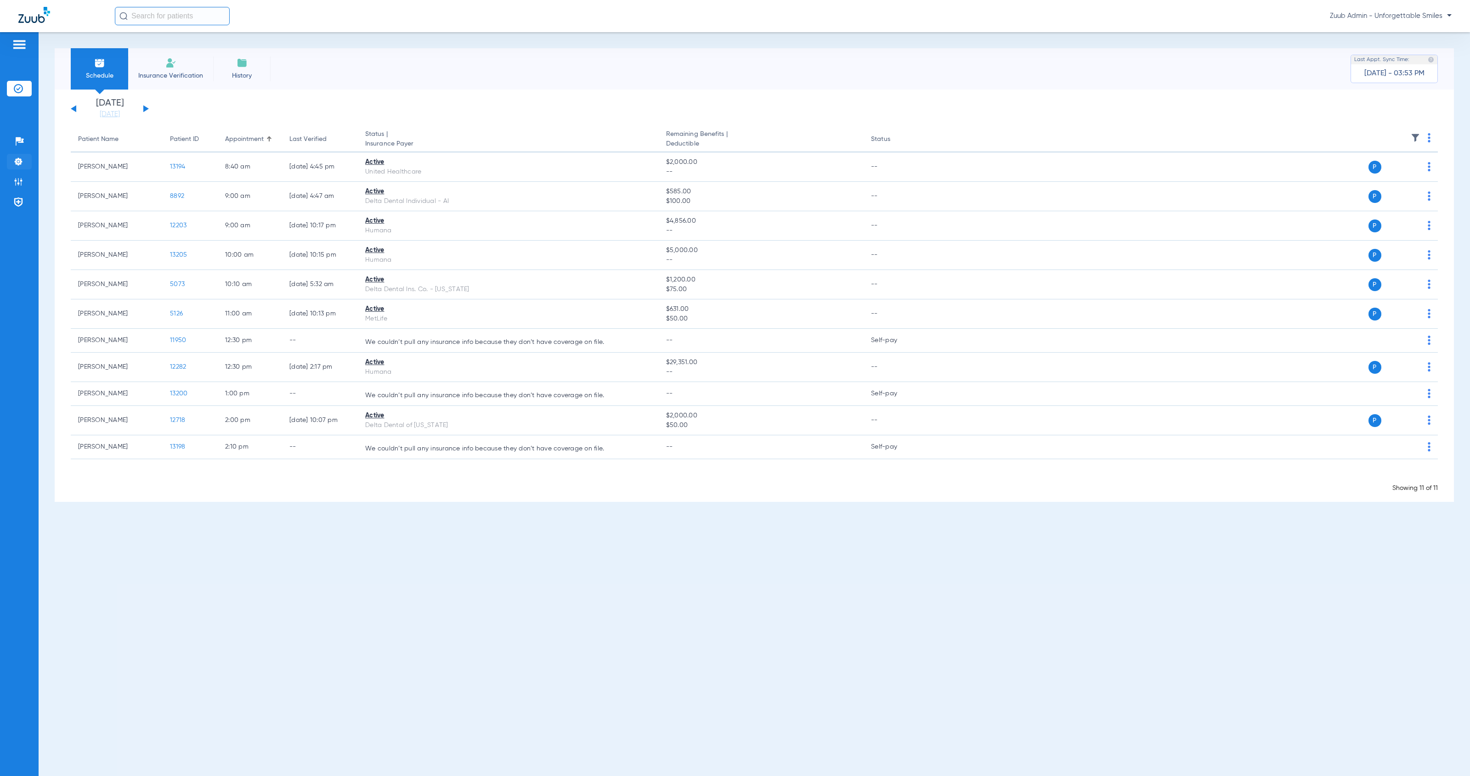
click at [24, 163] on li "Settings" at bounding box center [19, 162] width 25 height 16
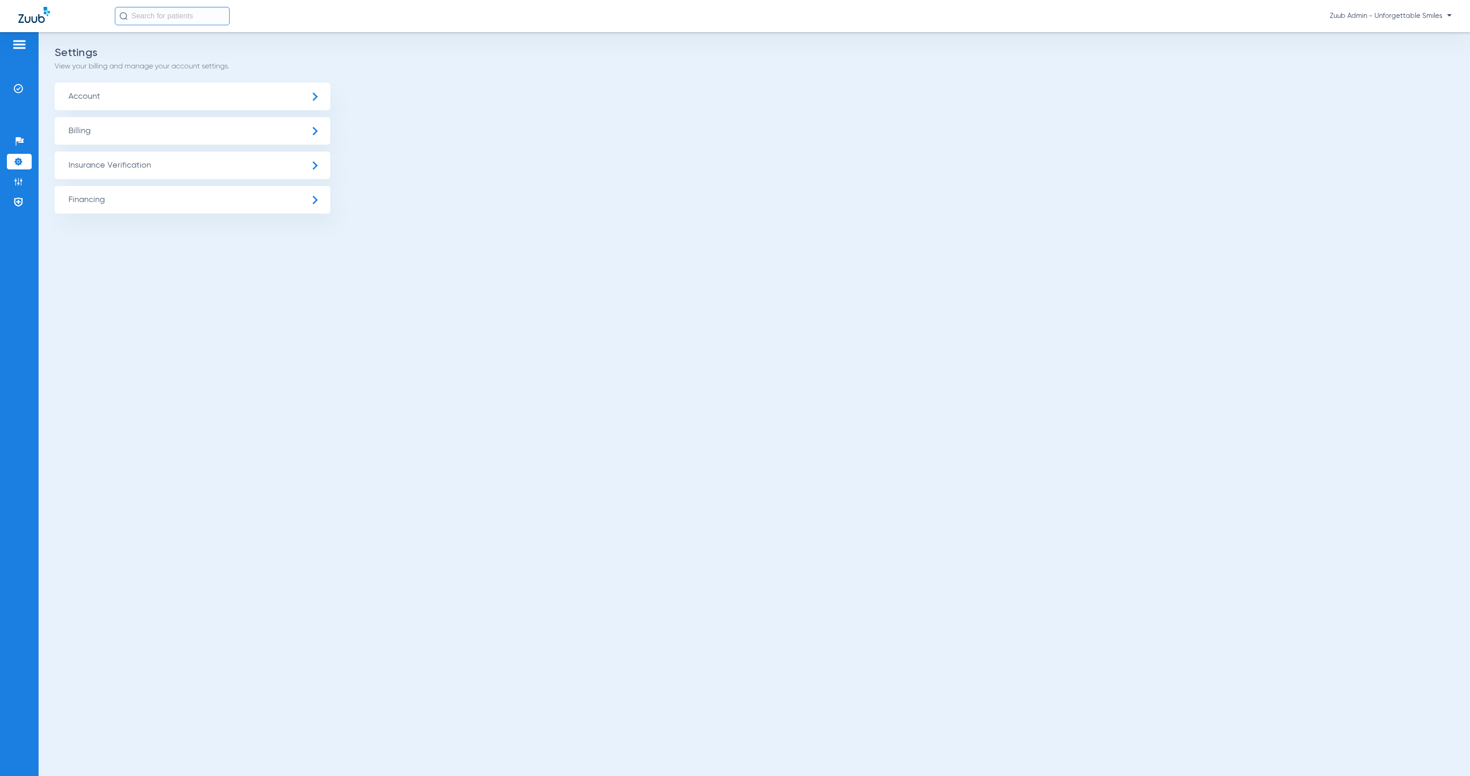
click at [244, 169] on span "Insurance Verification" at bounding box center [193, 166] width 276 height 28
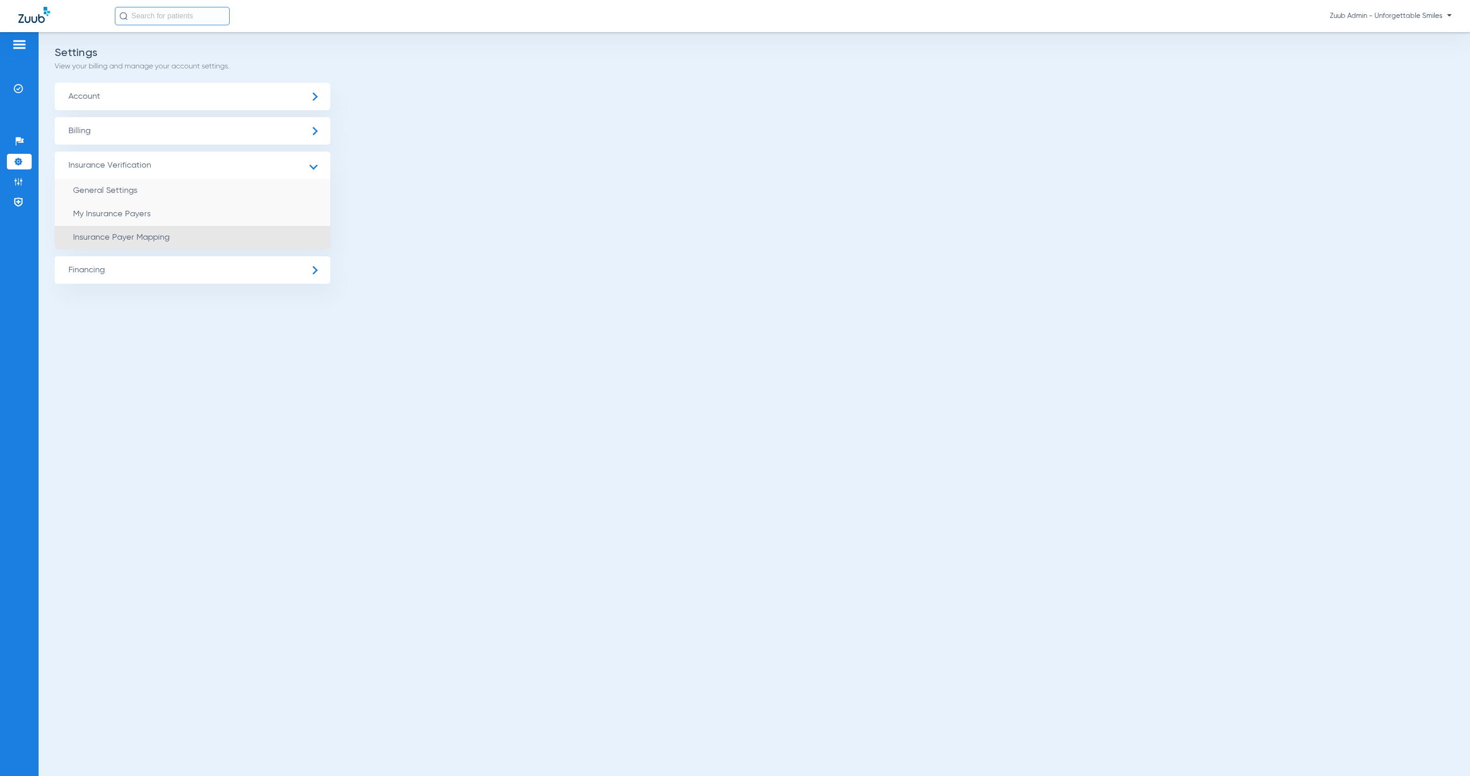
click at [254, 234] on li "Insurance Payer Mapping" at bounding box center [193, 237] width 276 height 23
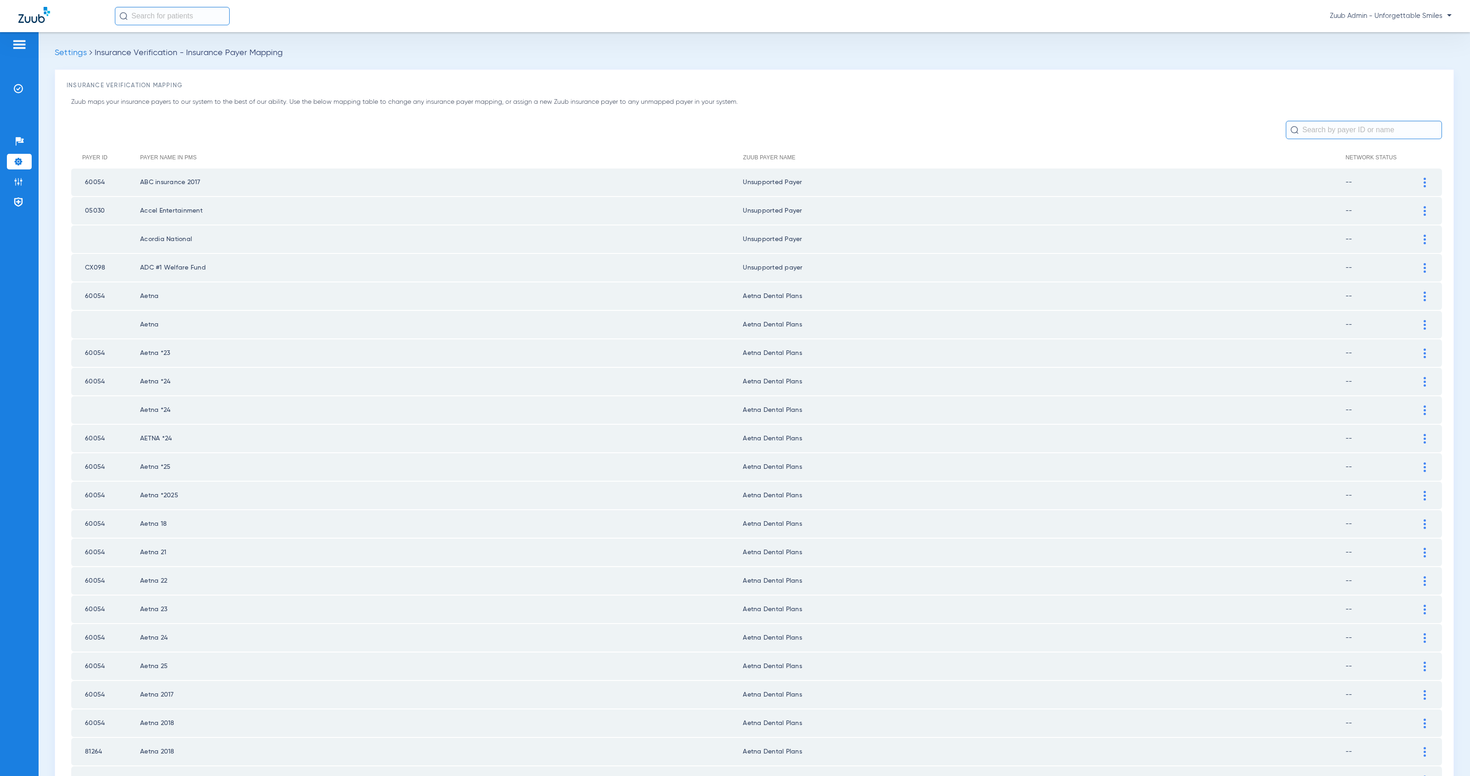
click at [1344, 132] on input "text" at bounding box center [1364, 130] width 156 height 18
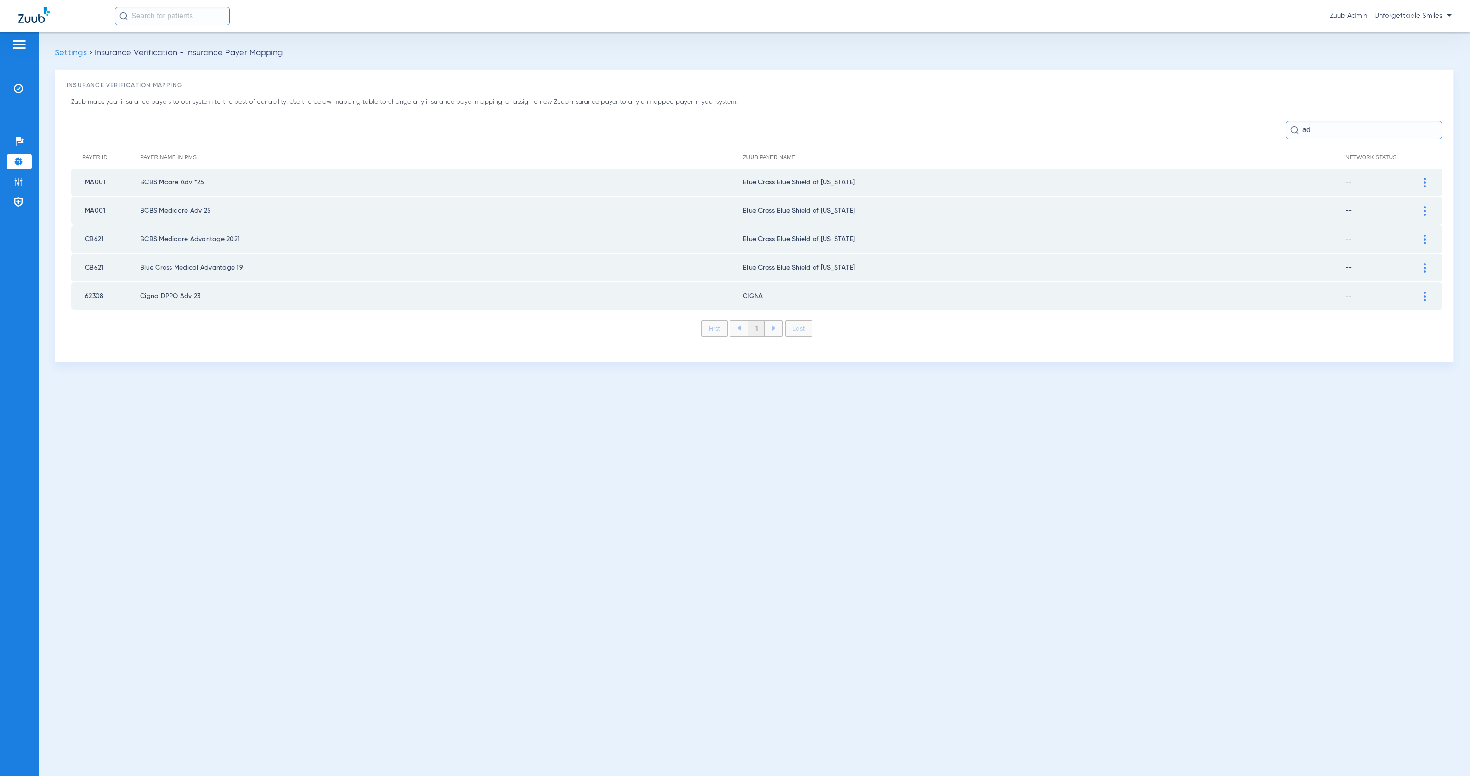
type input "a"
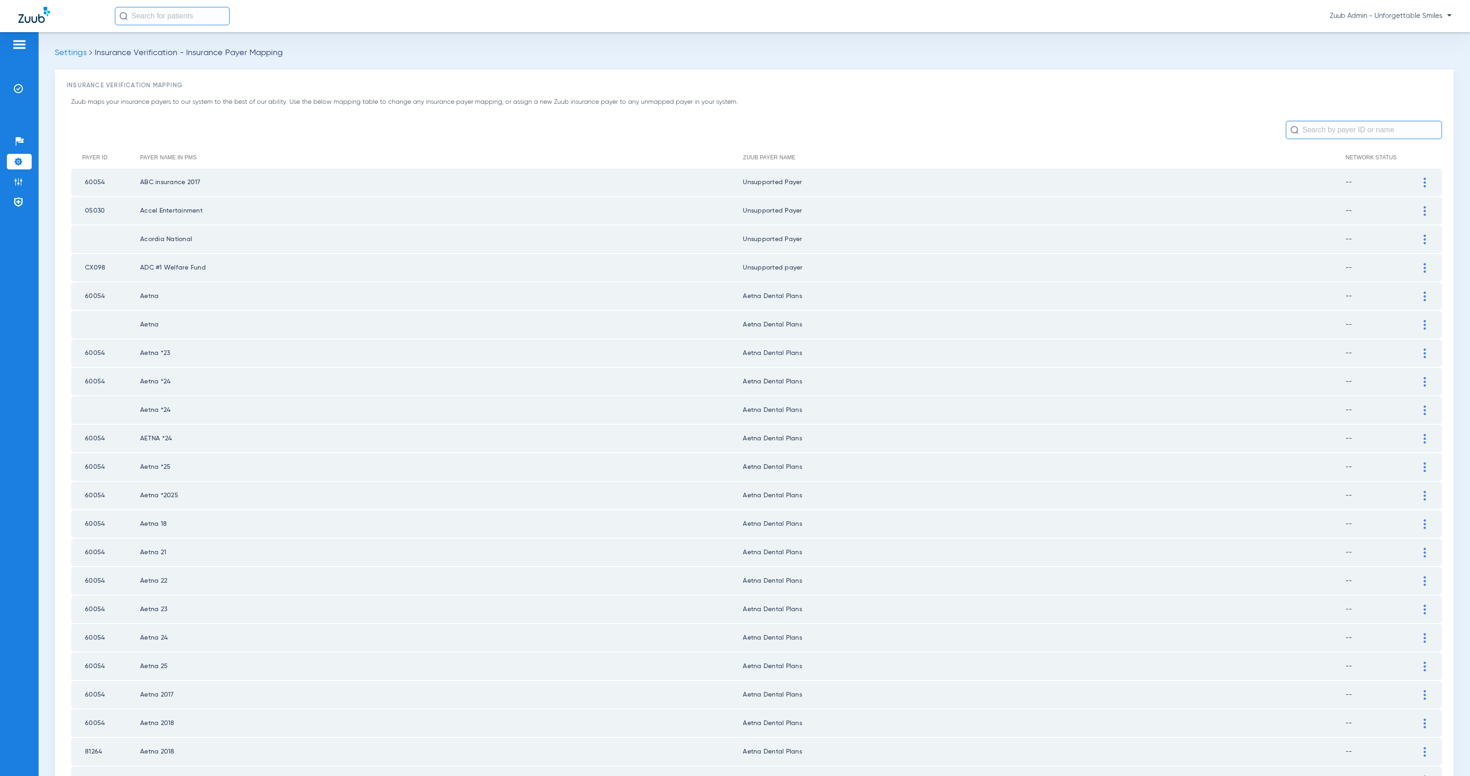
click at [20, 161] on img at bounding box center [18, 161] width 9 height 9
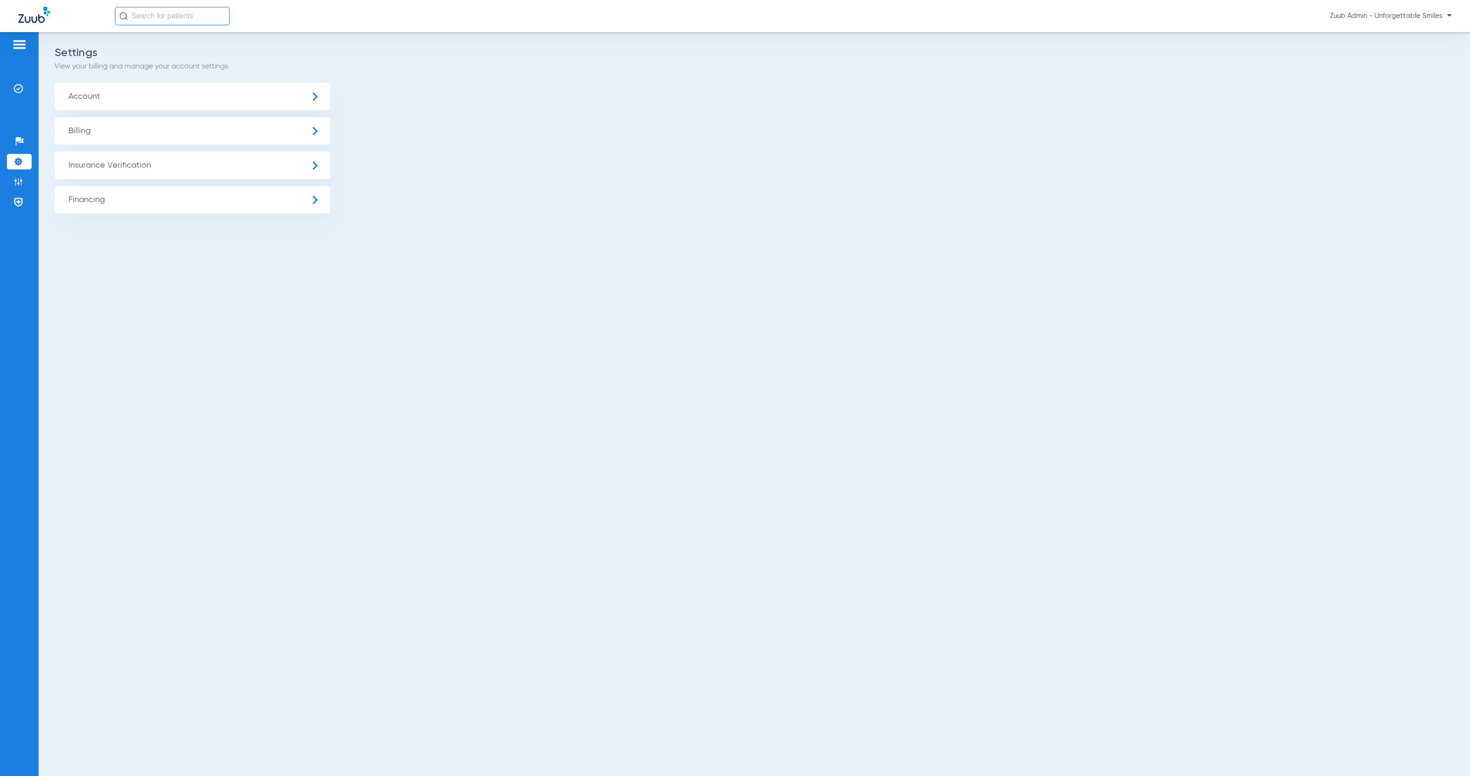
click at [116, 96] on span "Account" at bounding box center [193, 97] width 276 height 28
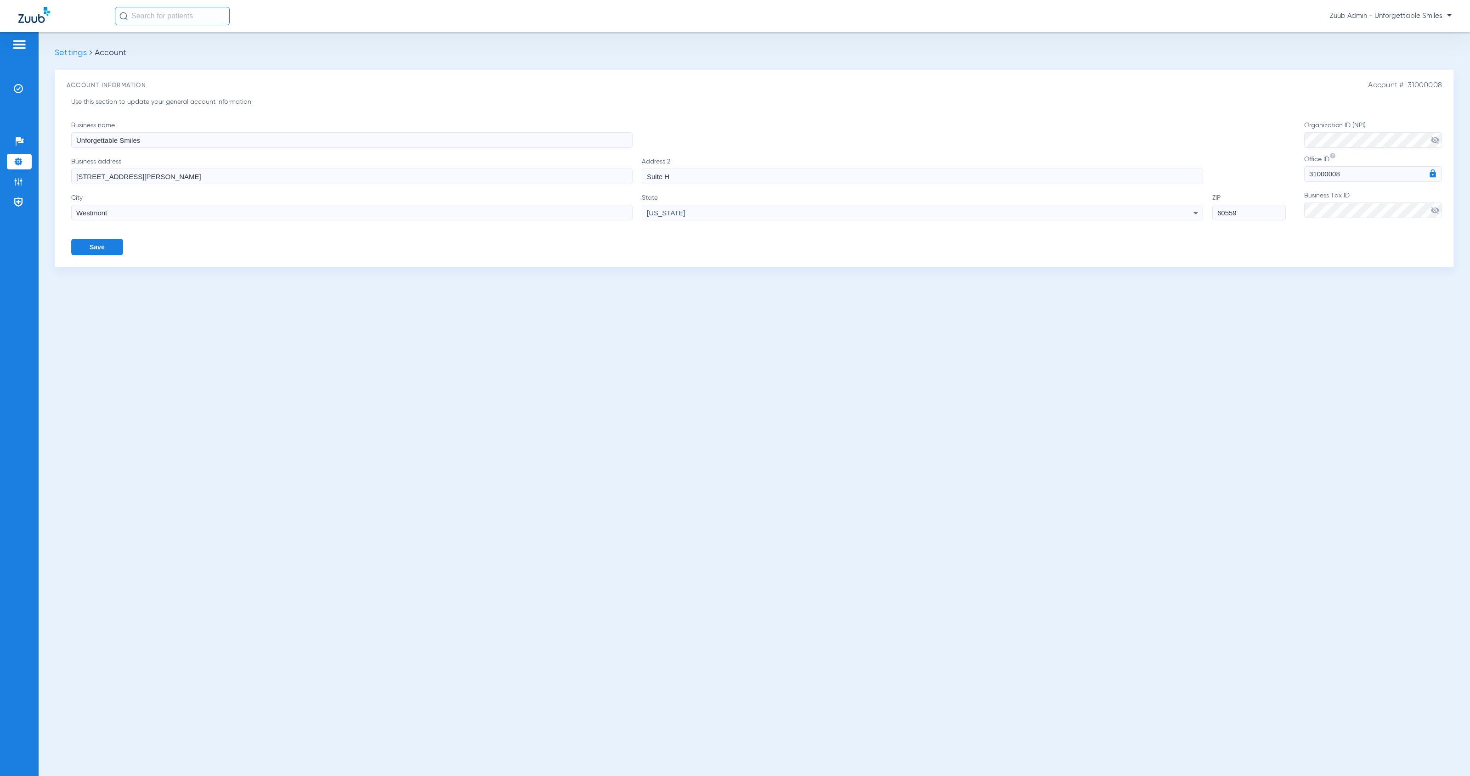
click at [23, 164] on li "Settings" at bounding box center [19, 162] width 25 height 16
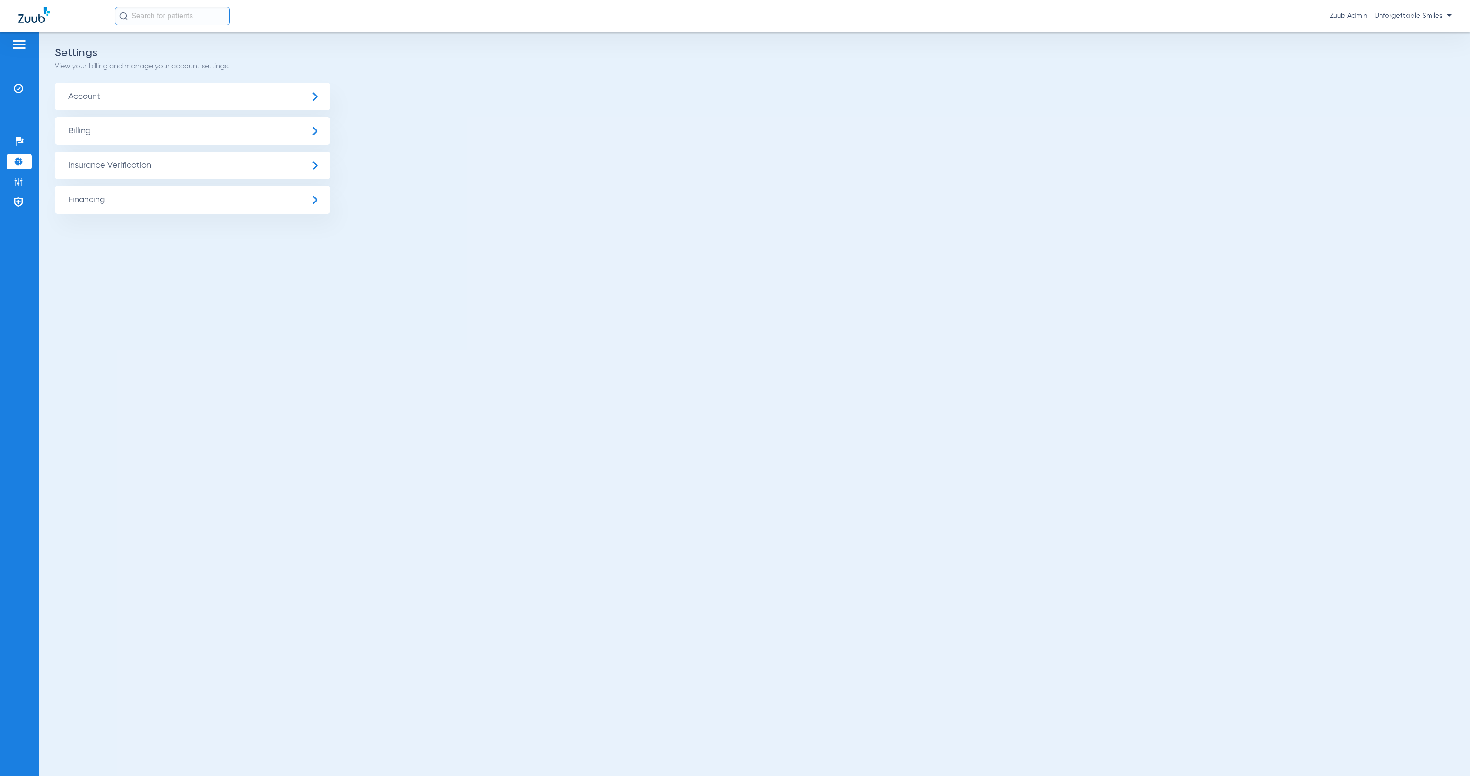
click at [107, 164] on span "Insurance Verification" at bounding box center [193, 166] width 276 height 28
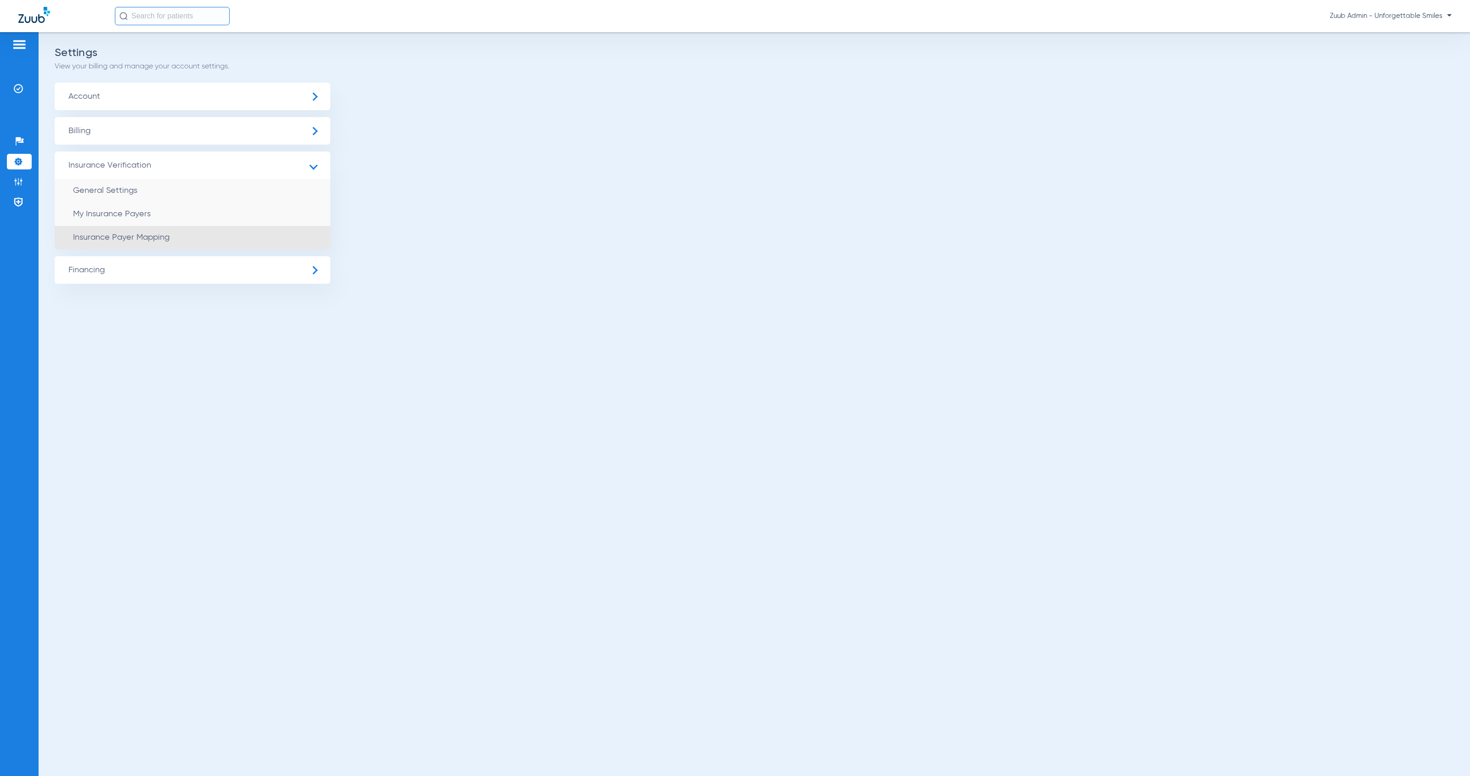
click at [175, 238] on li "Insurance Payer Mapping" at bounding box center [193, 237] width 276 height 23
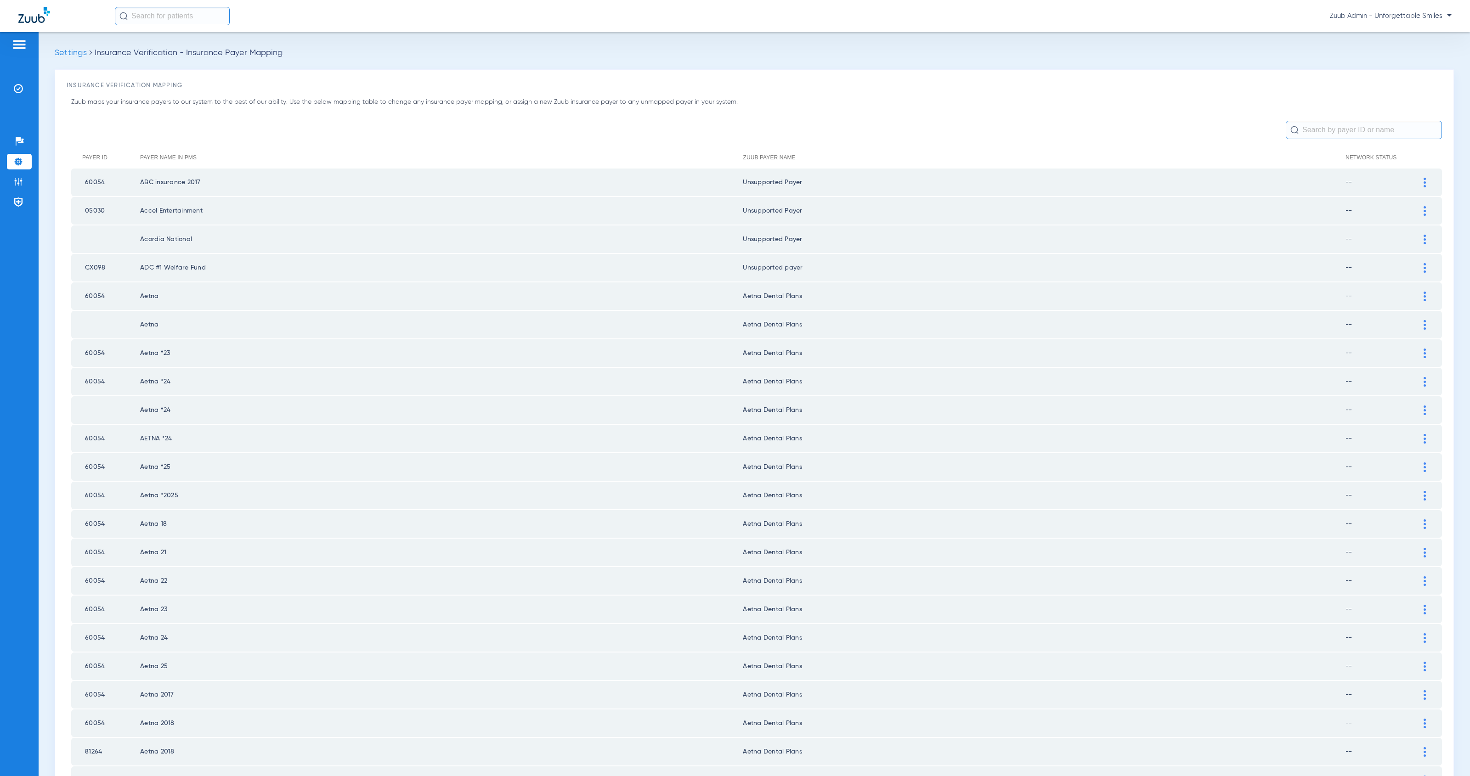
click at [1336, 129] on input "text" at bounding box center [1364, 130] width 156 height 18
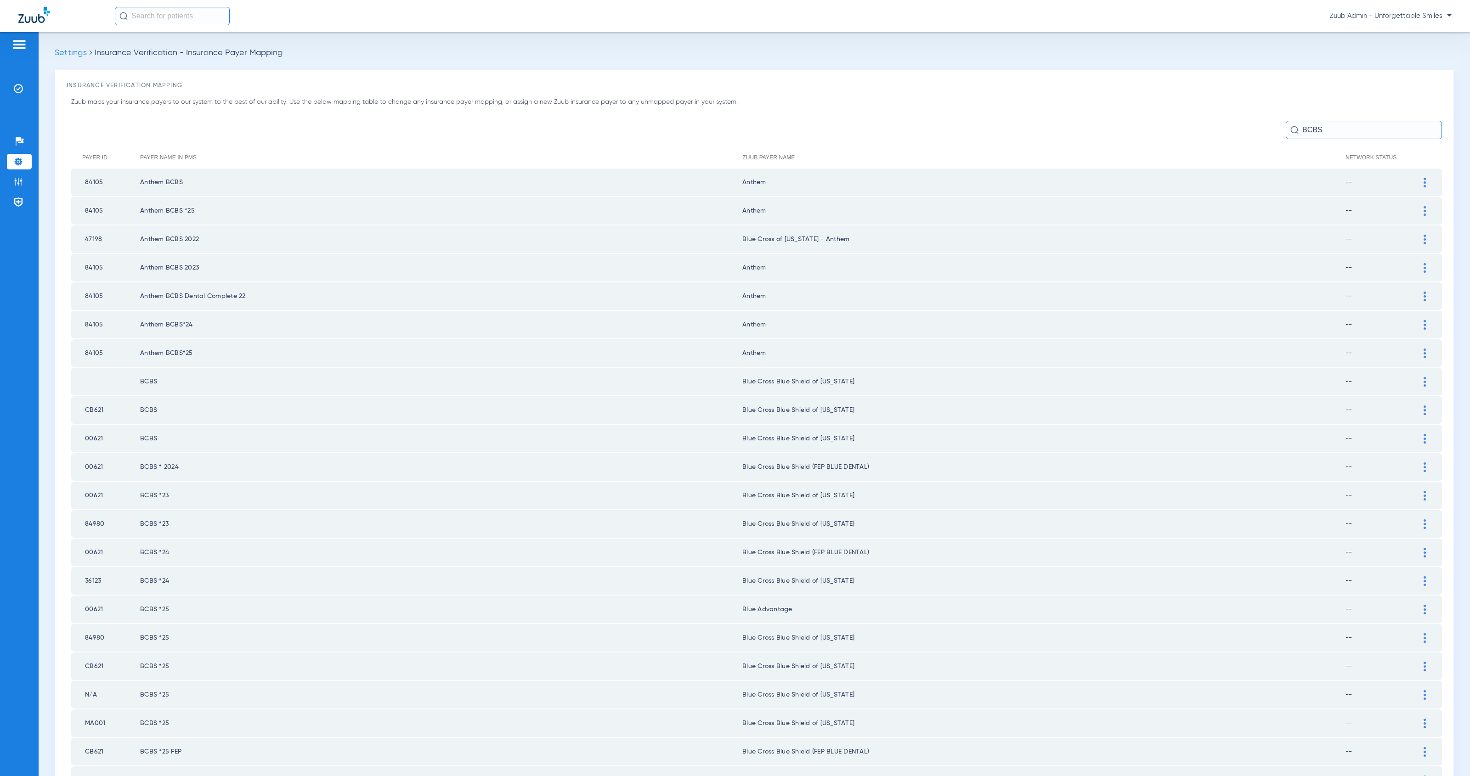
type input "BCBS"
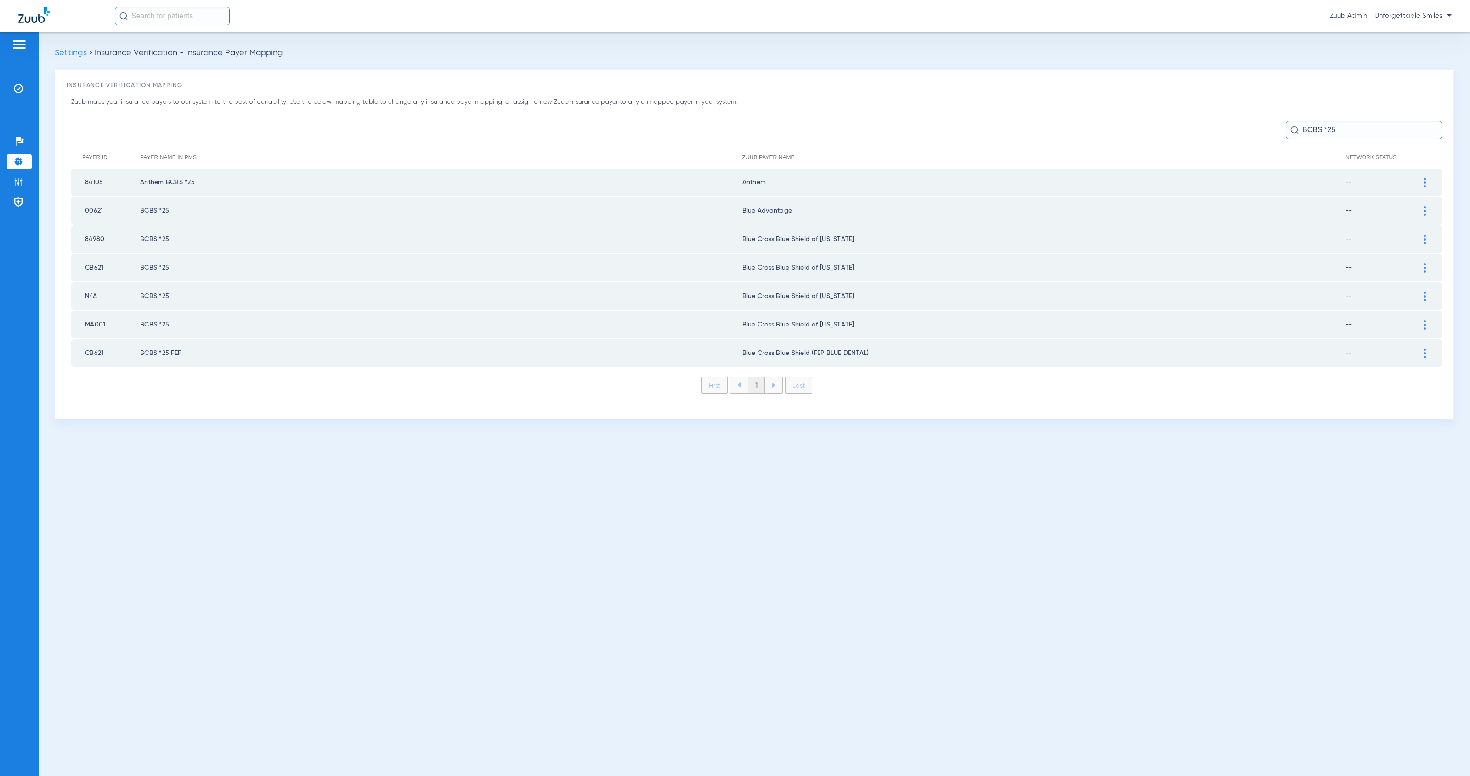
type input "BCBS *25"
click at [1427, 210] on div at bounding box center [1425, 211] width 16 height 10
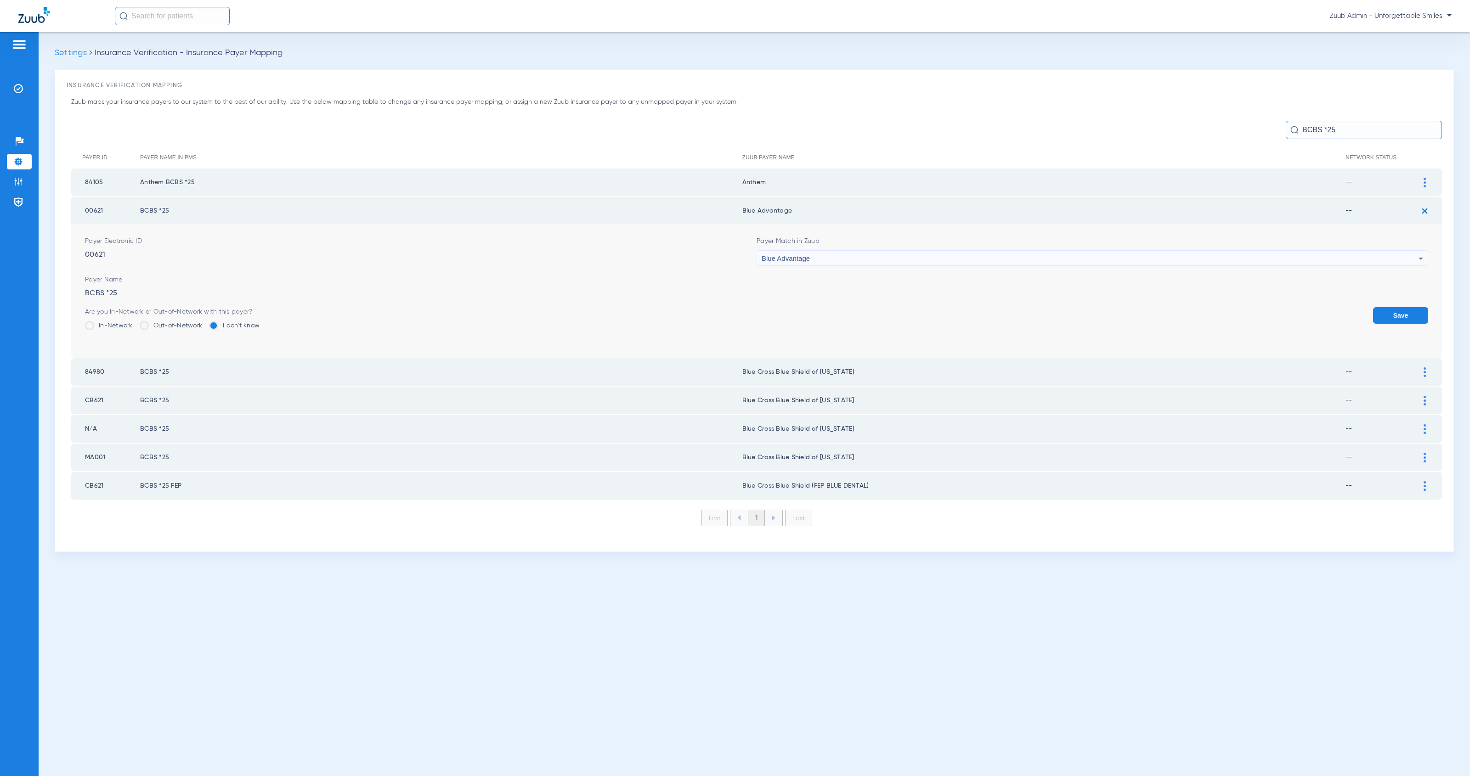
click at [923, 251] on div "Blue Advantage" at bounding box center [1090, 259] width 657 height 16
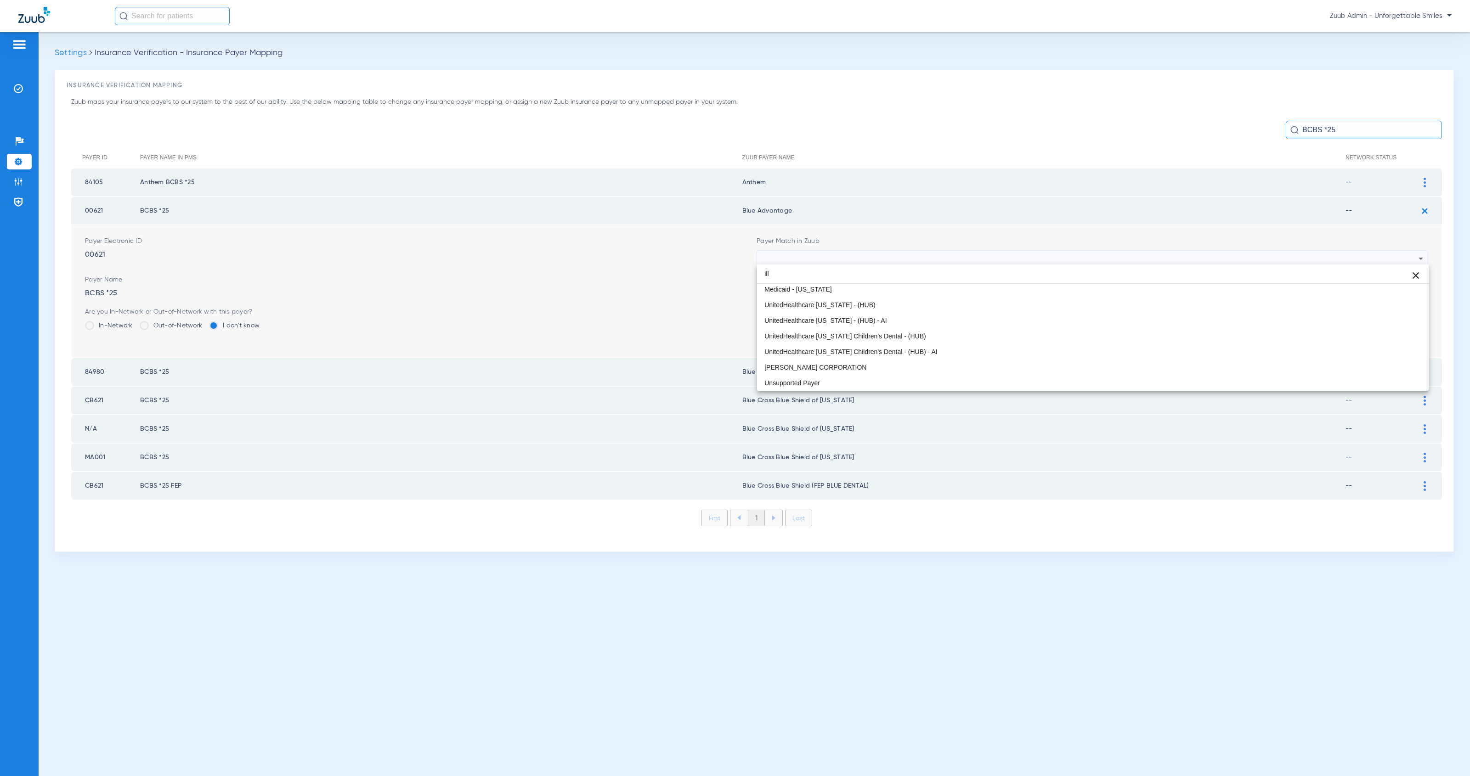
scroll to position [17, 0]
type input "ill"
click at [951, 293] on mat-option "Blue Cross Blue Shield of [US_STATE]" at bounding box center [1093, 290] width 672 height 16
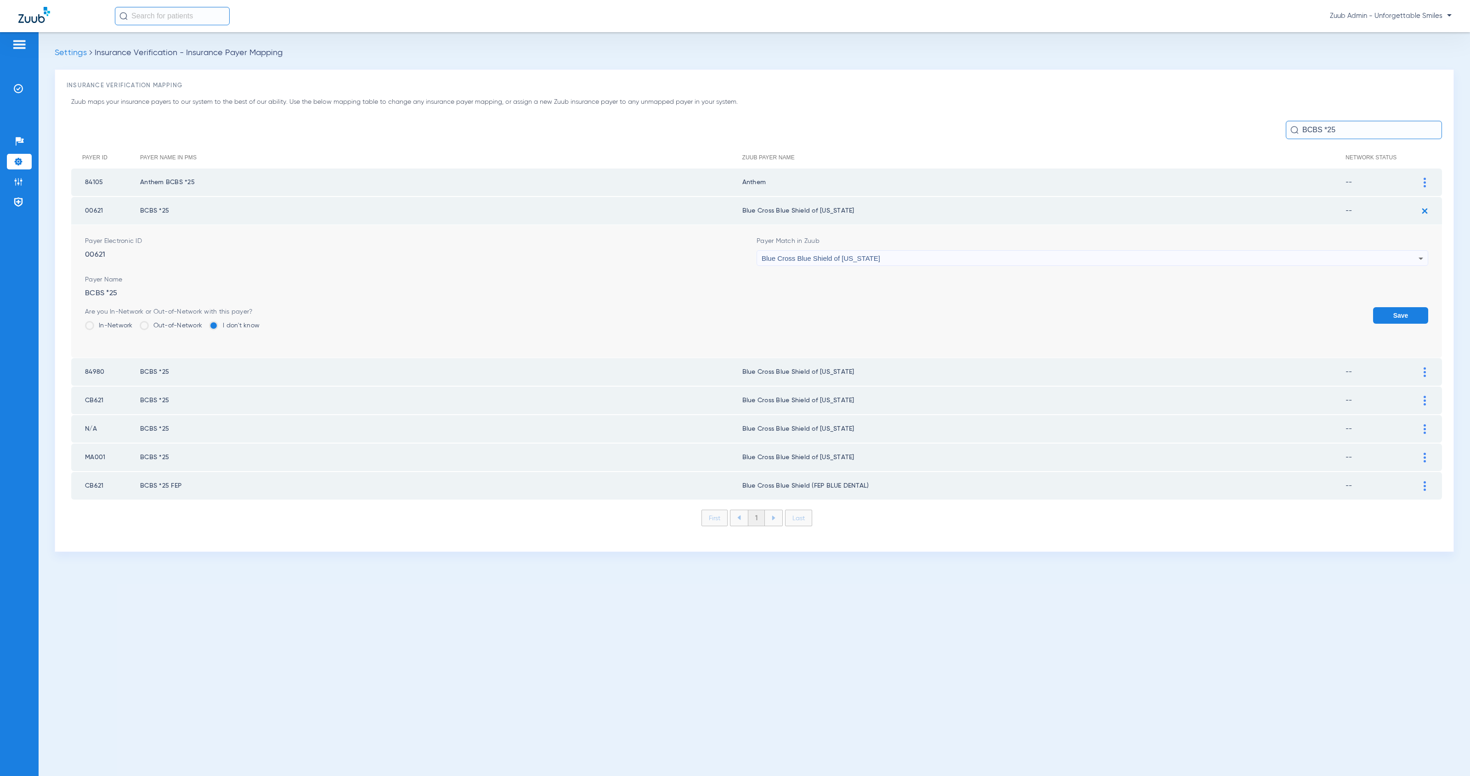
click at [1388, 315] on button "Save" at bounding box center [1400, 315] width 55 height 17
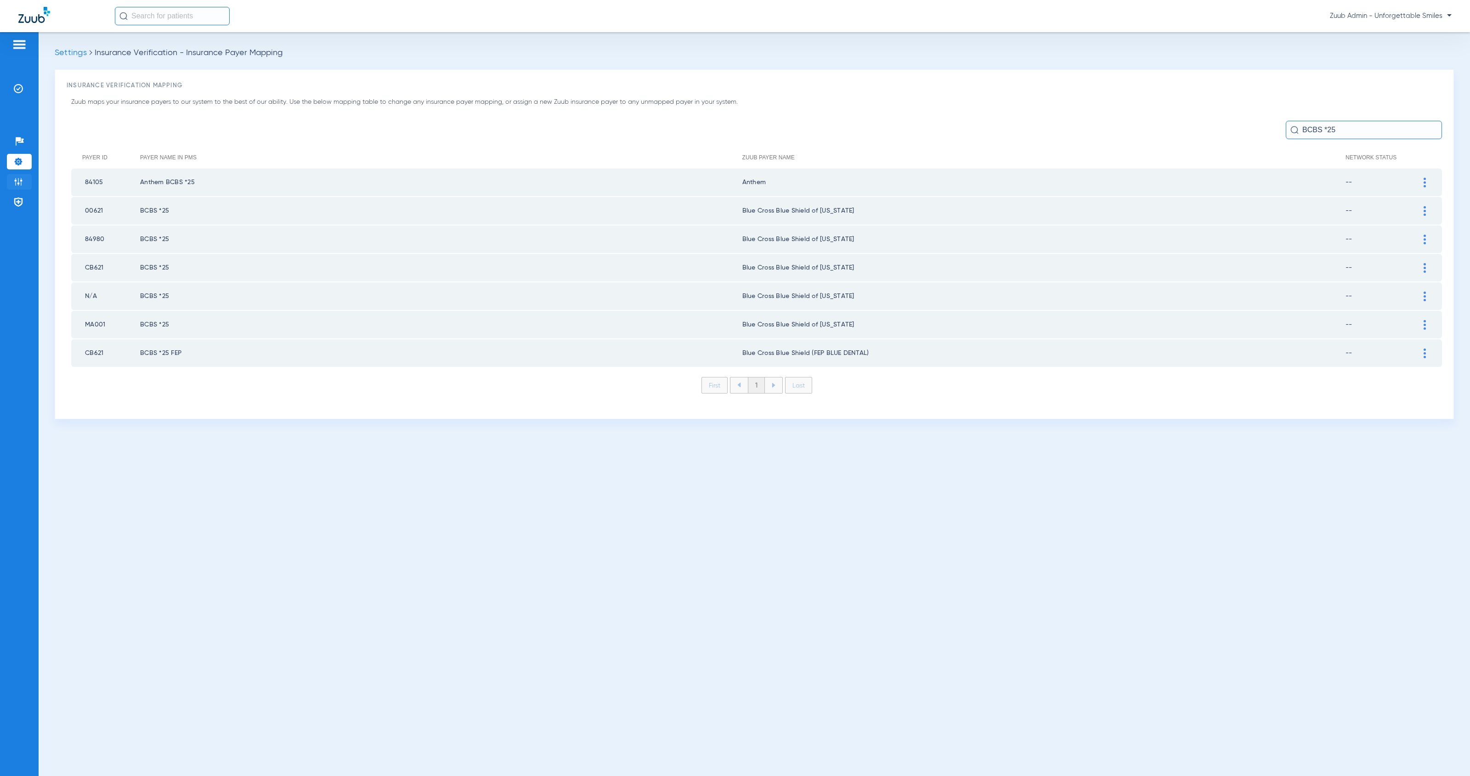
click at [15, 181] on img at bounding box center [18, 181] width 9 height 9
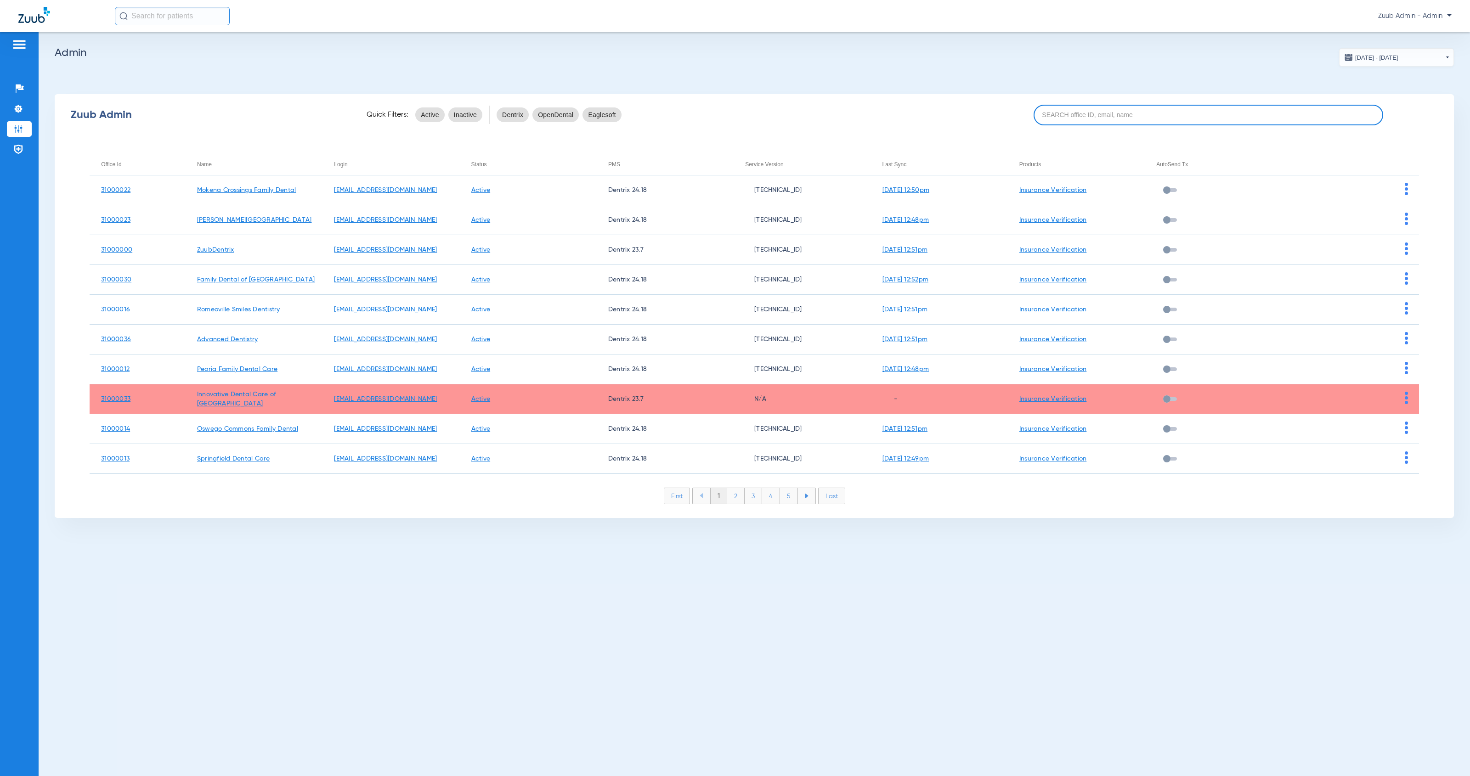
click at [1090, 117] on input at bounding box center [1209, 115] width 350 height 21
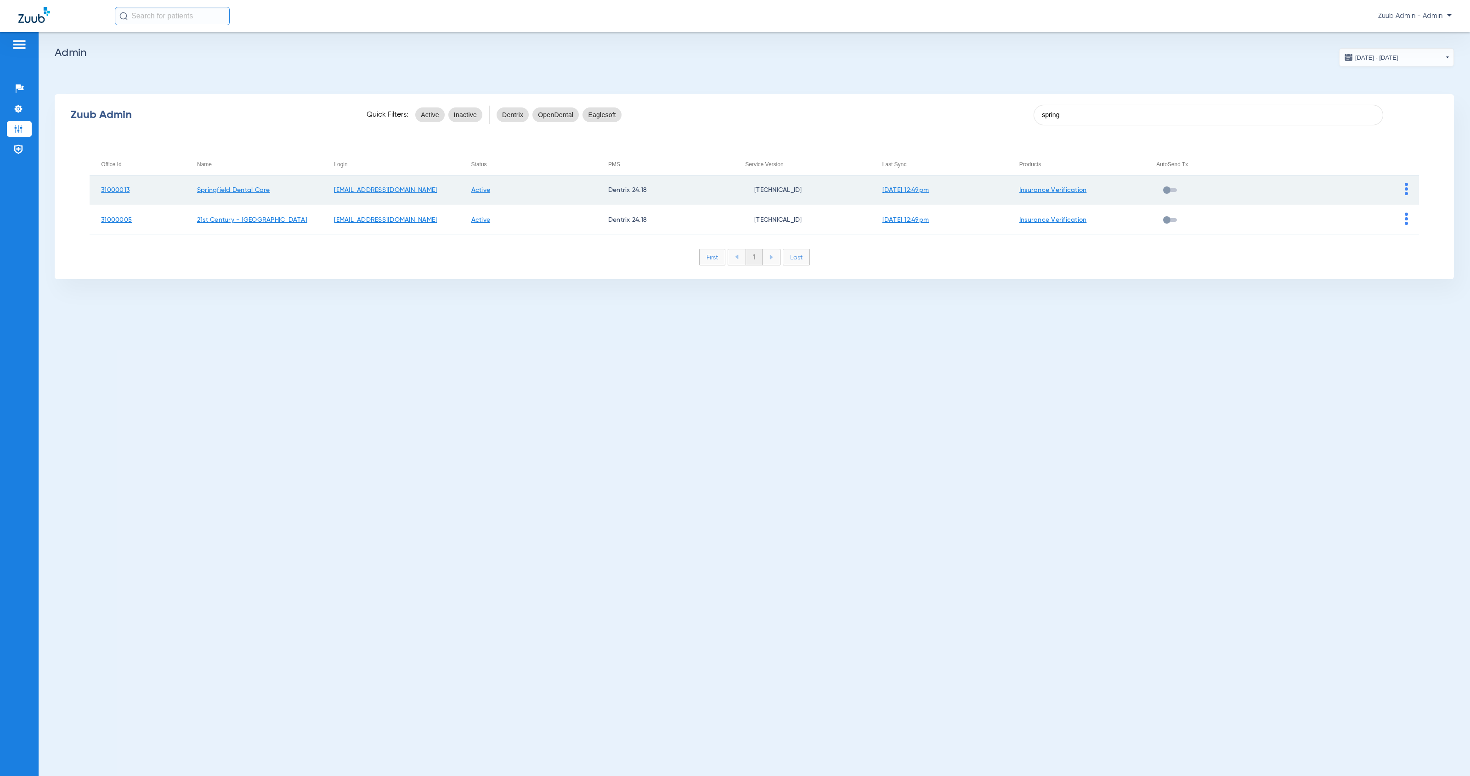
type input "spring"
click at [1405, 190] on img at bounding box center [1406, 189] width 3 height 12
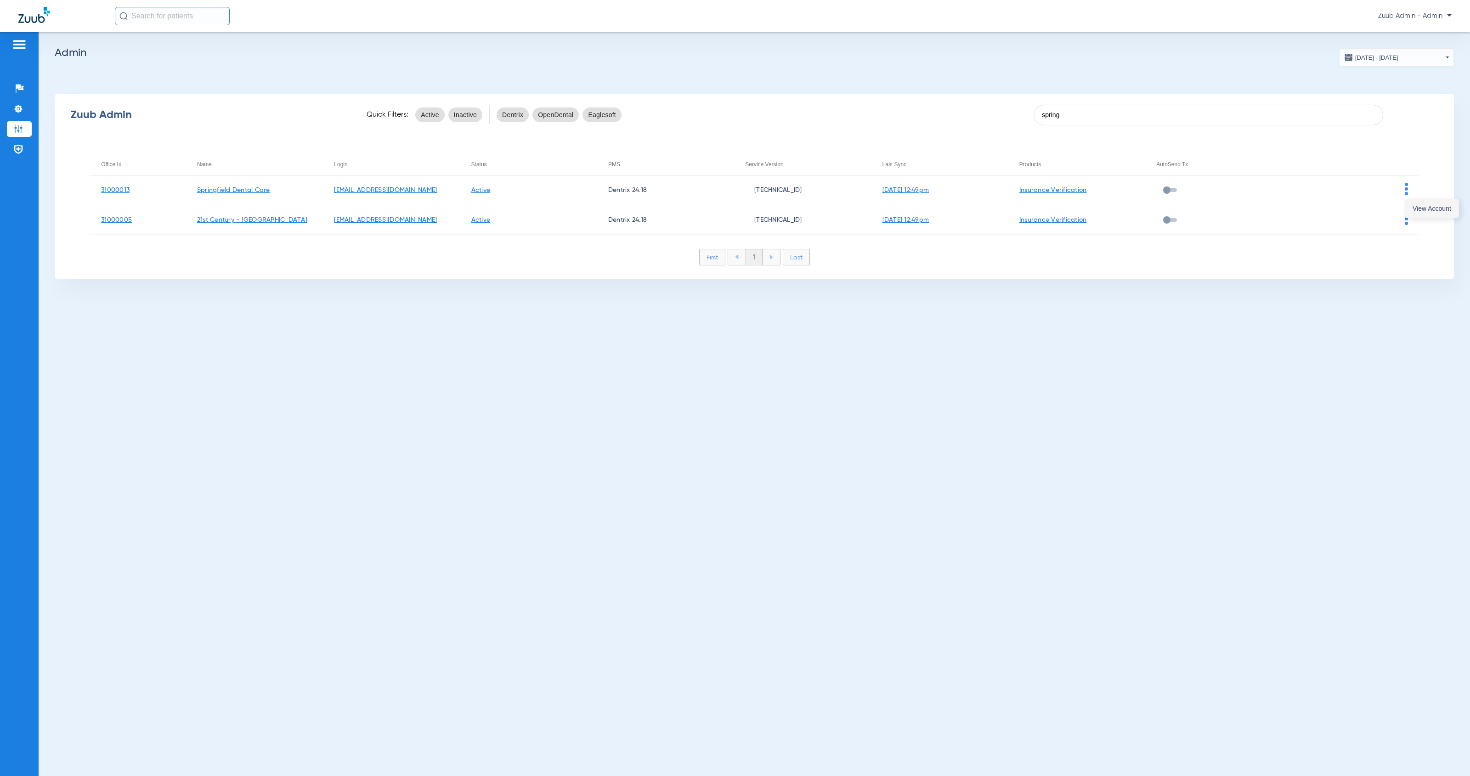
click at [1414, 213] on button "View Account" at bounding box center [1431, 208] width 53 height 18
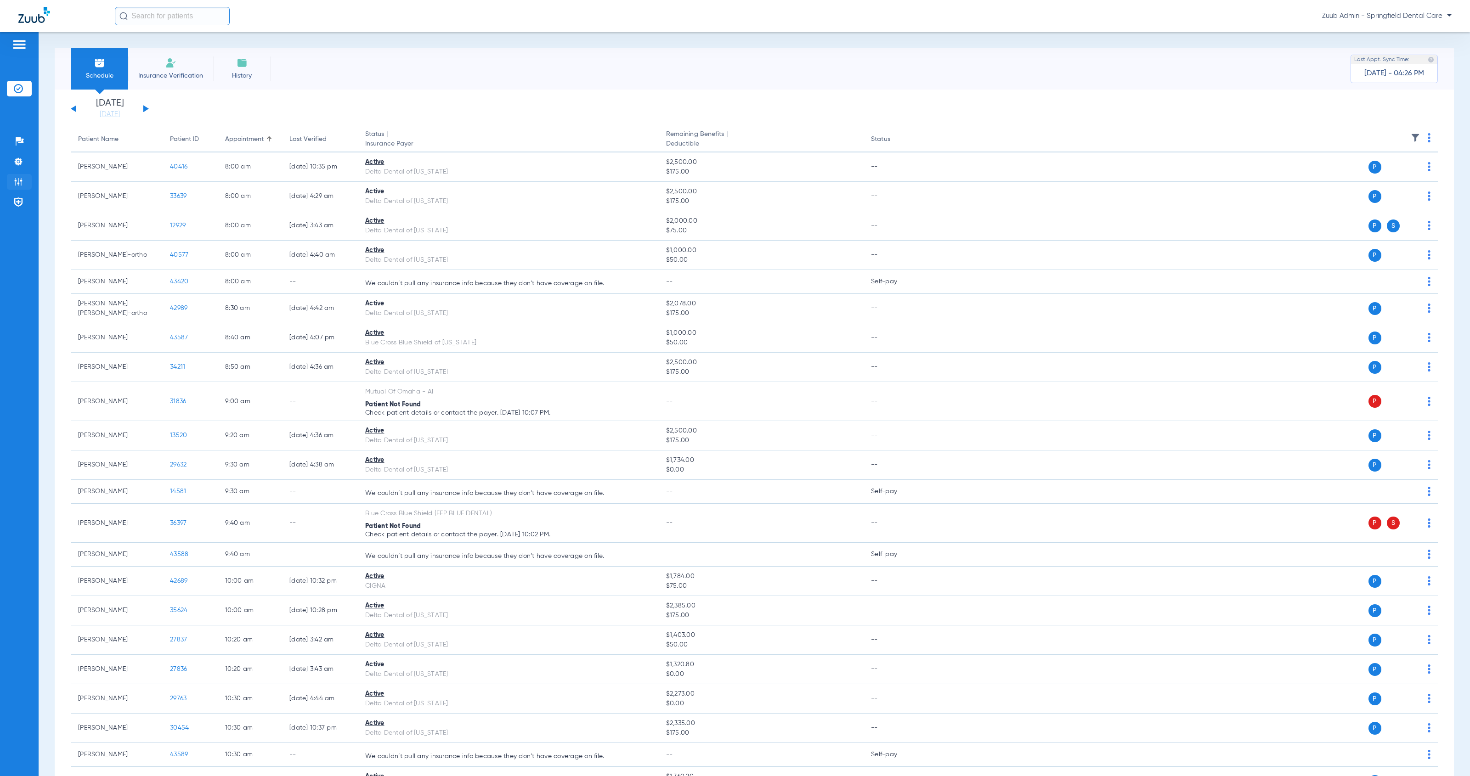
click at [23, 182] on li "Admin" at bounding box center [19, 182] width 25 height 16
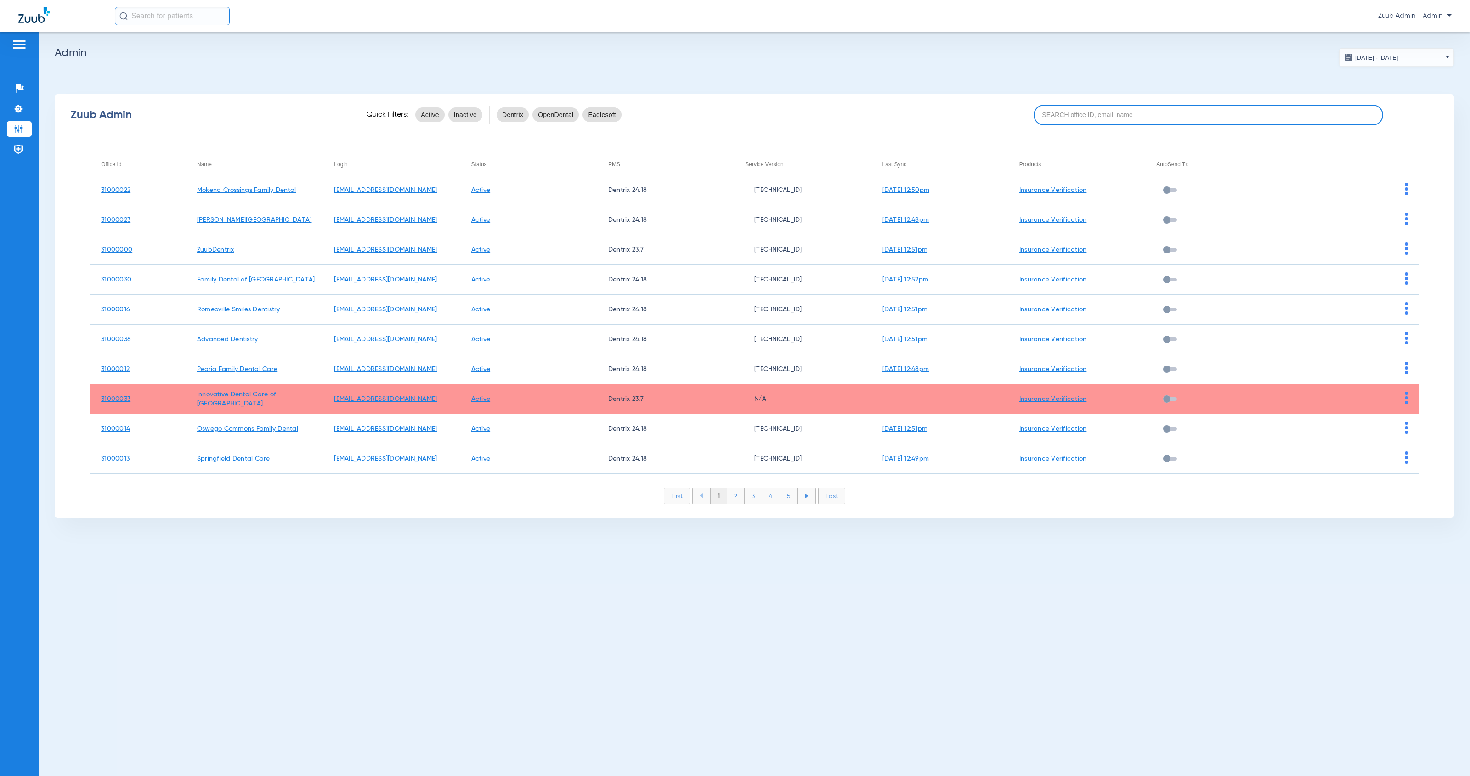
click at [1092, 119] on input at bounding box center [1209, 115] width 350 height 21
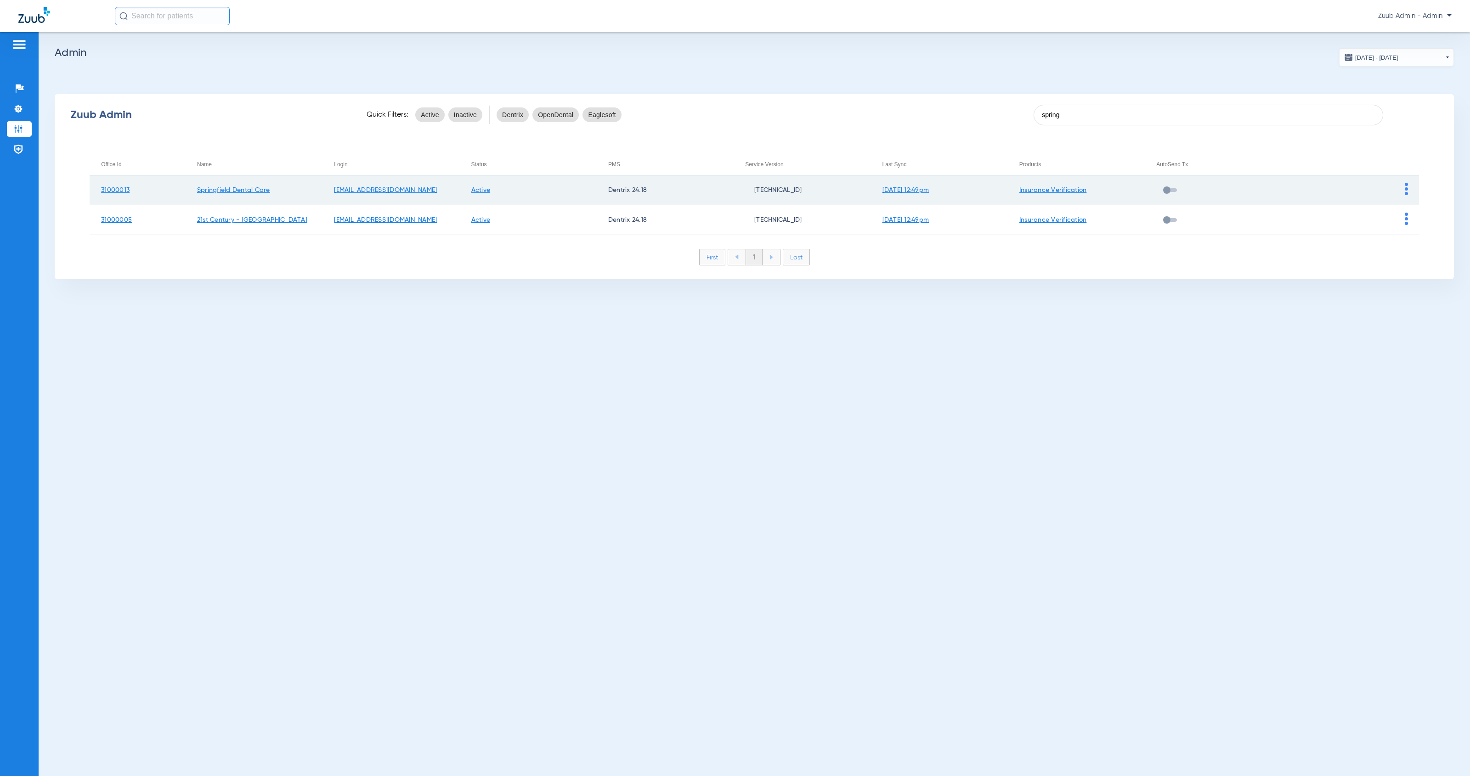
type input "spring"
click at [1406, 192] on img at bounding box center [1406, 189] width 3 height 12
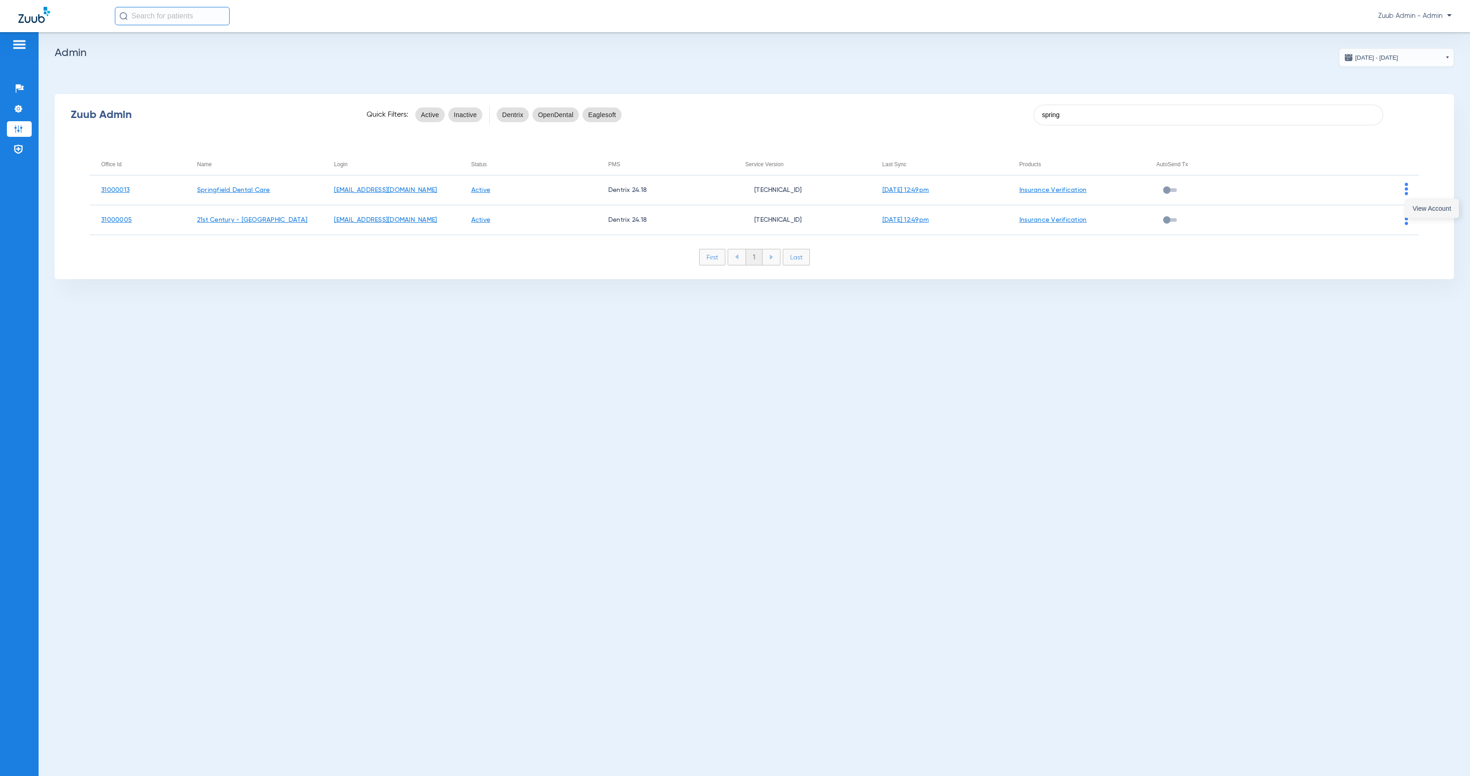
click at [1416, 210] on span "View Account" at bounding box center [1432, 208] width 39 height 6
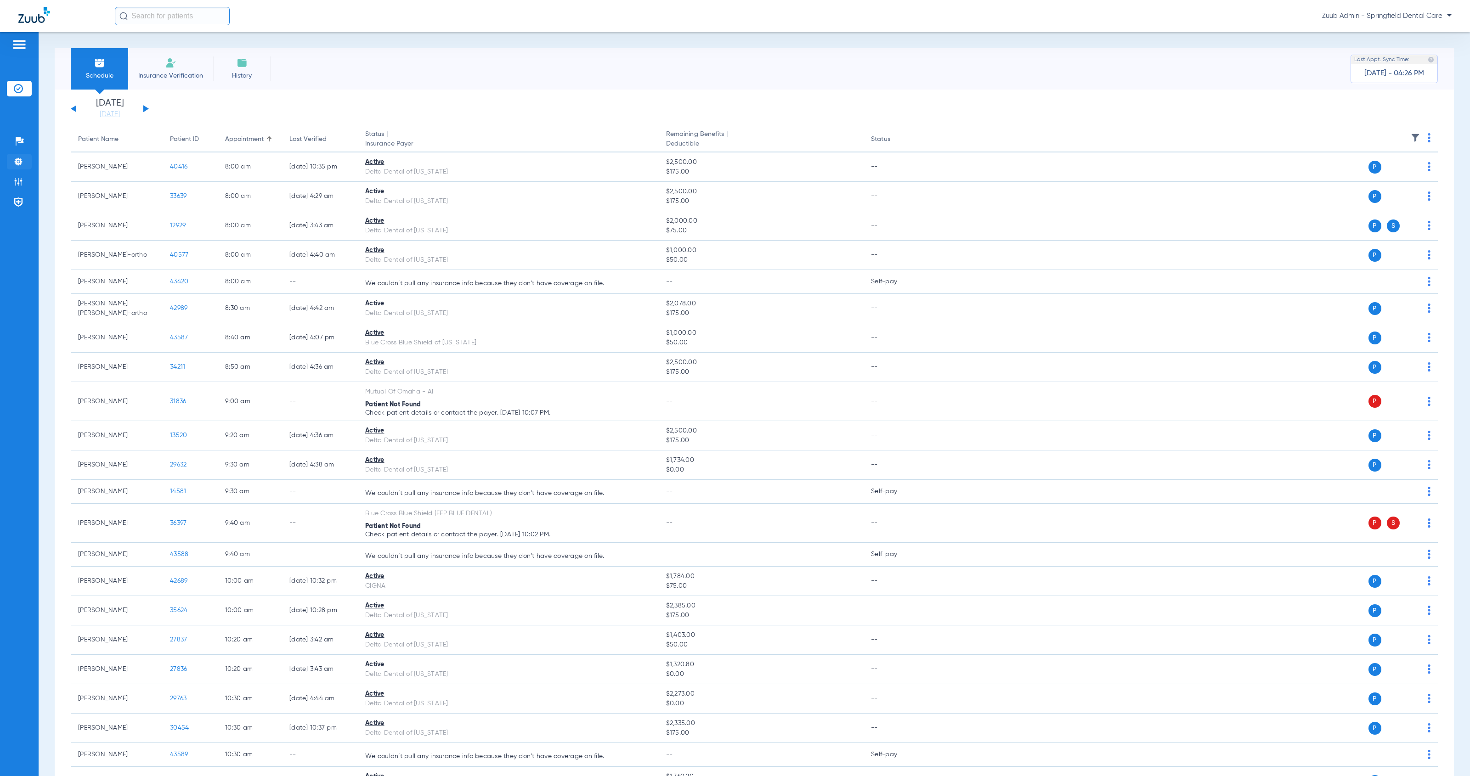
click at [14, 157] on img at bounding box center [18, 161] width 9 height 9
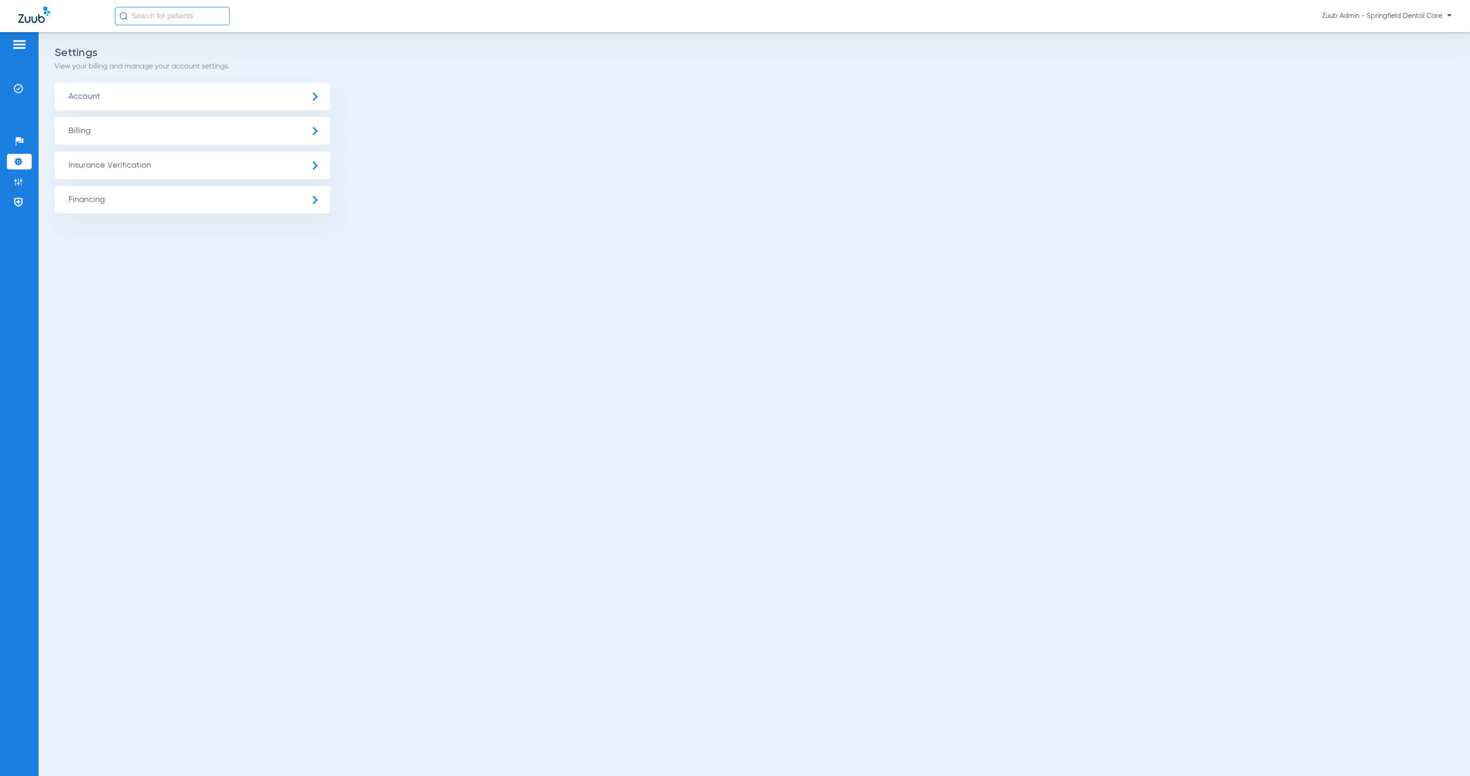
click at [219, 170] on span "Insurance Verification" at bounding box center [193, 166] width 276 height 28
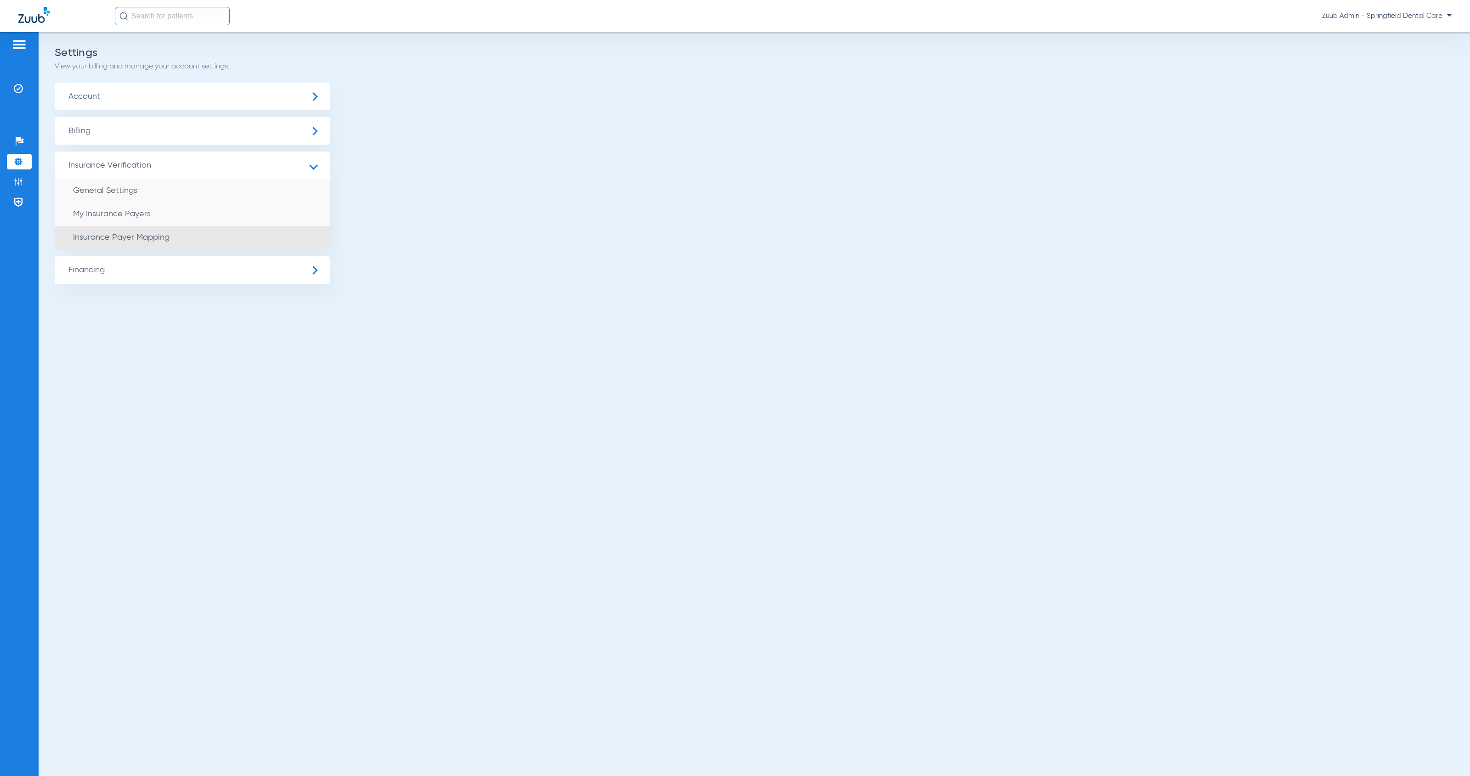
click at [246, 232] on li "Insurance Payer Mapping" at bounding box center [193, 237] width 276 height 23
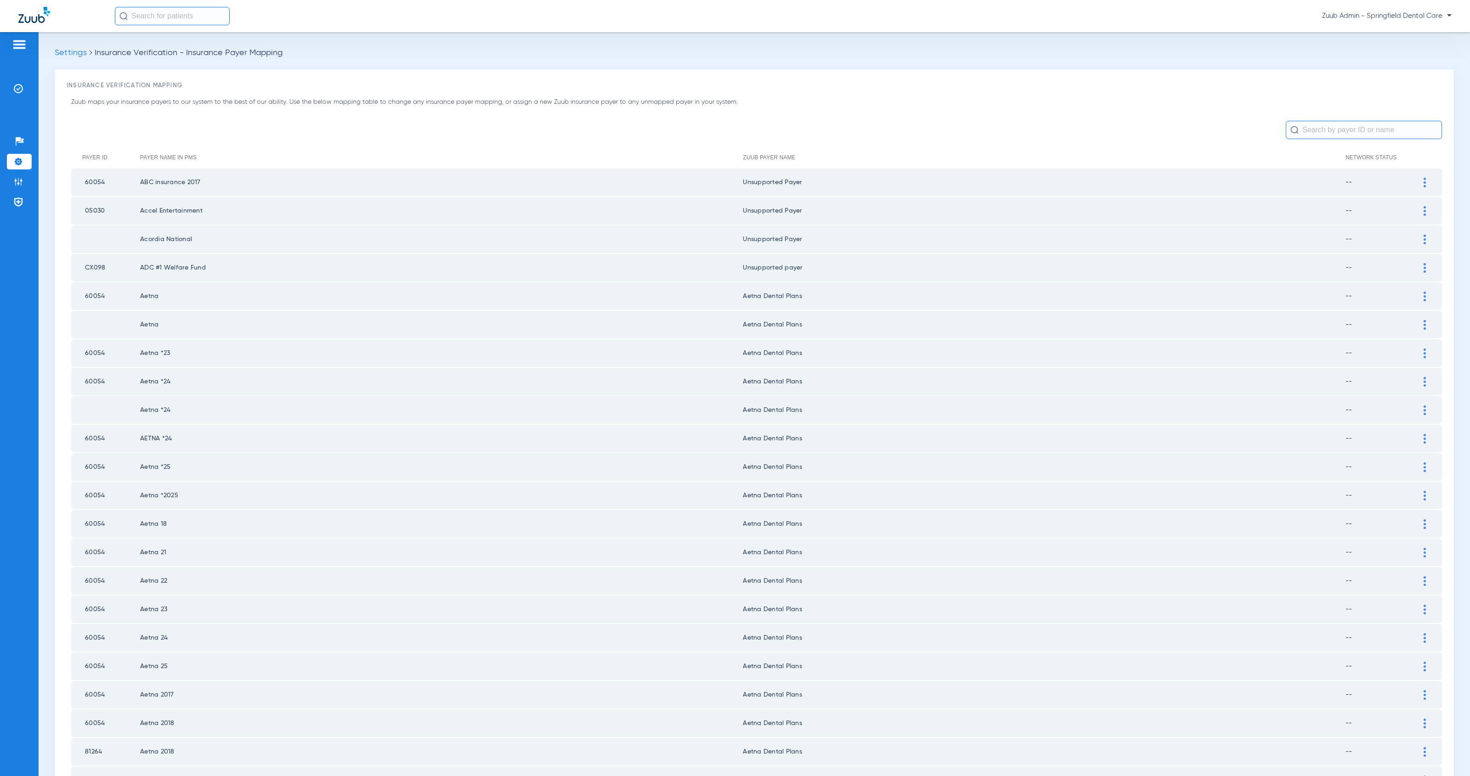
click at [1309, 133] on input "text" at bounding box center [1364, 130] width 156 height 18
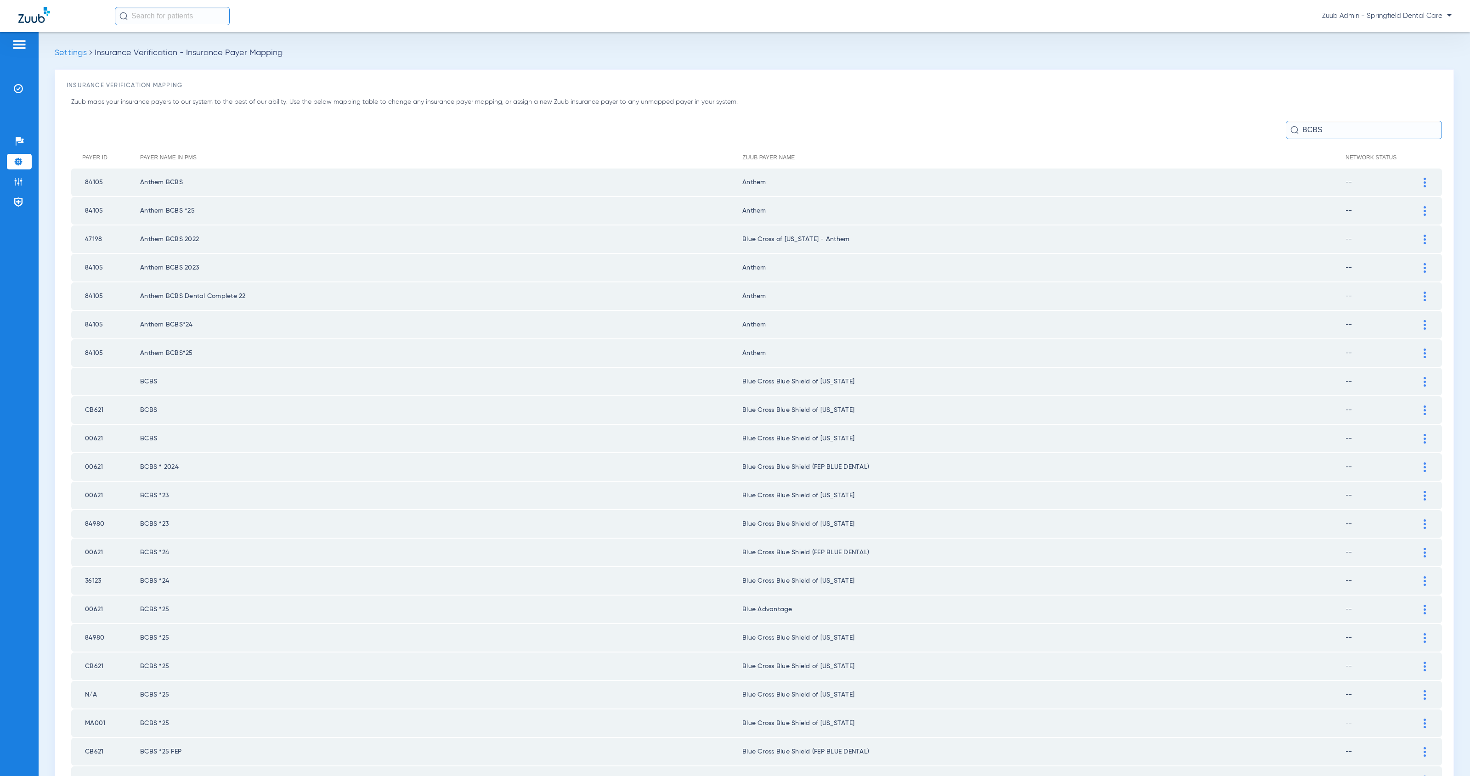
type input "BCBS"
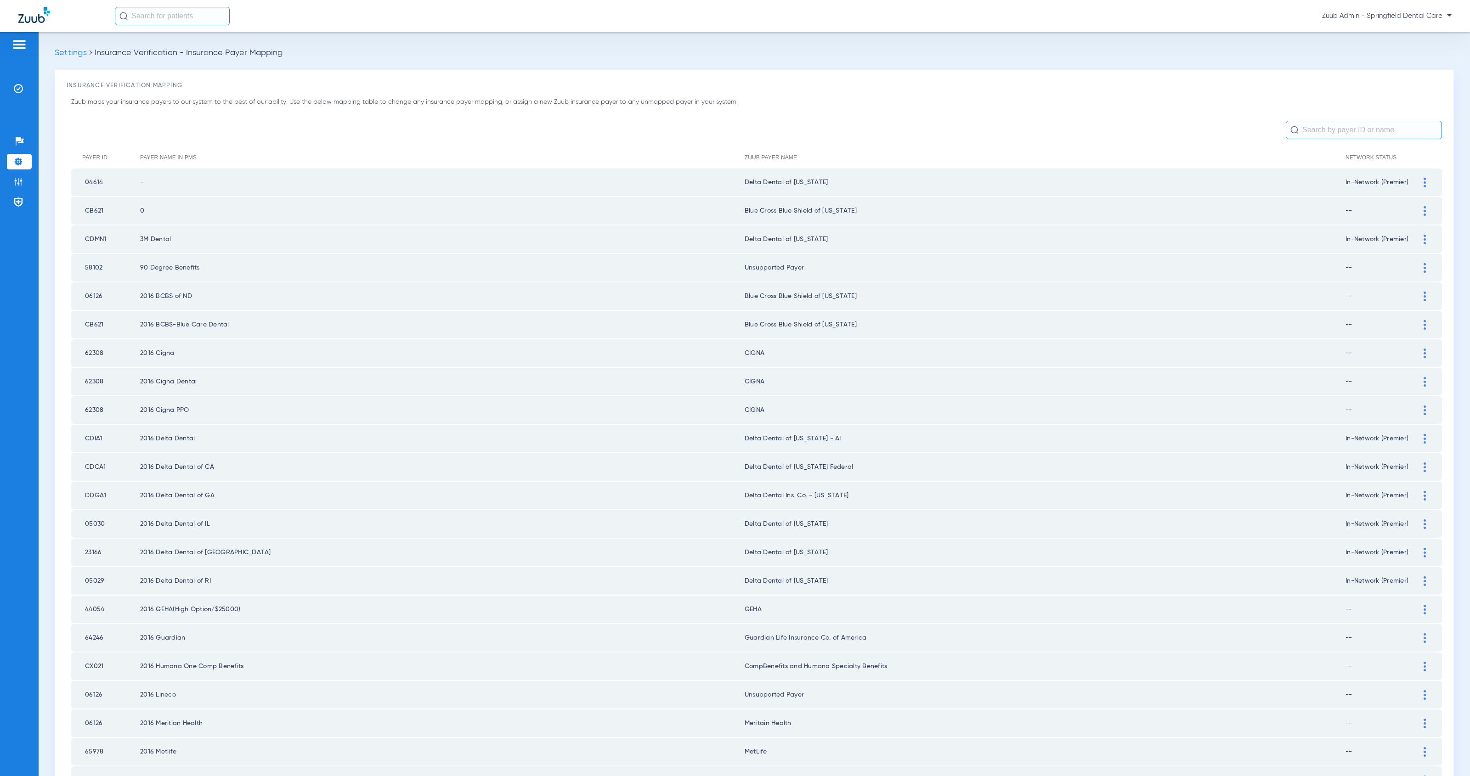
click at [1341, 130] on input "text" at bounding box center [1364, 130] width 156 height 18
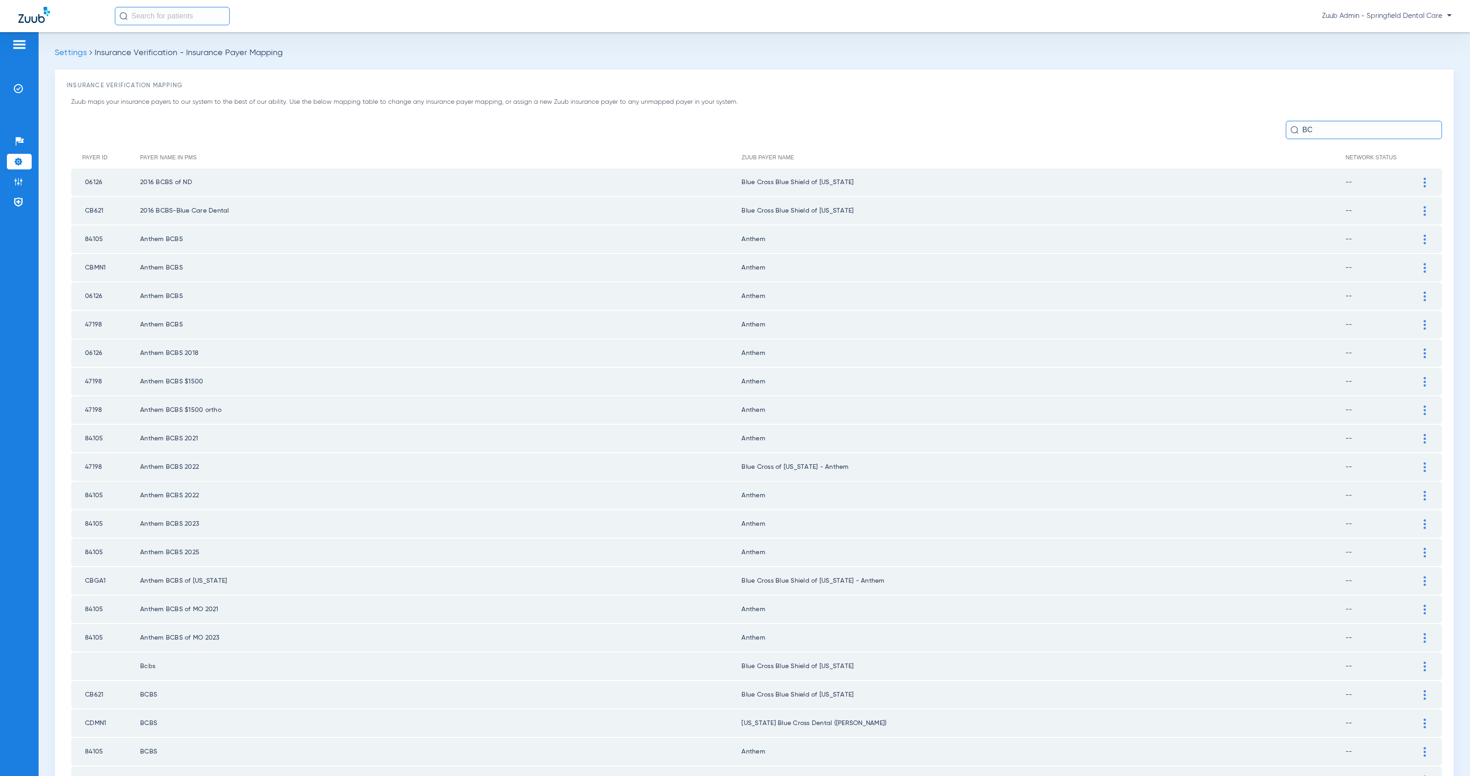
type input "B"
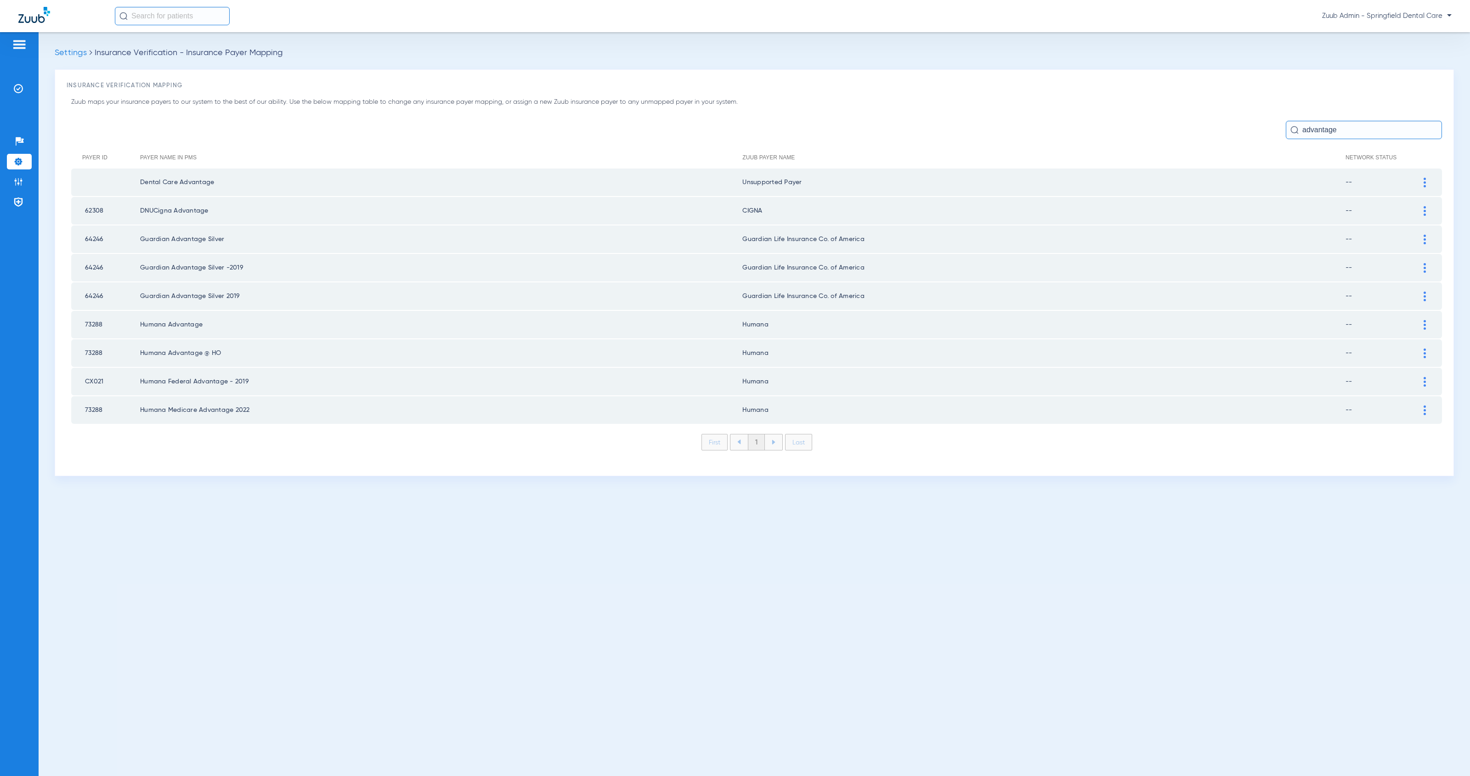
drag, startPoint x: 1351, startPoint y: 133, endPoint x: 1288, endPoint y: 123, distance: 64.3
click at [1288, 123] on input "advantage" at bounding box center [1364, 130] width 156 height 18
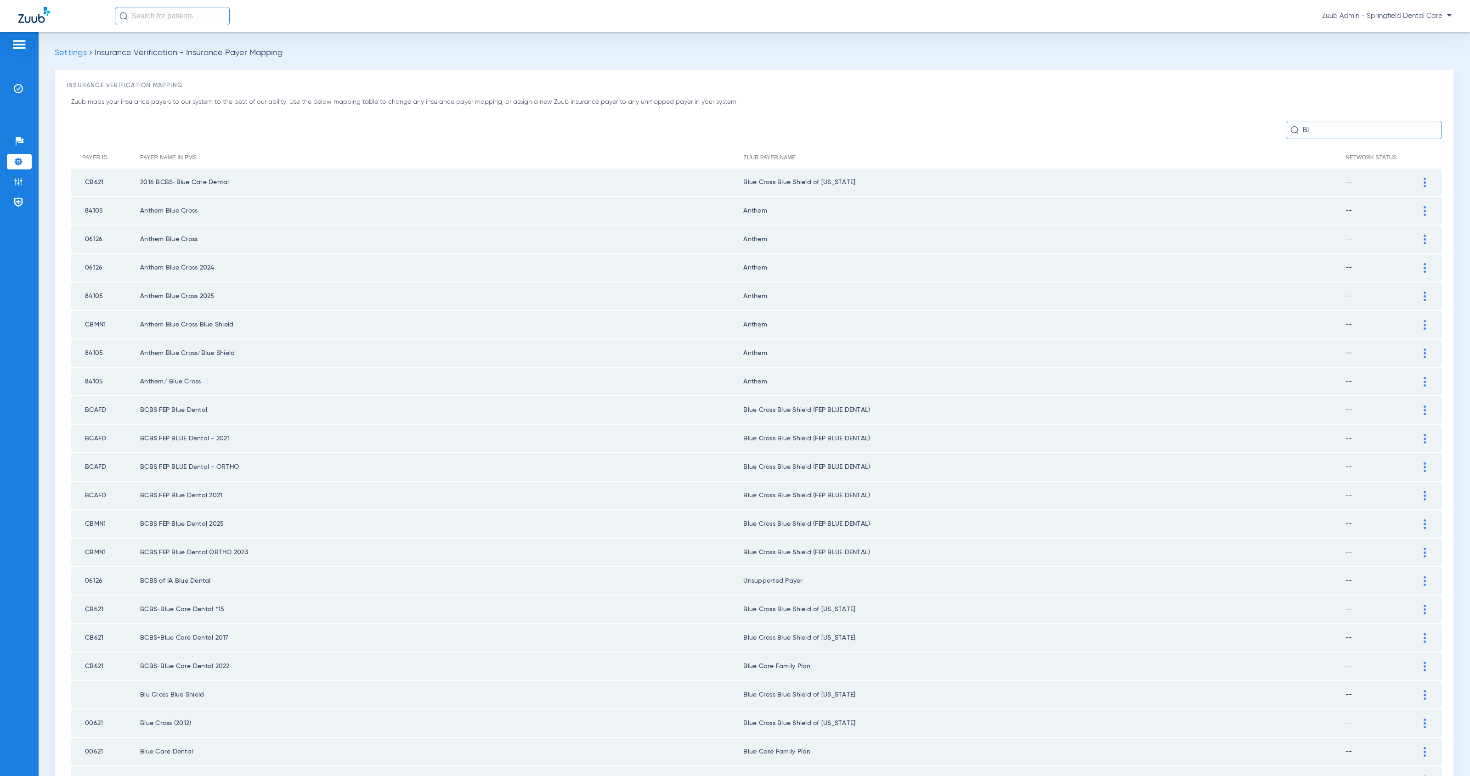
type input "B"
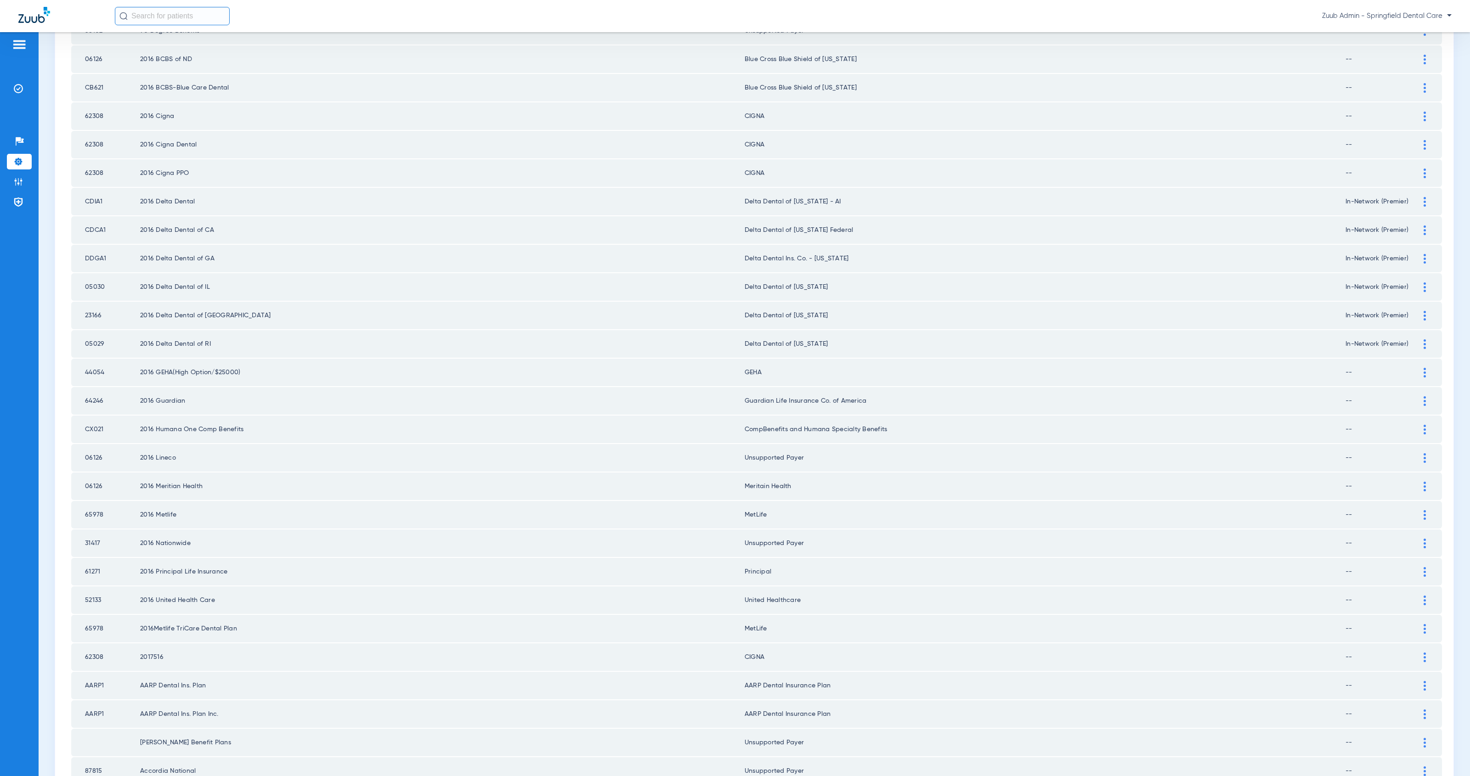
scroll to position [838, 0]
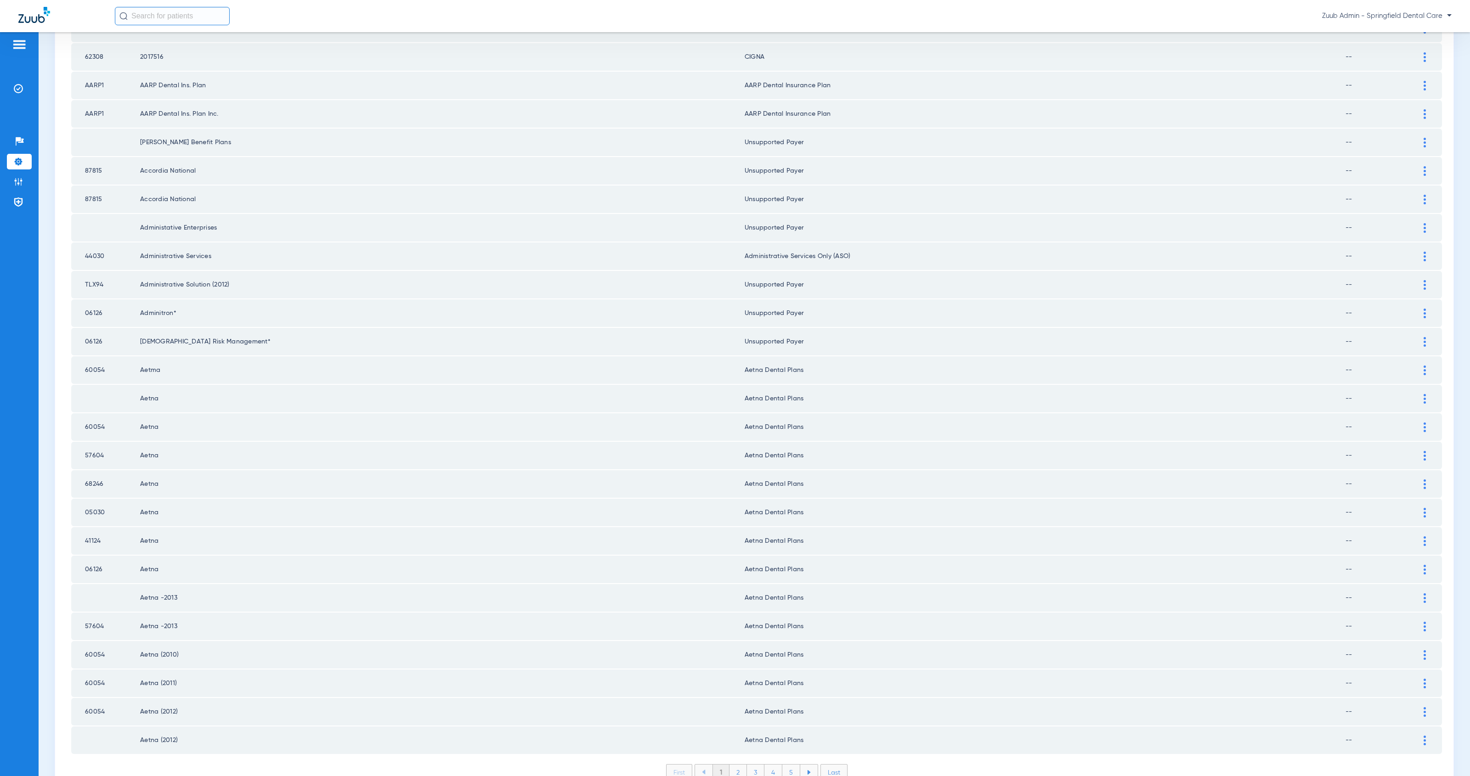
click at [736, 765] on li "2" at bounding box center [738, 773] width 17 height 16
click at [752, 765] on li "3" at bounding box center [755, 773] width 17 height 16
click at [773, 765] on li "4" at bounding box center [773, 773] width 18 height 16
click at [789, 765] on li "5" at bounding box center [791, 773] width 18 height 16
click at [790, 765] on li "6" at bounding box center [791, 773] width 17 height 16
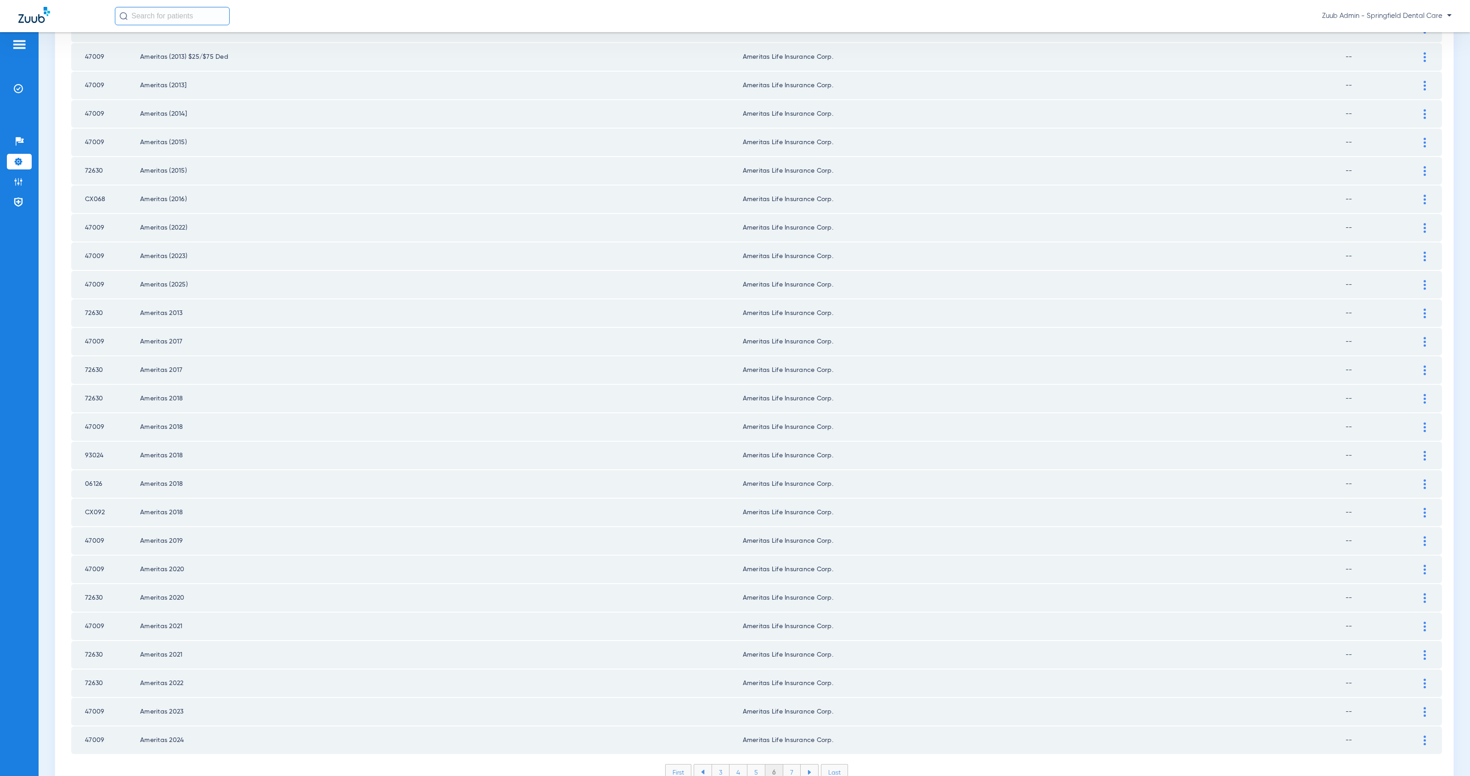
click at [790, 765] on li "7" at bounding box center [791, 773] width 17 height 16
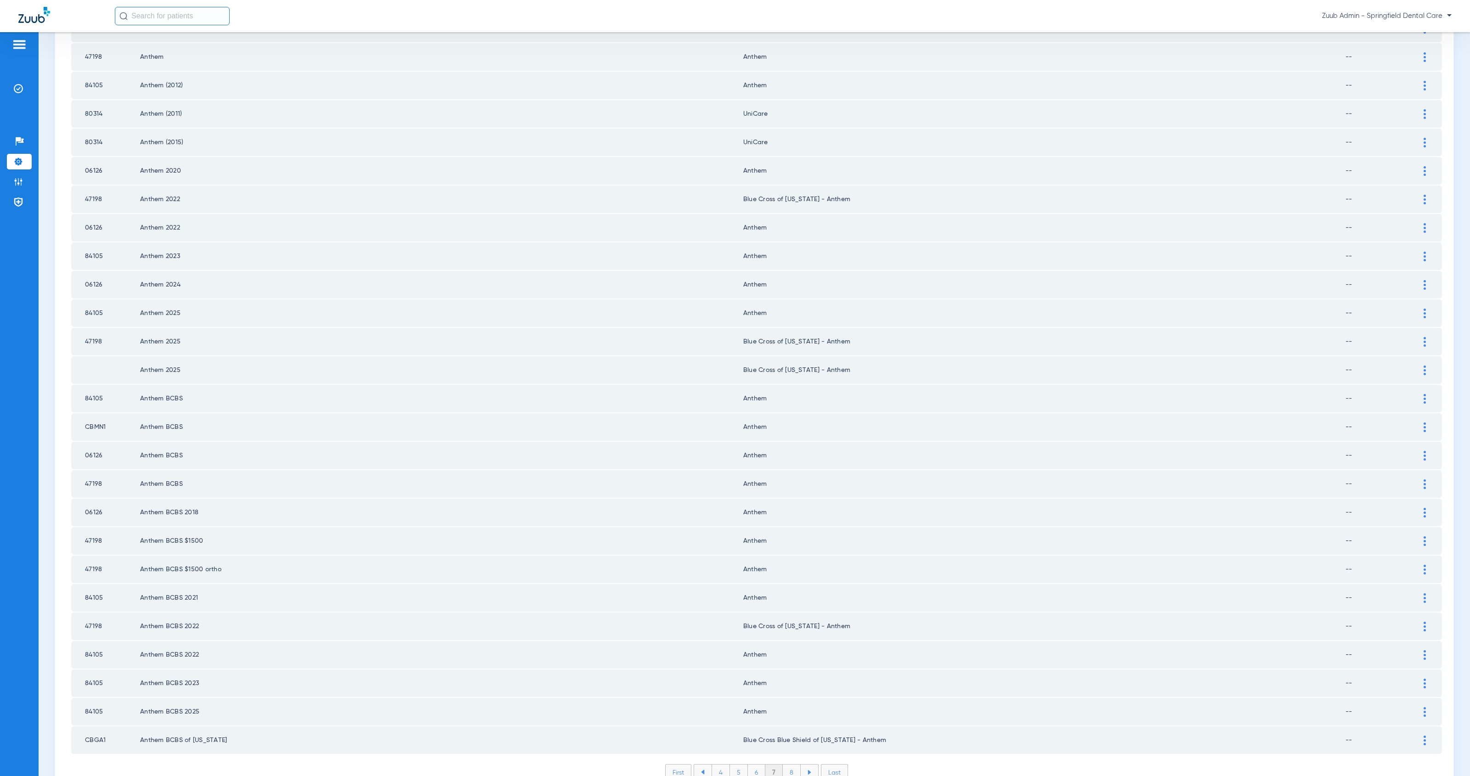
click at [788, 765] on li "8" at bounding box center [792, 773] width 18 height 16
click at [789, 765] on li "9" at bounding box center [791, 773] width 17 height 16
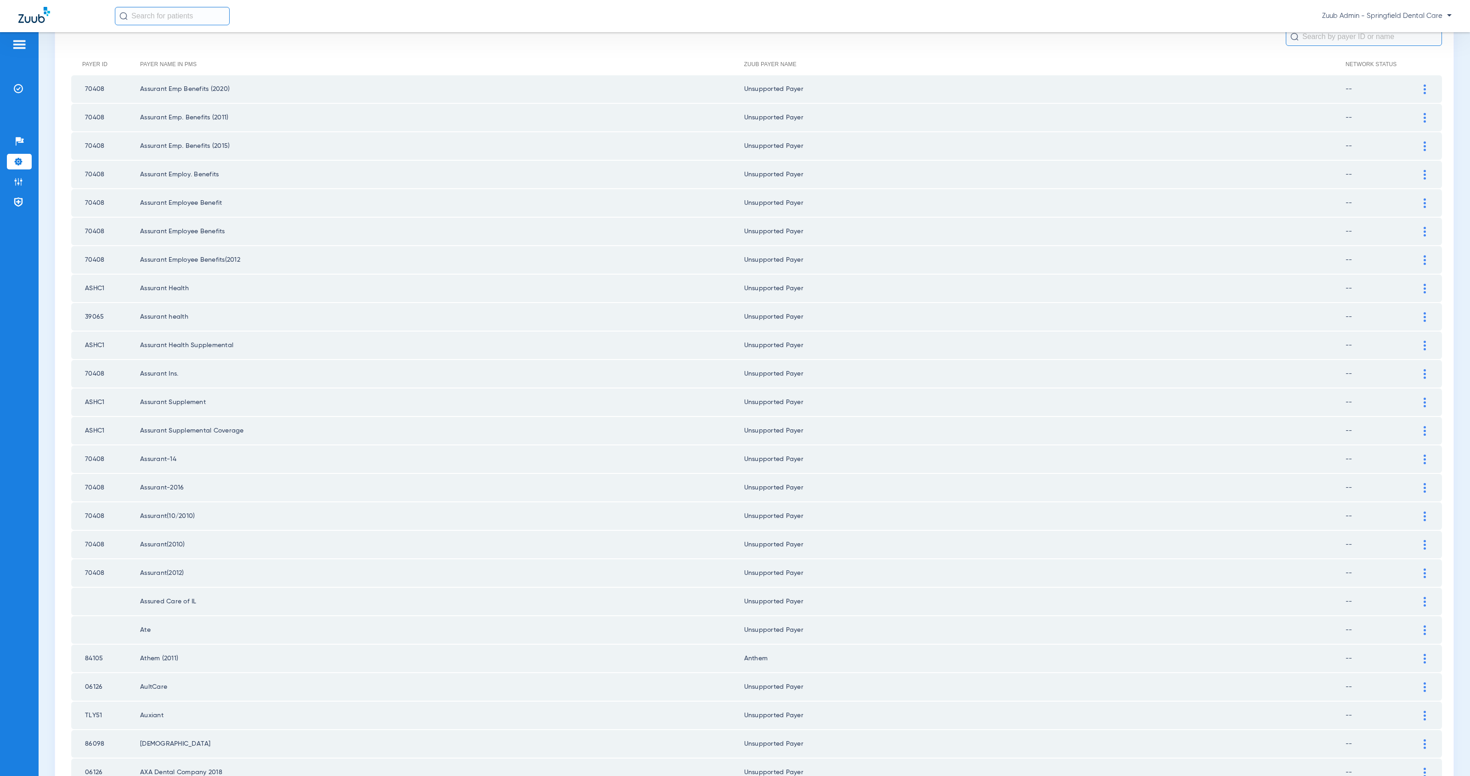
scroll to position [0, 0]
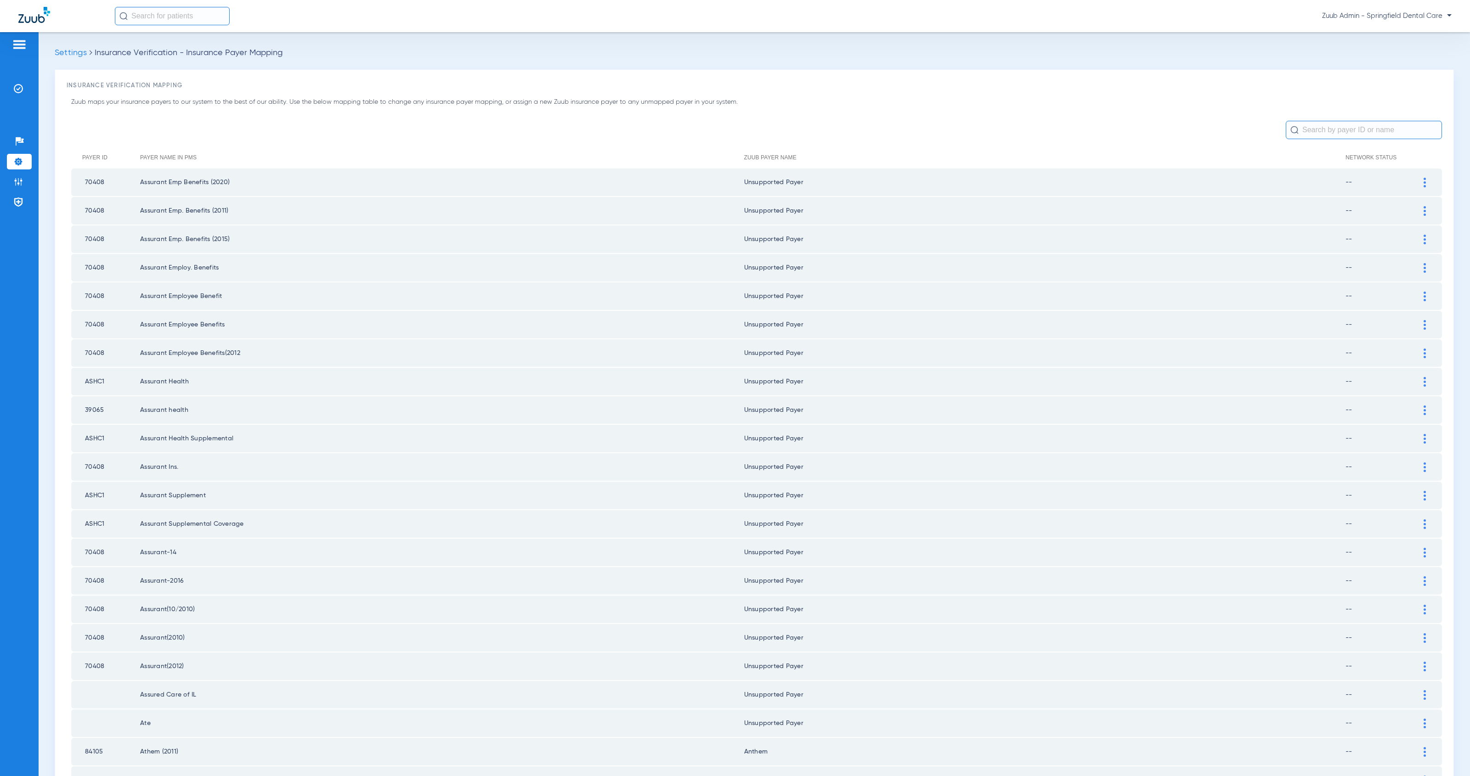
click at [1321, 127] on input "text" at bounding box center [1364, 130] width 156 height 18
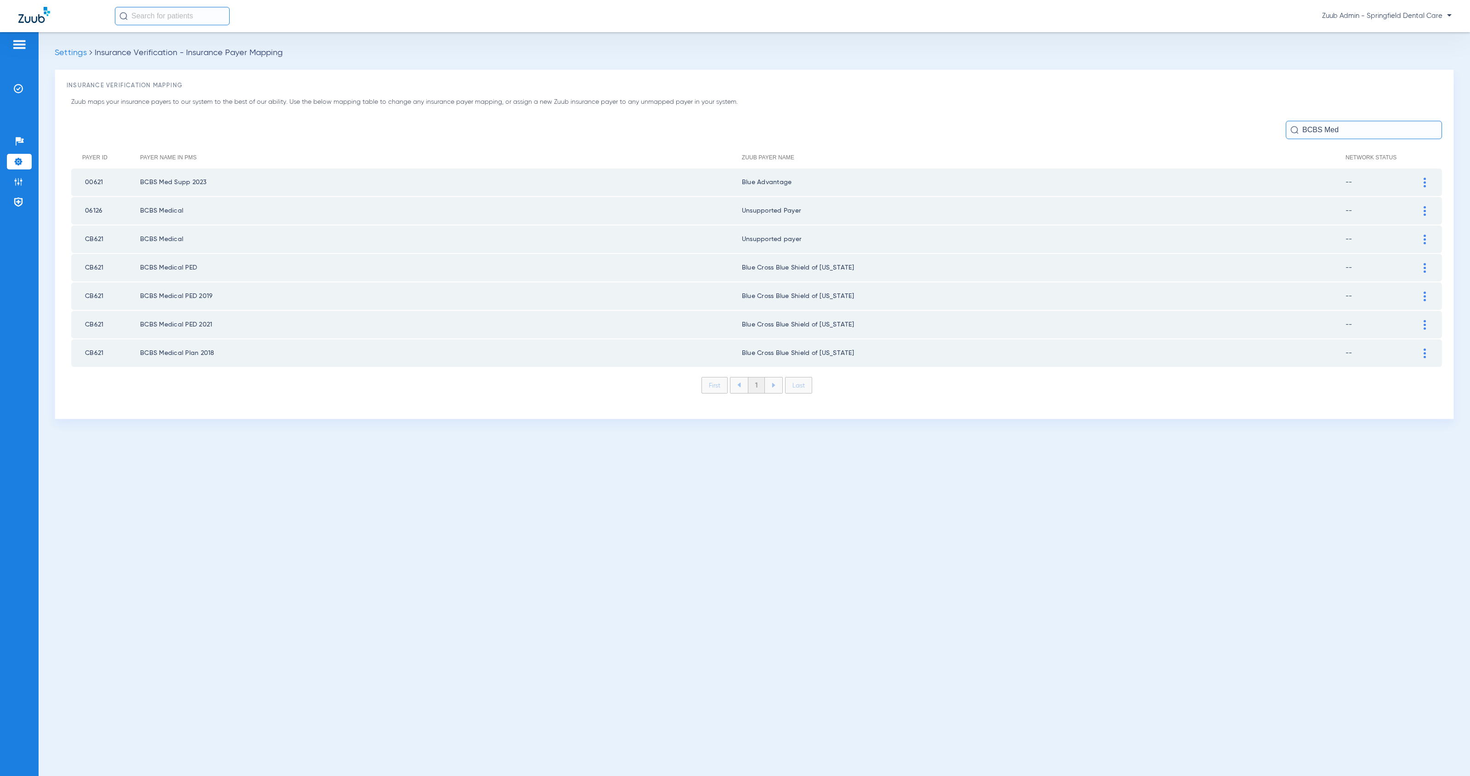
type input "BCBS Med"
click at [1424, 181] on img at bounding box center [1425, 183] width 2 height 10
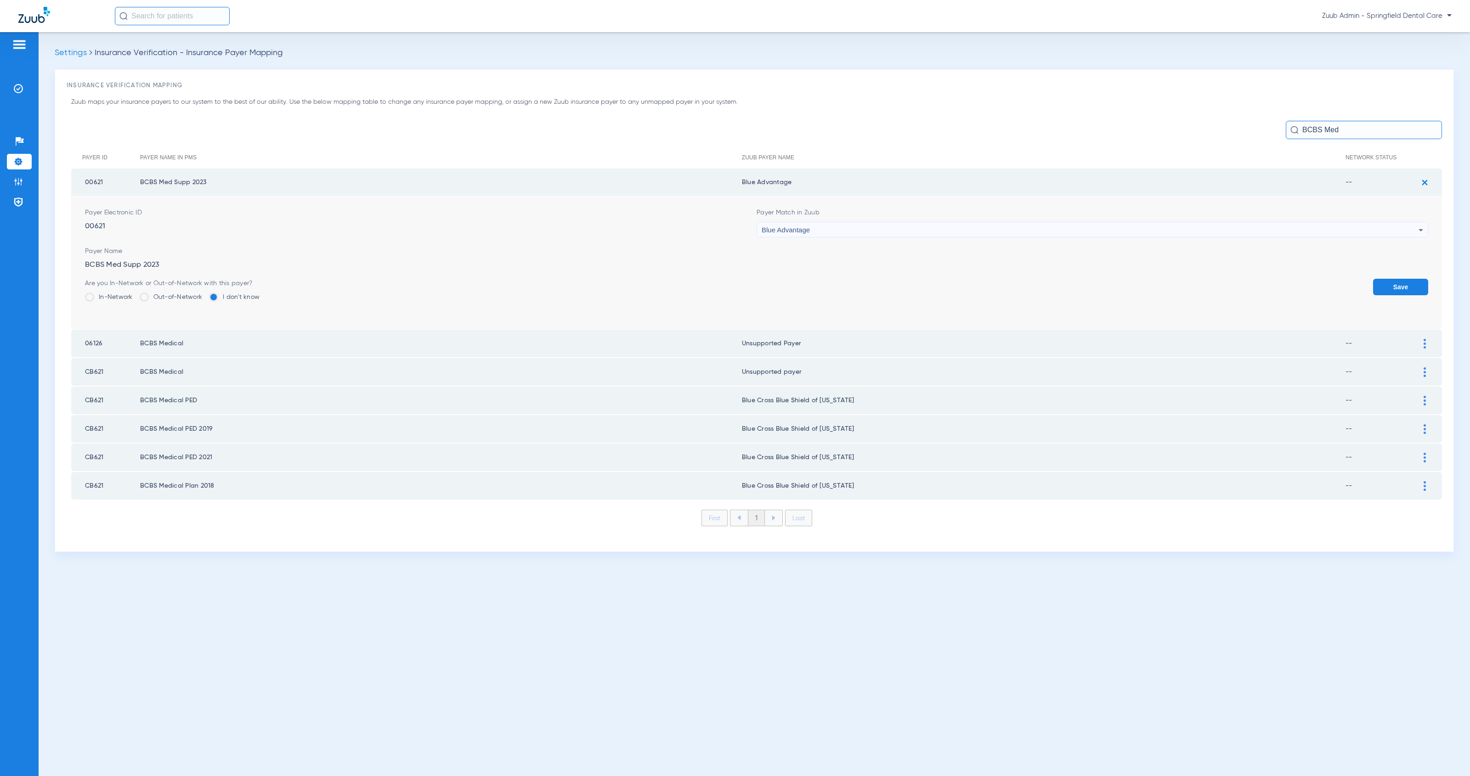
click at [842, 232] on div "Blue Advantage" at bounding box center [1090, 230] width 657 height 16
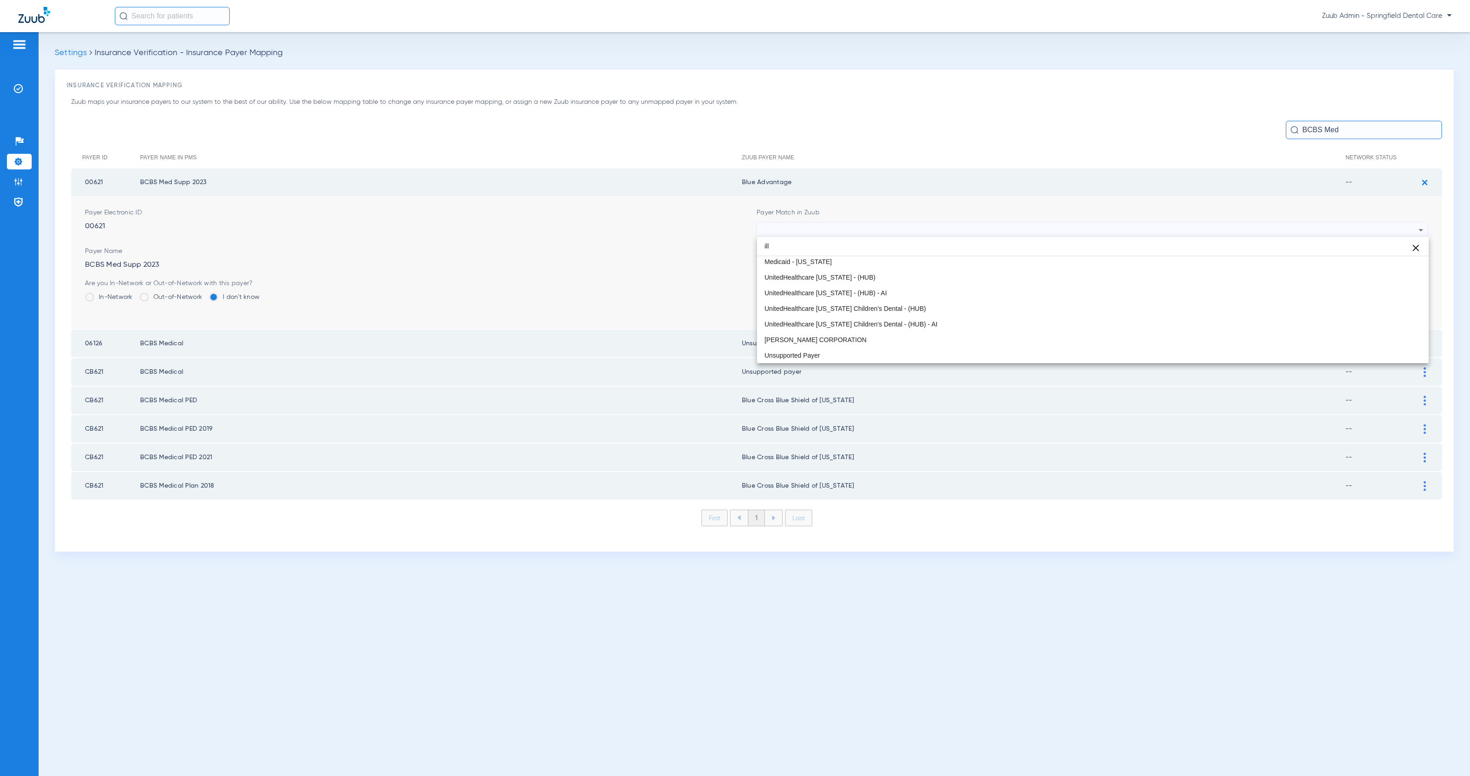
scroll to position [17, 0]
type input "ill"
click at [861, 264] on mat-option "Blue Cross Blue Shield of [US_STATE]" at bounding box center [1093, 263] width 672 height 16
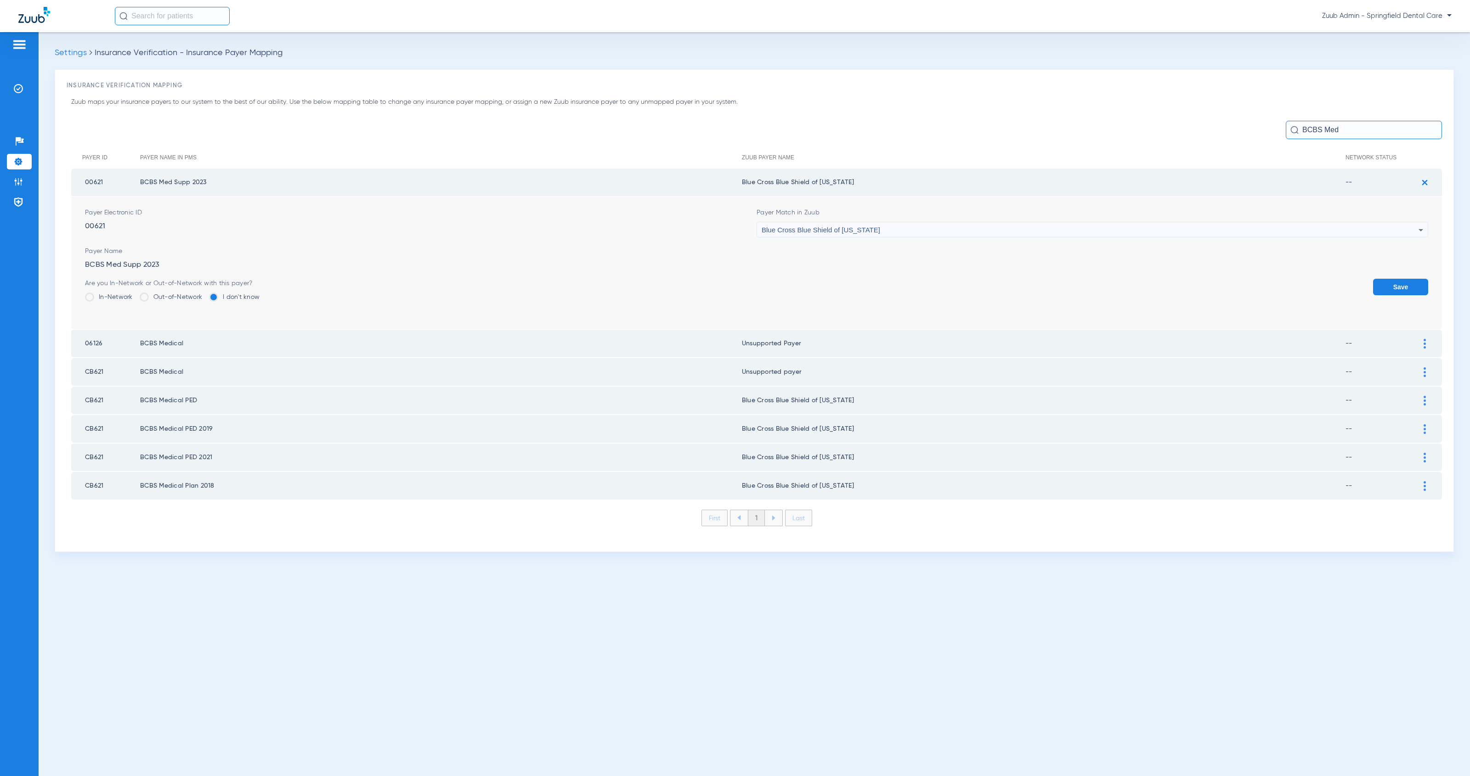
drag, startPoint x: 1386, startPoint y: 284, endPoint x: 1394, endPoint y: 289, distance: 9.9
click at [1386, 284] on button "Save" at bounding box center [1400, 287] width 55 height 17
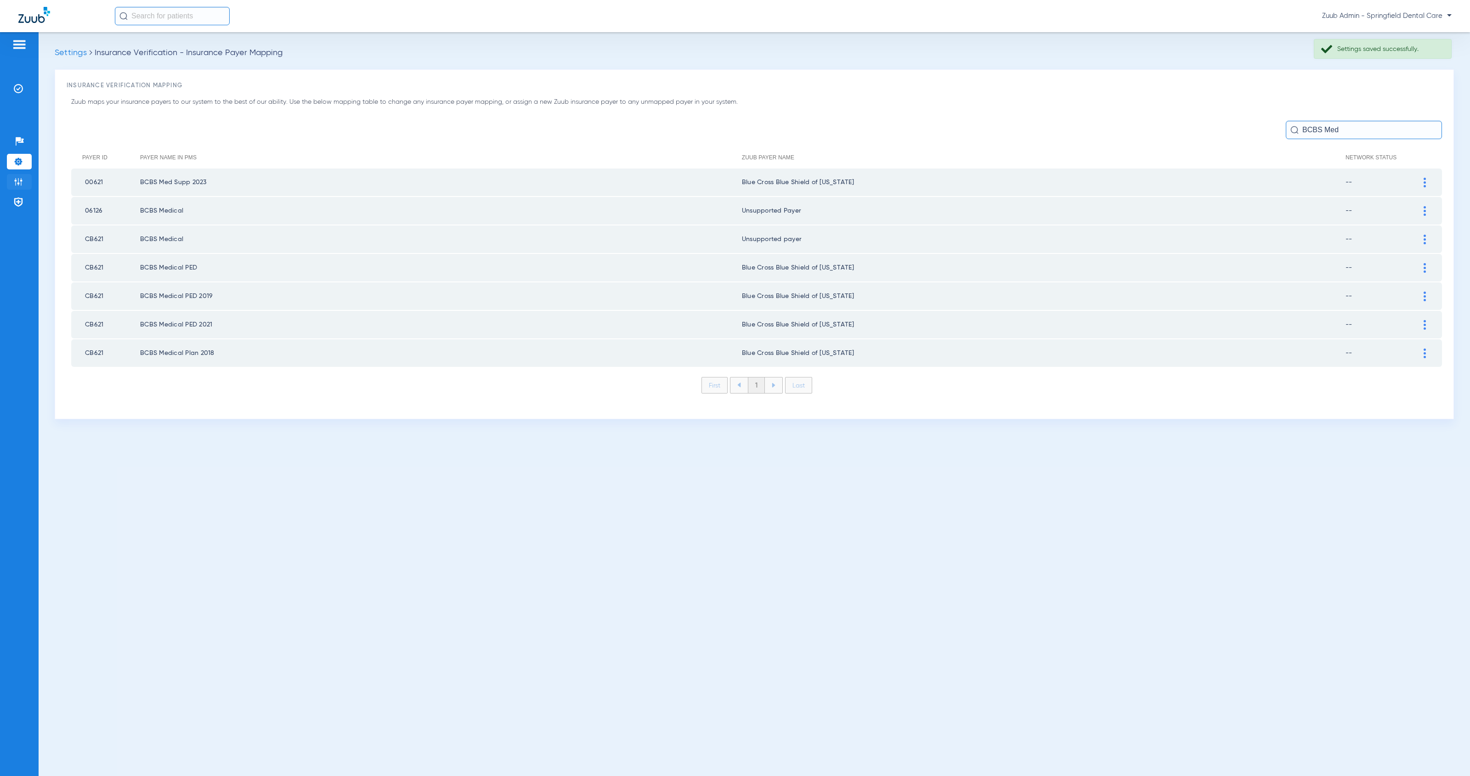
click at [14, 179] on img at bounding box center [18, 181] width 9 height 9
